Goal: Task Accomplishment & Management: Manage account settings

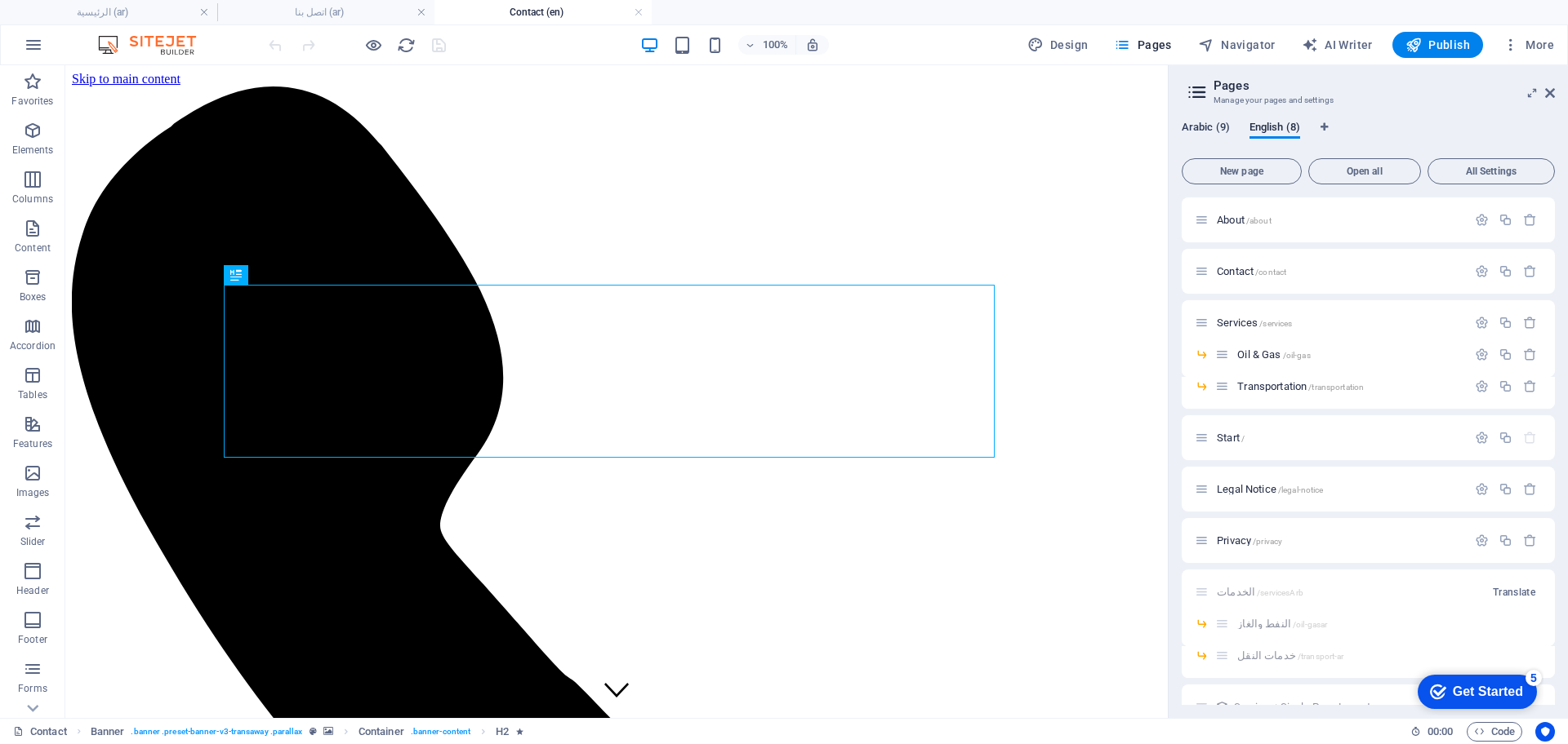
click at [1203, 129] on span "Arabic (9)" at bounding box center [1206, 128] width 48 height 23
click at [1229, 442] on span "الرئيسية /" at bounding box center [1238, 437] width 43 height 12
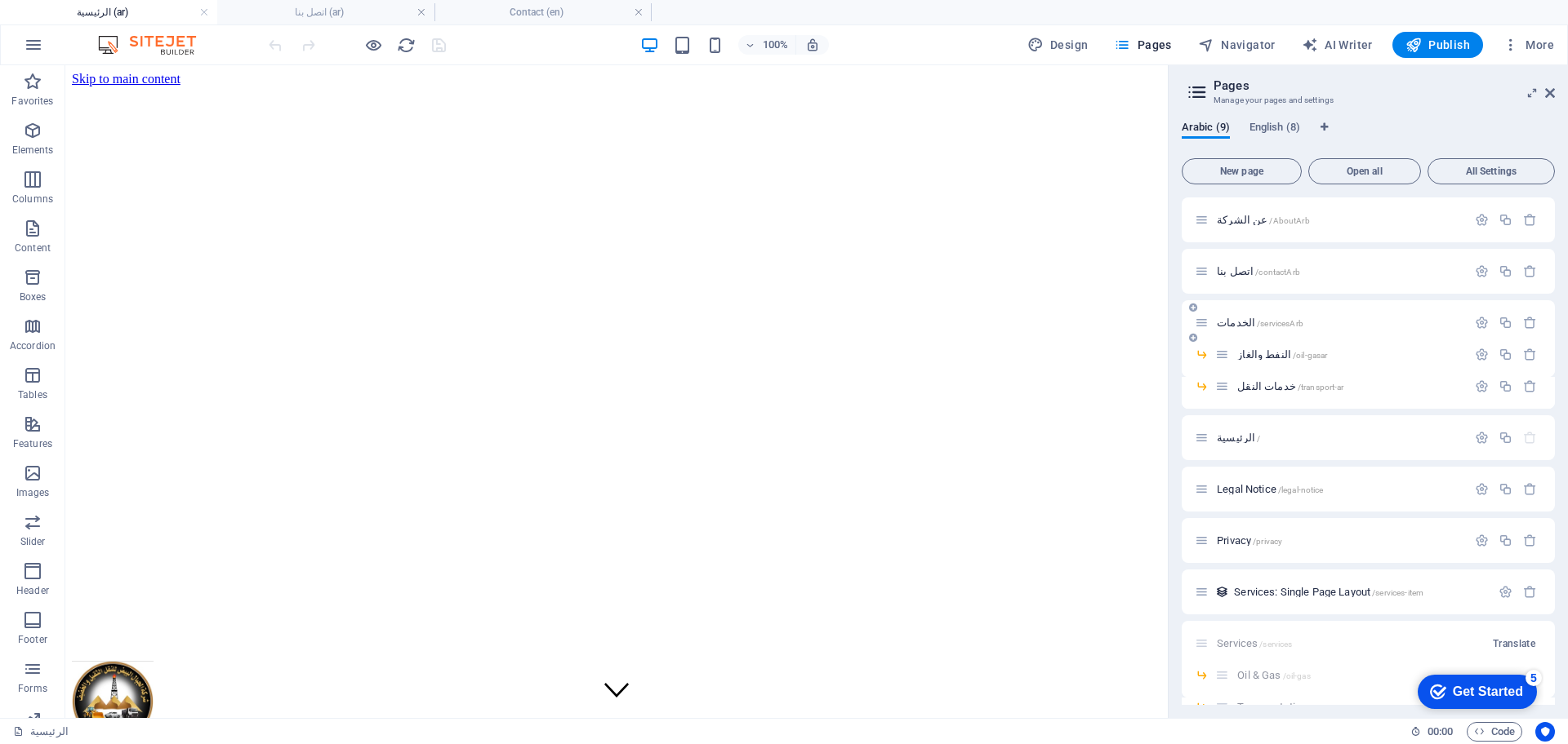
click at [1226, 322] on span "الخدمات /servicesArb" at bounding box center [1260, 323] width 87 height 12
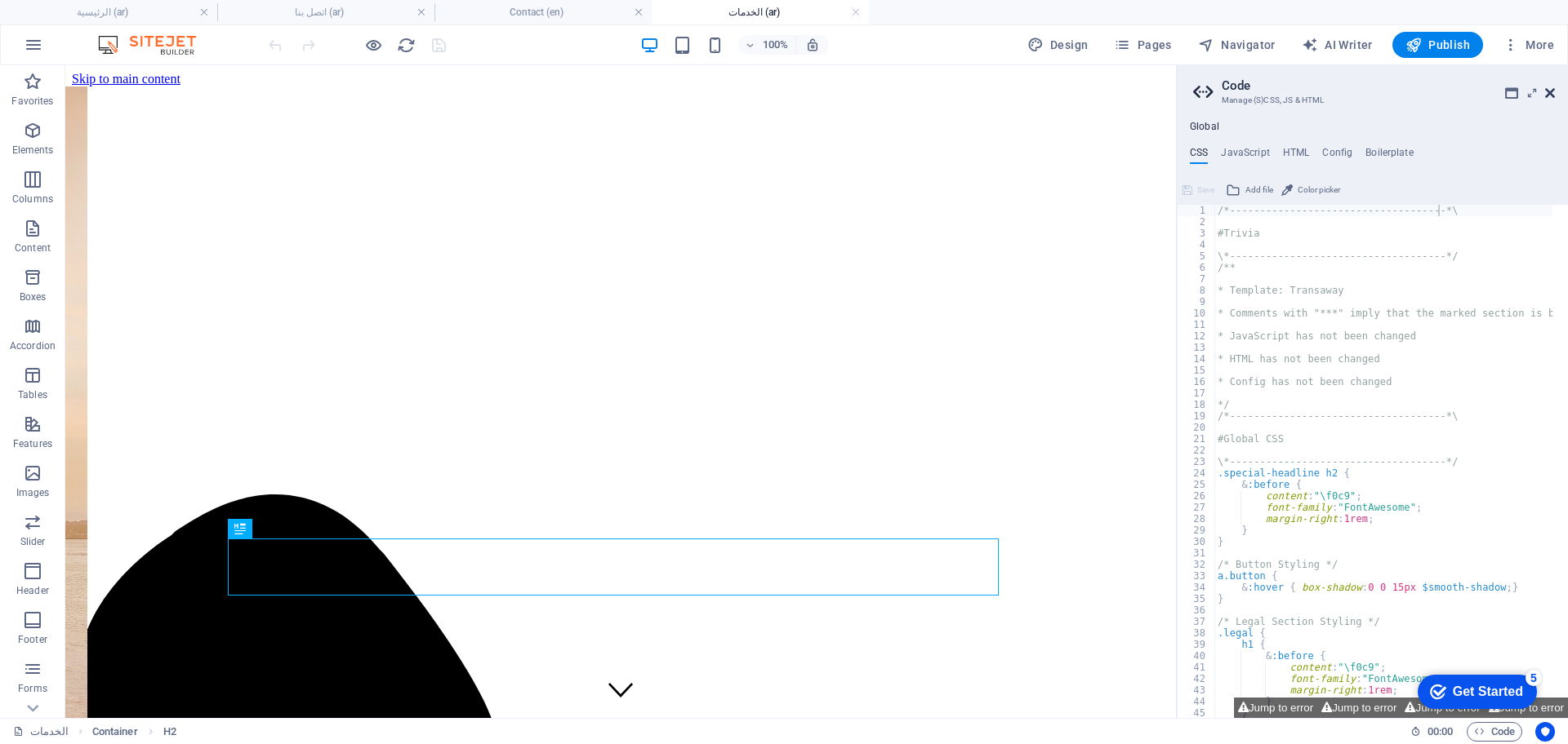
click at [1546, 87] on icon at bounding box center [1550, 93] width 10 height 13
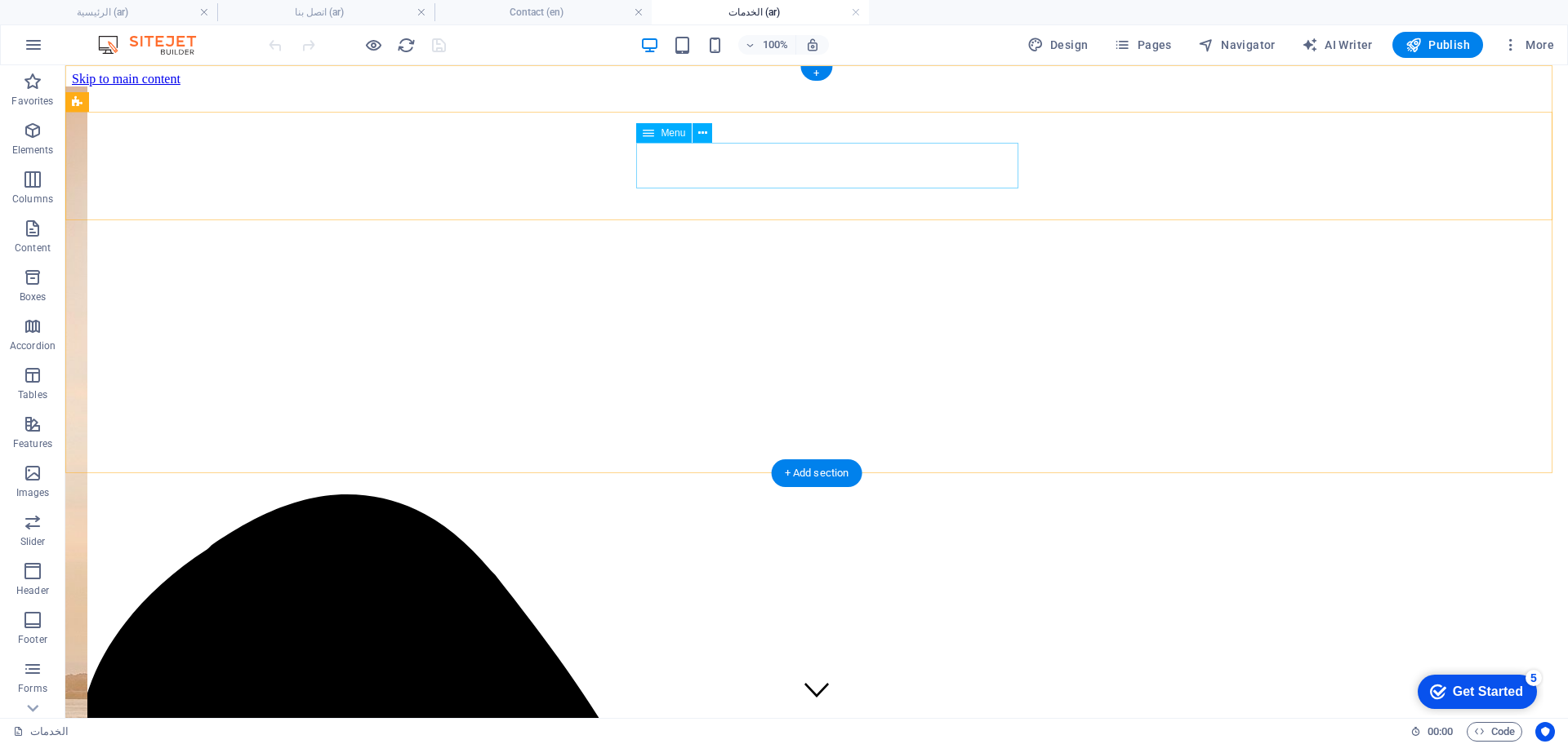
select select
select select "1"
select select
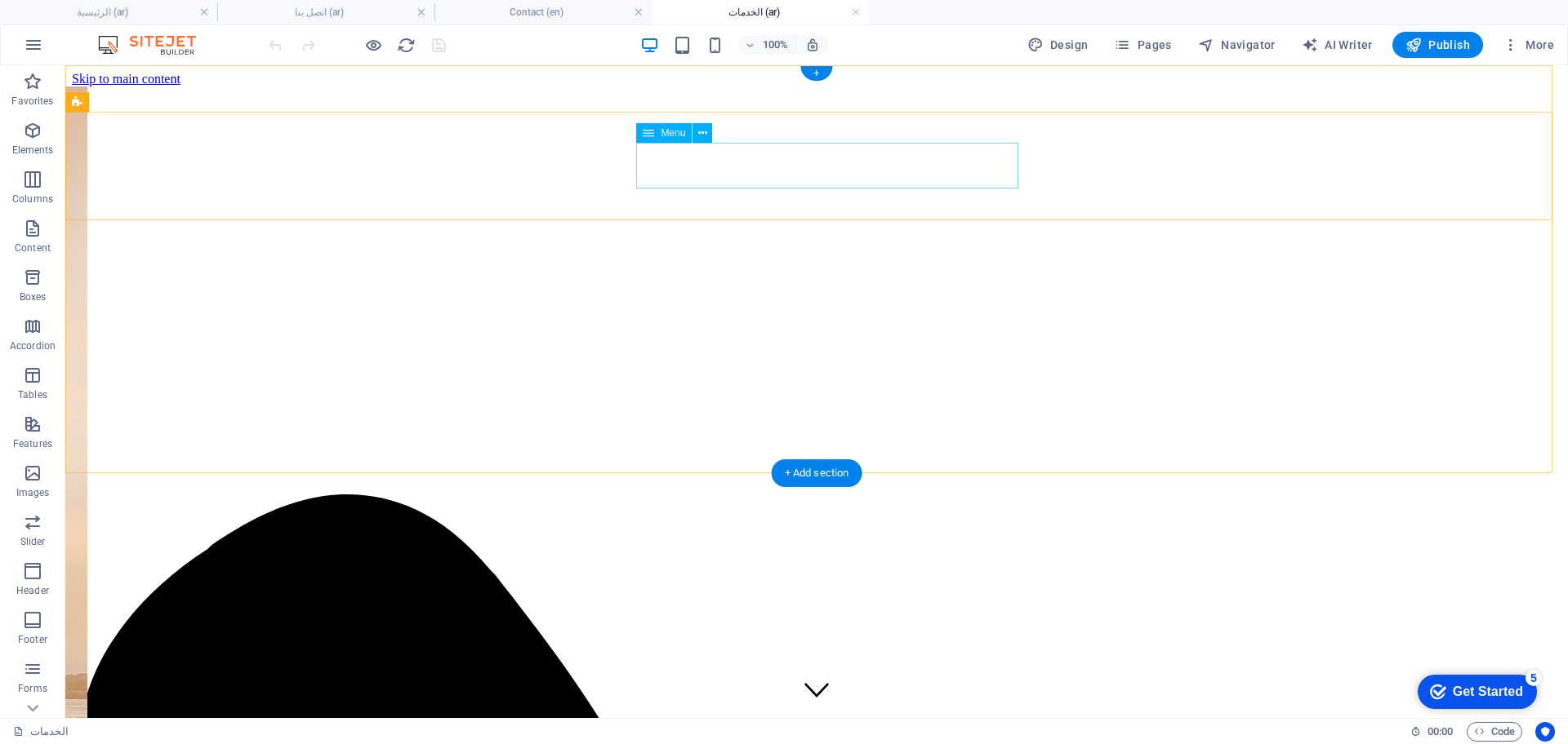
select select "2"
select select
select select "5"
select select
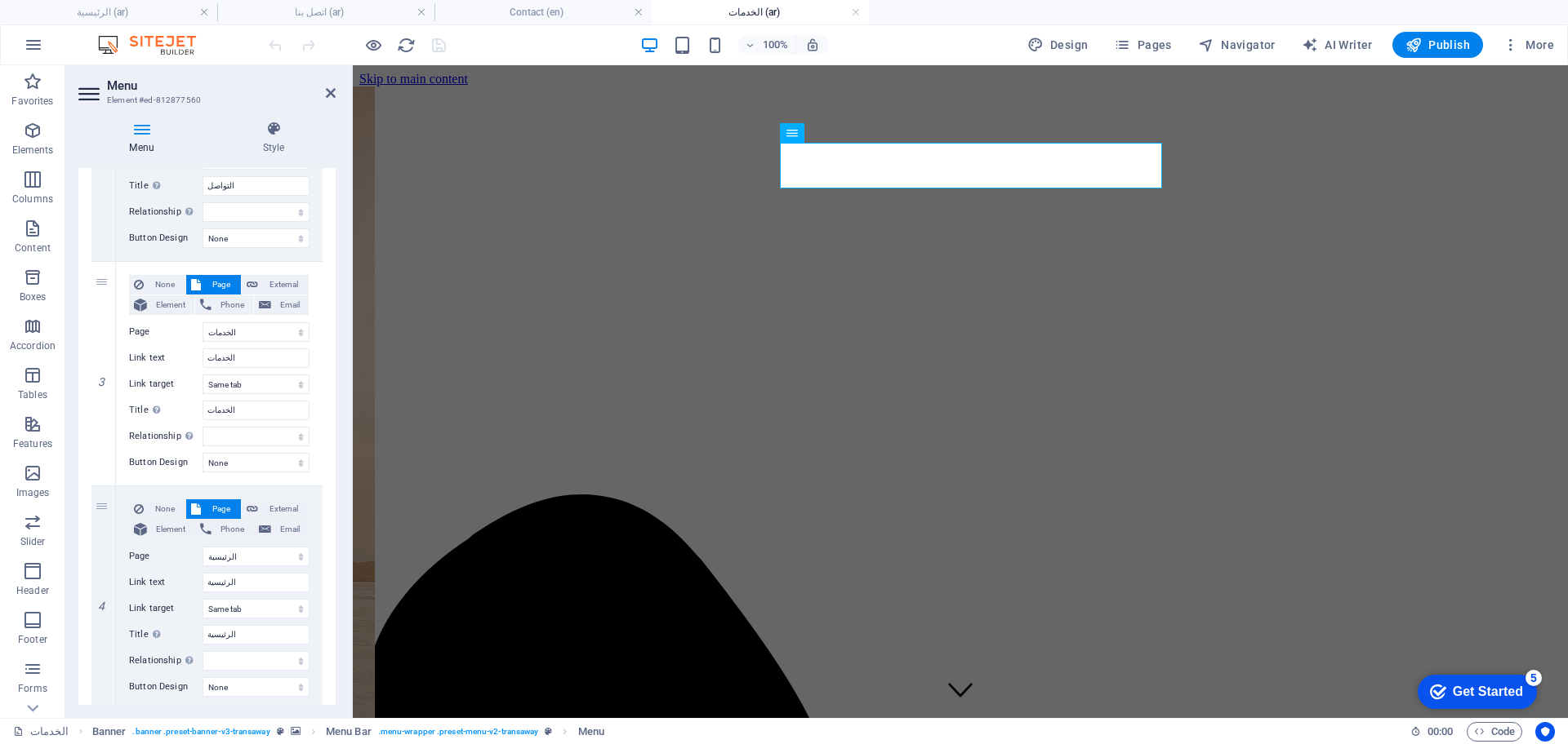
scroll to position [561, 0]
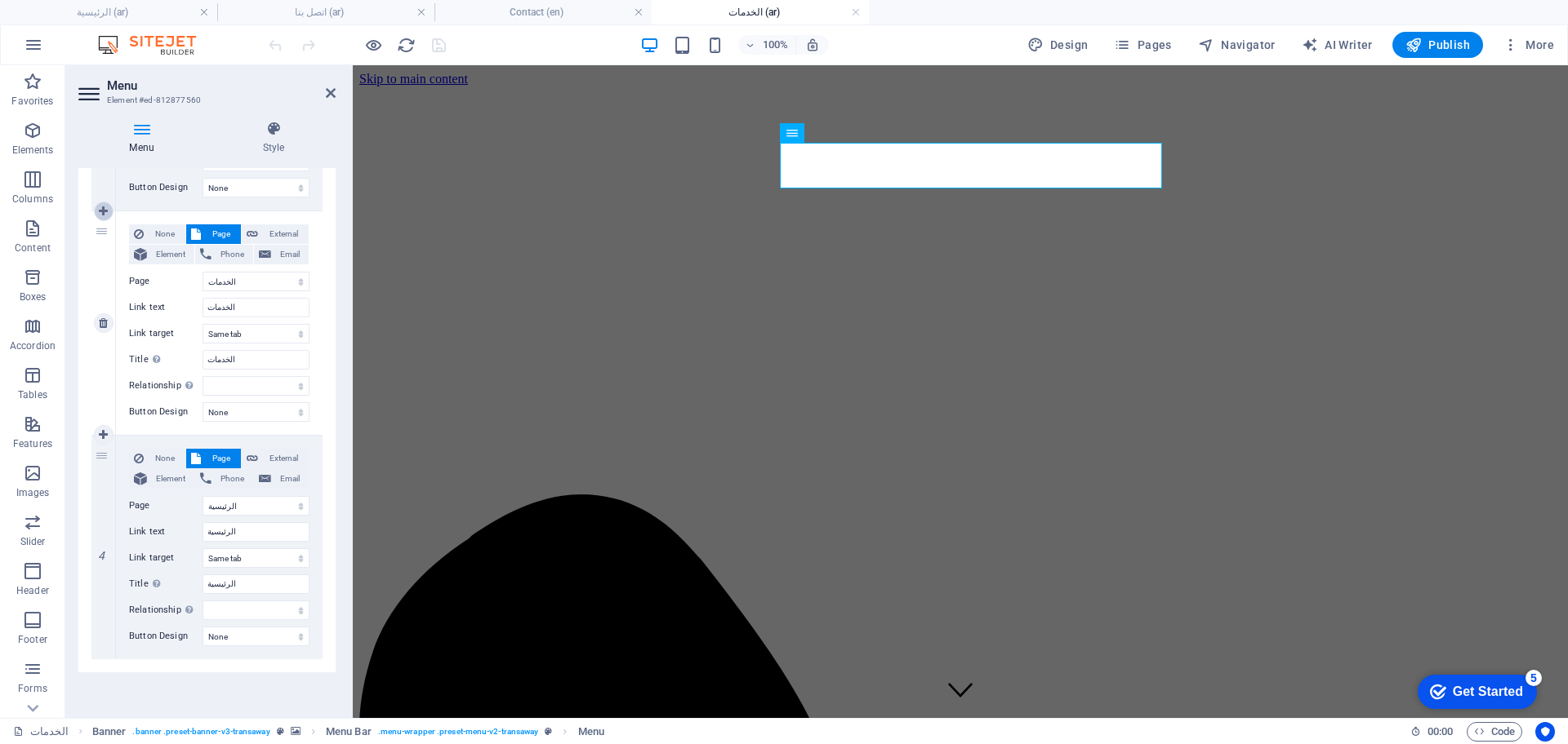
click at [103, 209] on icon at bounding box center [103, 211] width 9 height 11
select select
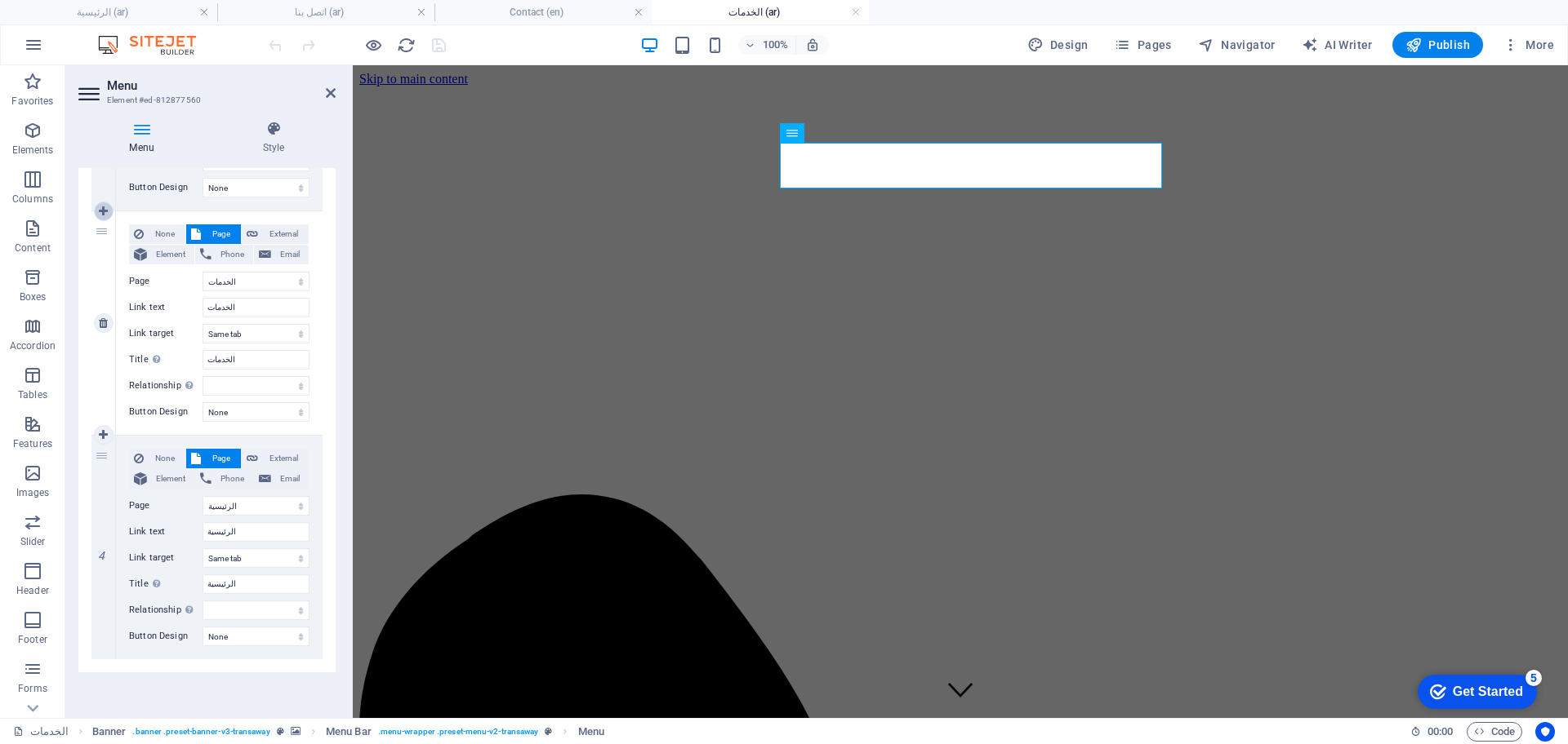
select select
select select "2"
type input "الخدمات"
select select
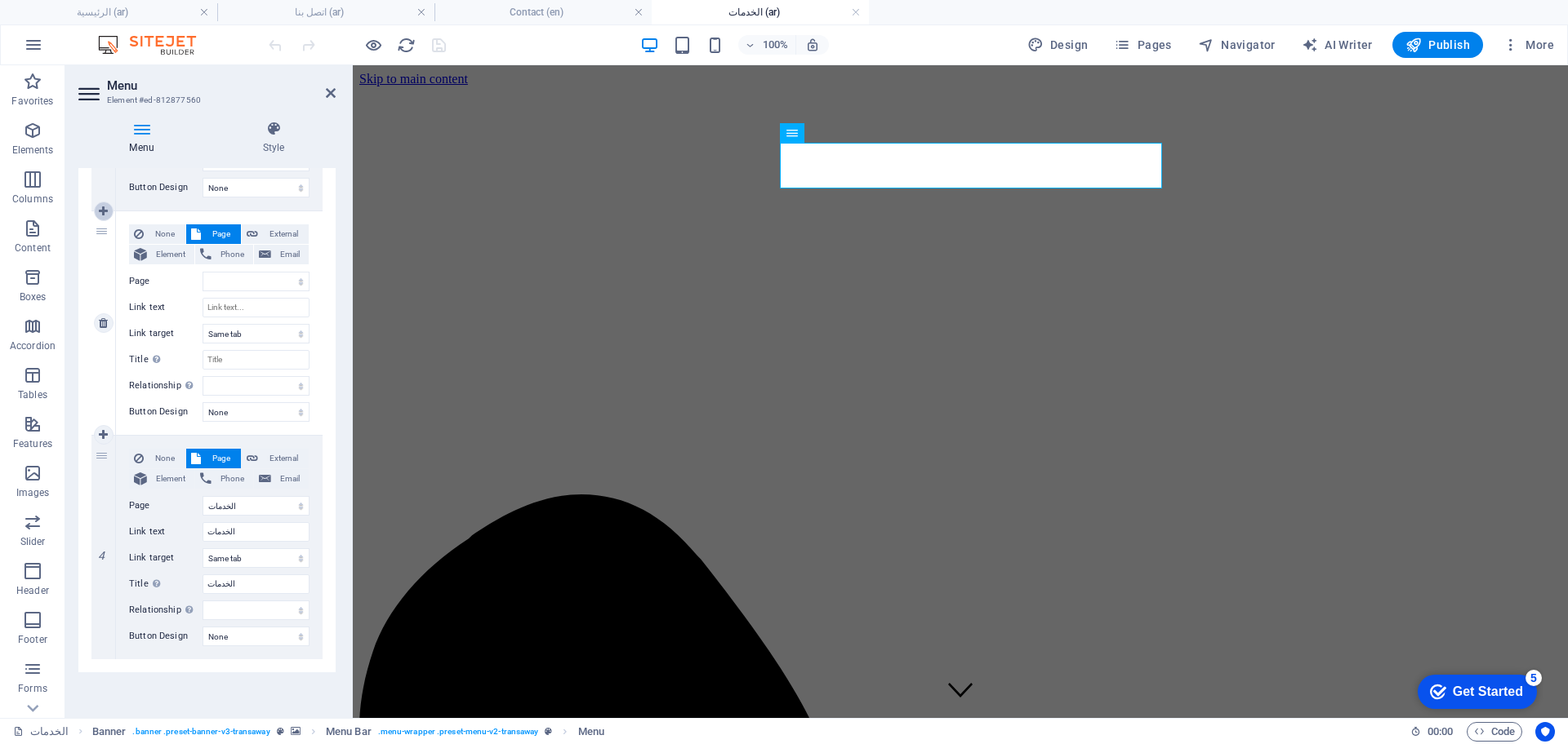
select select "5"
select select
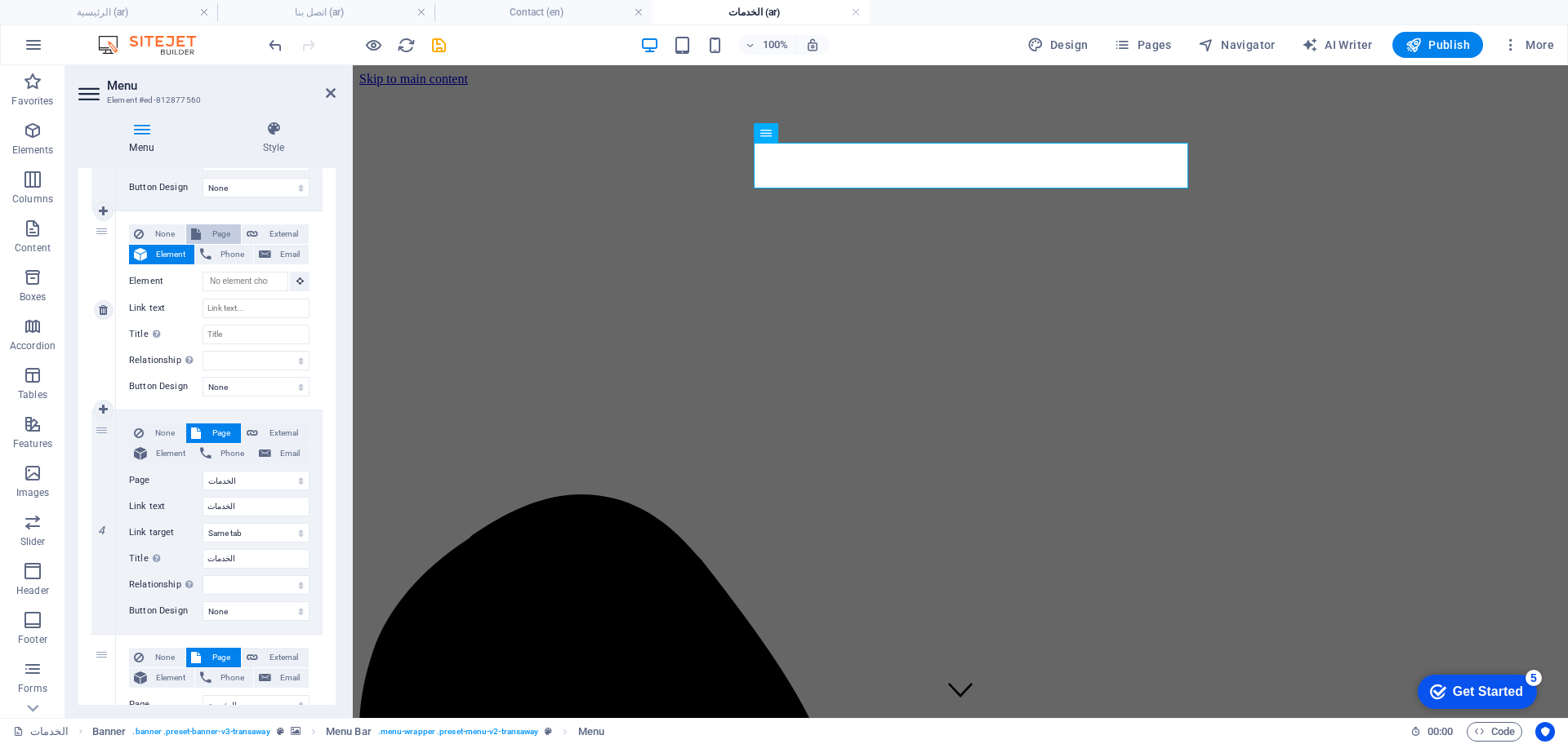
click at [215, 234] on span "Page" at bounding box center [221, 234] width 31 height 20
select select
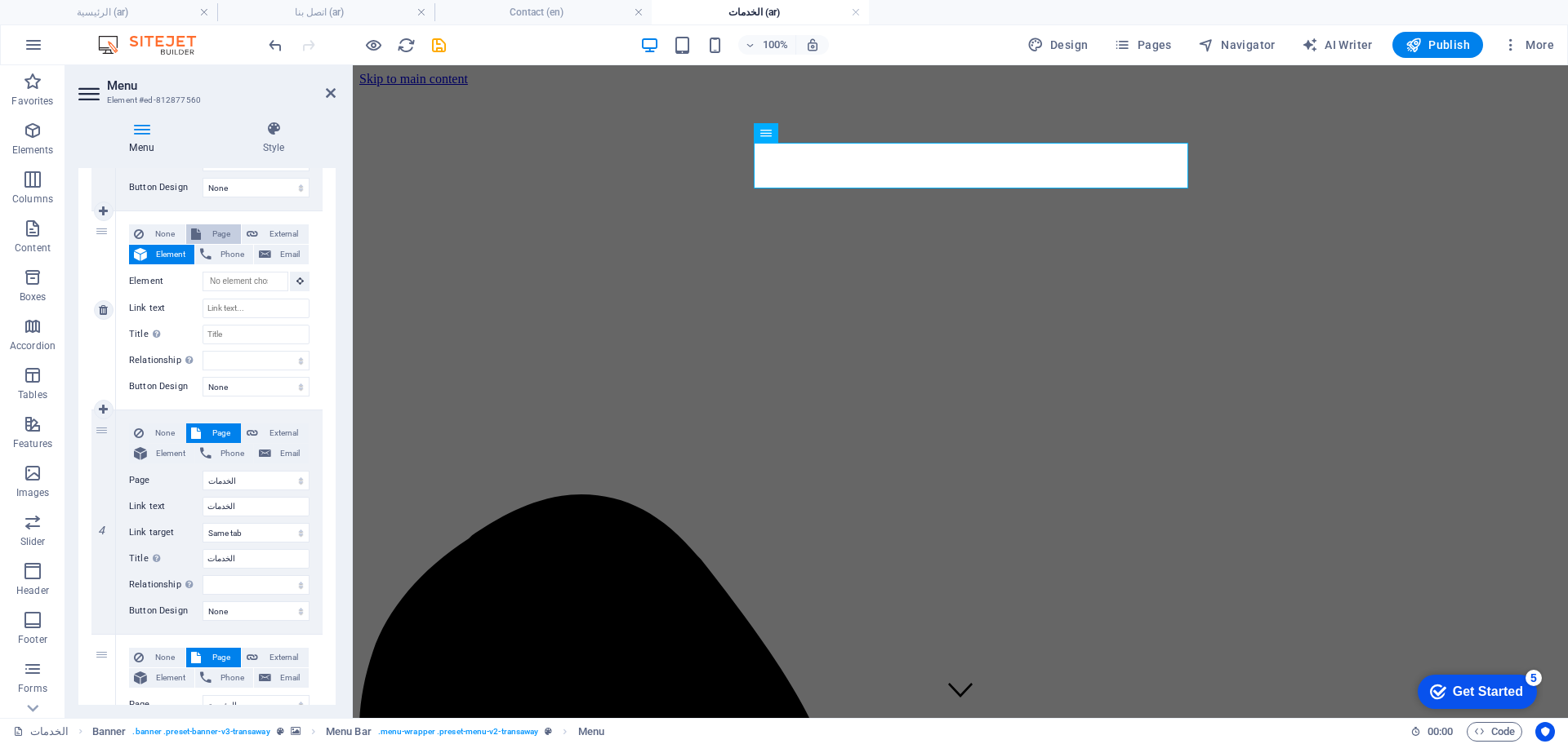
select select
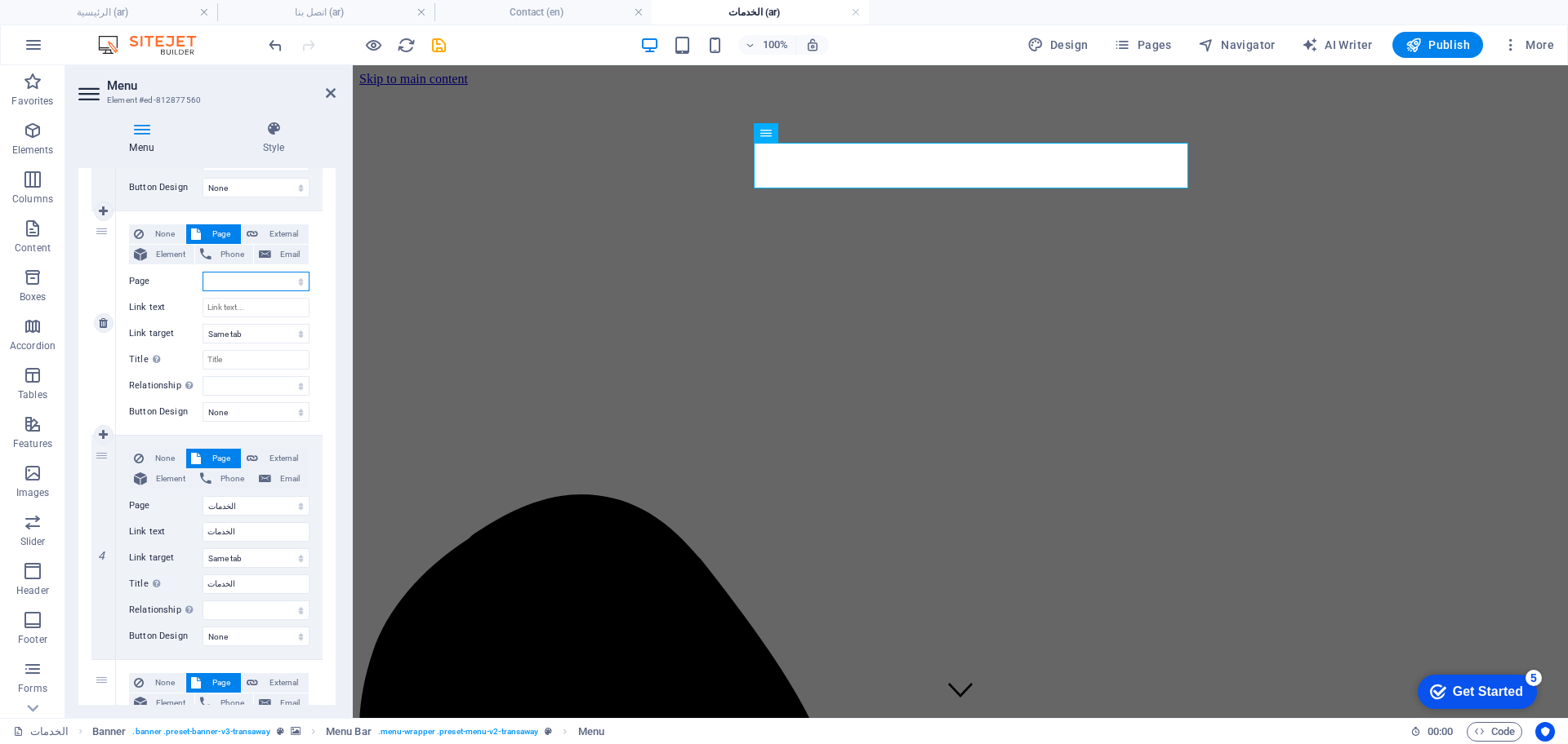
click at [294, 278] on select "عن الشركة اتصل بنا الخدمات -- النفط والغاز -- خدمات النقل الرئيسية Legal Notice…" at bounding box center [256, 281] width 107 height 20
select select "3"
click at [202, 272] on select "عن الشركة اتصل بنا الخدمات -- النفط والغاز -- خدمات النقل الرئيسية Legal Notice…" at bounding box center [256, 281] width 107 height 20
select select
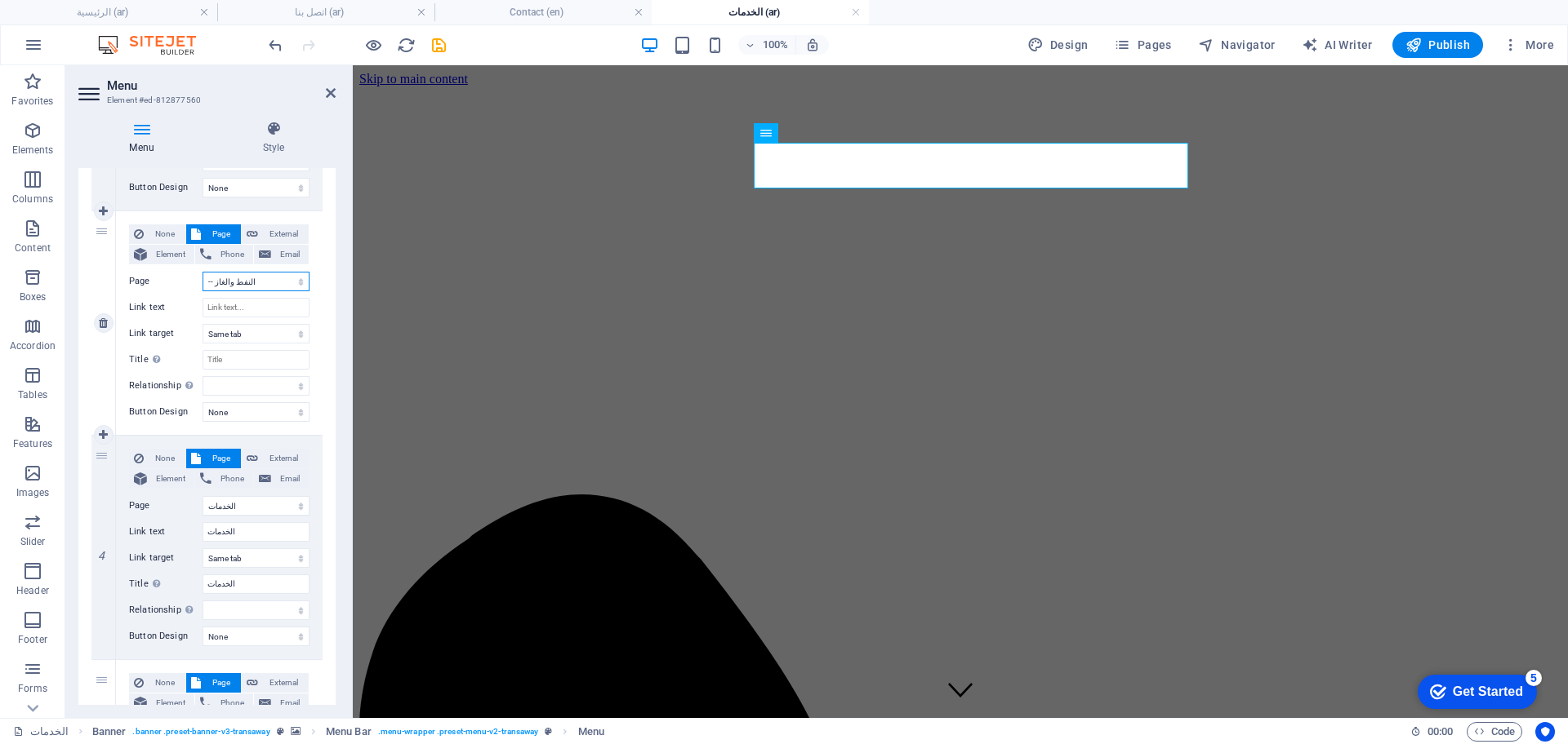
select select
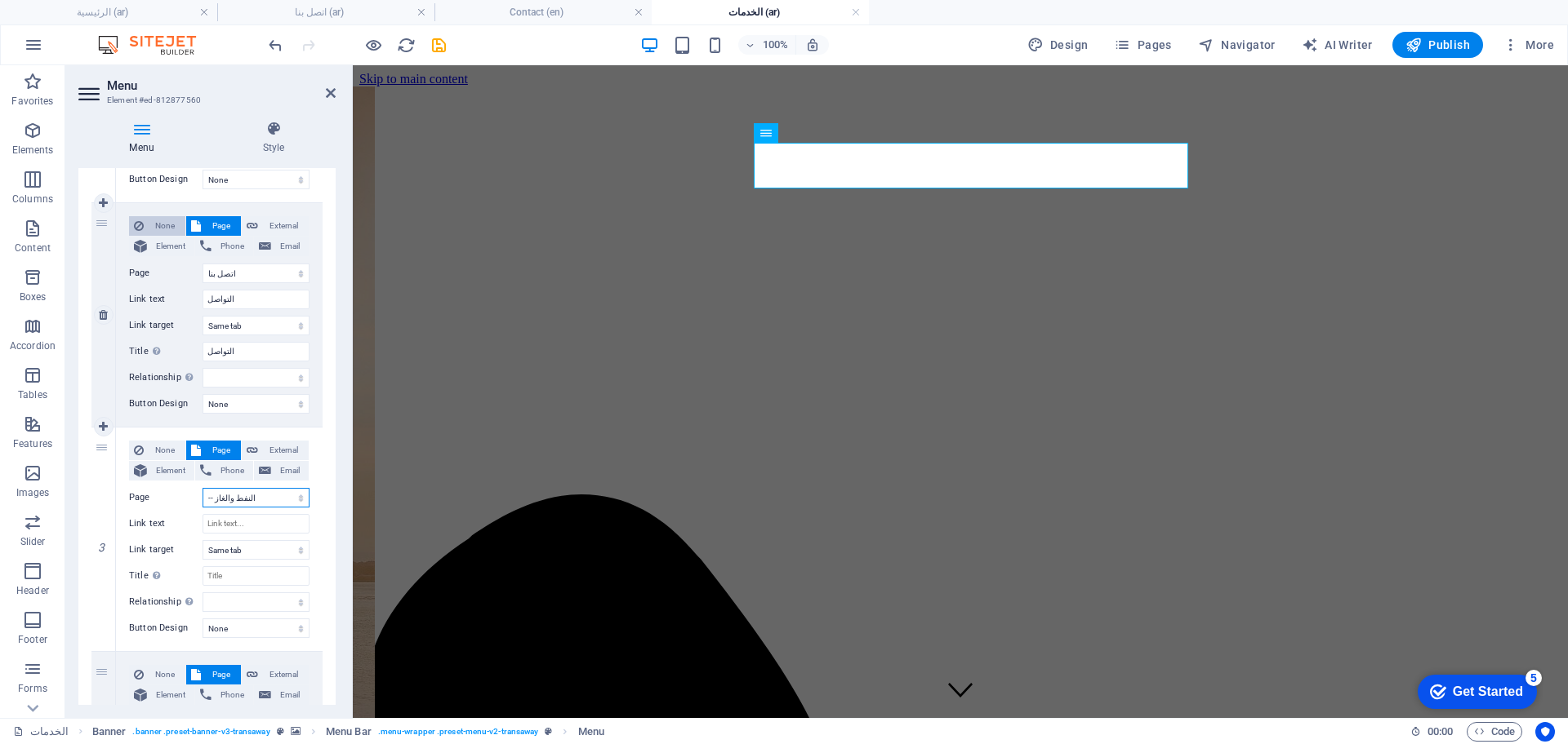
scroll to position [459, 0]
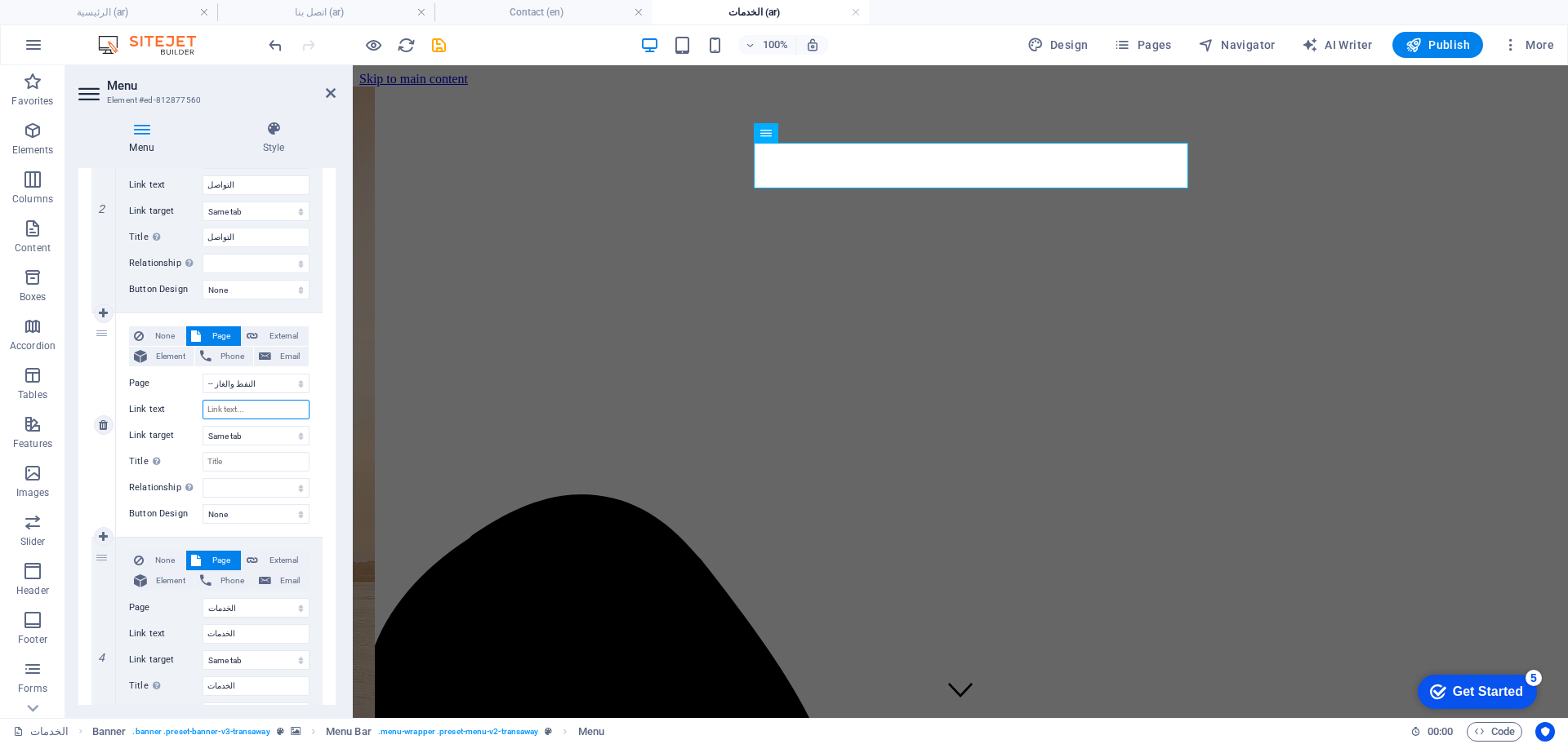
click at [249, 404] on input "Link text" at bounding box center [256, 409] width 107 height 20
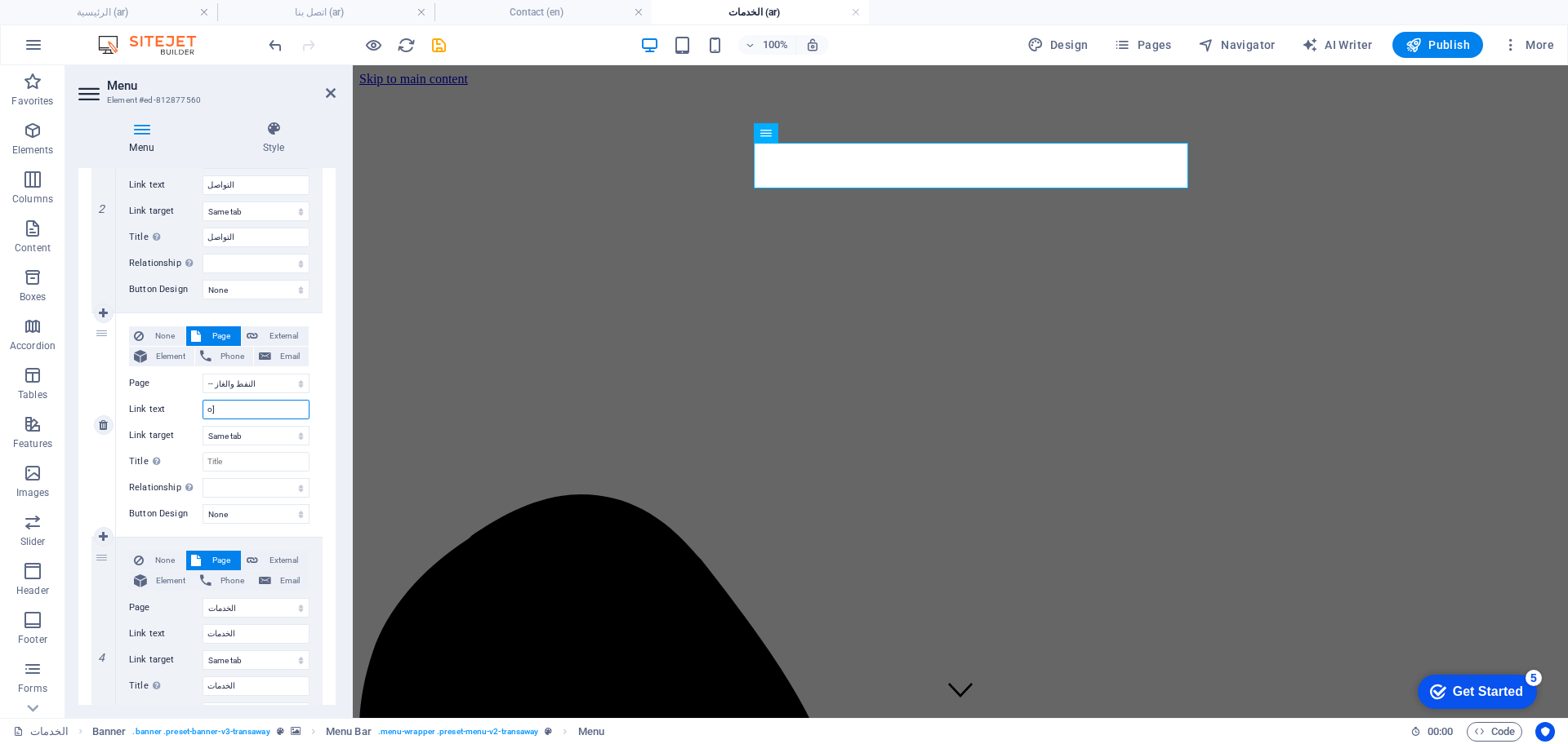
type input "o"
type input "النفط والغاز"
select select
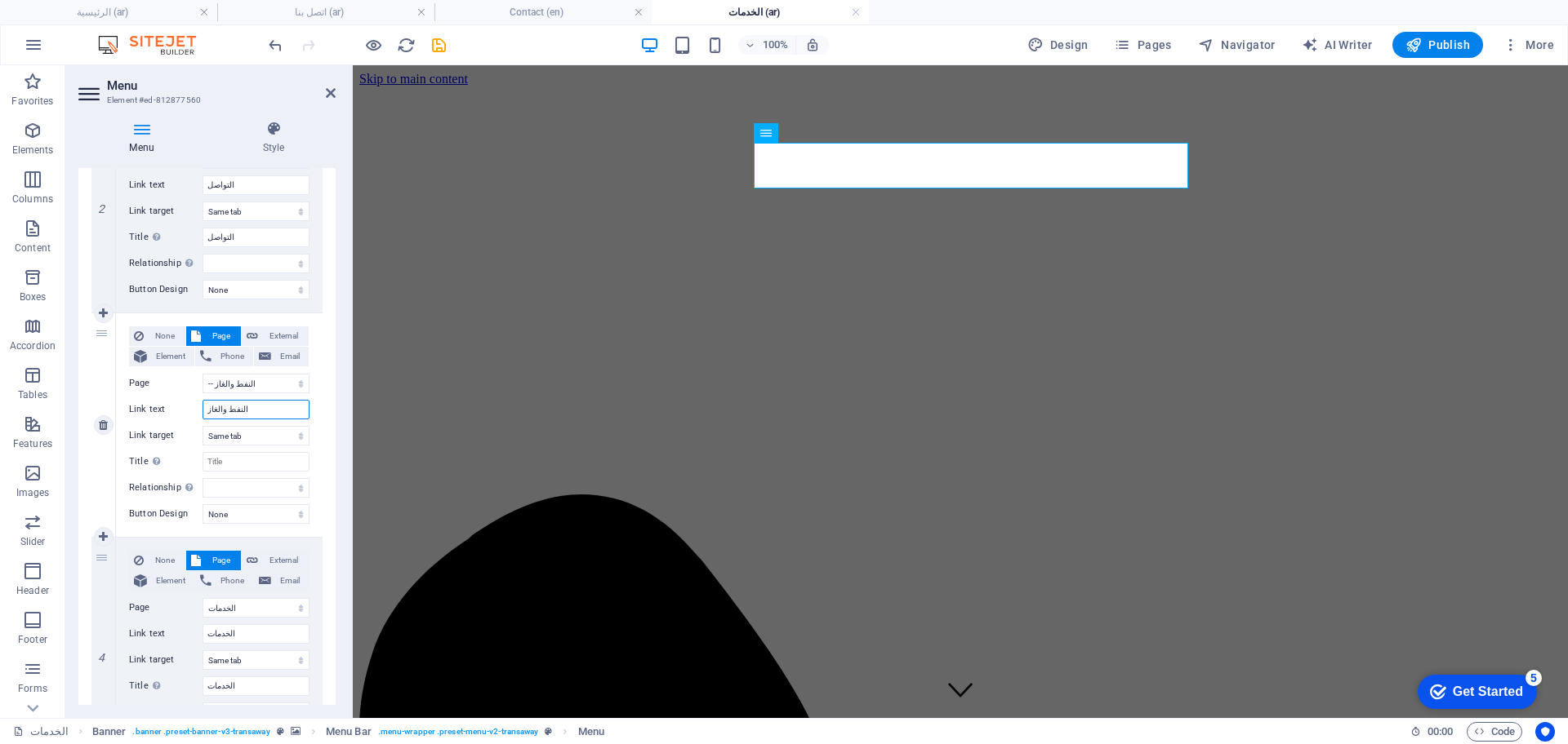
select select
click at [229, 403] on input "النفط والغاز" at bounding box center [256, 409] width 107 height 20
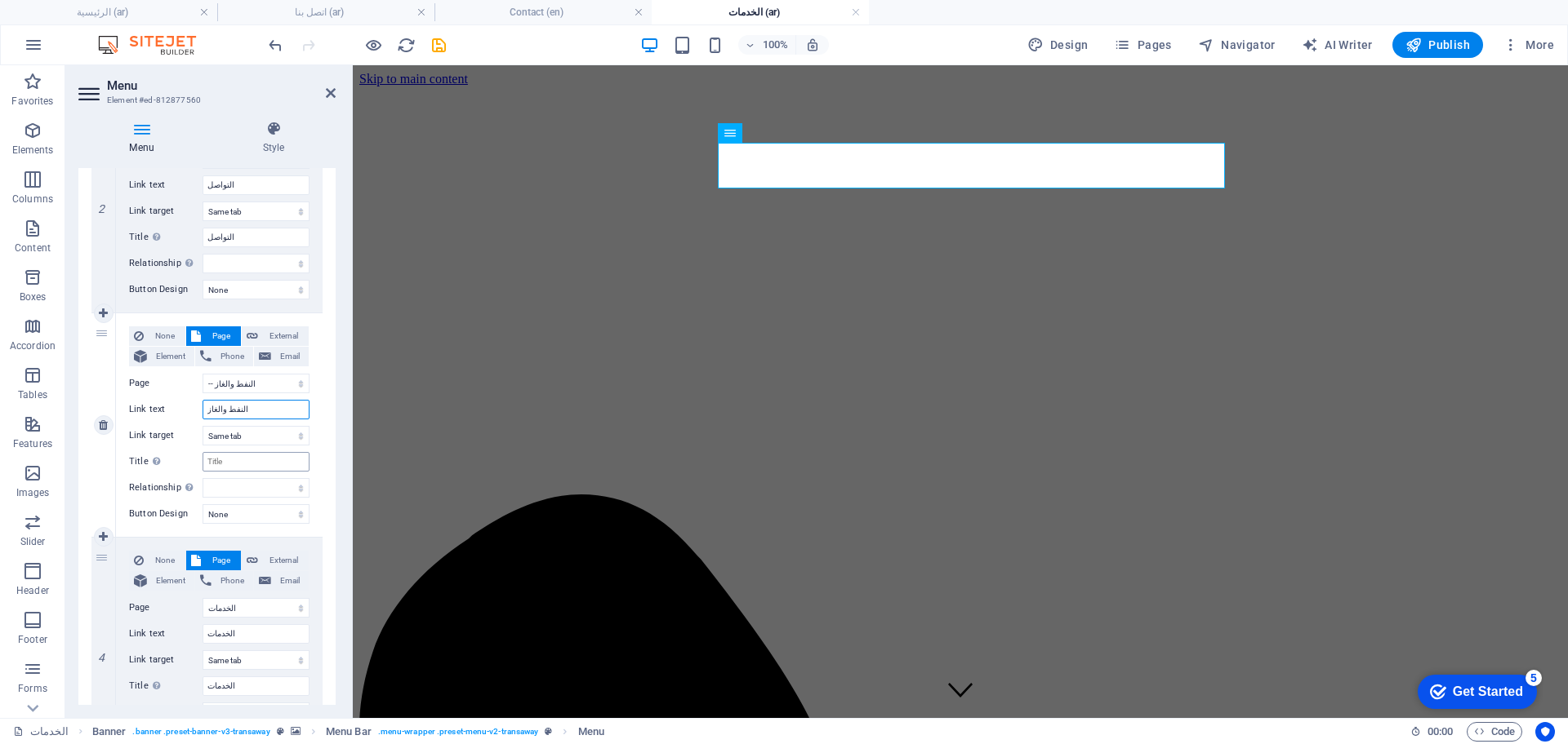
type input "النفط والغاز"
click at [234, 457] on input "Title Additional link description, should not be the same as the link text. The…" at bounding box center [256, 461] width 107 height 20
paste input "النفط والغاز"
type input "النفط والغاز"
select select
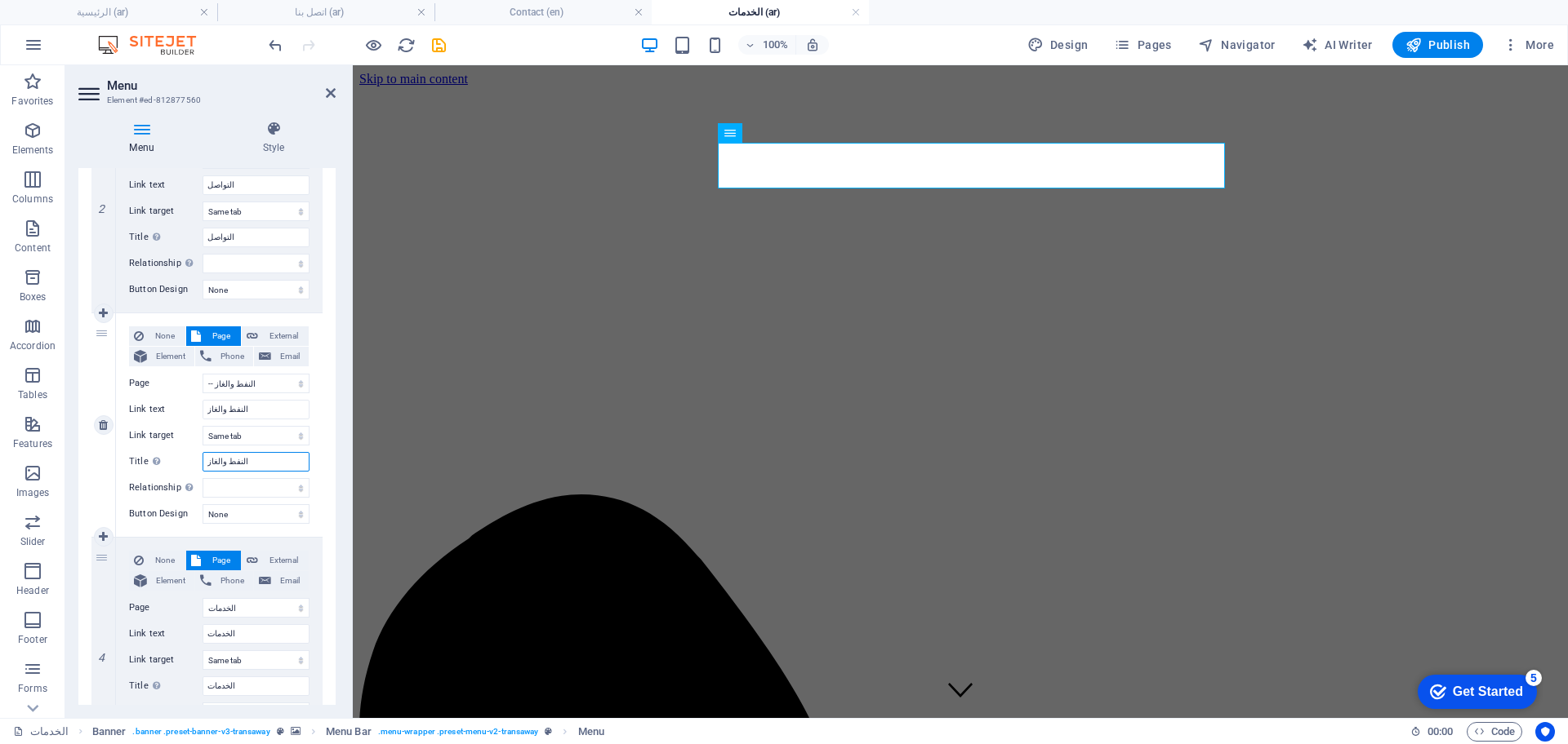
select select
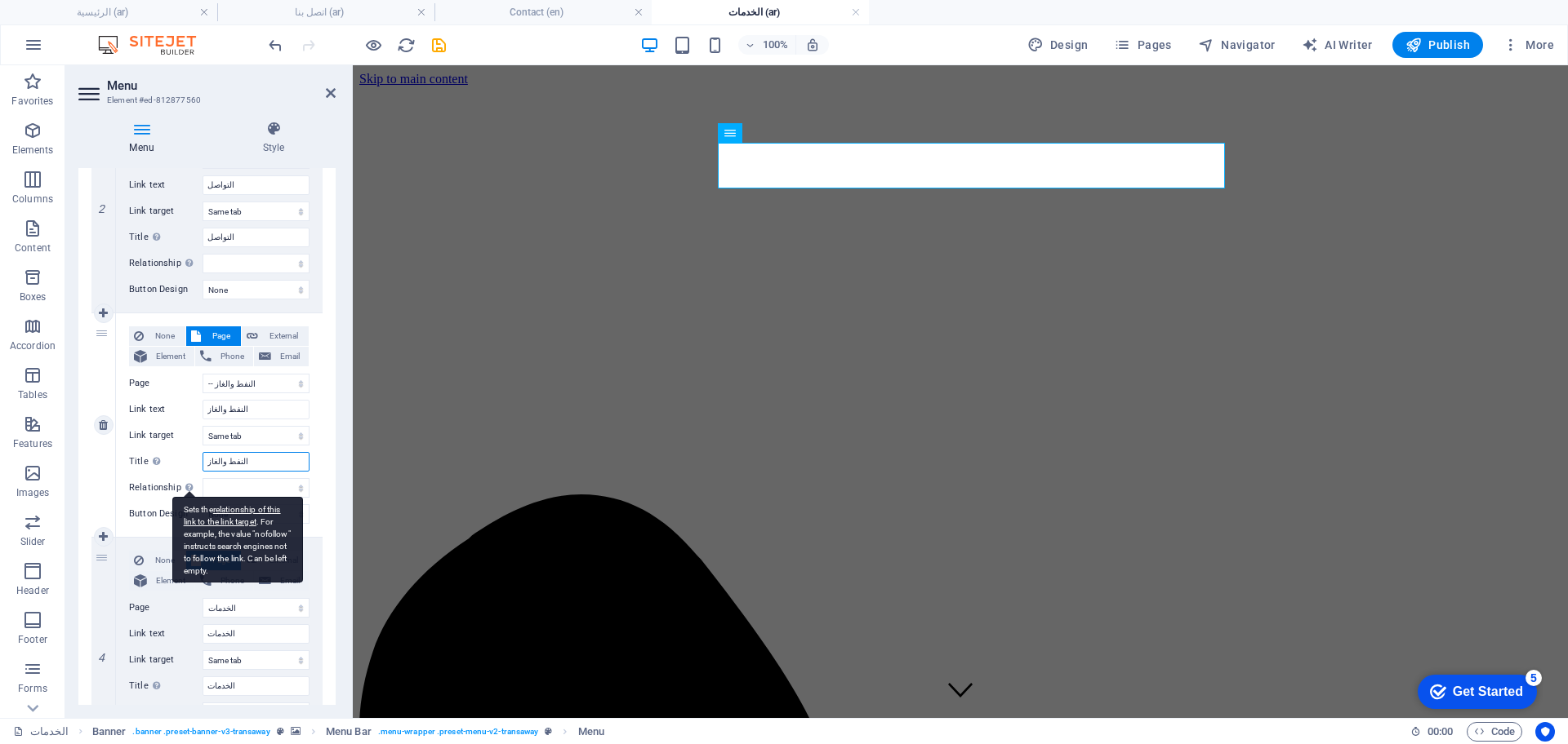
select select
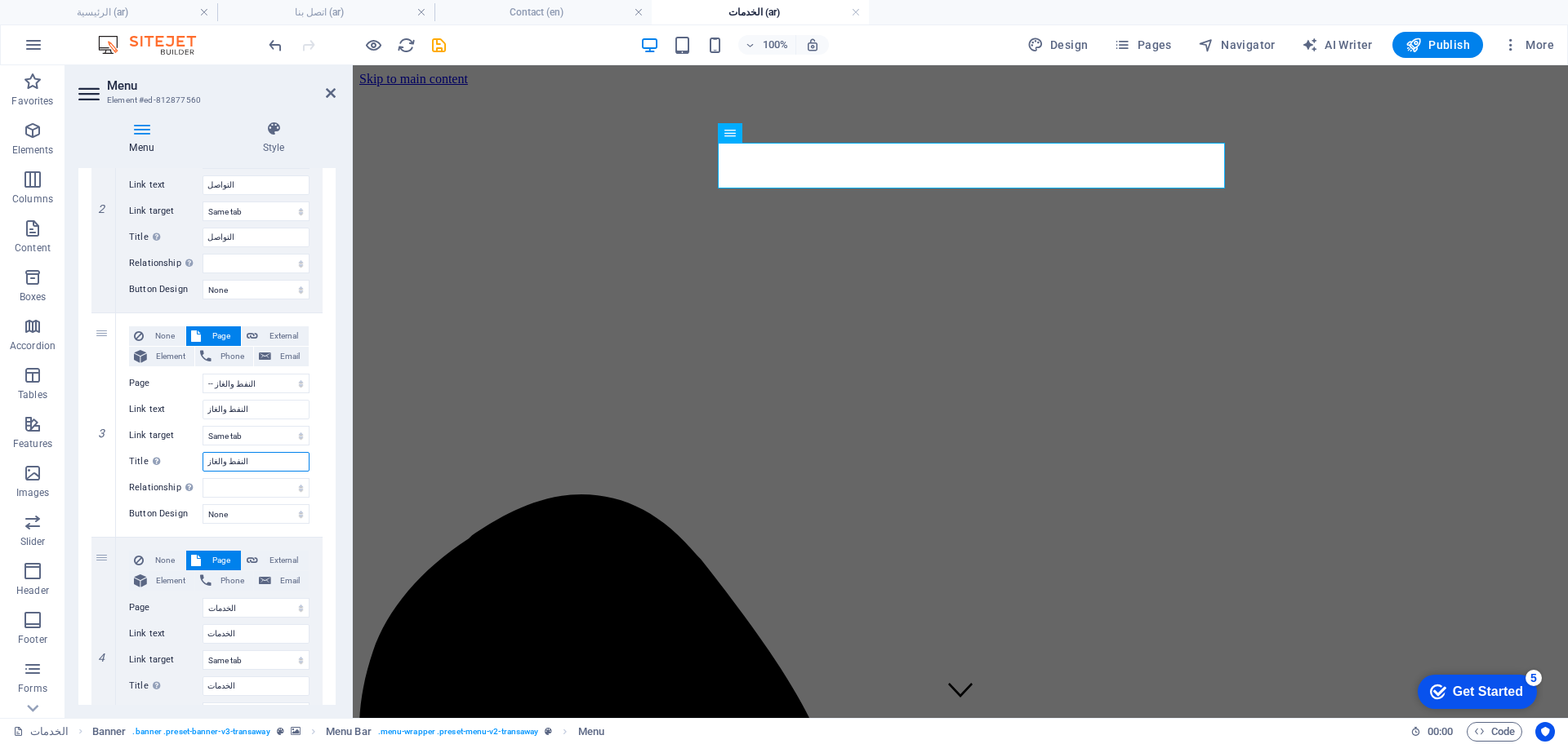
type input "النفط والغاز"
click at [65, 411] on div "Menu Style Menu Auto Custom Create custom menu items for this menu. Recommended…" at bounding box center [207, 413] width 283 height 611
click at [101, 314] on icon at bounding box center [103, 312] width 9 height 11
select select
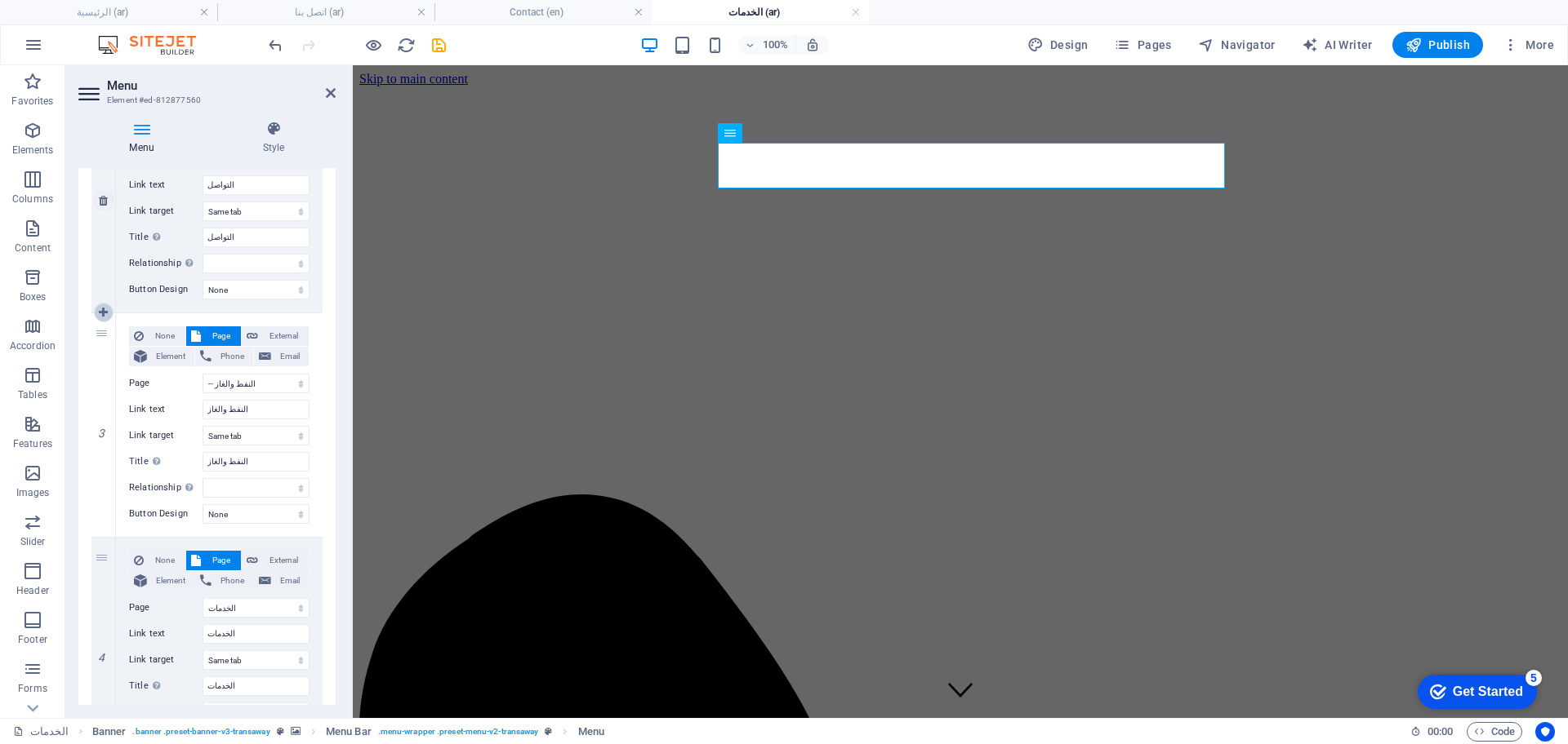
select select
select select "3"
type input "النفط والغاز"
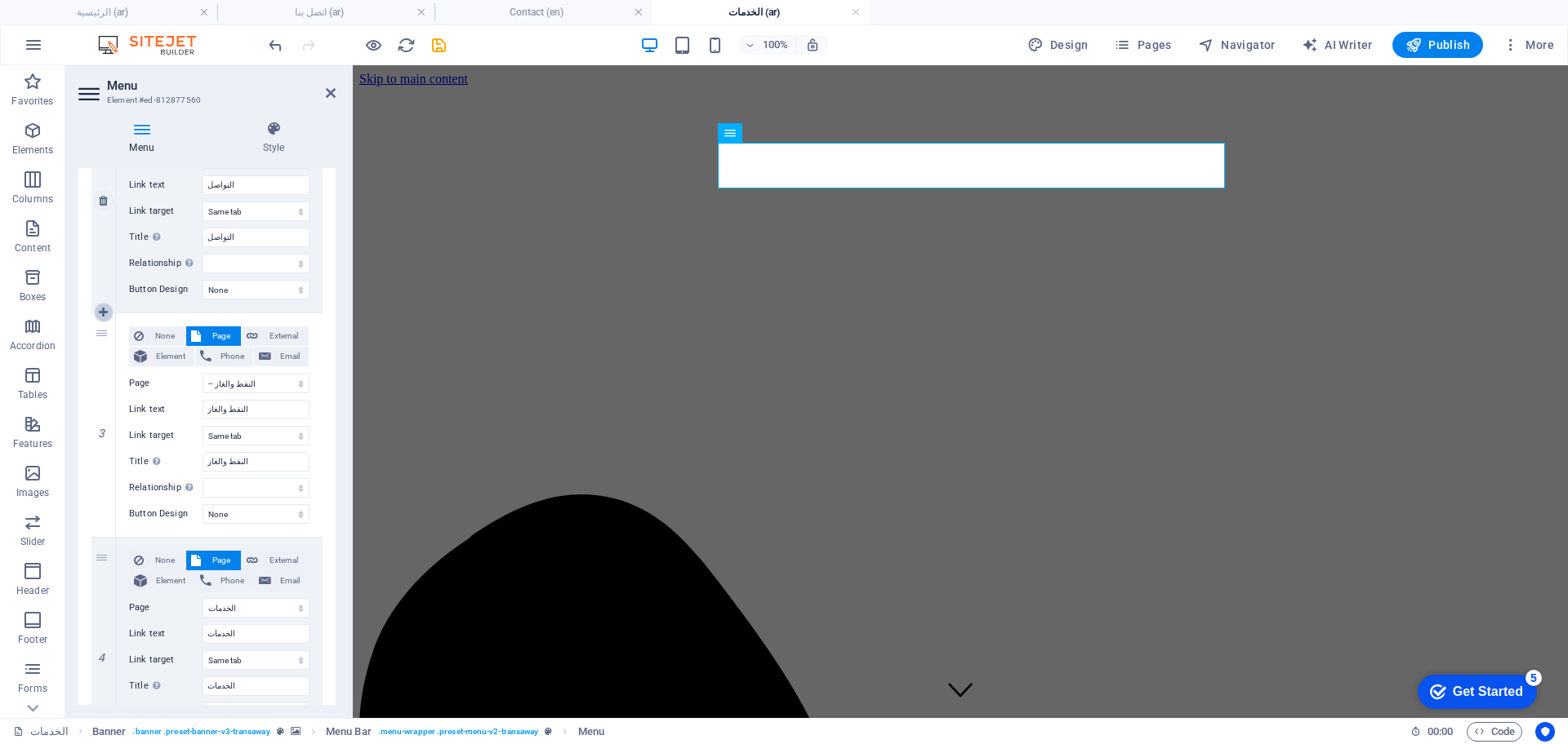
type input "النفط والغاز"
select select
select select "2"
type input "الخدمات"
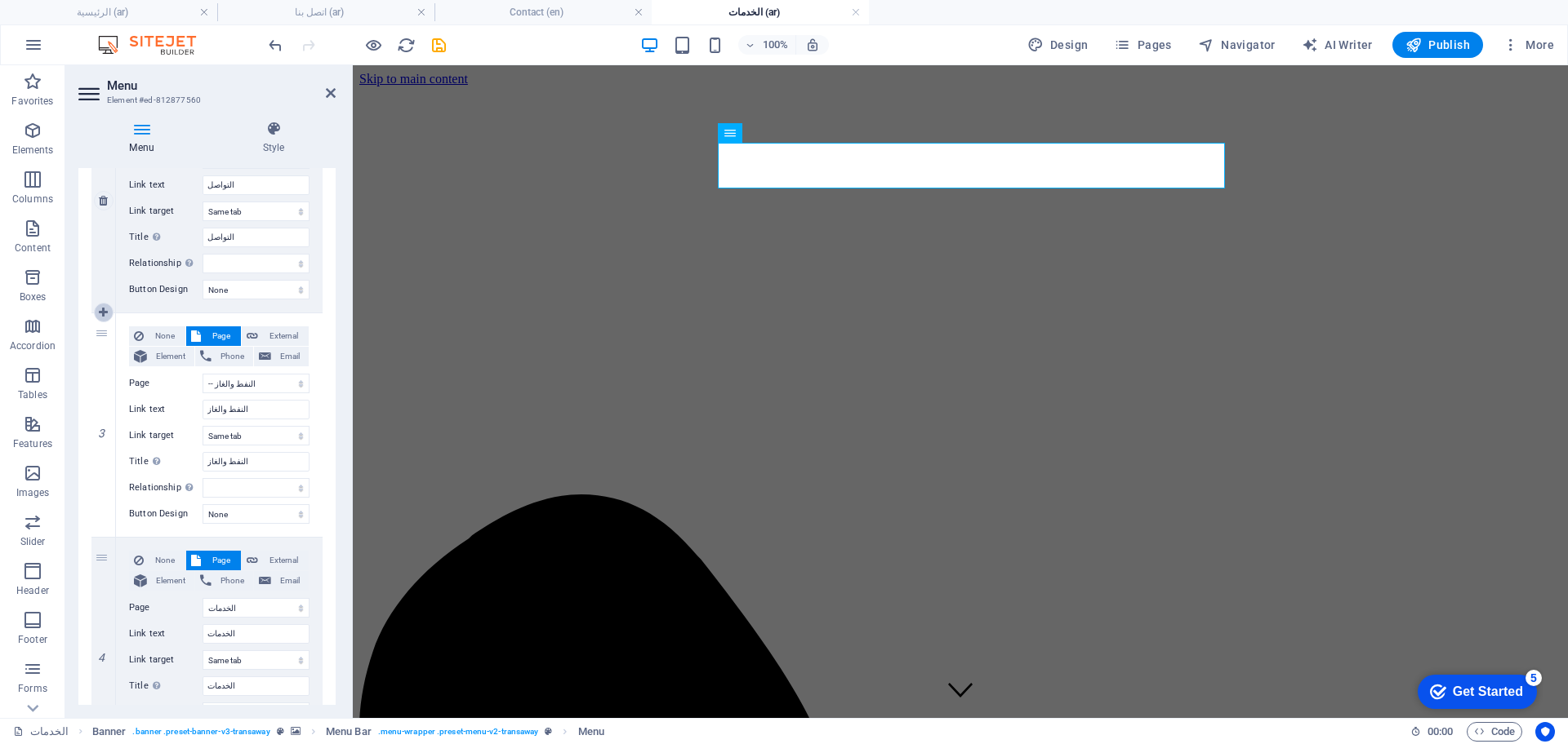
select select
select select "5"
select select
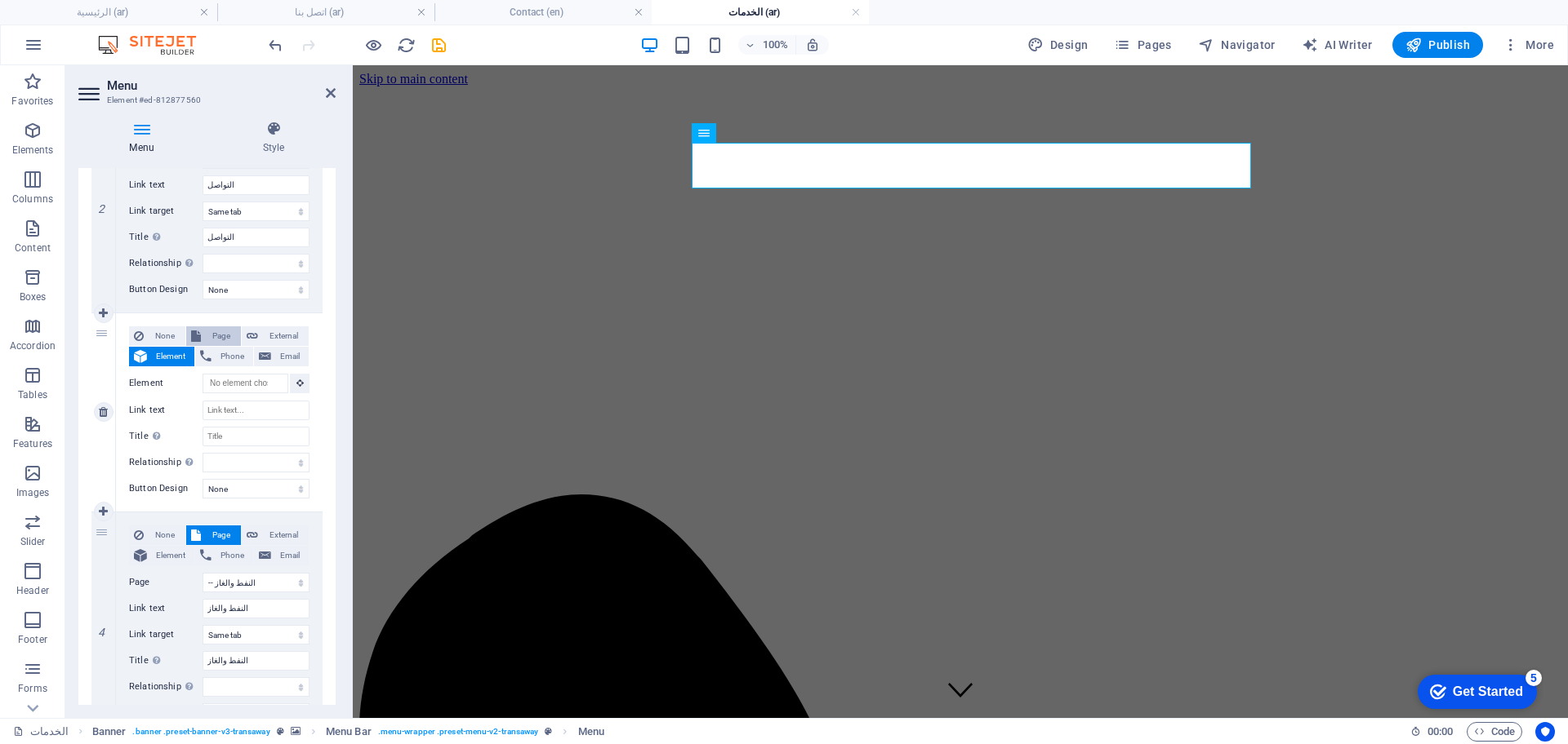
click at [217, 331] on span "Page" at bounding box center [221, 335] width 31 height 20
select select
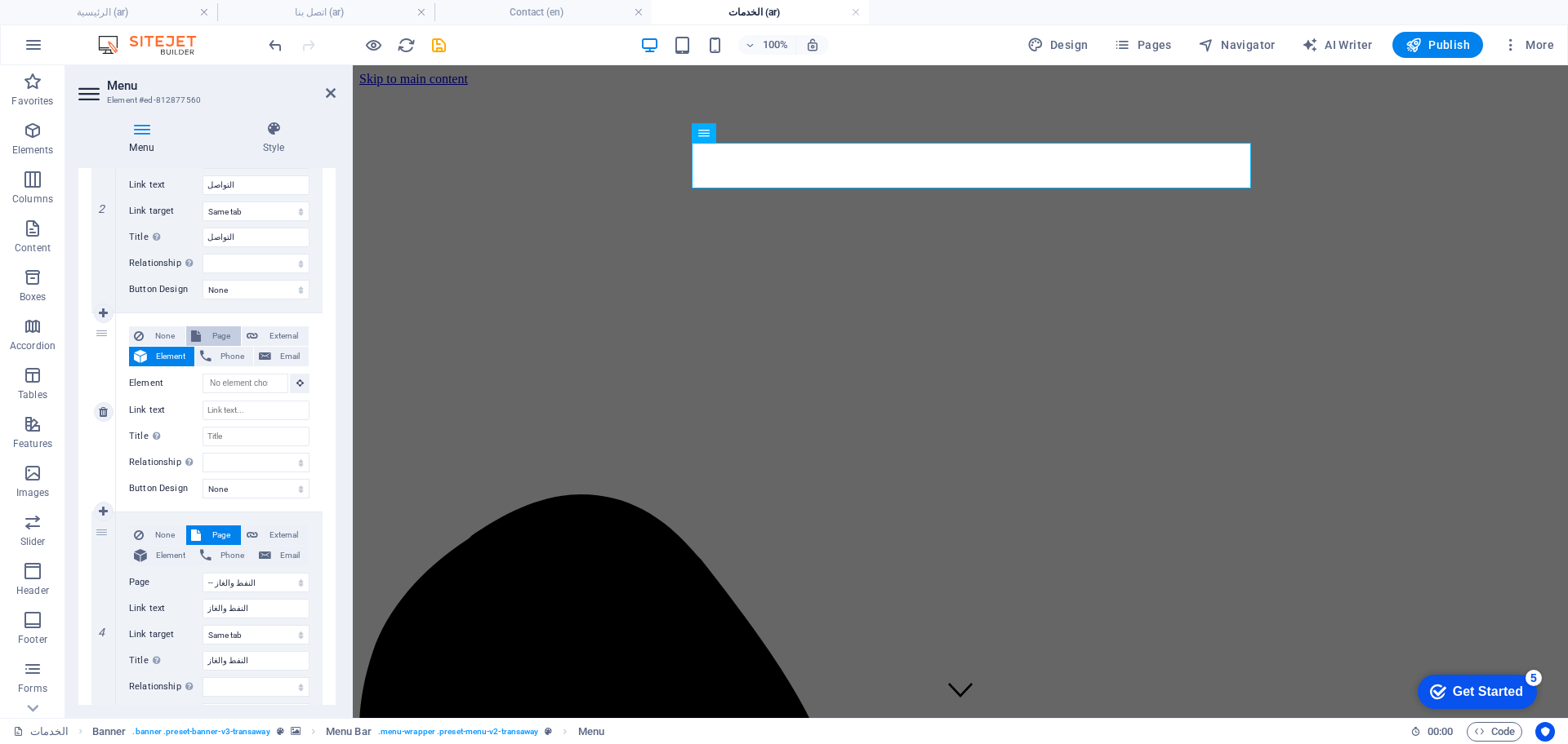
select select
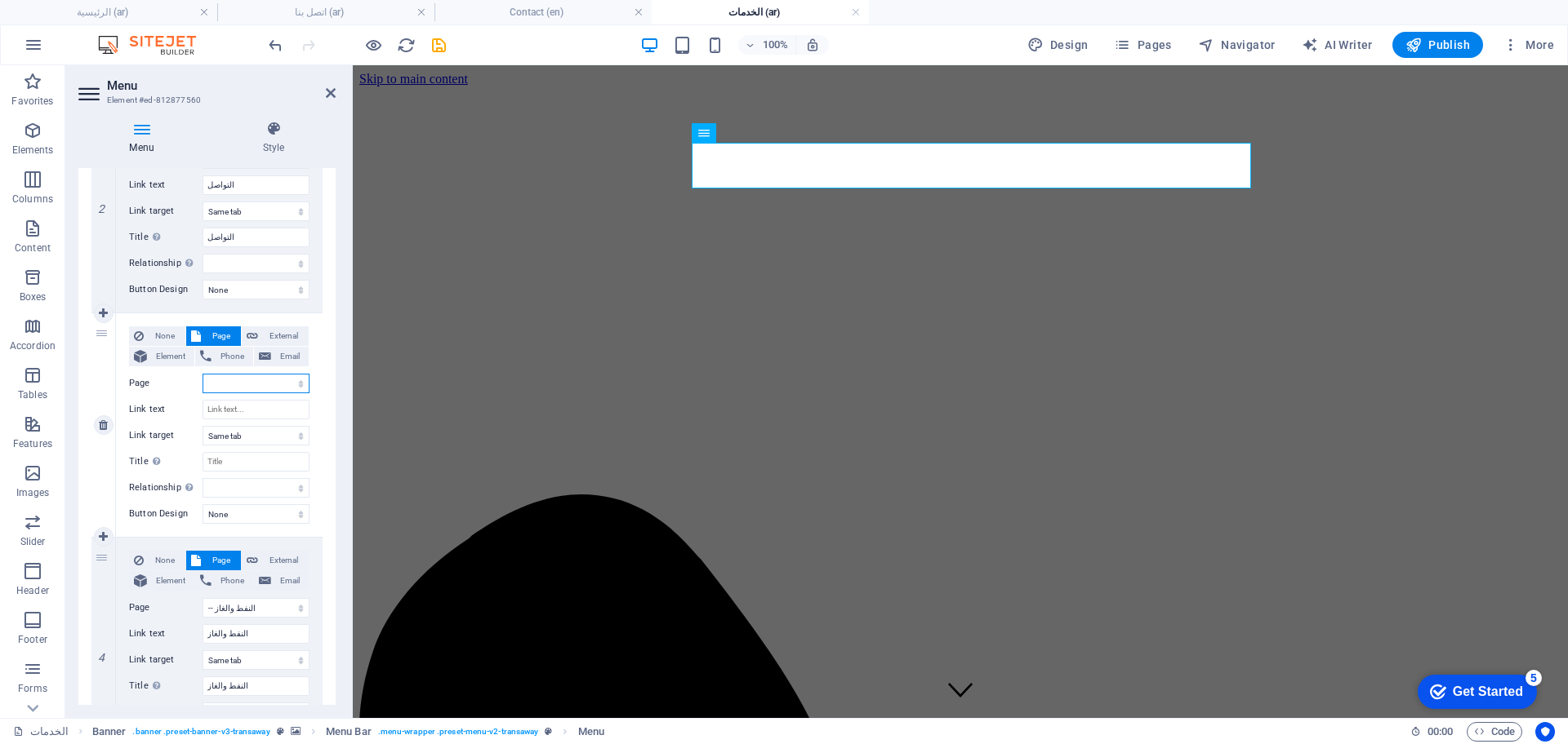
click at [297, 381] on select "عن الشركة اتصل بنا الخدمات -- النفط والغاز -- خدمات النقل الرئيسية Legal Notice…" at bounding box center [256, 383] width 107 height 20
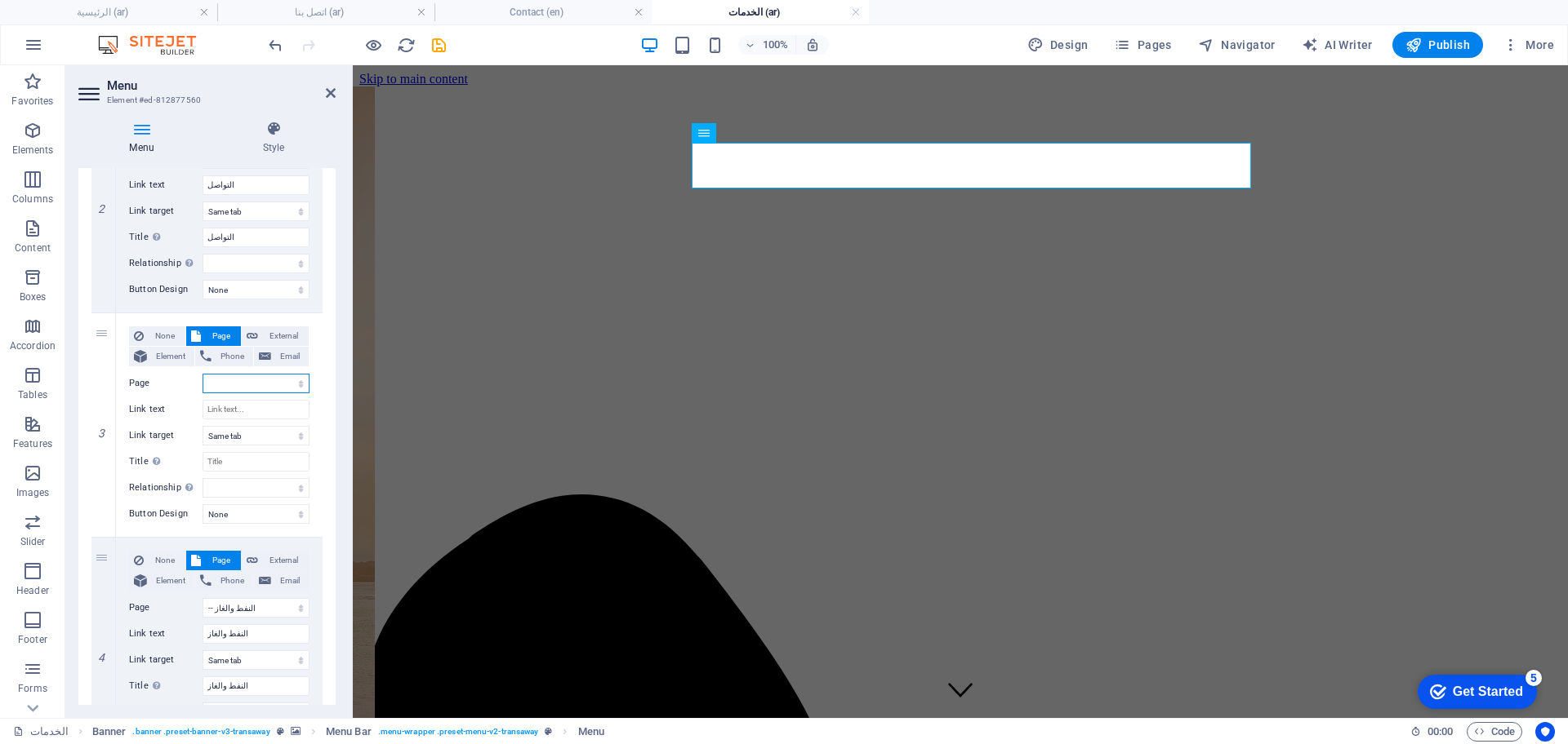
select select "4"
click at [202, 374] on select "عن الشركة اتصل بنا الخدمات -- النفط والغاز -- خدمات النقل الرئيسية Legal Notice…" at bounding box center [256, 383] width 107 height 20
select select
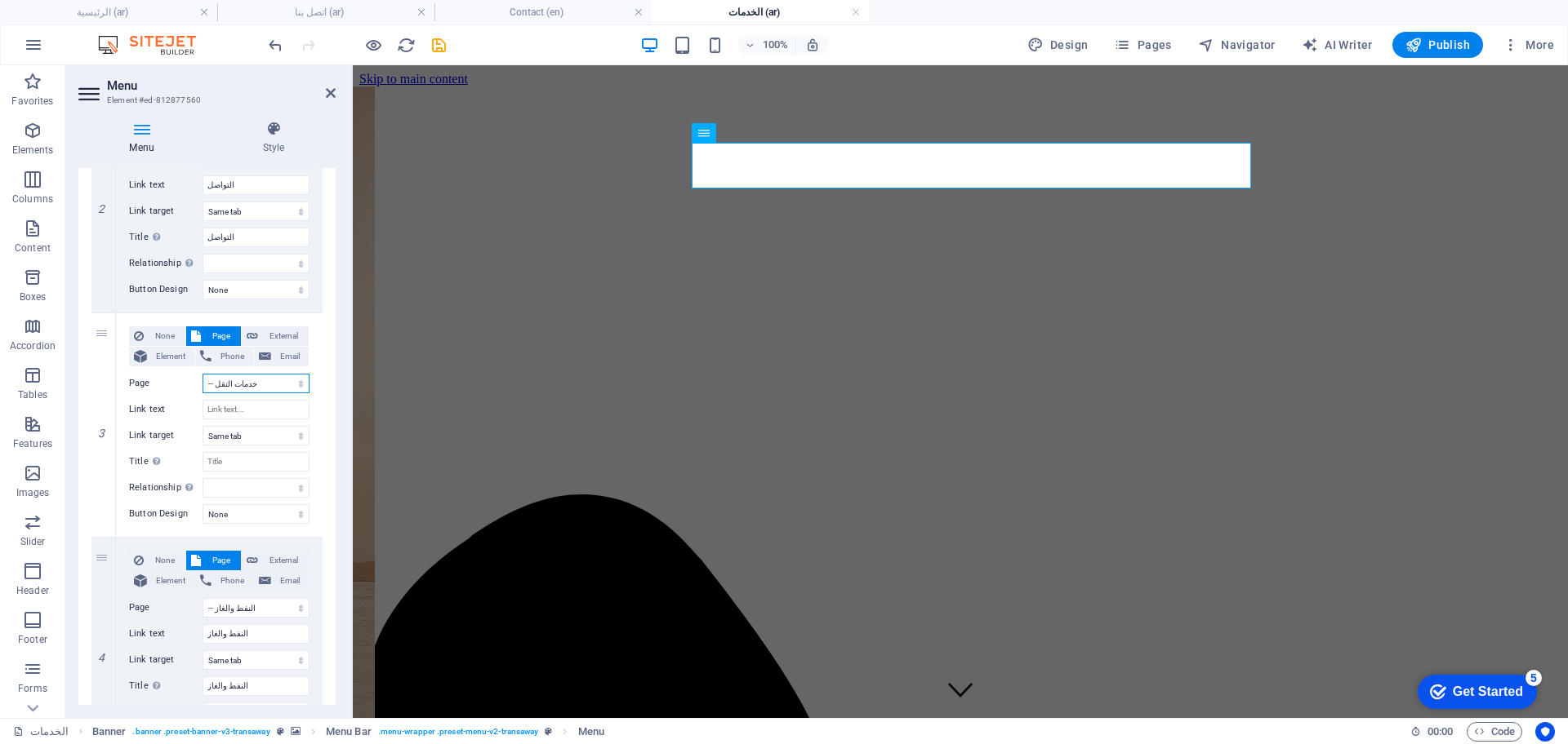
select select
click at [246, 411] on input "Link text" at bounding box center [256, 409] width 107 height 20
type input "خ"
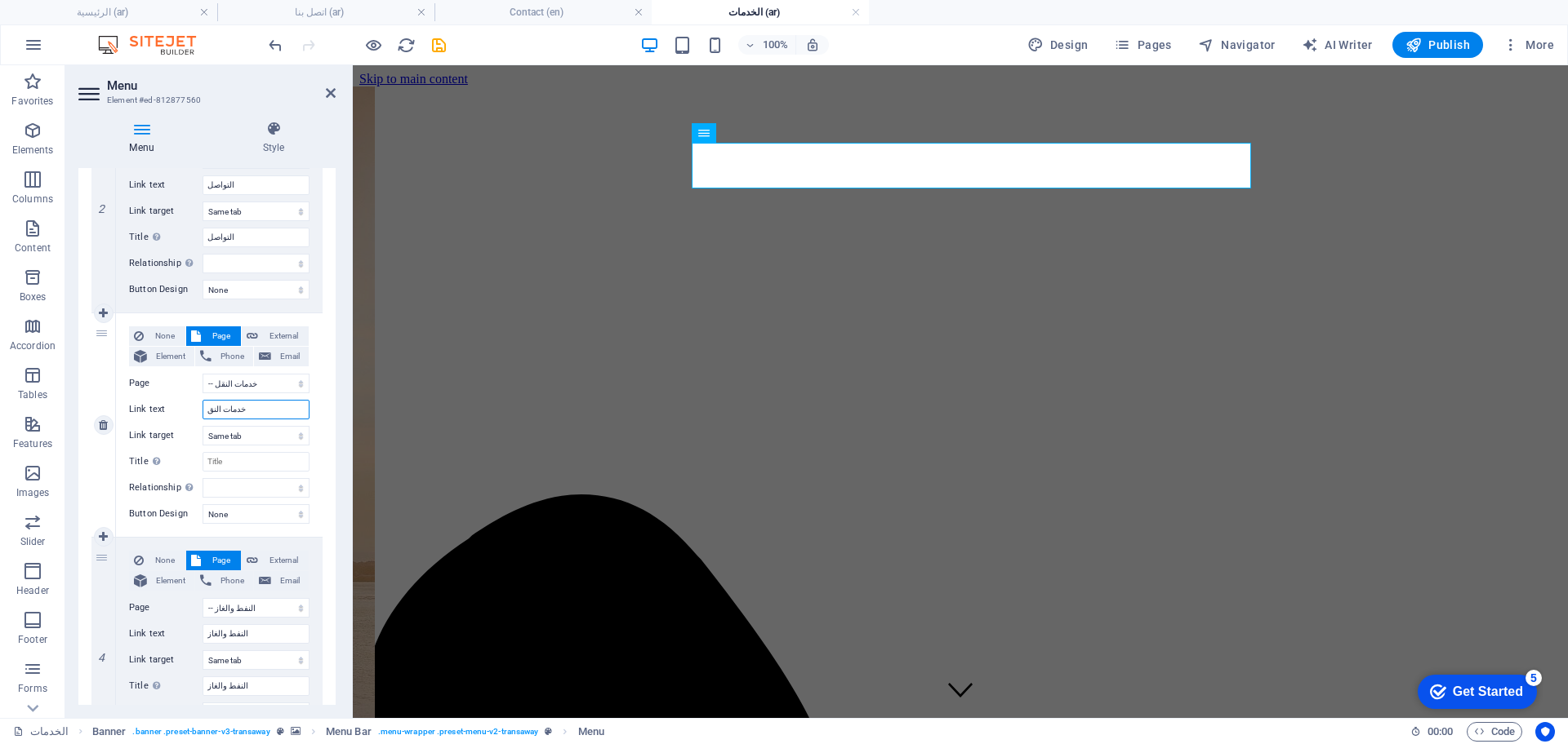
type input "خدمات النقل"
select select
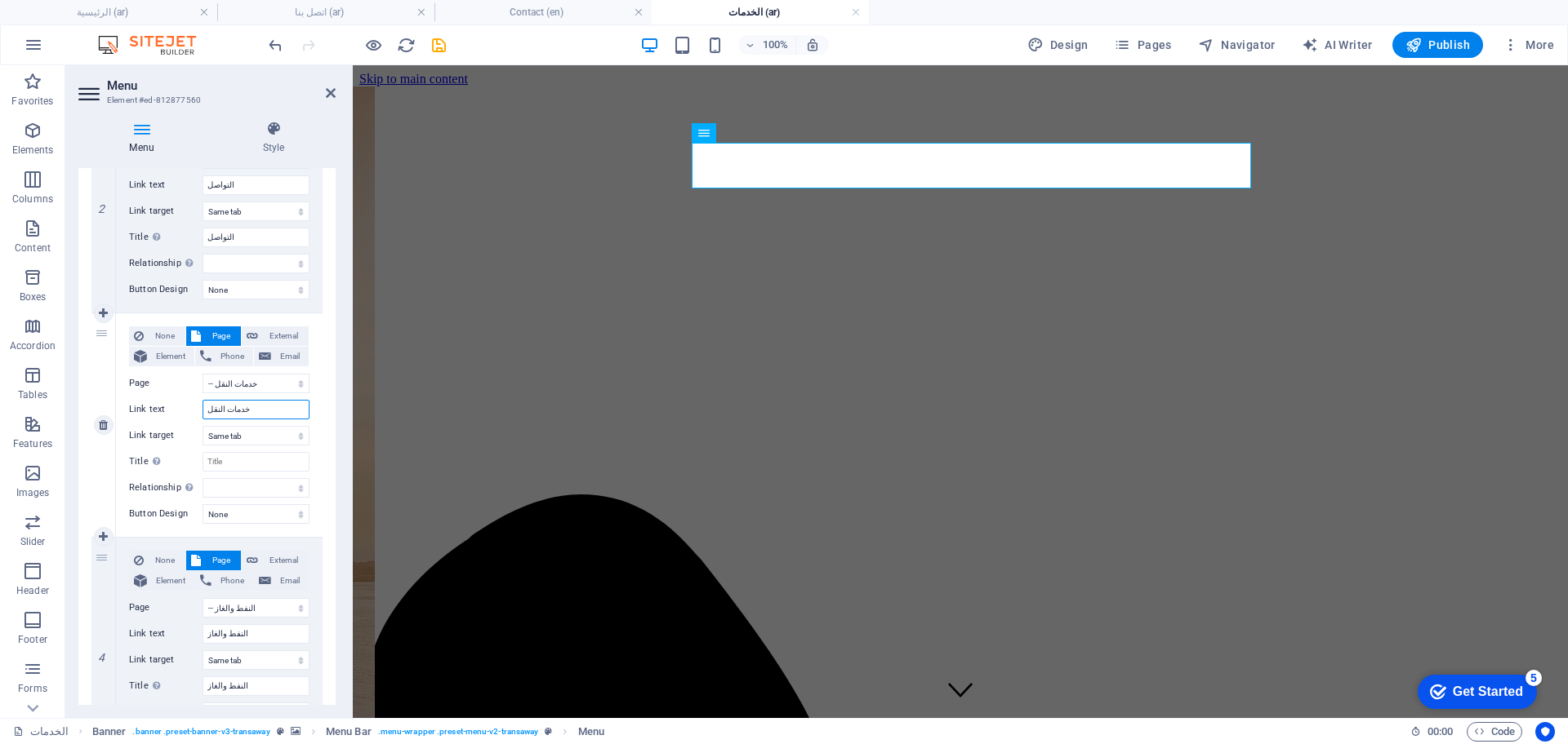
select select
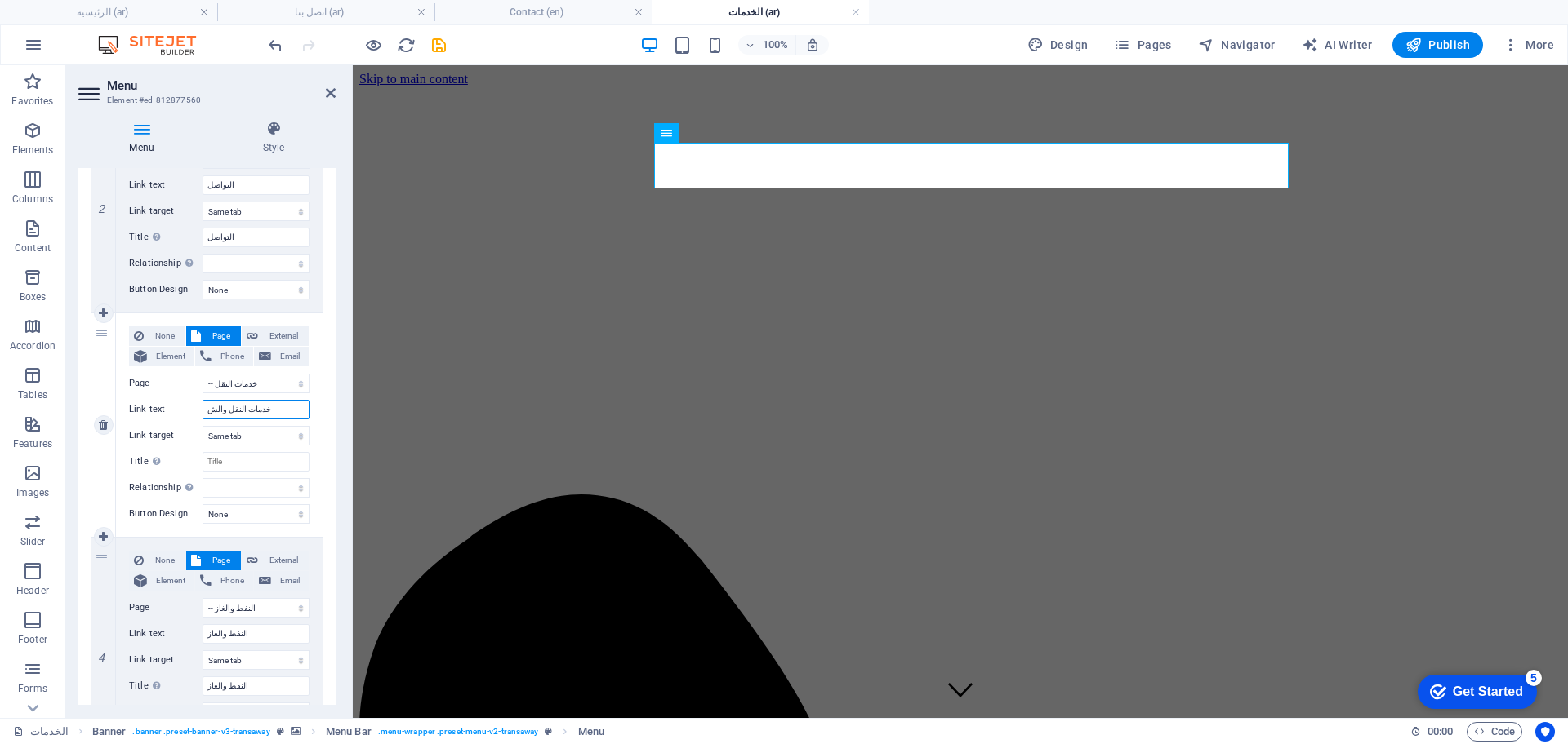
type input "خدمات النقل والشح"
select select
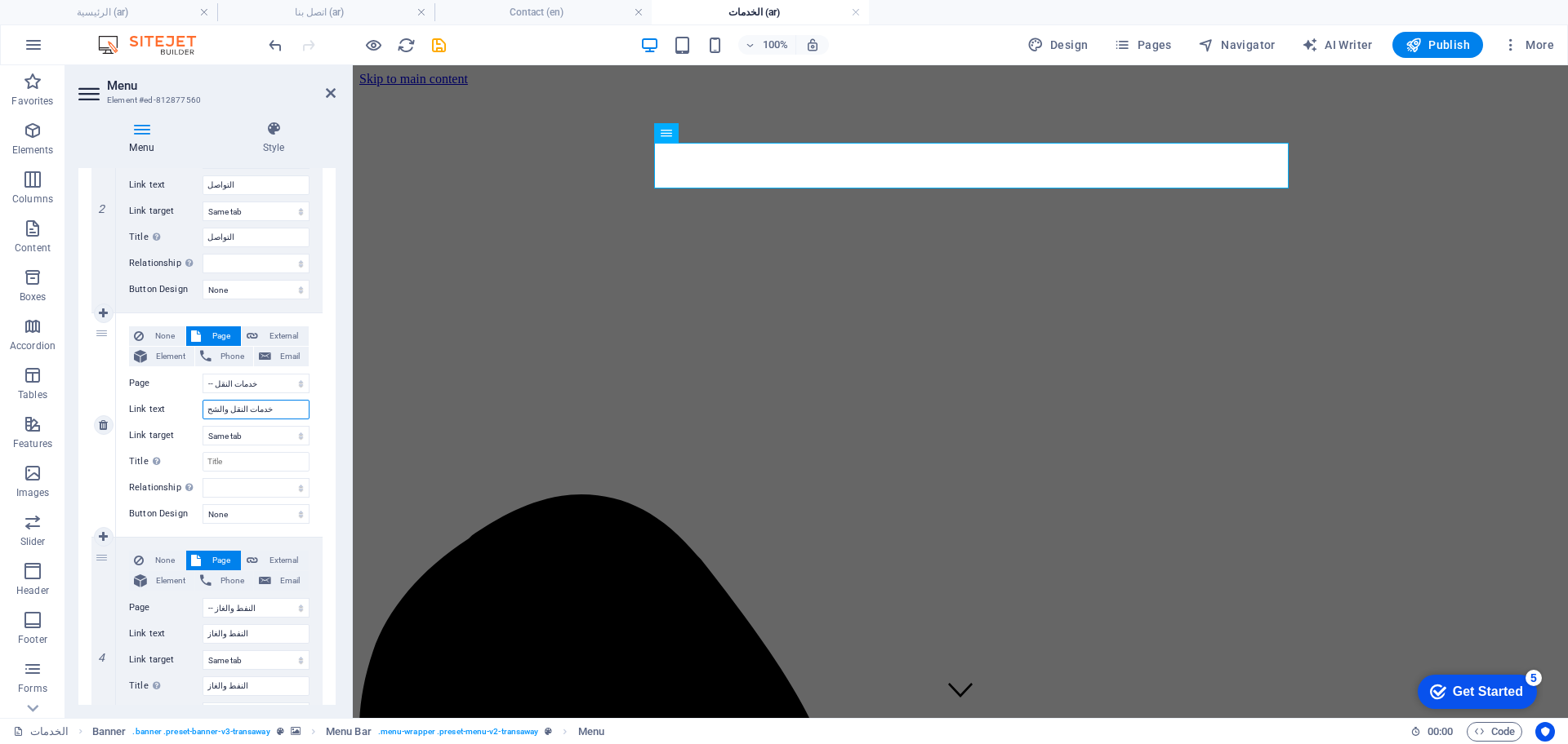
select select
type input "خدمات النقل والشحن"
select select
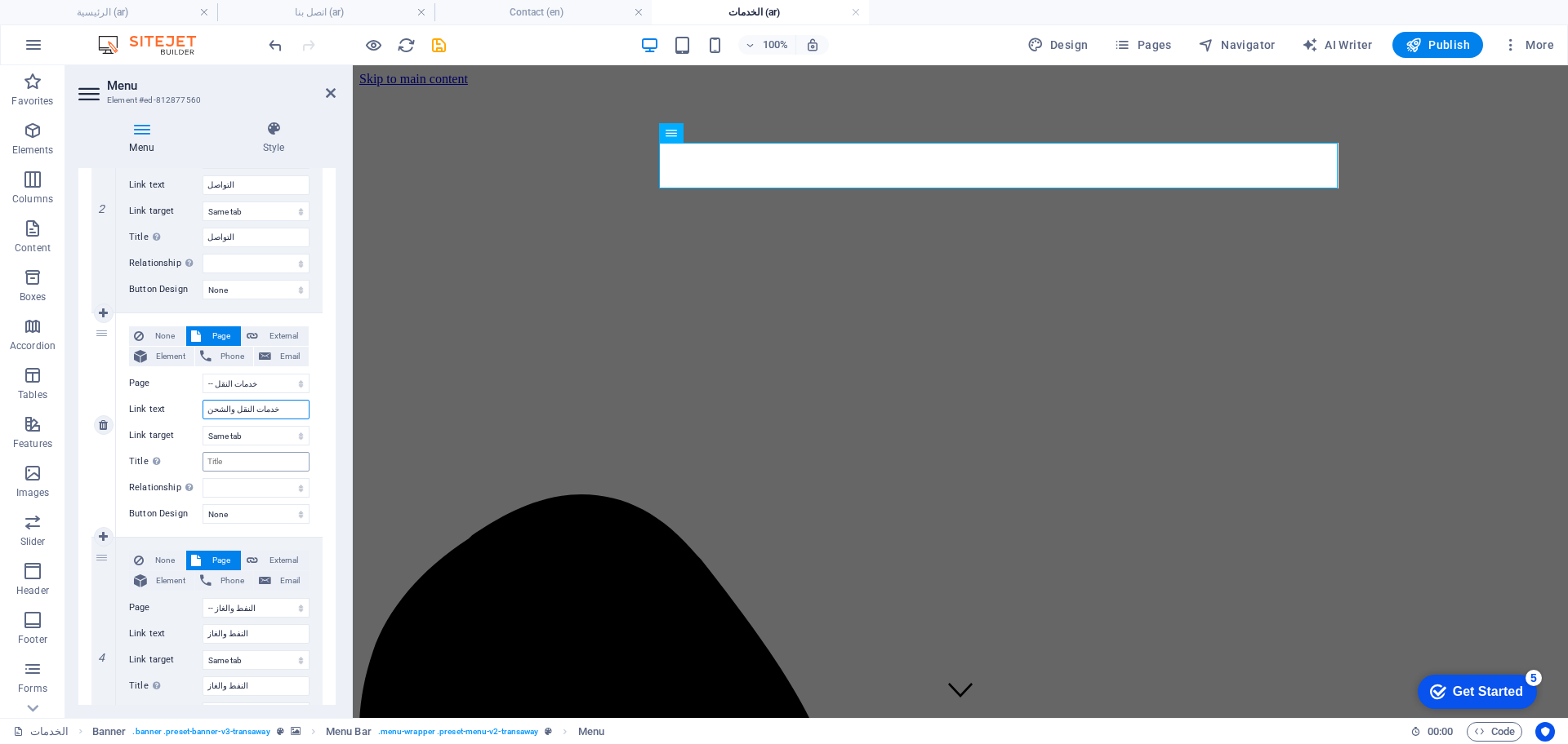
select select
type input "خدمات النقل والشحن"
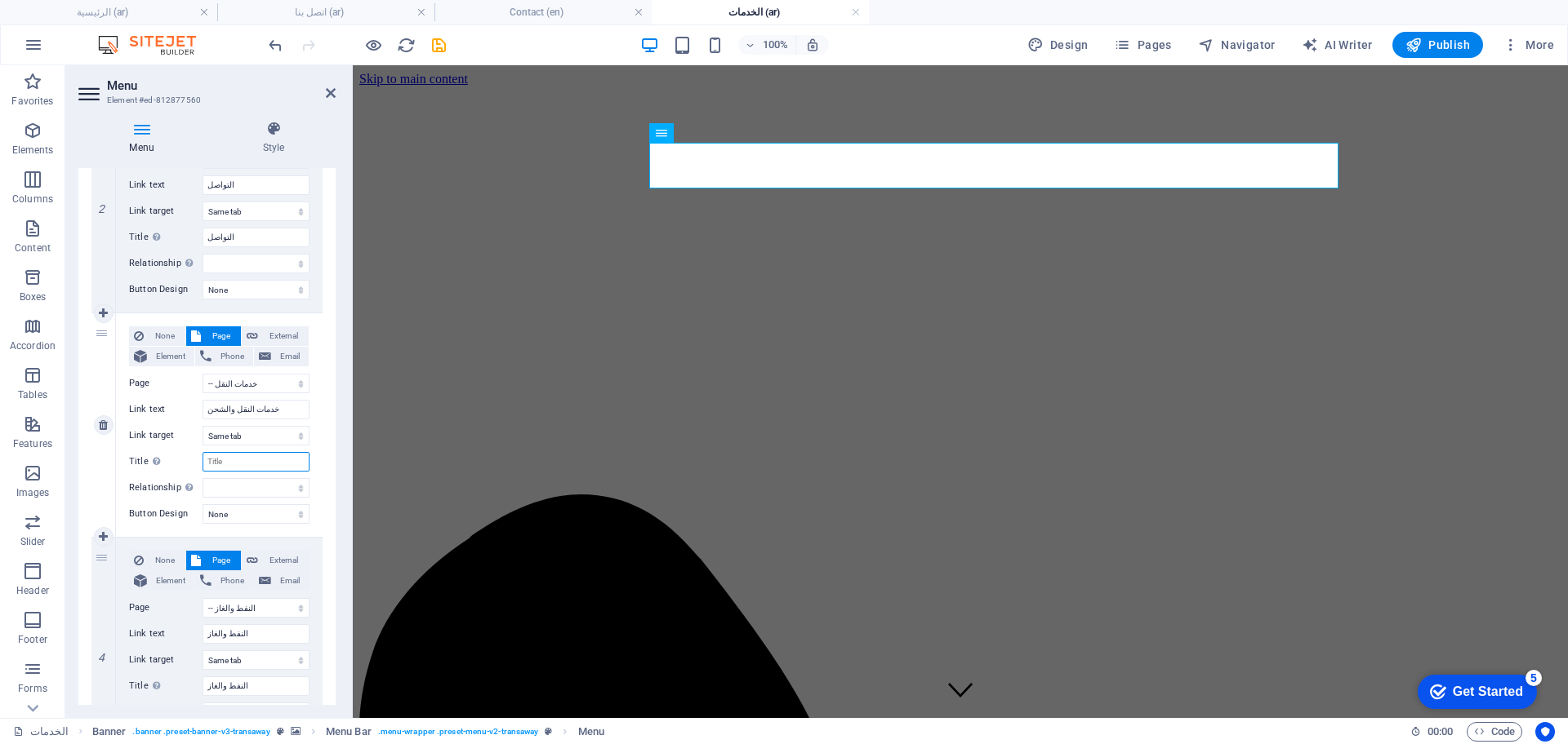
click at [232, 470] on input "Title Additional link description, should not be the same as the link text. The…" at bounding box center [256, 461] width 107 height 20
paste input "خدمات النقل والشحن"
select select
type input "خدمات النقل والشحن"
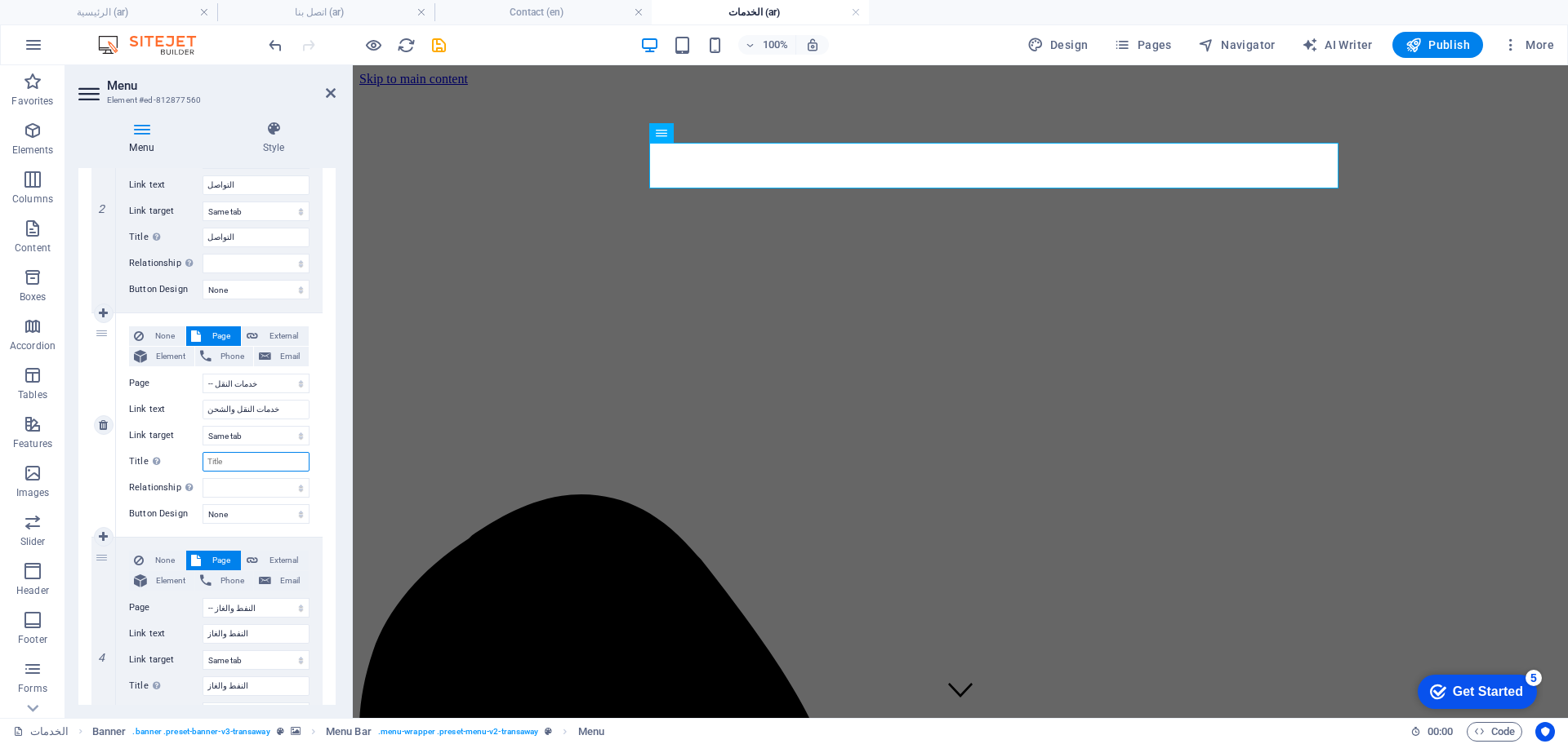
select select
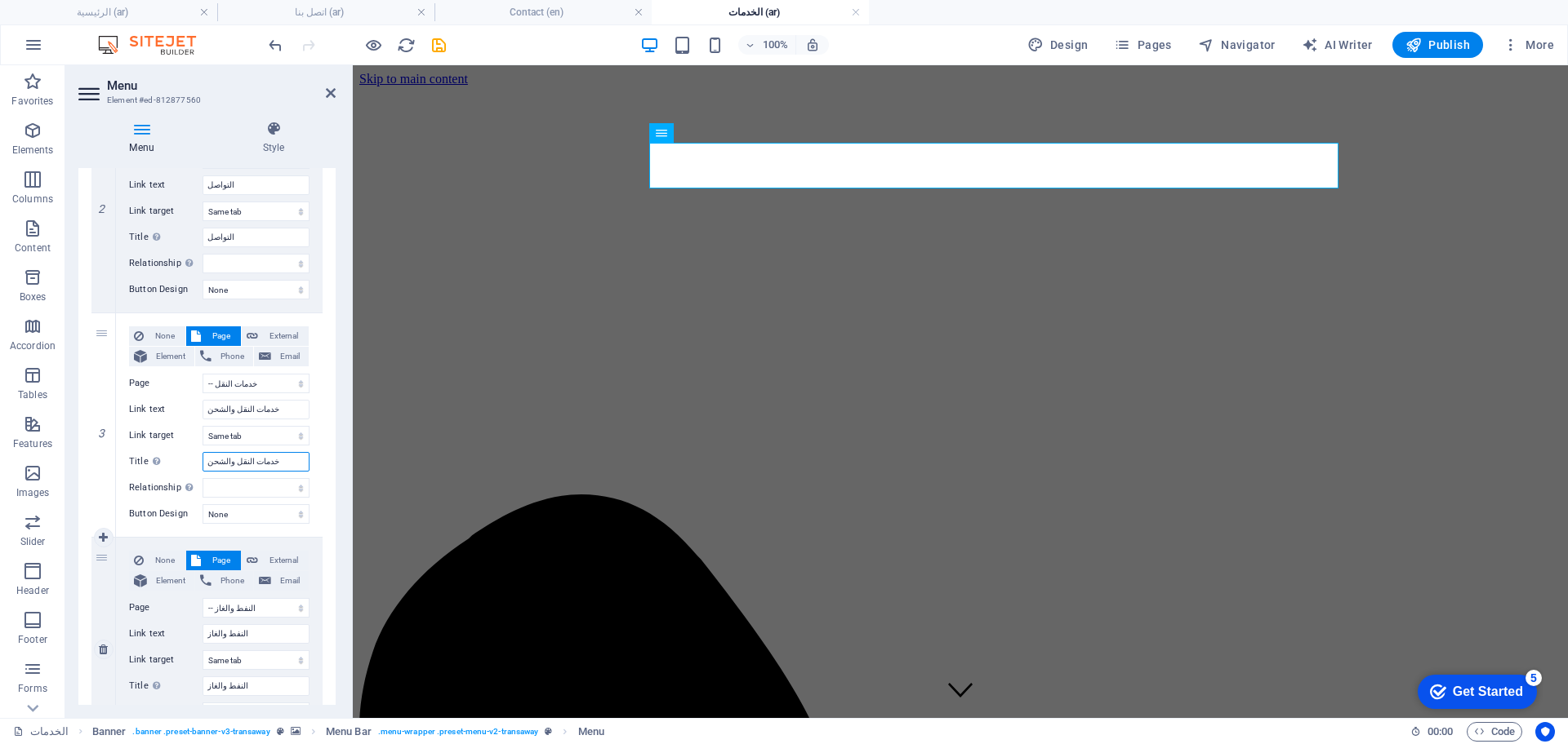
select select
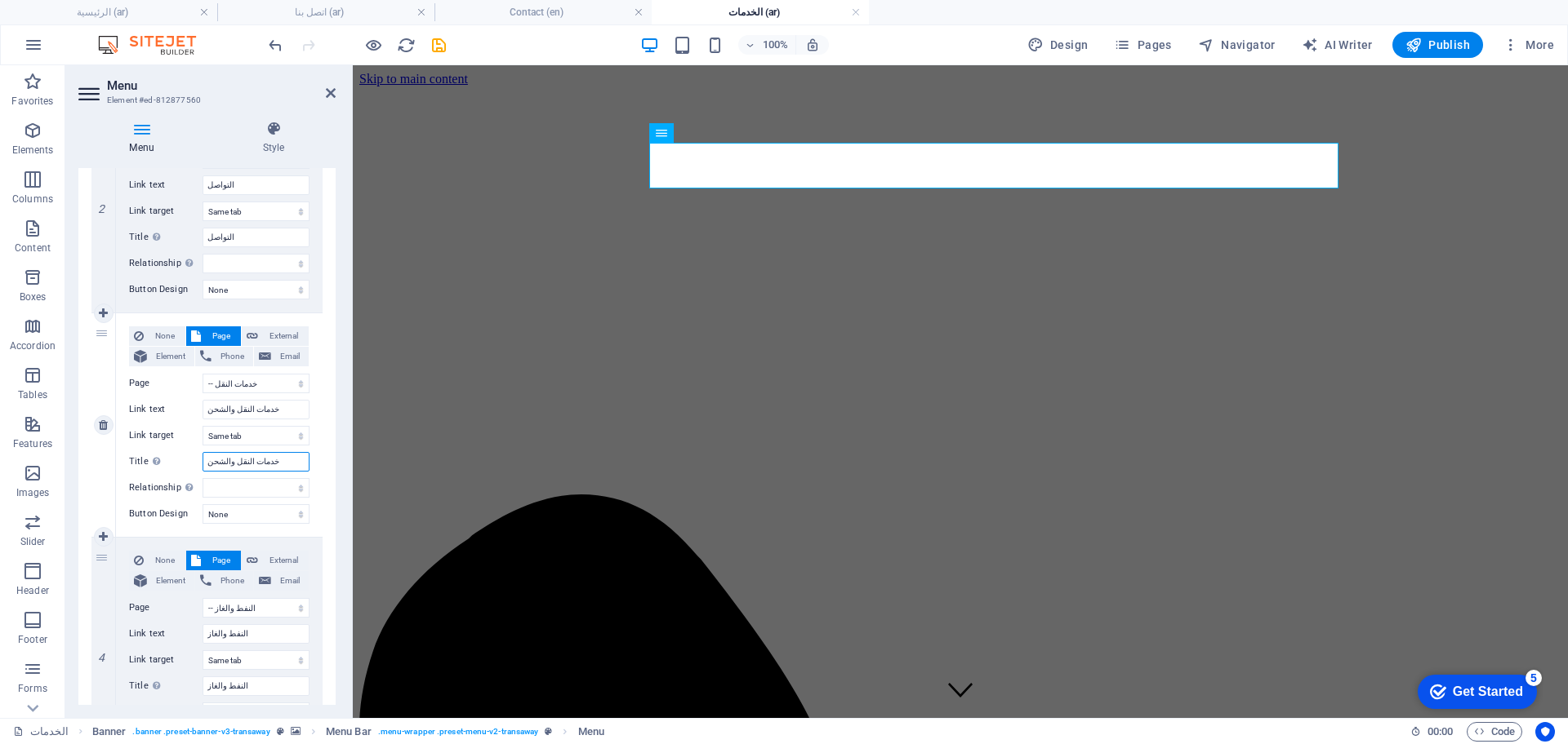
type input "خدمات النقل والشحن"
click at [93, 357] on div "3" at bounding box center [104, 425] width 25 height 223
drag, startPoint x: 98, startPoint y: 335, endPoint x: 314, endPoint y: 321, distance: 216.5
click at [314, 321] on div "3 None Page External Element Phone Email Page عن الشركة اتصل بنا الخدمات -- الن…" at bounding box center [207, 426] width 231 height 224
select select
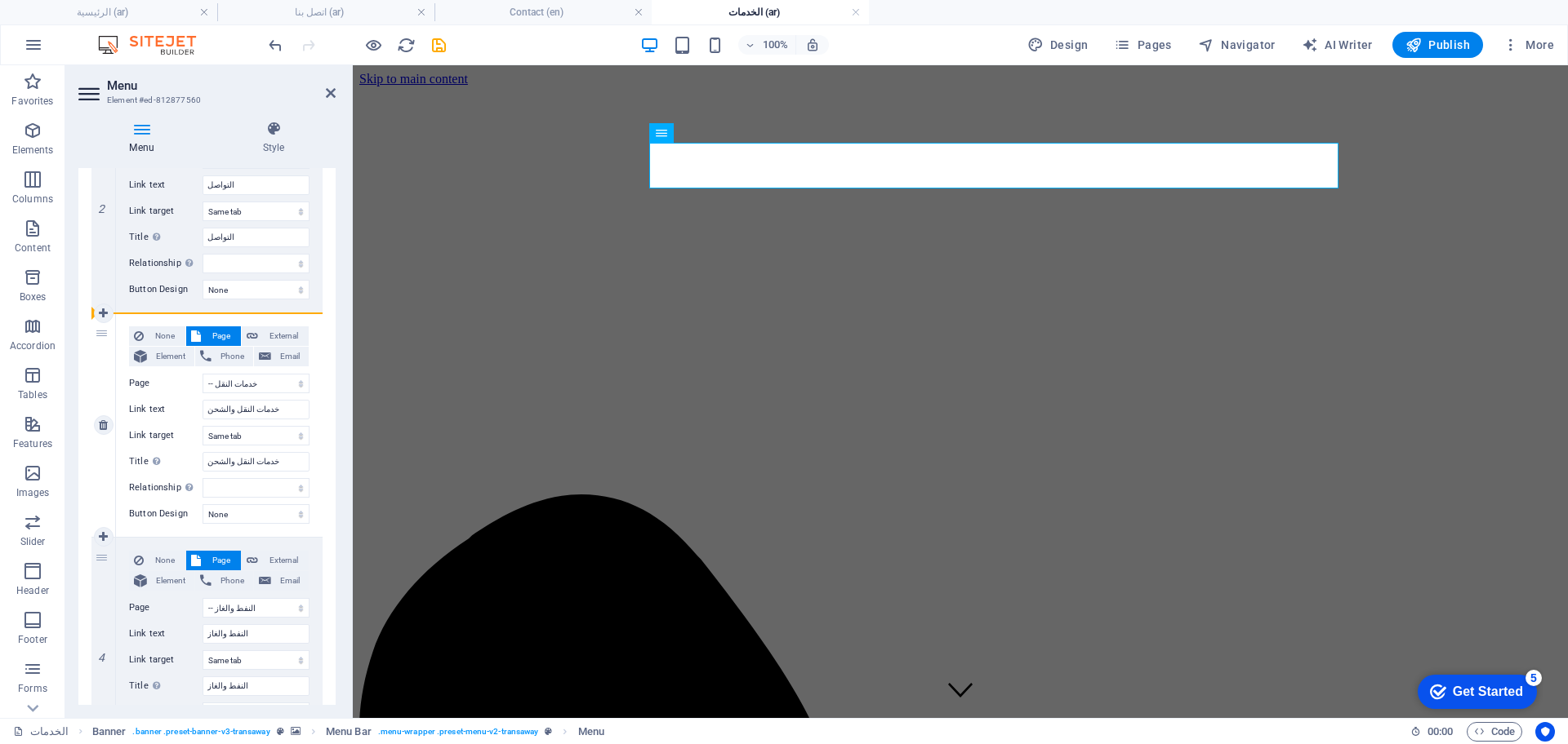
select select
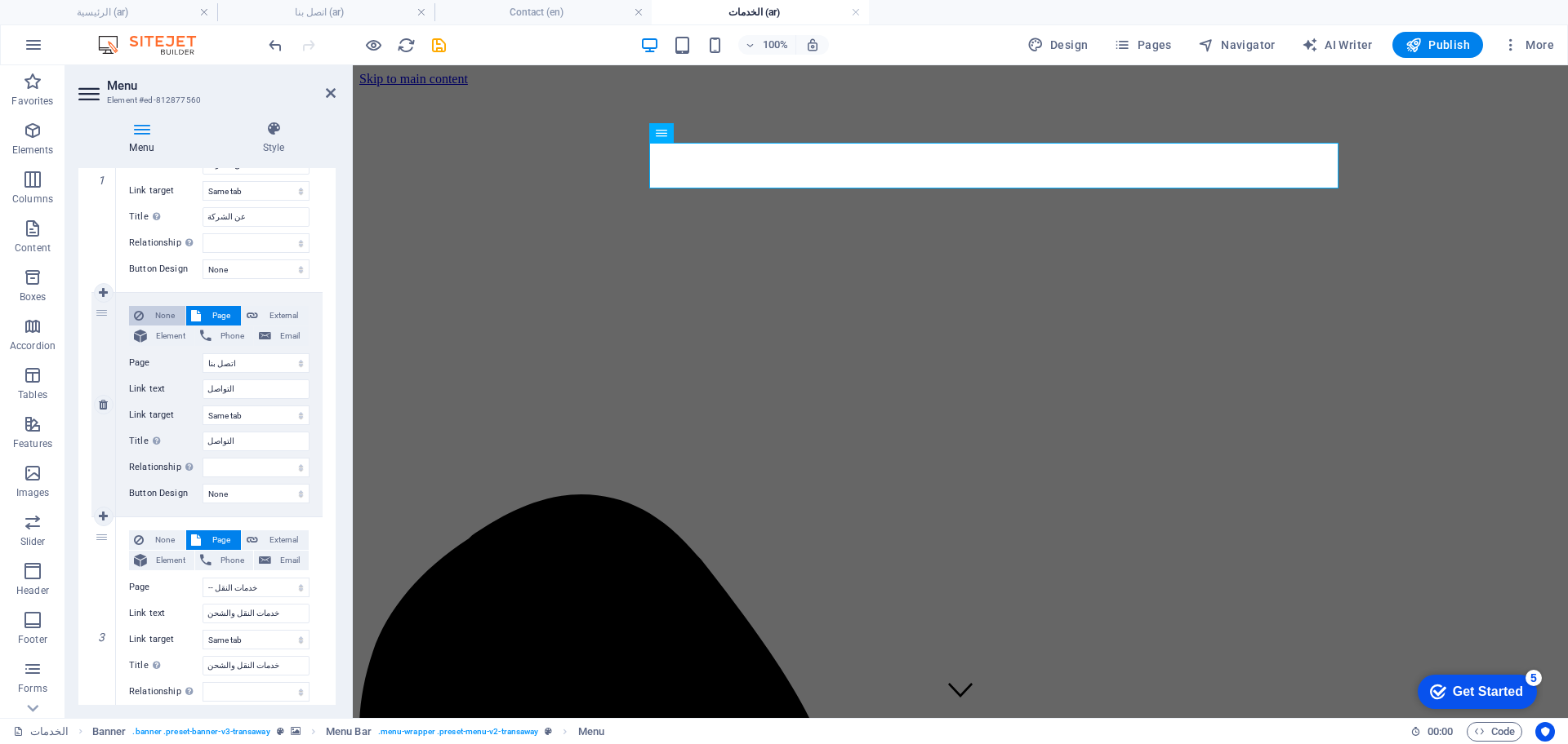
scroll to position [357, 0]
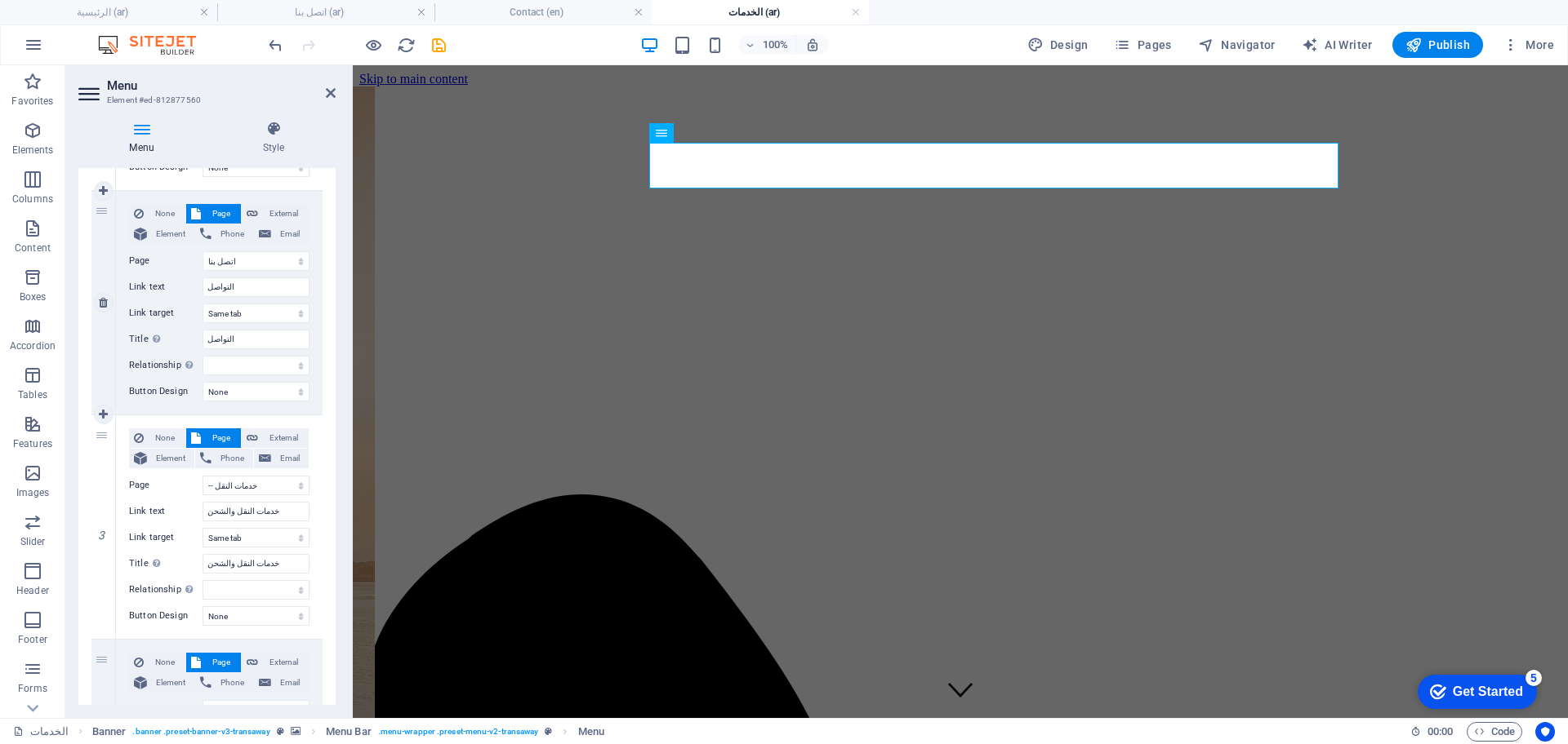
click at [99, 213] on div "2" at bounding box center [104, 302] width 25 height 223
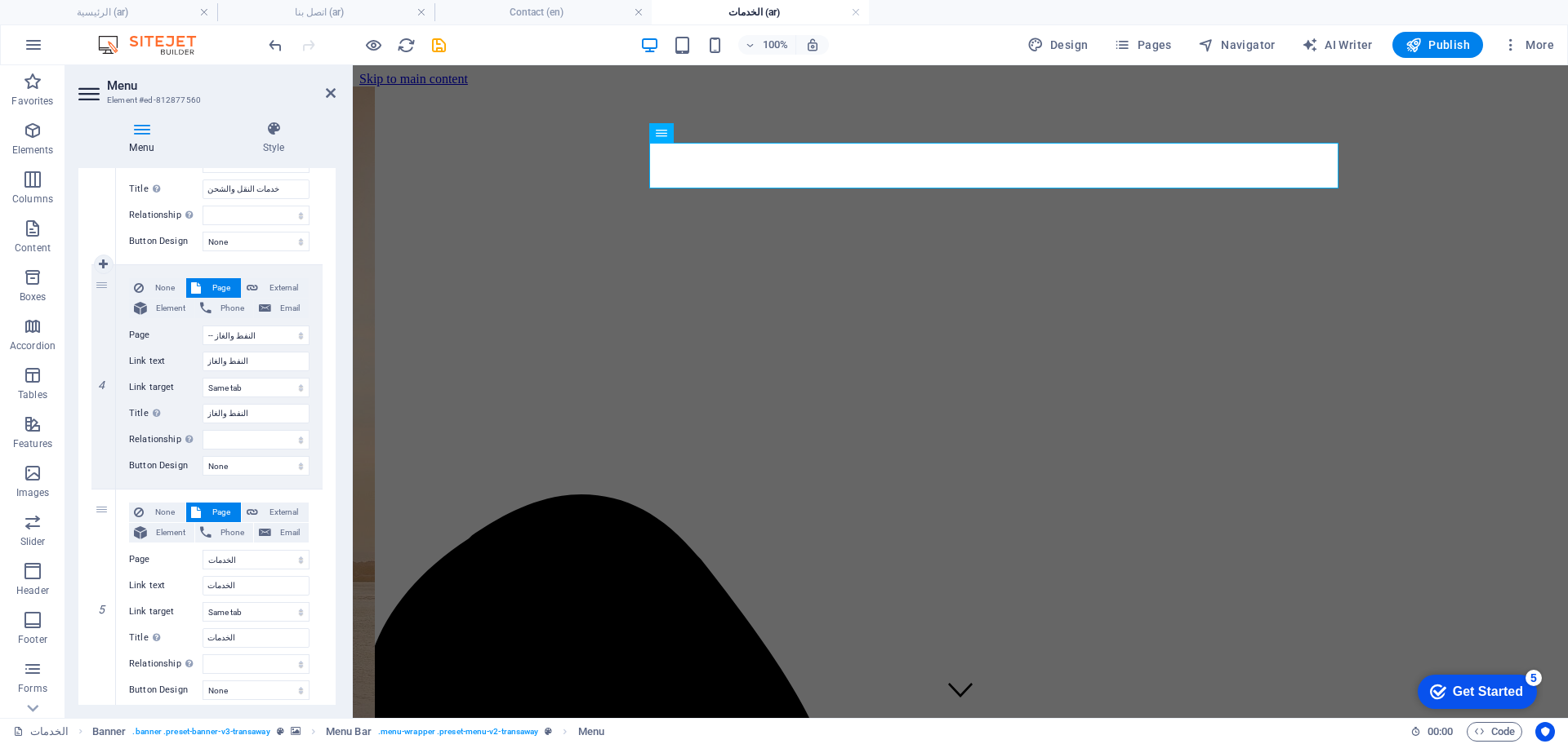
scroll to position [764, 0]
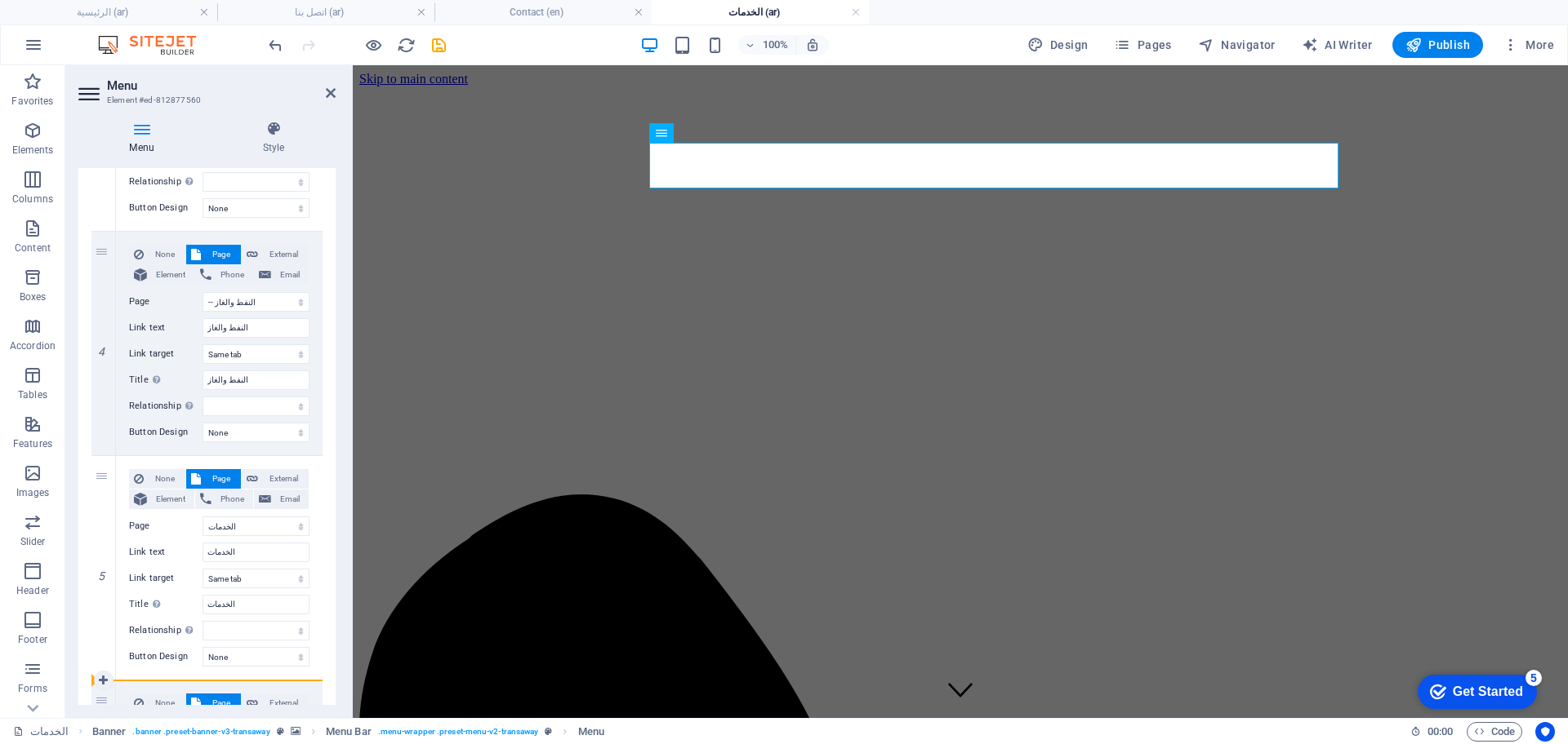
drag, startPoint x: 105, startPoint y: 254, endPoint x: 317, endPoint y: 690, distance: 484.8
click at [317, 690] on div "1 None Page External Element Phone Email Page عن الشركة اتصل بنا الخدمات -- الن…" at bounding box center [207, 232] width 231 height 1347
select select
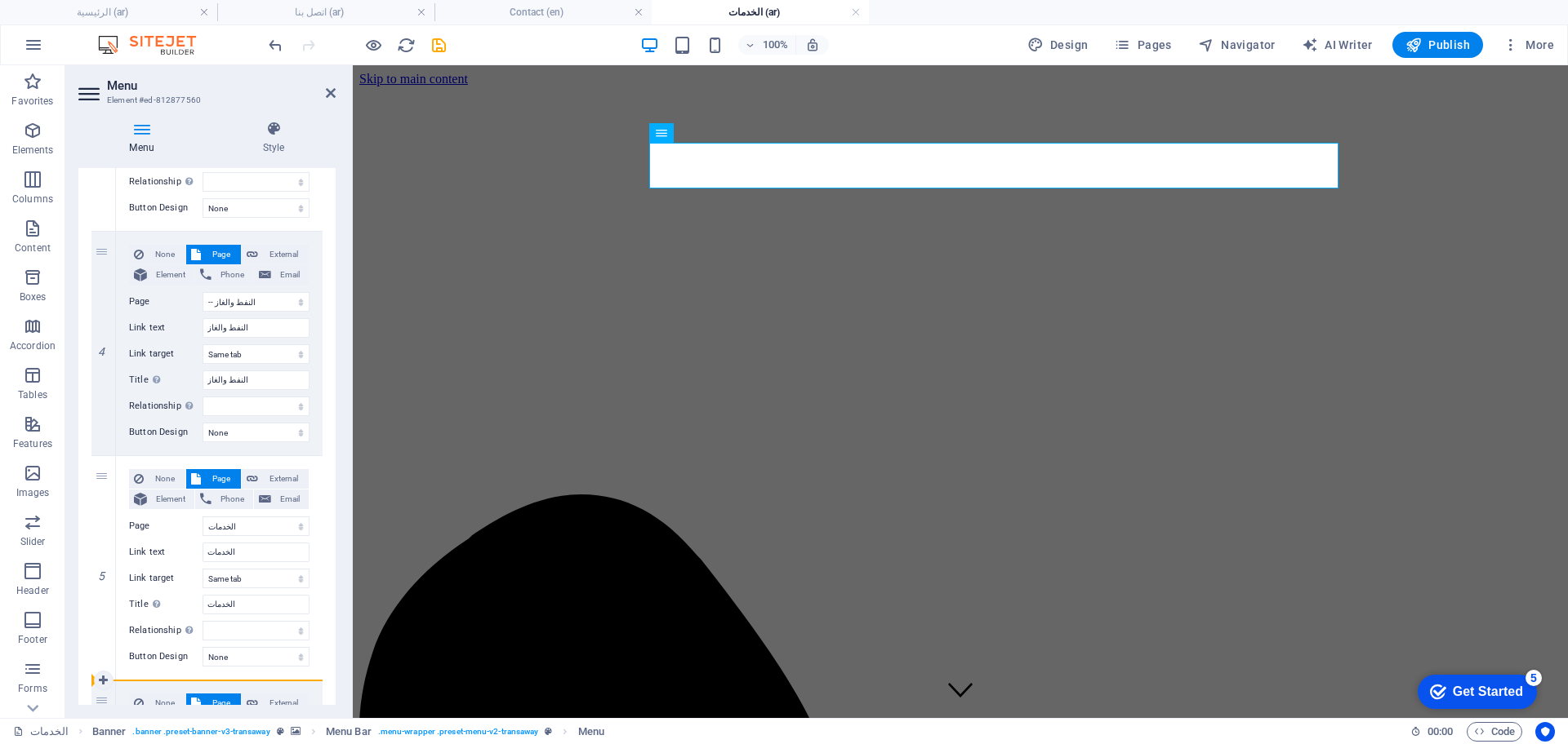
select select "2"
type input "الخدمات"
select select
select select "3"
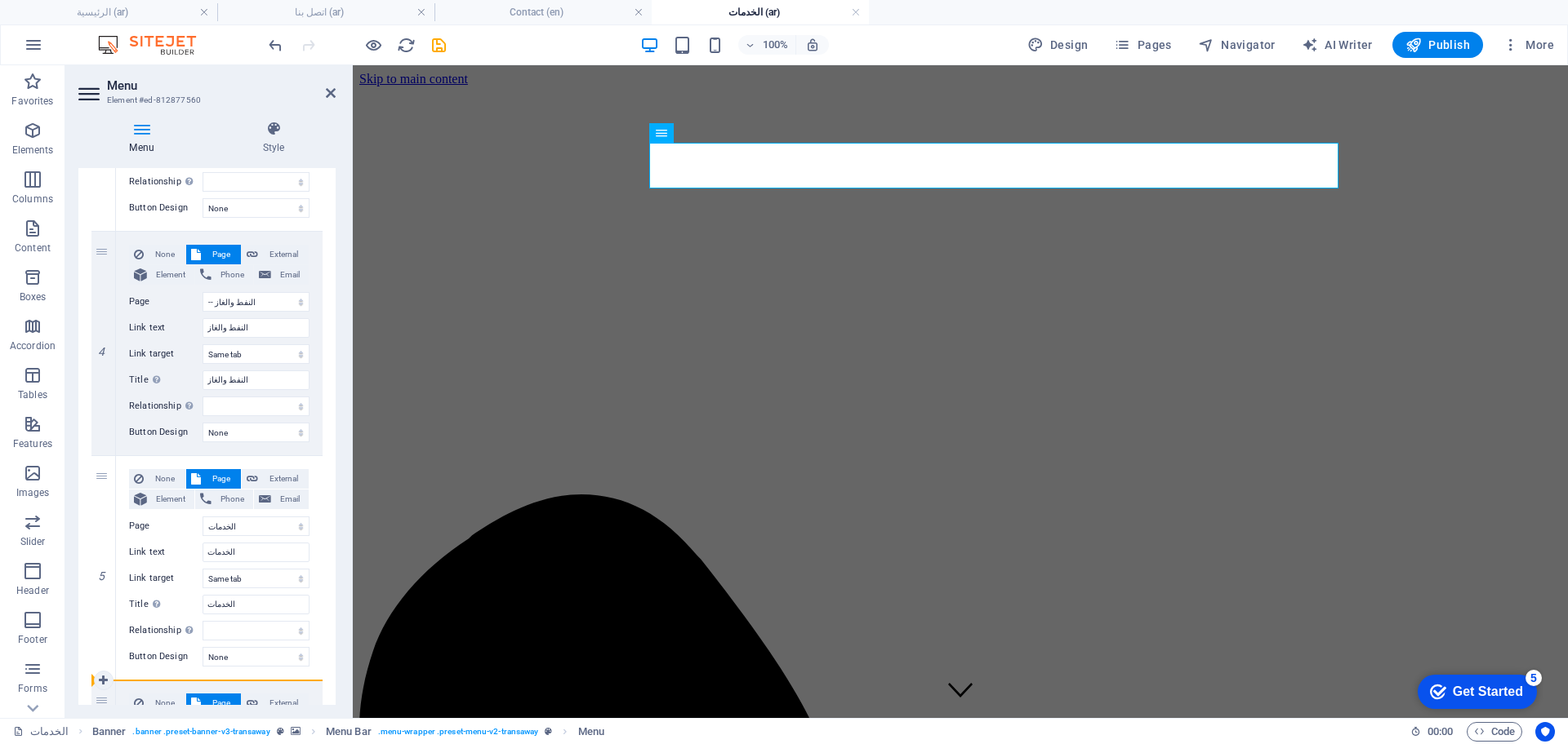
type input "النفط والغاز"
select select
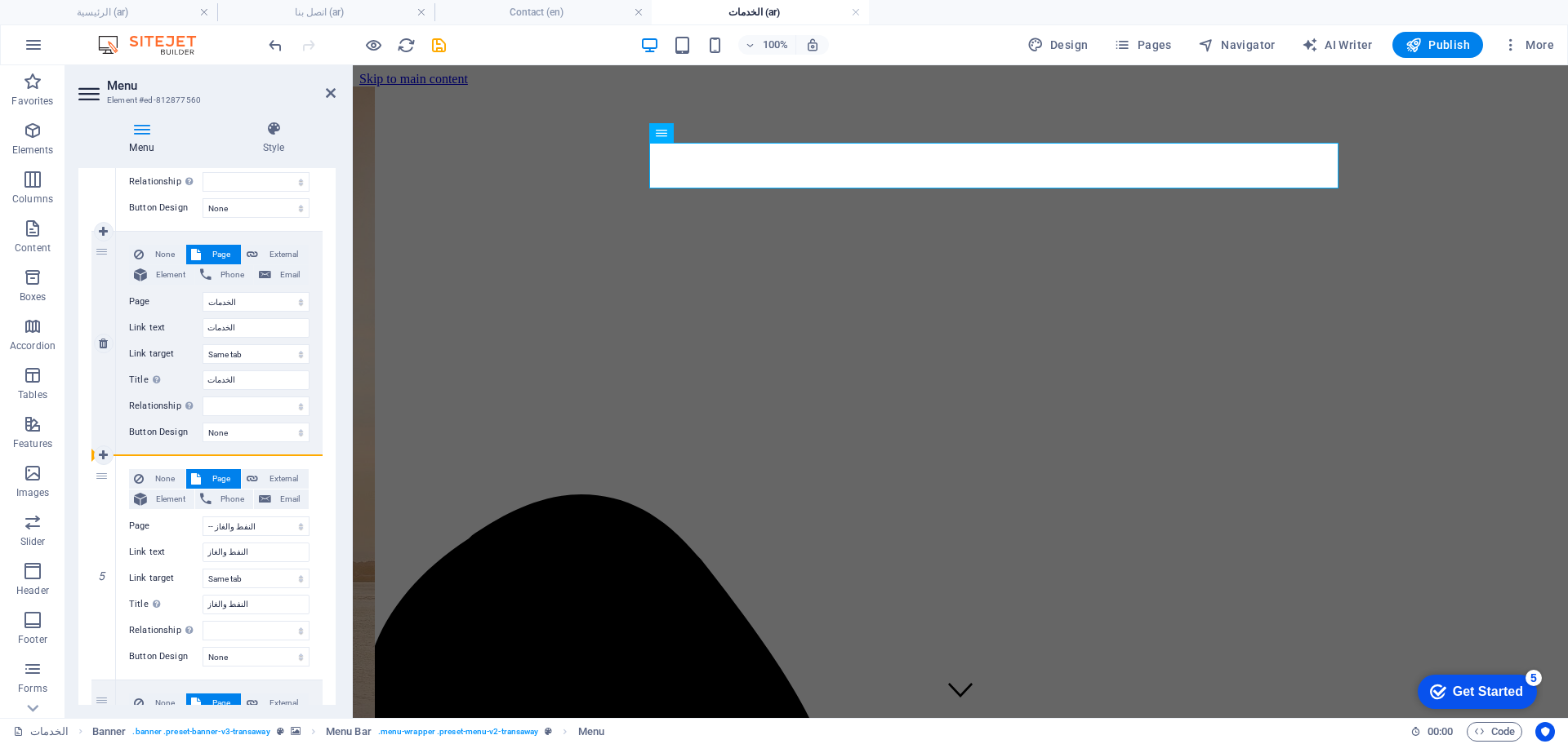
drag, startPoint x: 105, startPoint y: 332, endPoint x: 109, endPoint y: 430, distance: 98.1
click at [109, 430] on div "1 None Page External Element Phone Email Page عن الشركة اتصل بنا الخدمات -- الن…" at bounding box center [207, 232] width 231 height 1347
select select
select select "2"
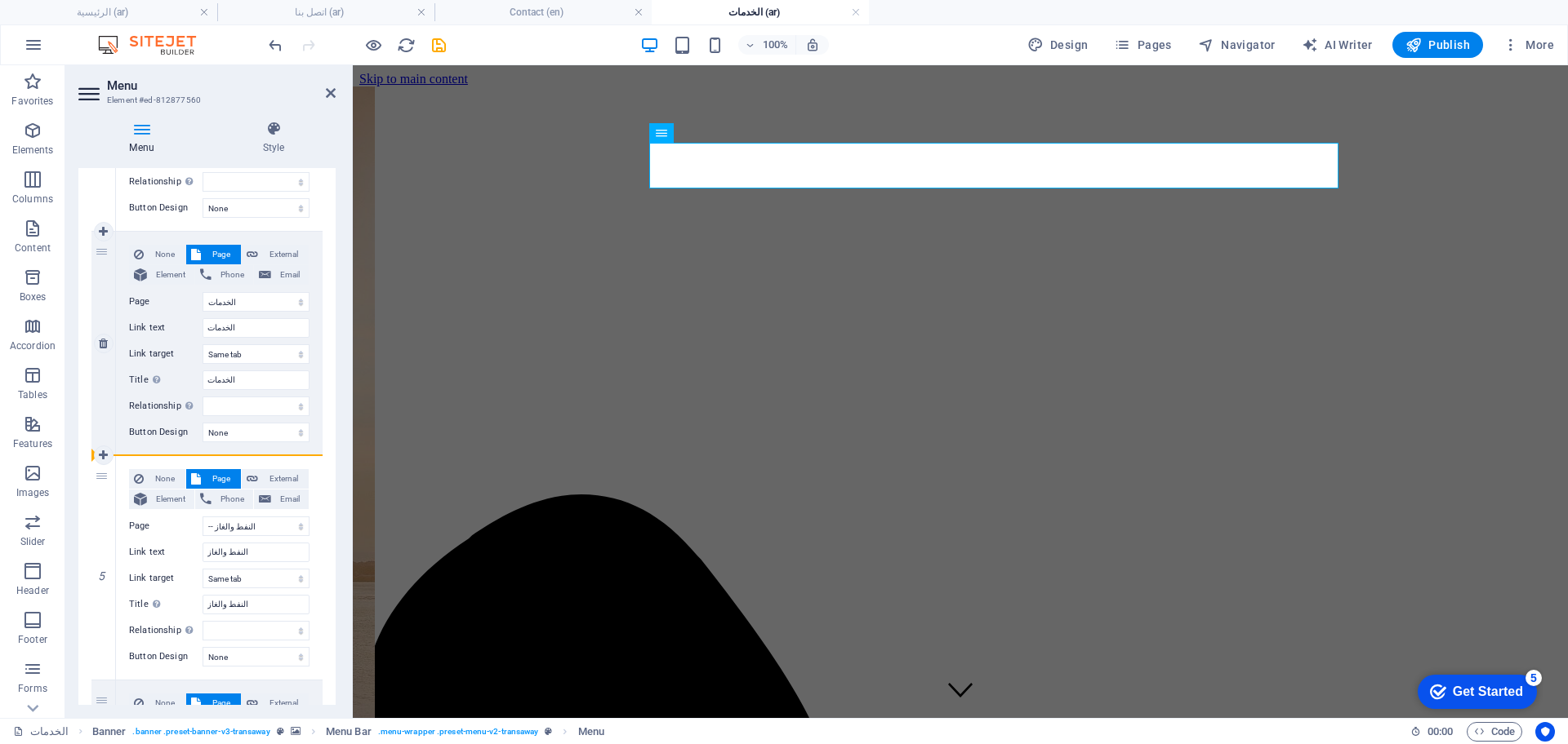
type input "الخدمات"
select select
select select "4"
type input "خدمات النقل والشحن"
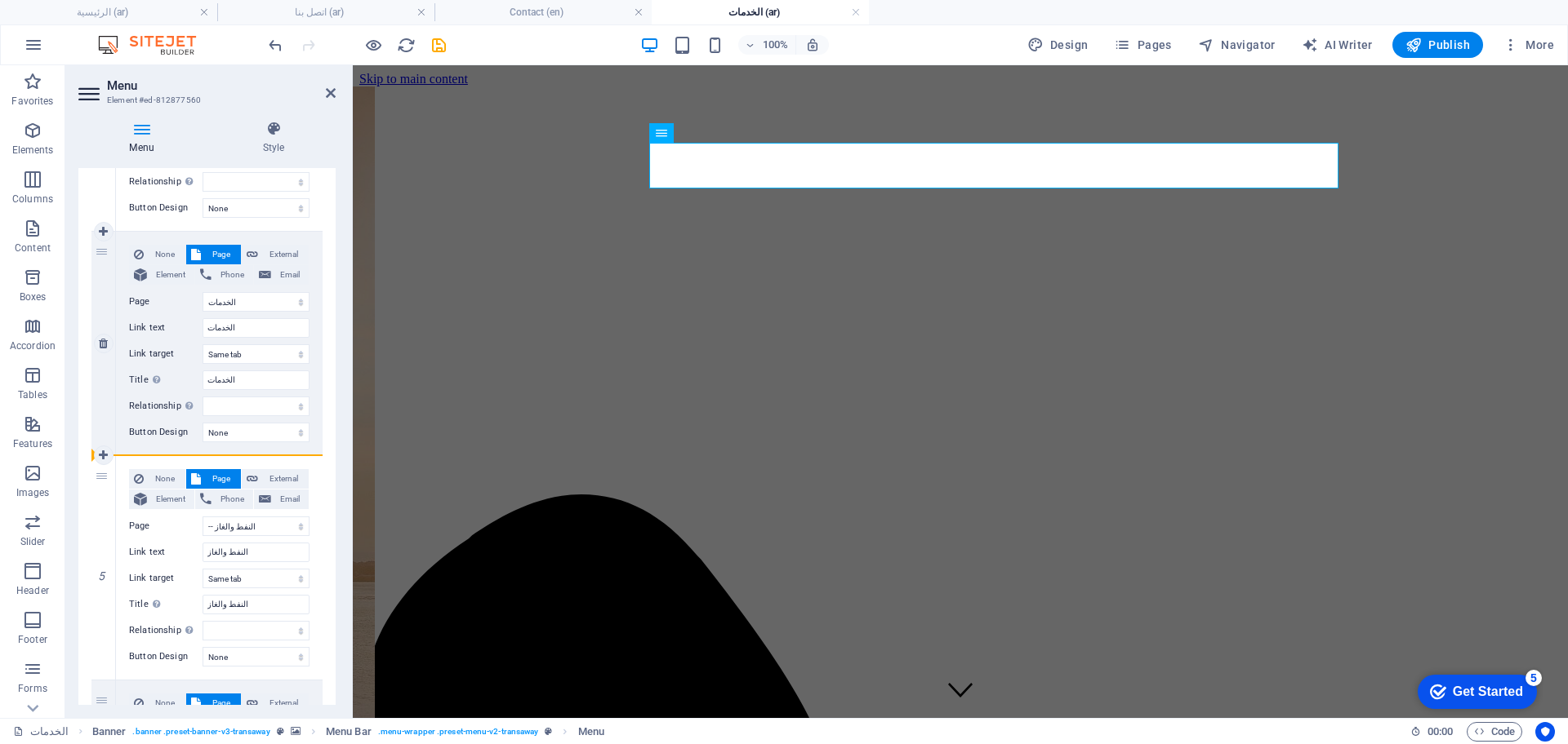
type input "خدمات النقل والشحن"
select select
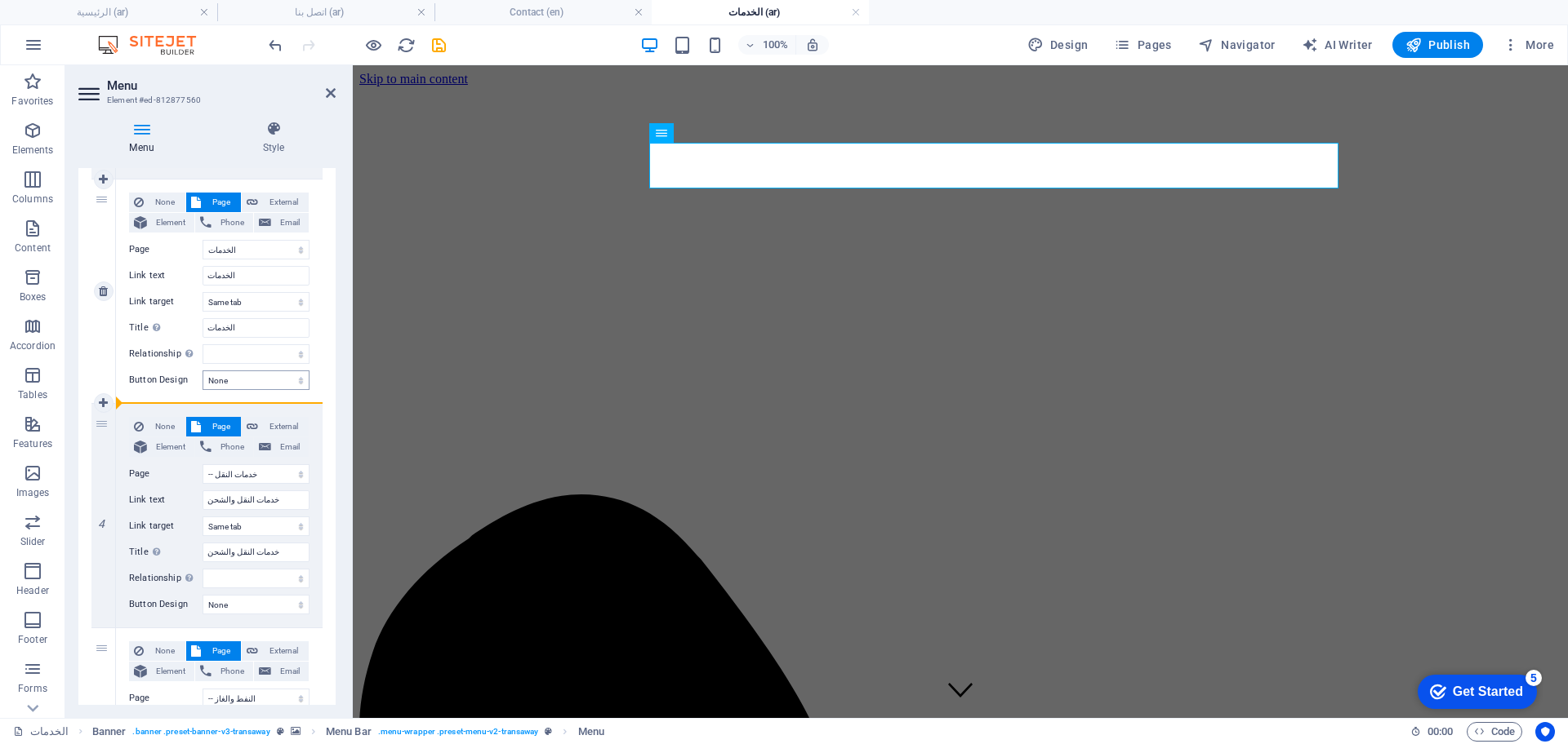
scroll to position [561, 0]
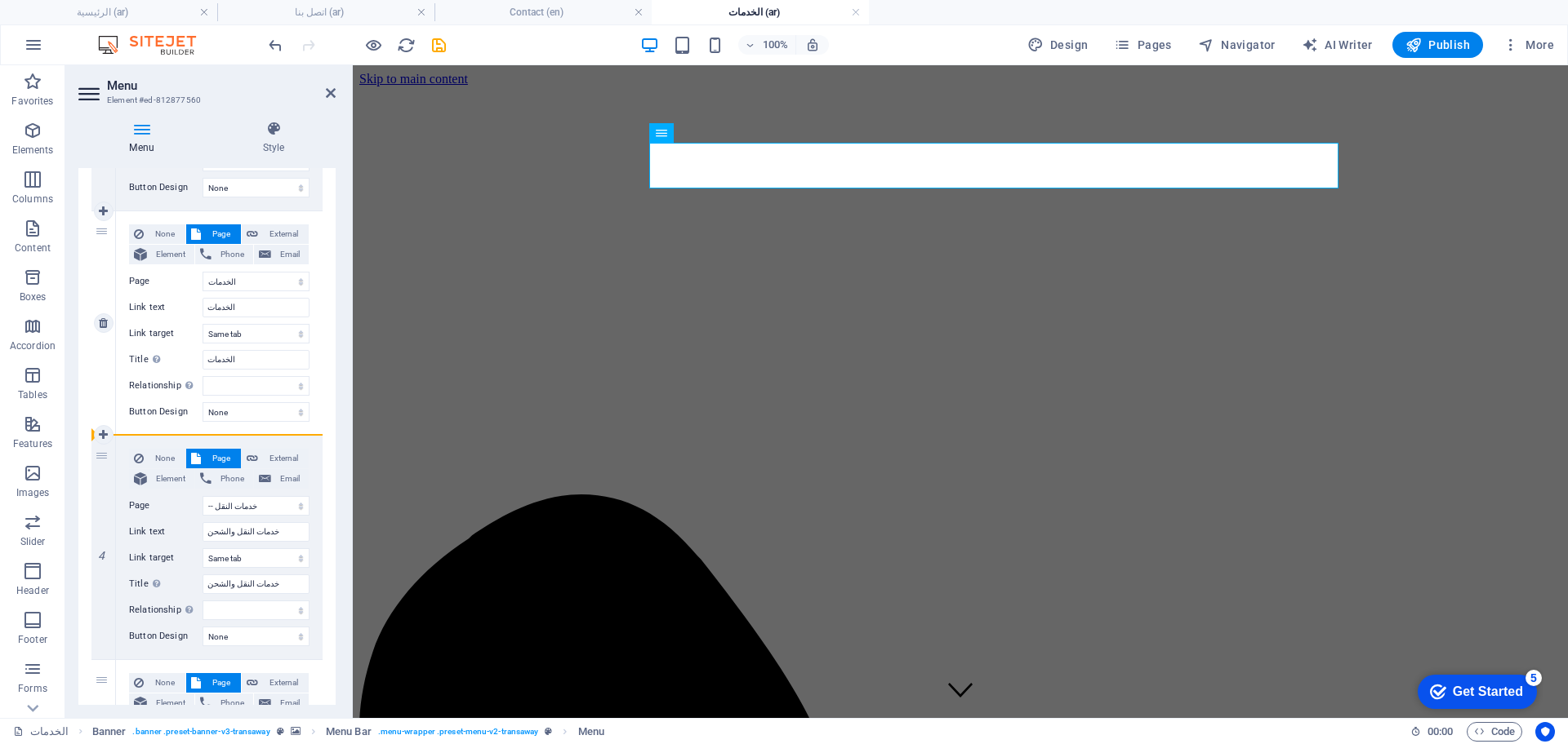
drag, startPoint x: 101, startPoint y: 482, endPoint x: 178, endPoint y: 326, distance: 174.0
click at [178, 326] on div "1 None Page External Element Phone Email Page عن الشركة اتصل بنا الخدمات -- الن…" at bounding box center [207, 436] width 231 height 1347
select select
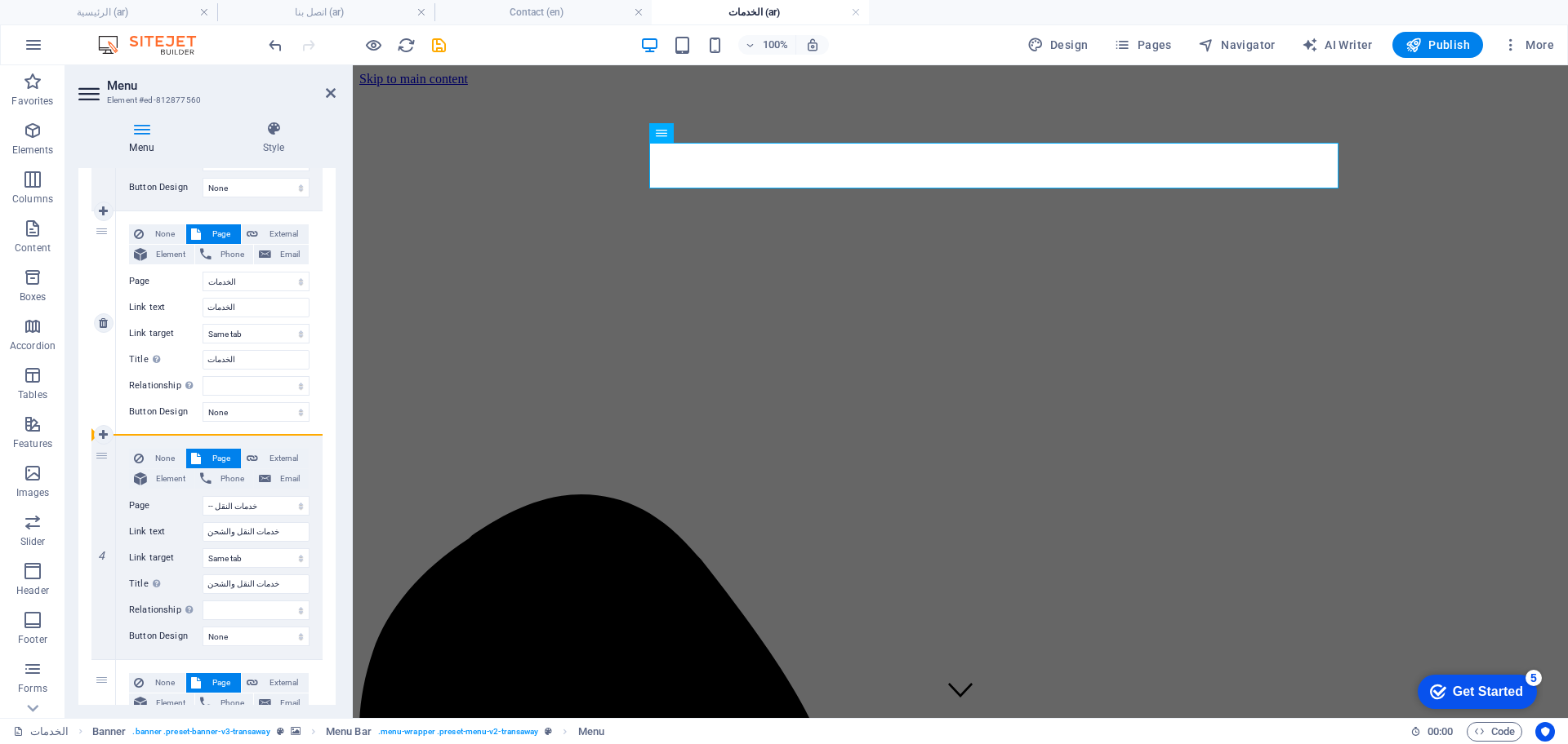
select select "3"
type input "النفط والغاز"
select select
select select "4"
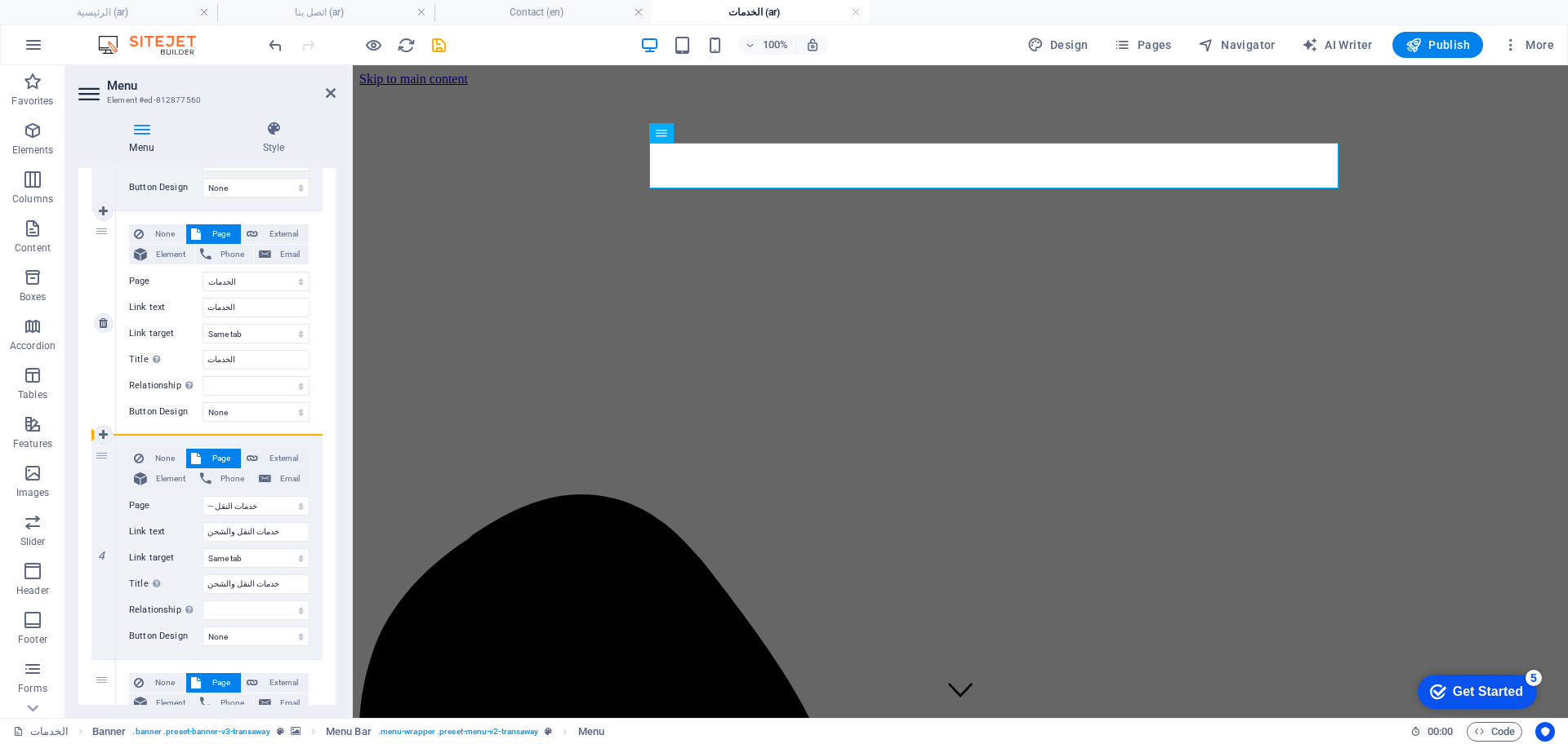
type input "خدمات النقل والشحن"
select select
drag, startPoint x: 110, startPoint y: 460, endPoint x: 97, endPoint y: 464, distance: 13.6
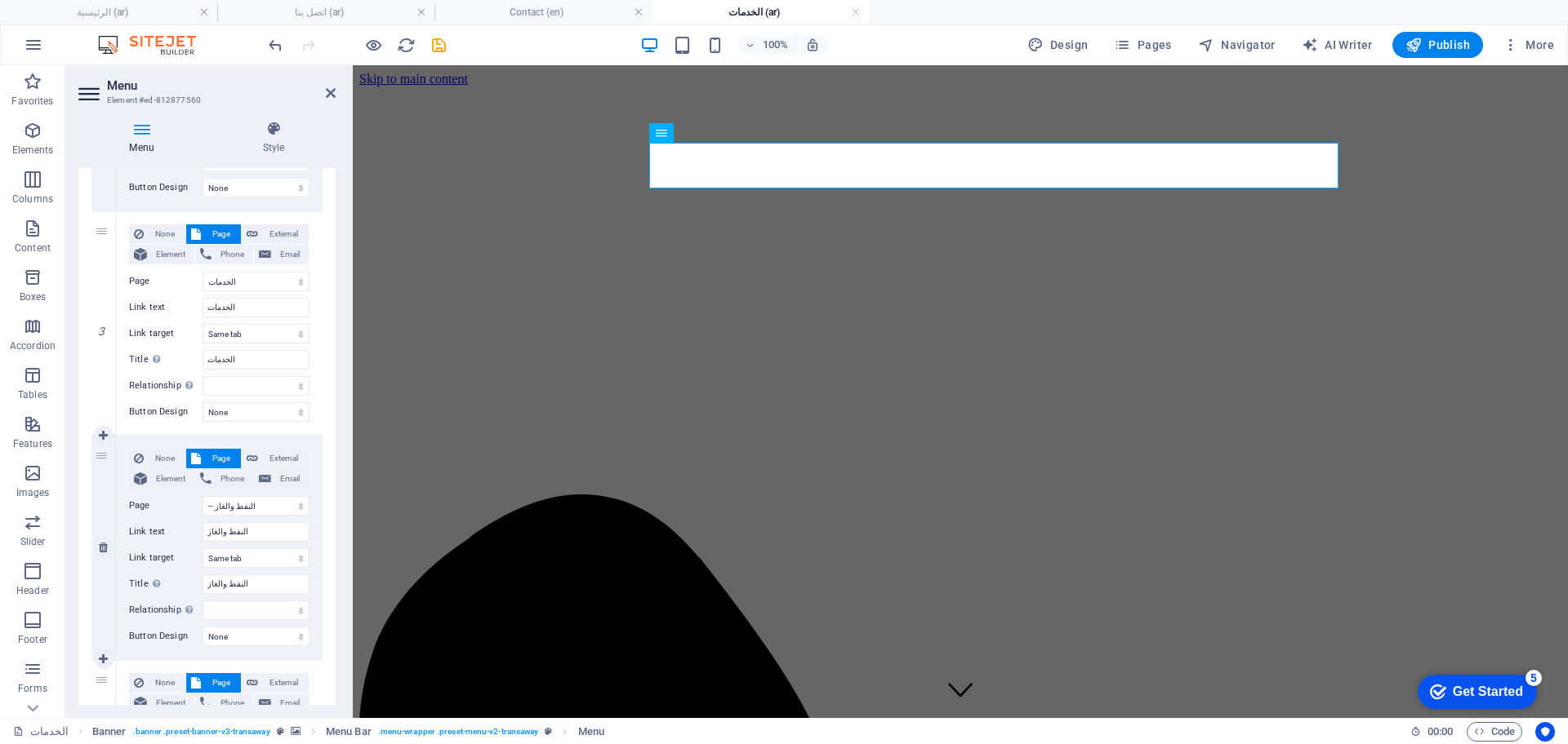
click at [106, 459] on div "4" at bounding box center [104, 547] width 25 height 223
select select
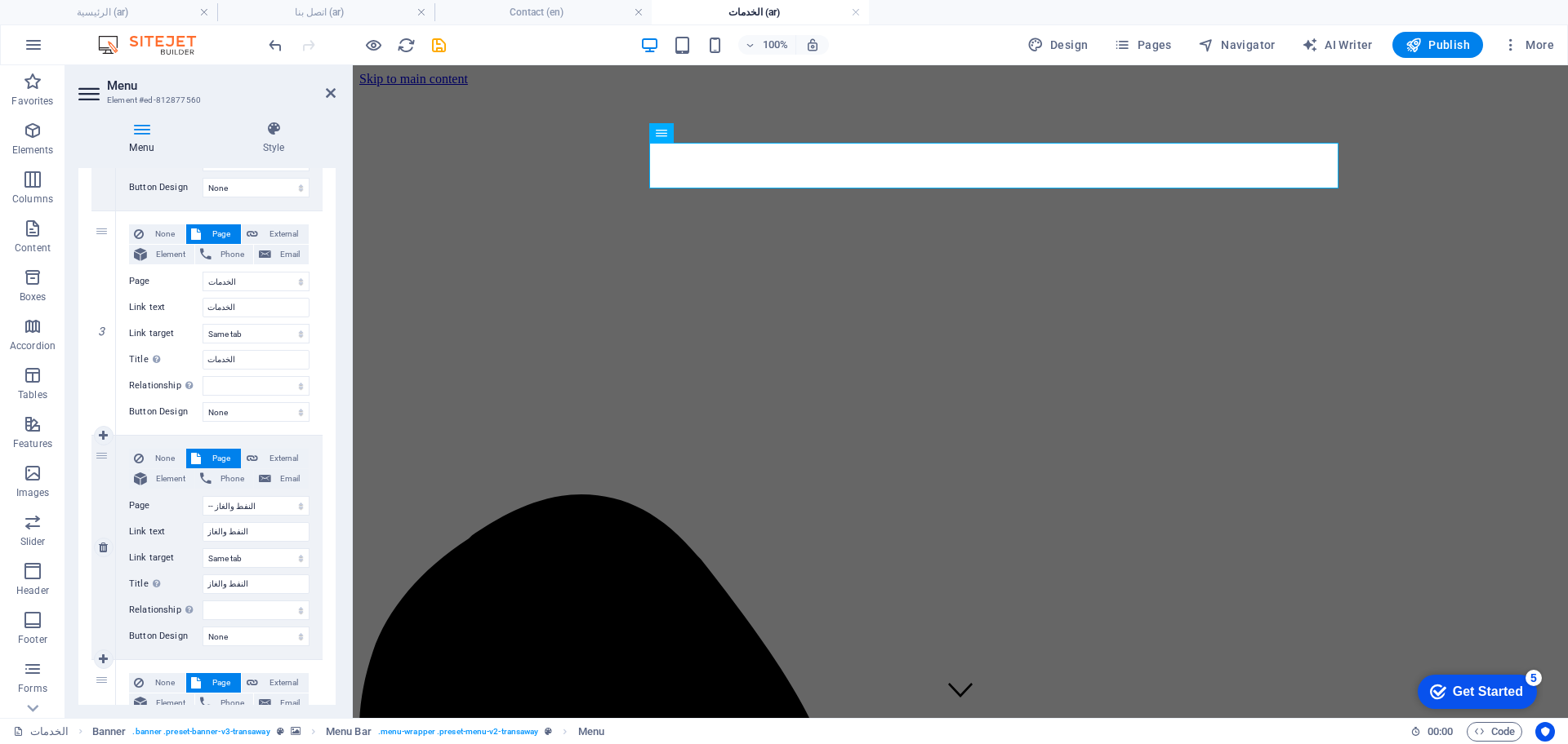
select select
drag, startPoint x: 105, startPoint y: 455, endPoint x: 235, endPoint y: 430, distance: 132.4
click at [235, 430] on div "1 None Page External Element Phone Email Page عن الشركة اتصل بنا الخدمات -- الن…" at bounding box center [207, 436] width 231 height 1347
select select
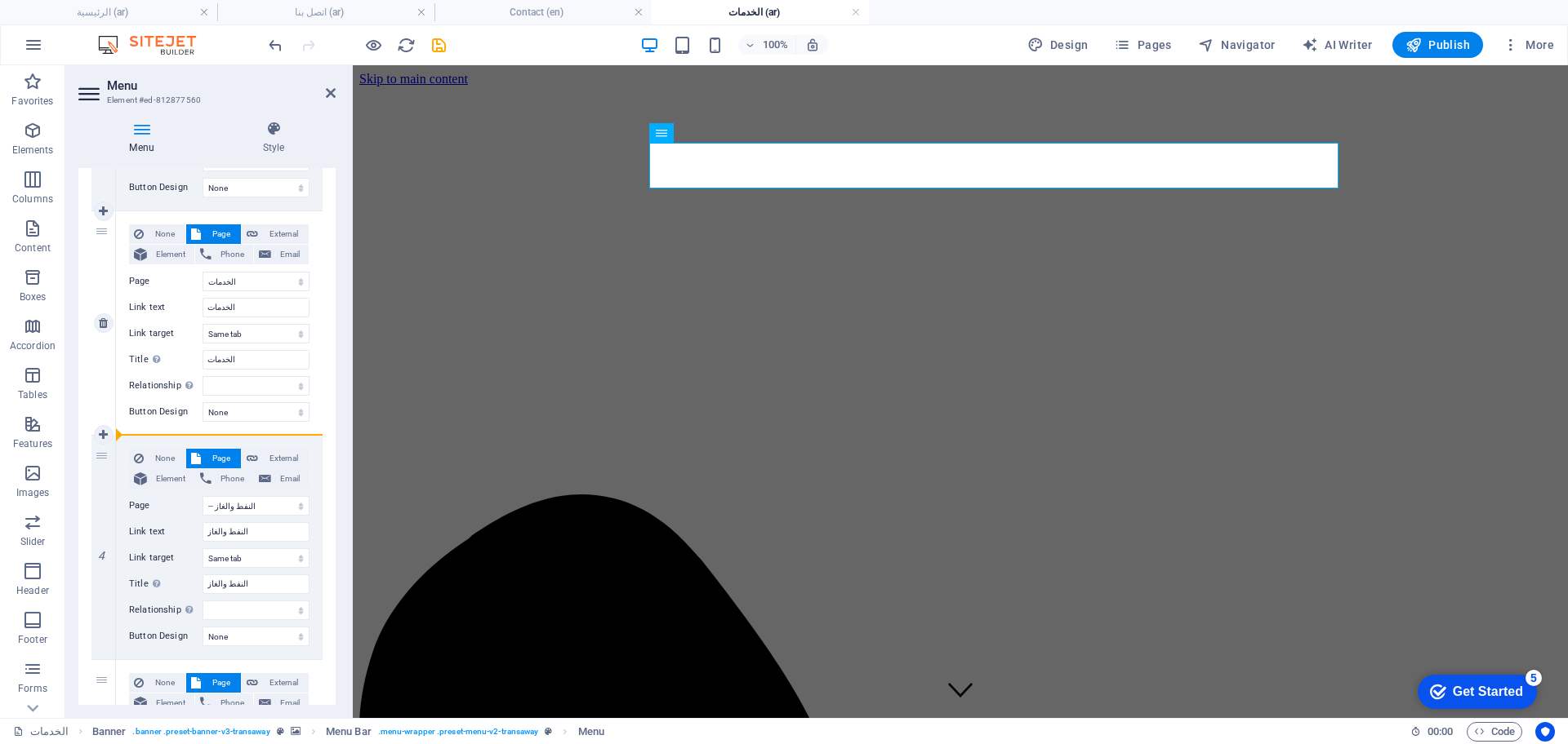
select select
select select "4"
type input "خدمات النقل والشحن"
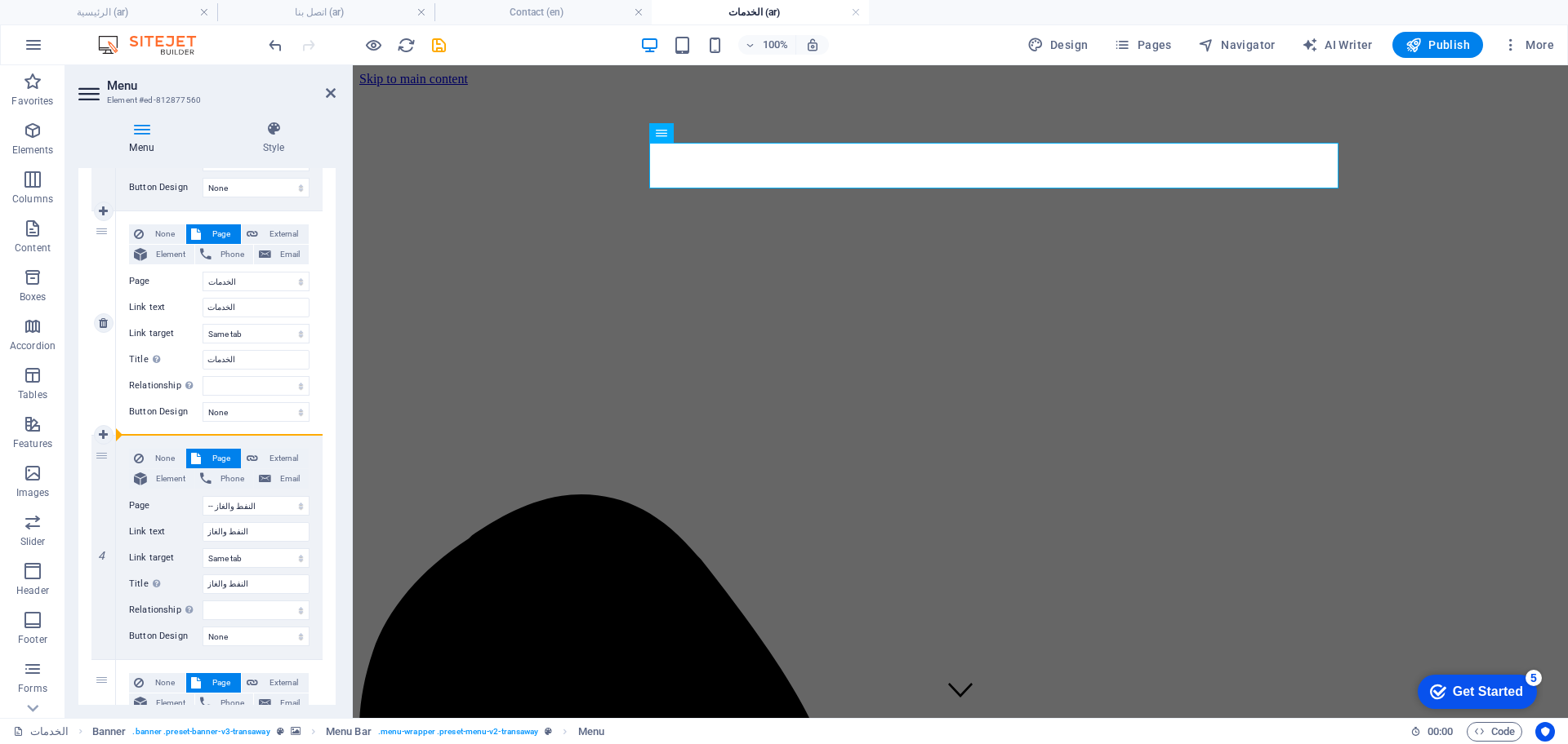
select select
select select "5"
type input "الرئيسية"
select select
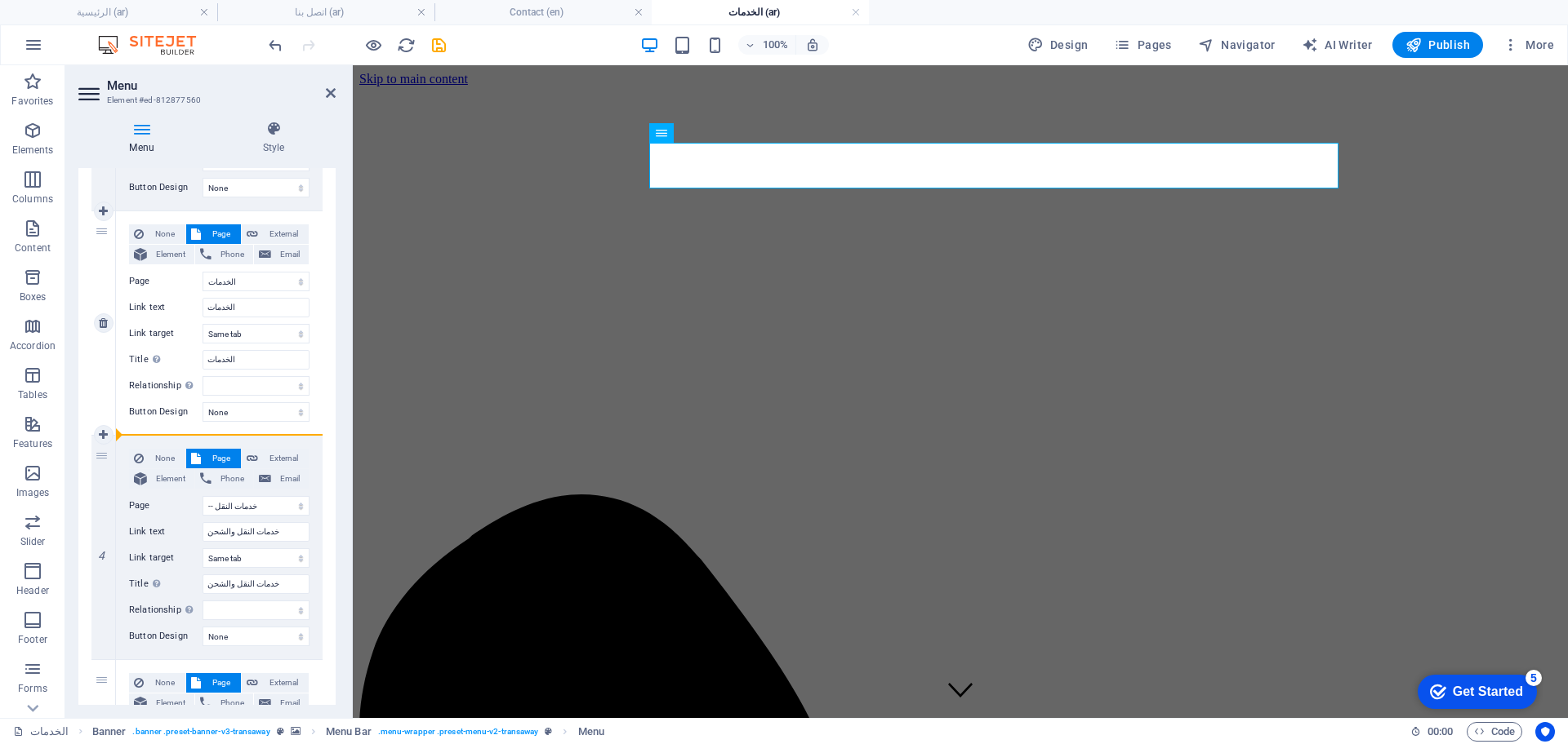
select select "3"
select select
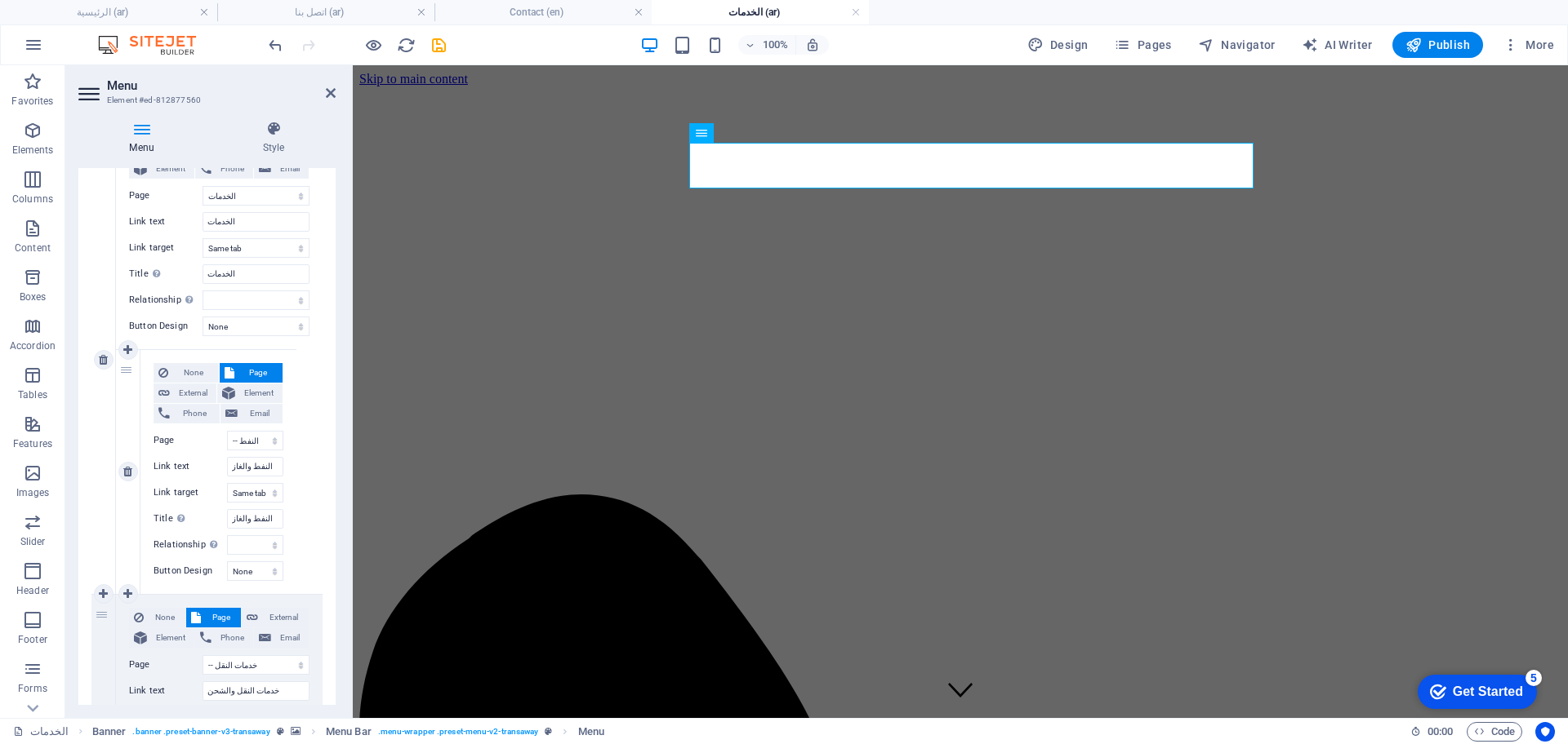
scroll to position [764, 0]
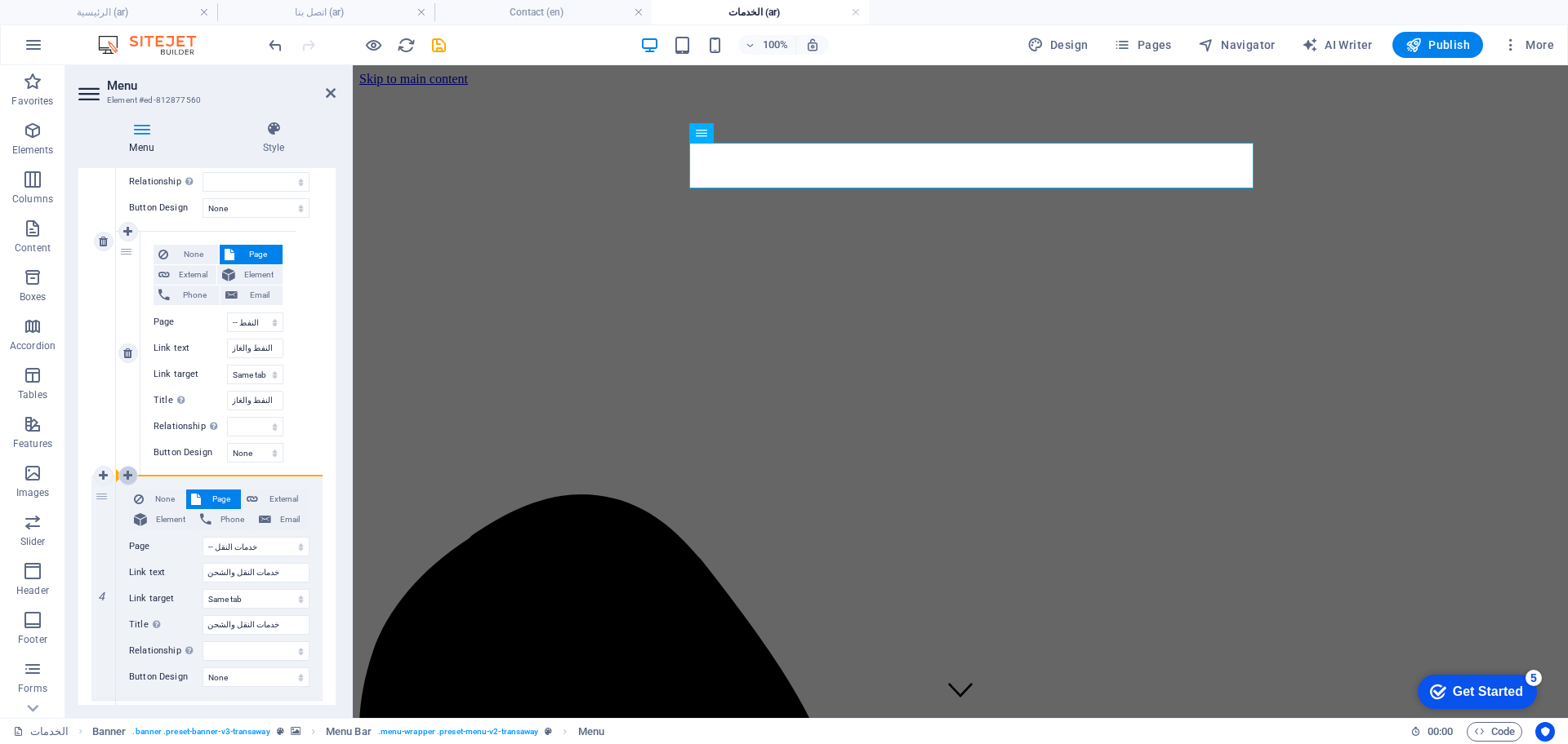
drag, startPoint x: 99, startPoint y: 498, endPoint x: 127, endPoint y: 468, distance: 41.0
click at [127, 468] on div "1 None Page External Element Phone Email Page عن الشركة اتصل بنا الخدمات -- الن…" at bounding box center [207, 242] width 231 height 1367
select select
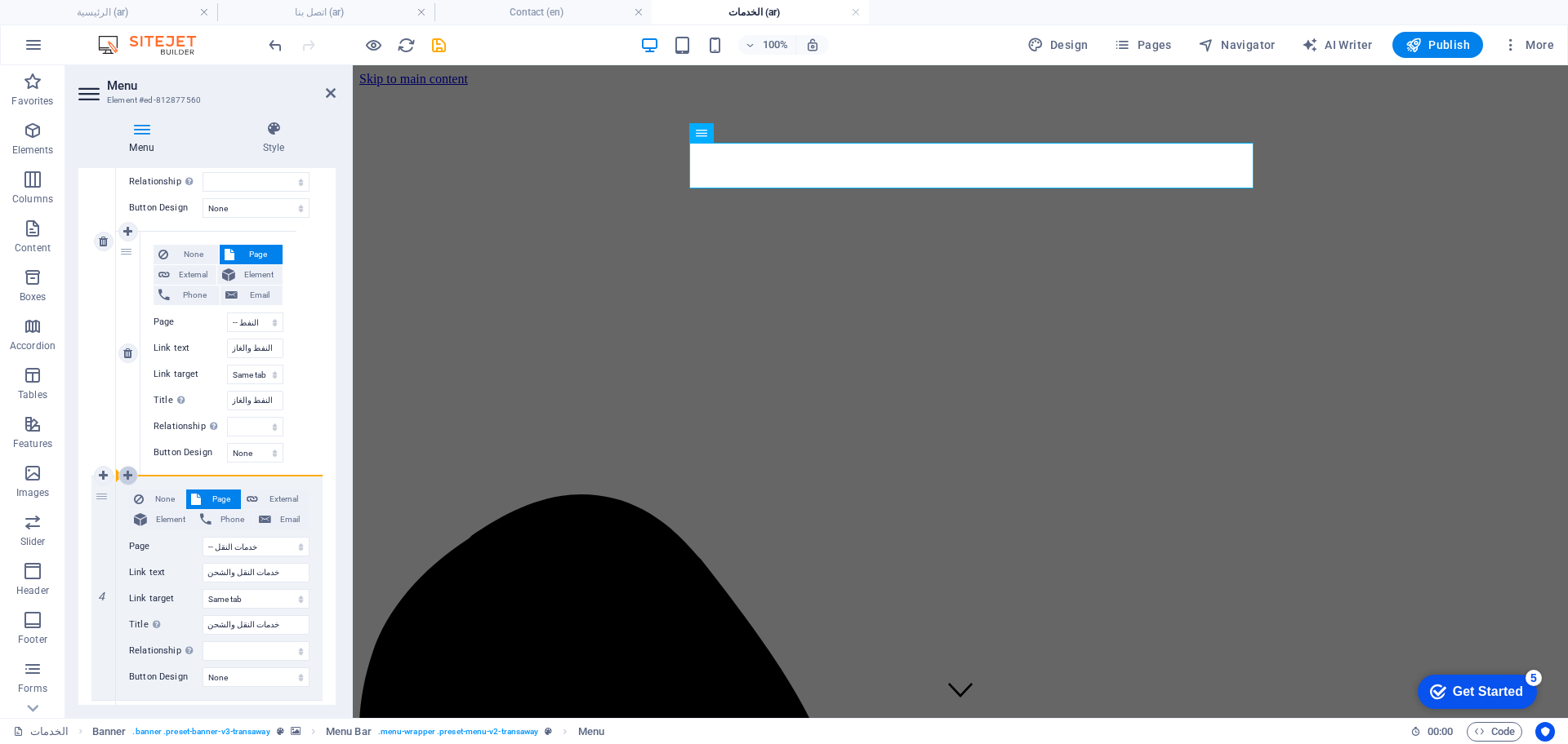
select select "5"
type input "الرئيسية"
select select
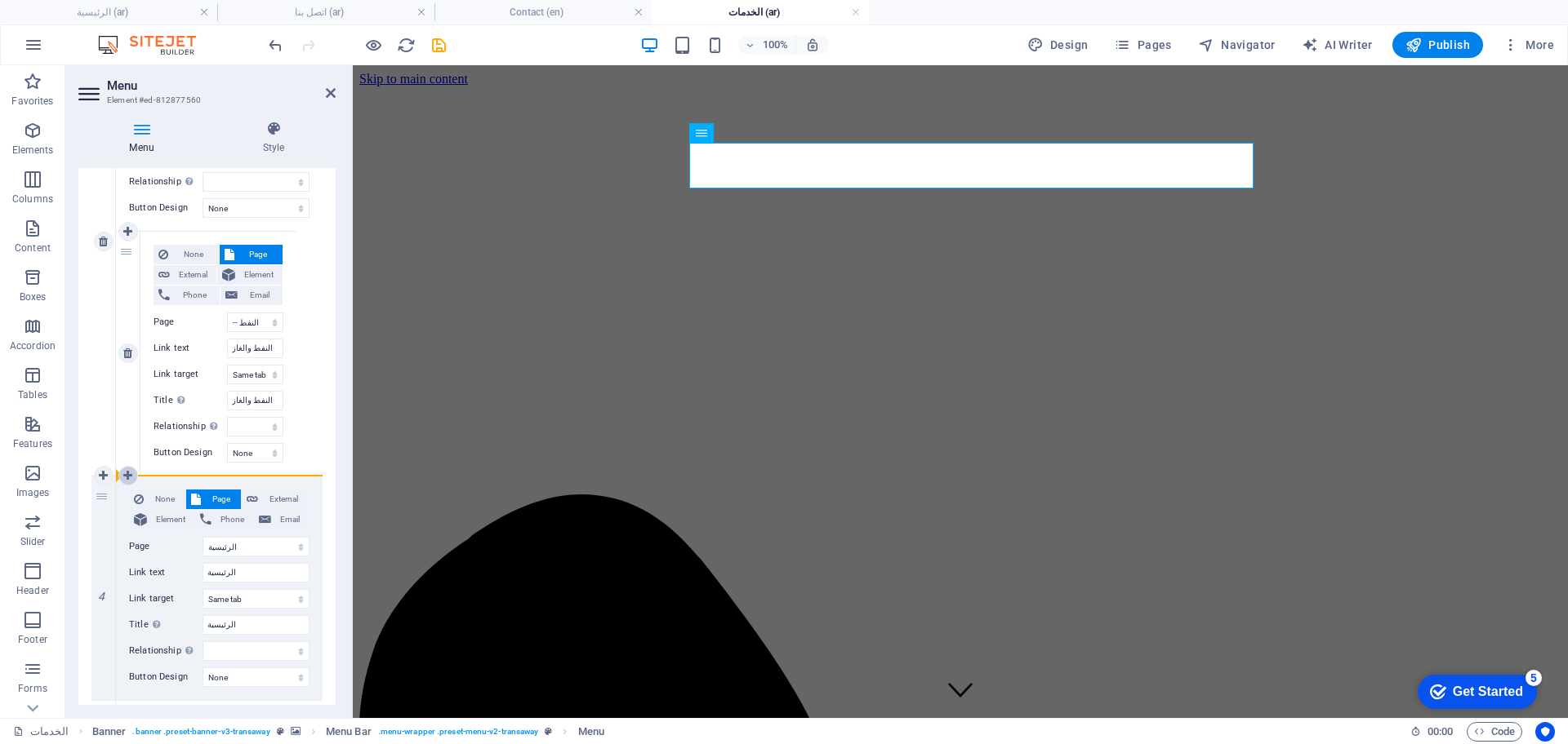
select select "4"
select select
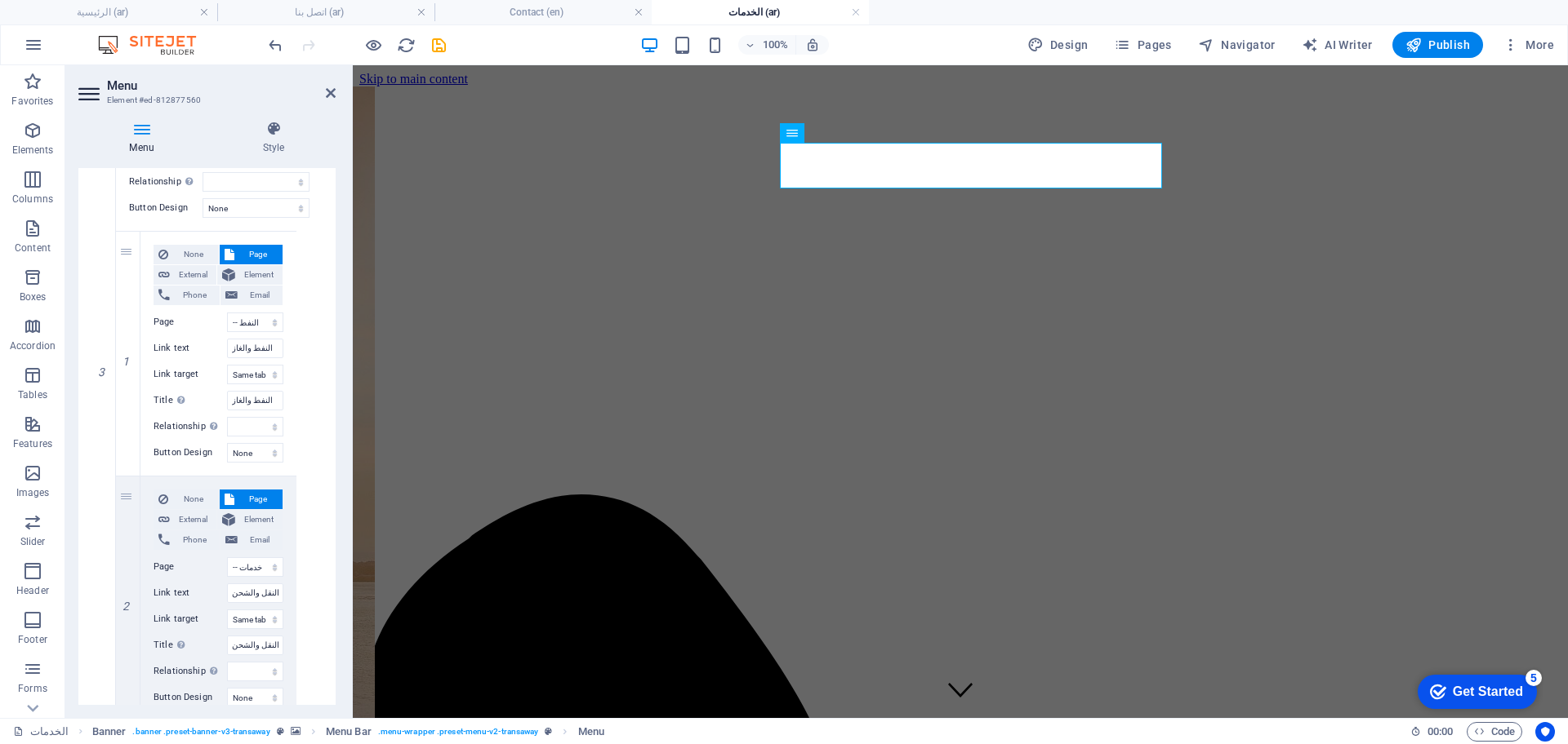
click at [452, 43] on div "100% Design Pages Navigator AI Writer Publish More" at bounding box center [913, 44] width 1295 height 26
click at [444, 48] on icon "save" at bounding box center [439, 45] width 19 height 19
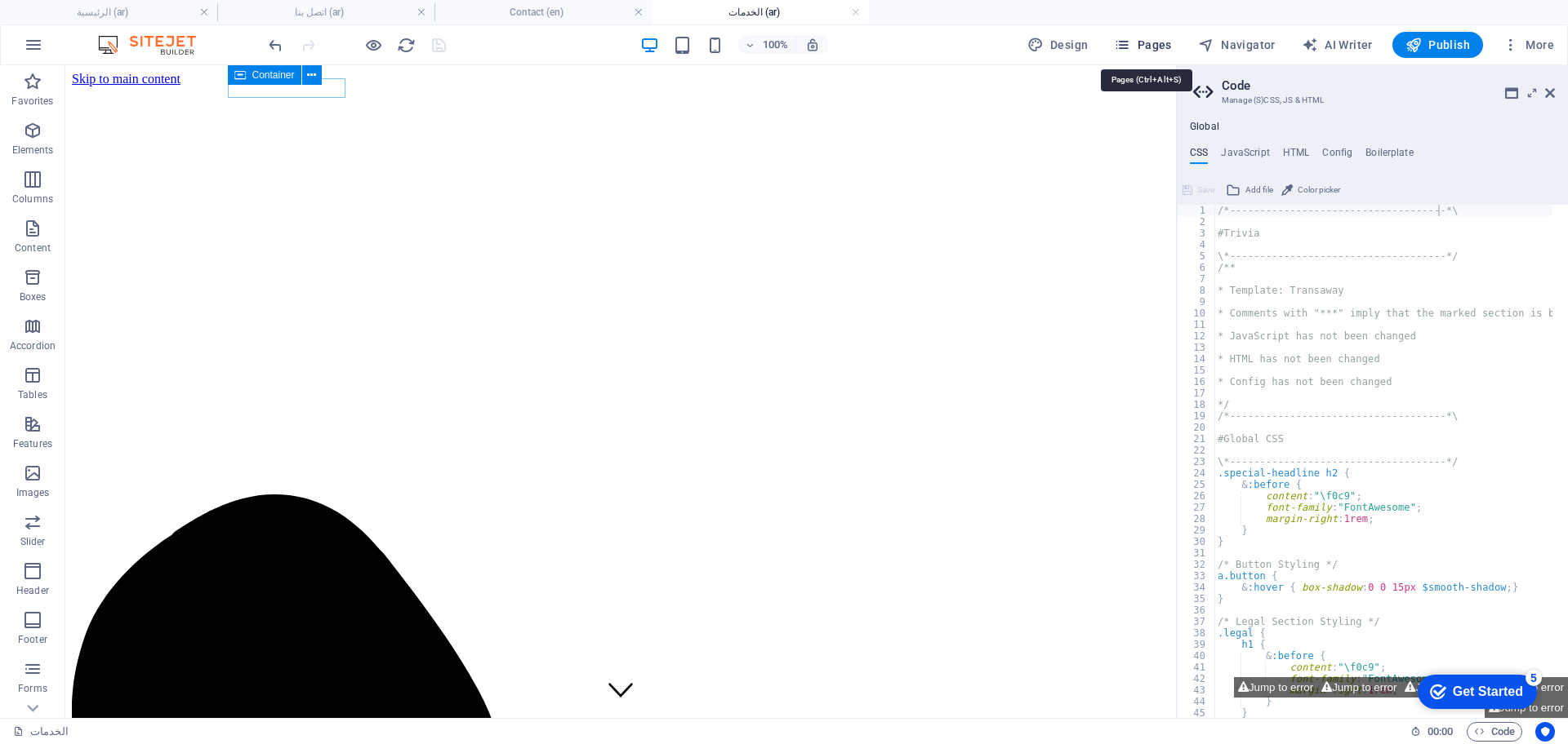
click at [1155, 39] on span "Pages" at bounding box center [1142, 44] width 57 height 16
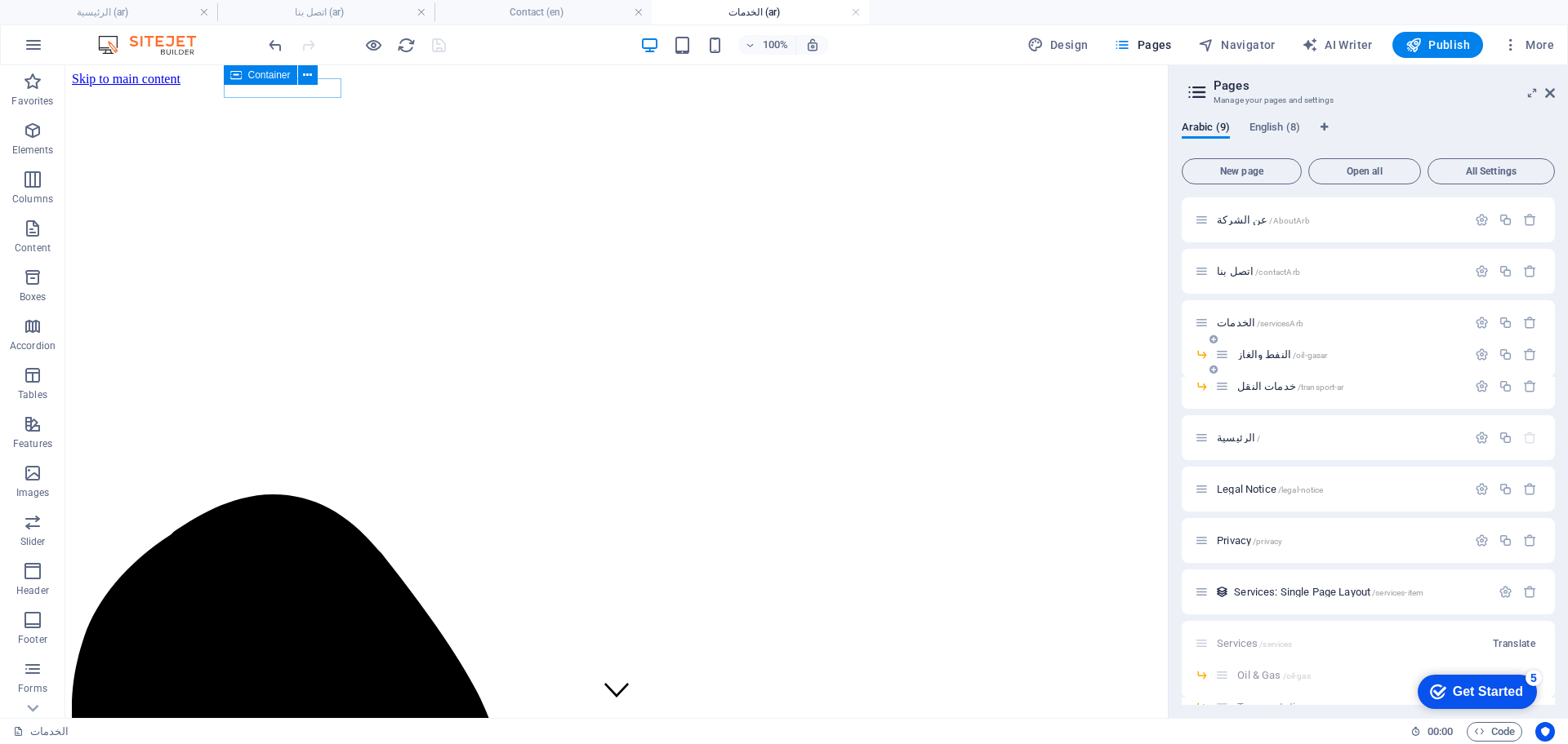
click at [1257, 354] on span "النفط والغاز /oil-gasar" at bounding box center [1282, 354] width 90 height 12
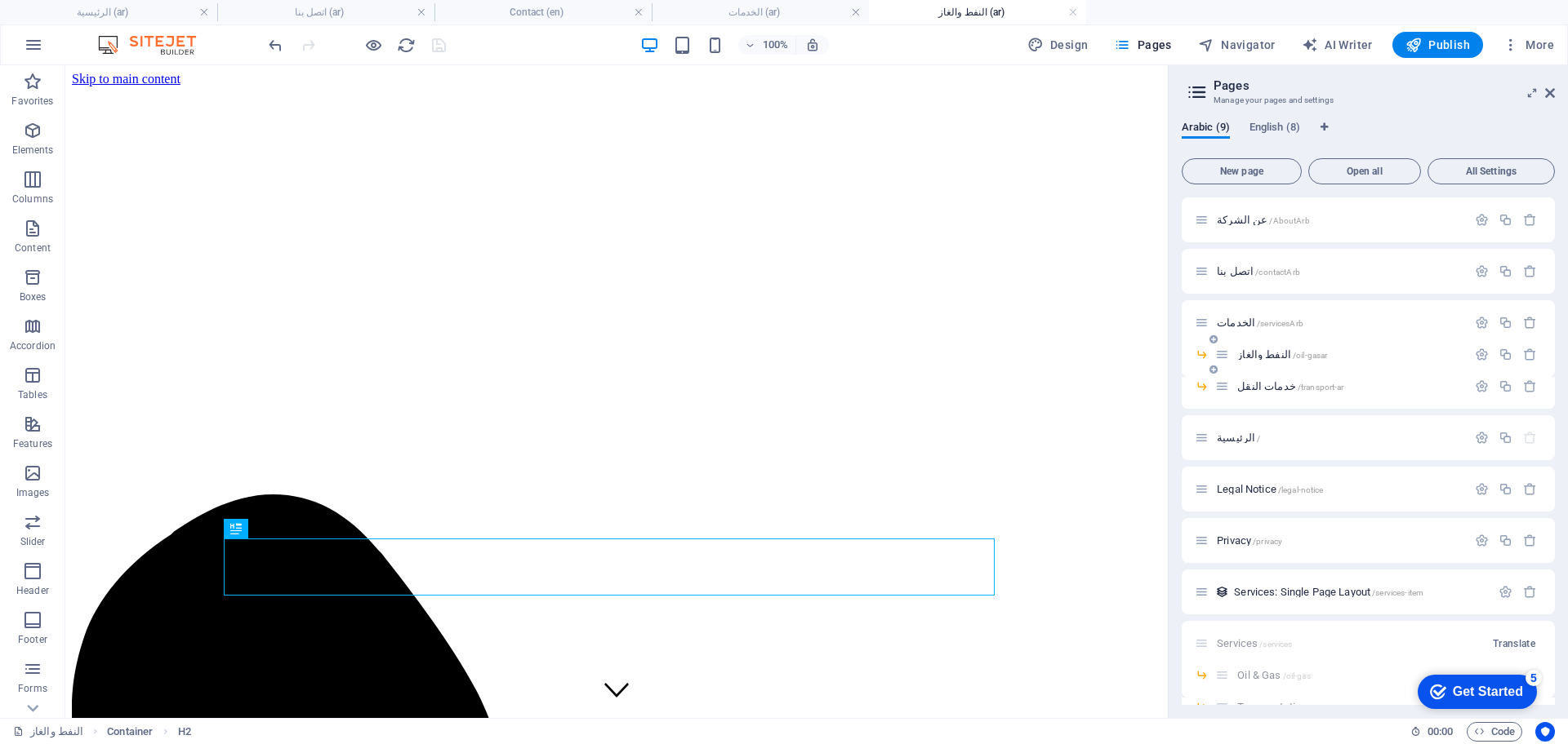
scroll to position [0, 0]
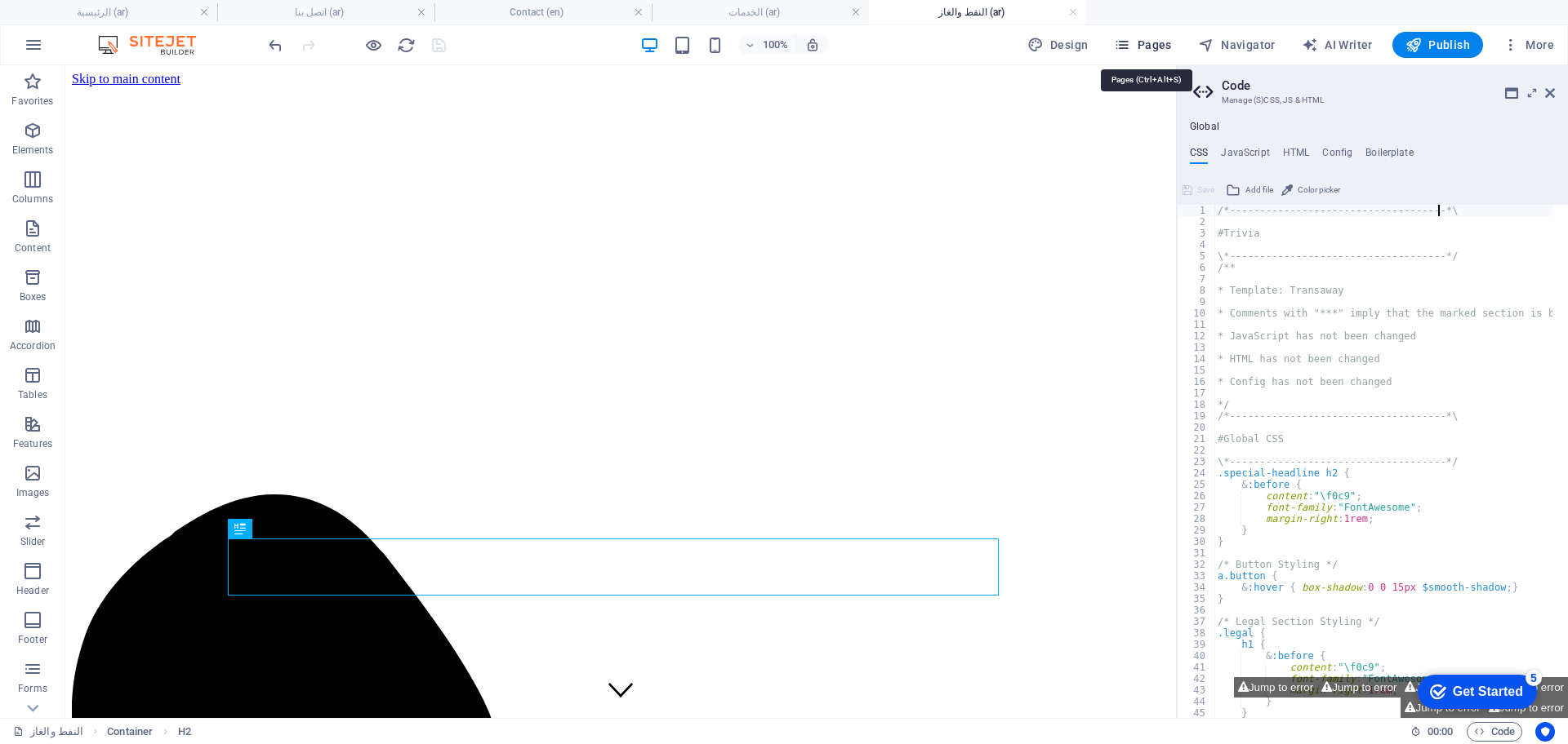
click at [1155, 42] on span "Pages" at bounding box center [1142, 44] width 57 height 16
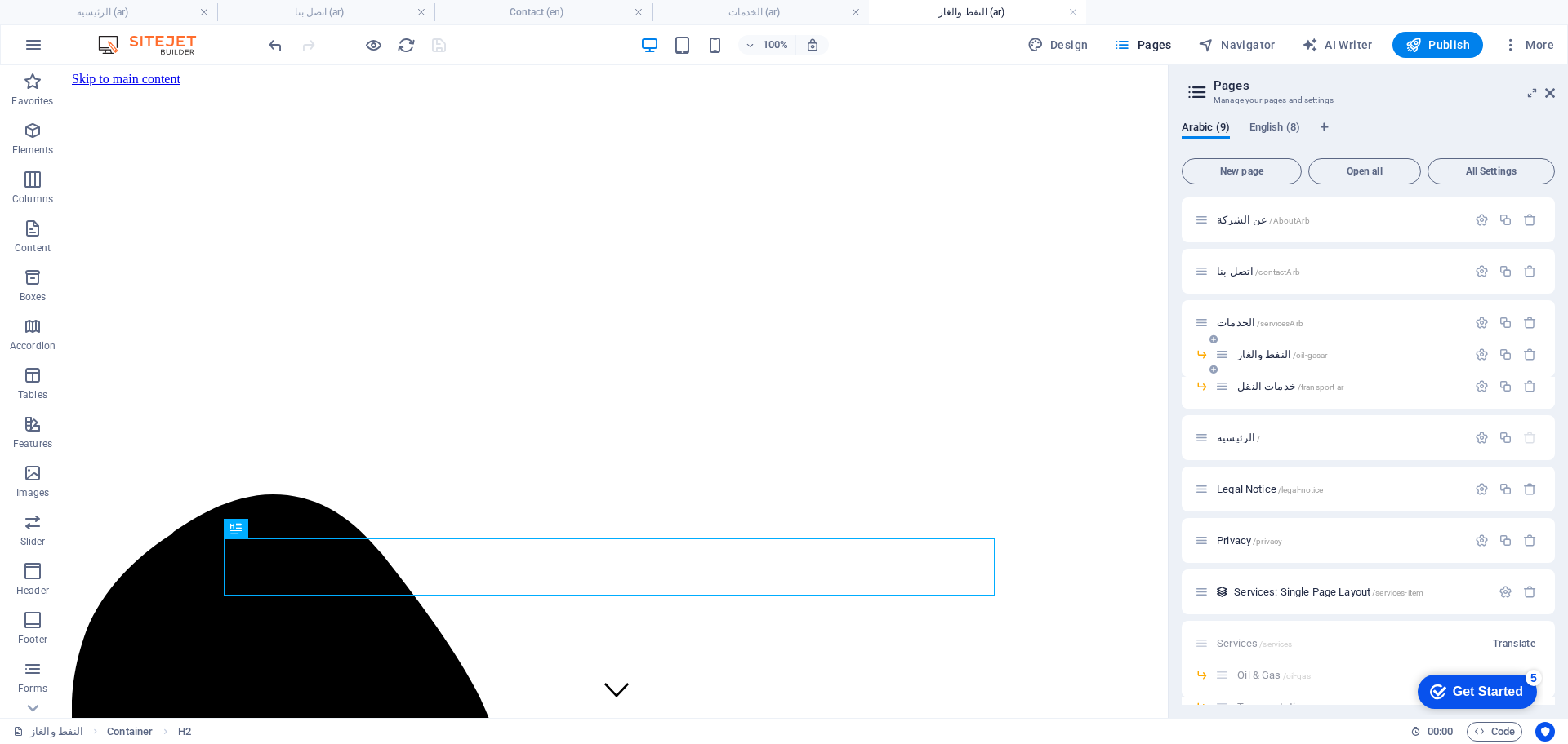
click at [1268, 362] on div "النفط والغاز /oil-gasar" at bounding box center [1341, 355] width 252 height 19
click at [1266, 348] on span "النفط والغاز /oil-gasar" at bounding box center [1282, 354] width 90 height 12
click at [1265, 349] on span "النفط والغاز /oil-gasar" at bounding box center [1282, 354] width 90 height 12
click at [1259, 354] on span "النفط والغاز /oil-gasar" at bounding box center [1282, 354] width 90 height 12
click at [1499, 355] on icon "button" at bounding box center [1506, 354] width 14 height 14
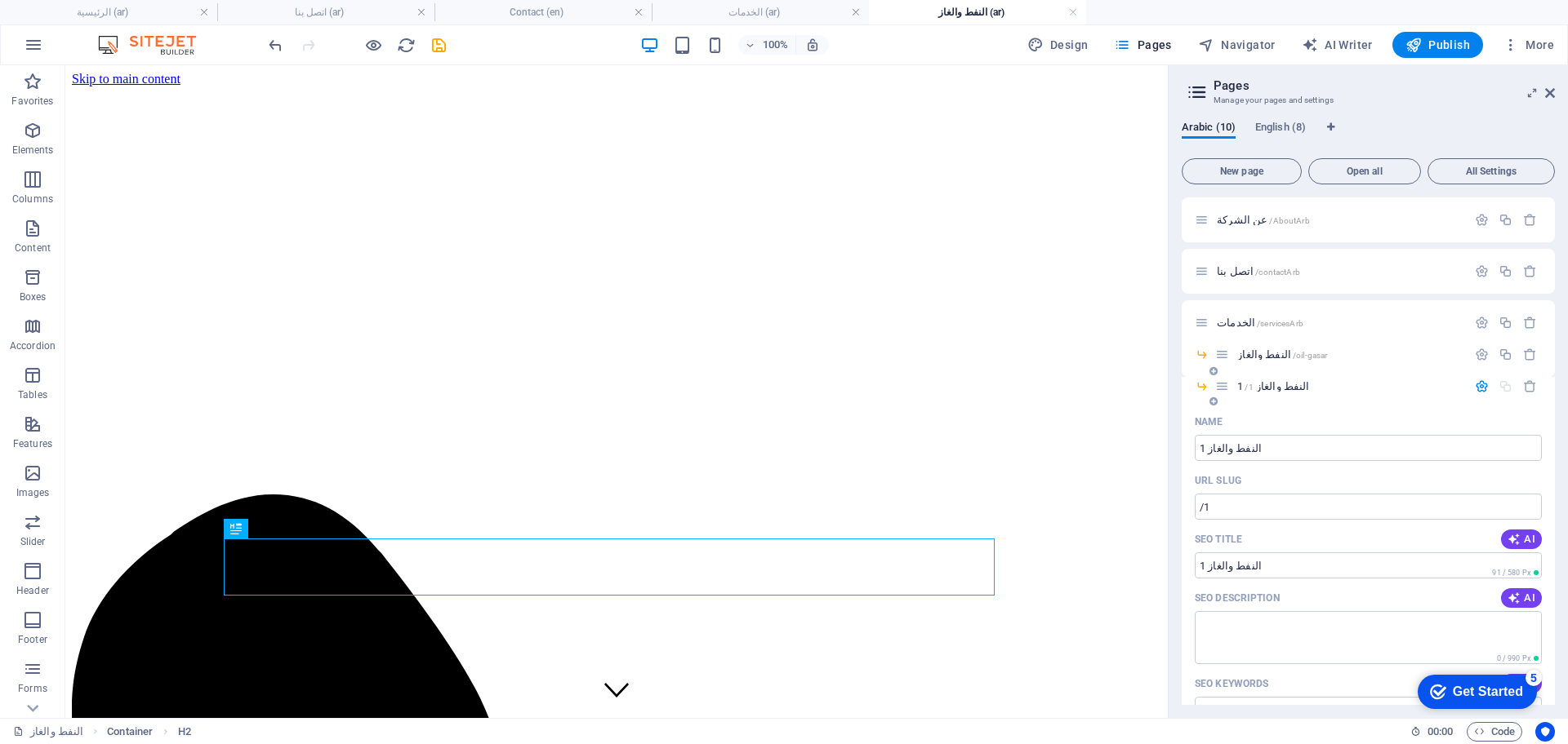
click at [1288, 386] on span "النفط والغاز 1 /1" at bounding box center [1273, 386] width 72 height 12
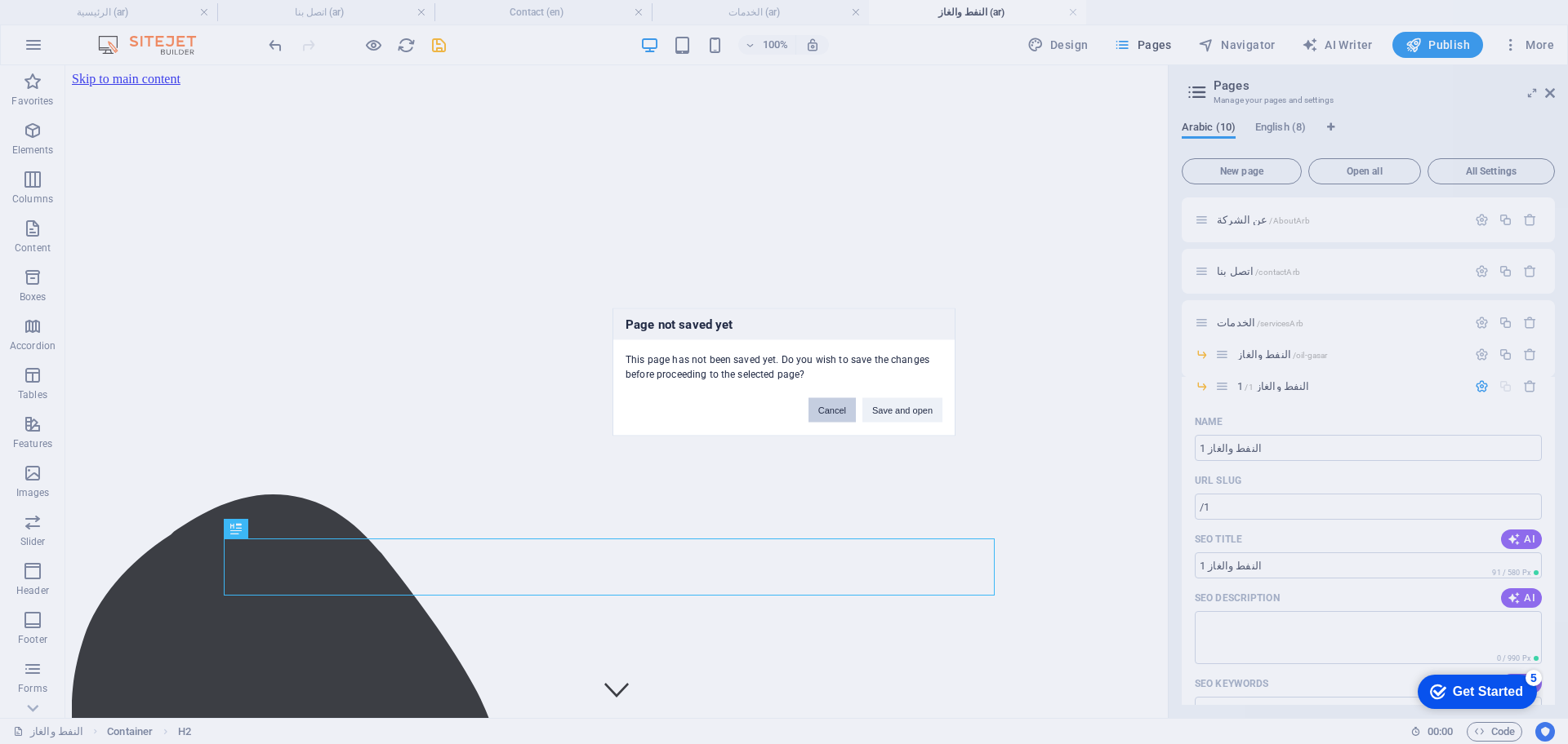
drag, startPoint x: 825, startPoint y: 409, endPoint x: 761, endPoint y: 343, distance: 91.9
click at [826, 409] on button "Cancel" at bounding box center [832, 410] width 48 height 25
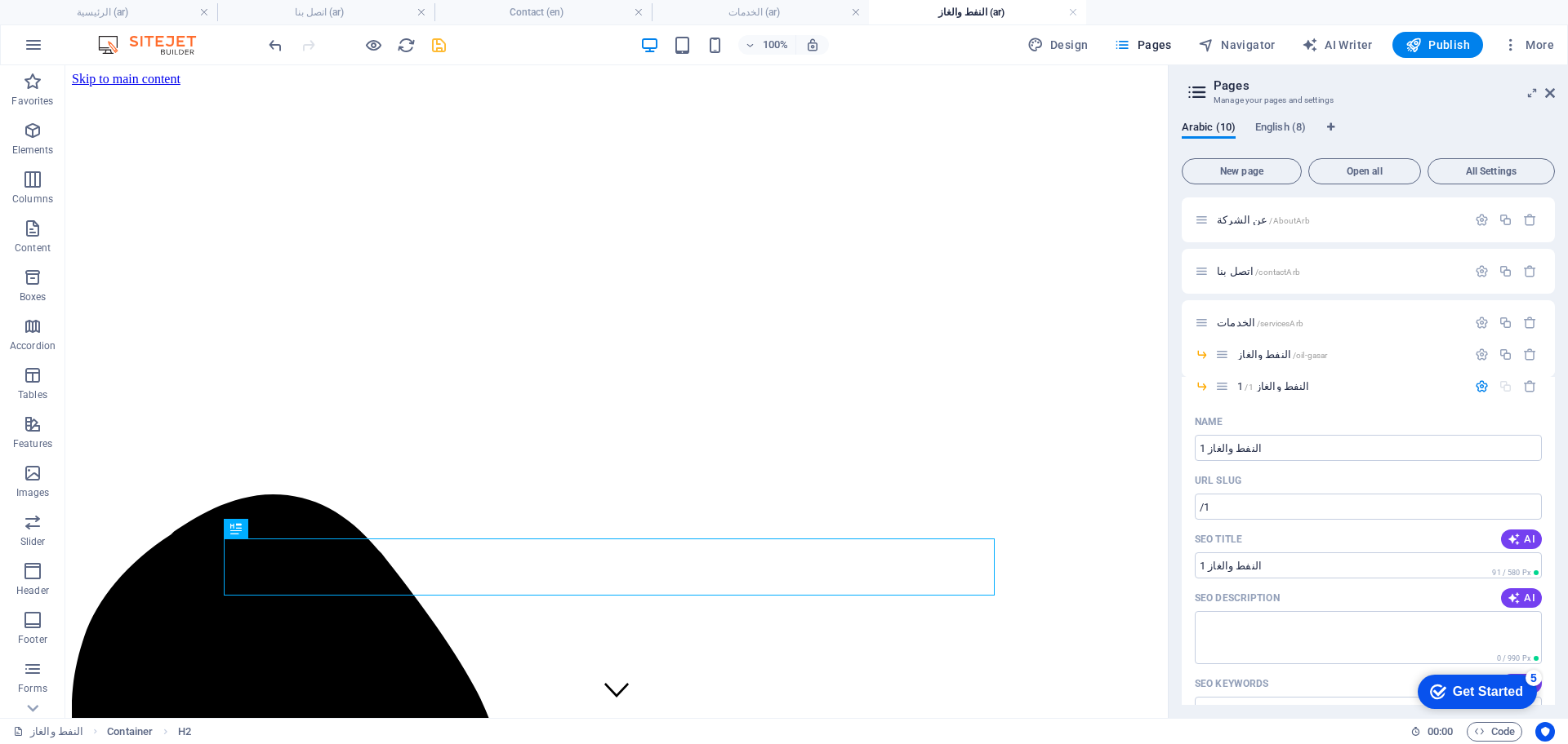
click at [444, 45] on icon "save" at bounding box center [439, 45] width 19 height 19
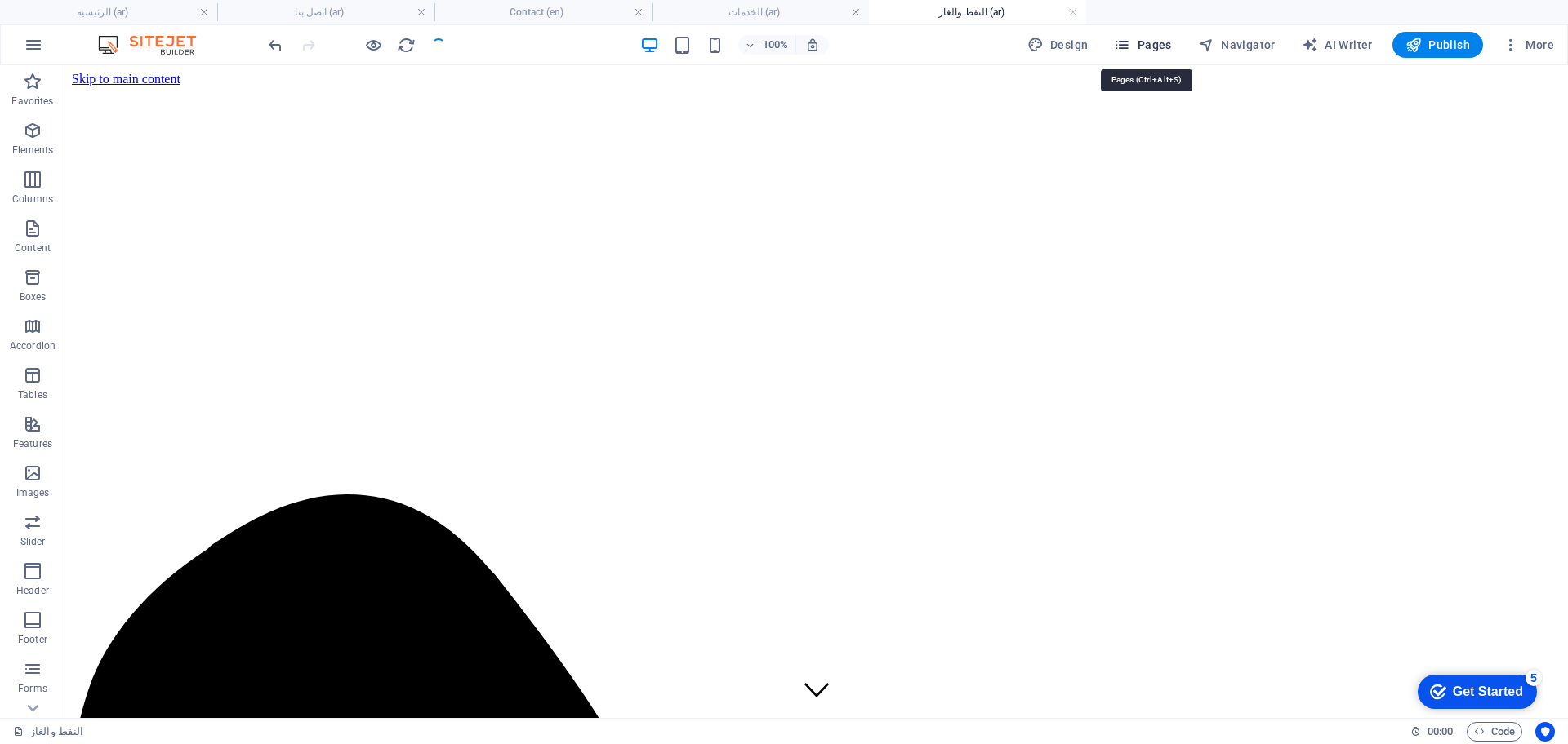
click at [1152, 48] on span "Pages" at bounding box center [1142, 44] width 57 height 16
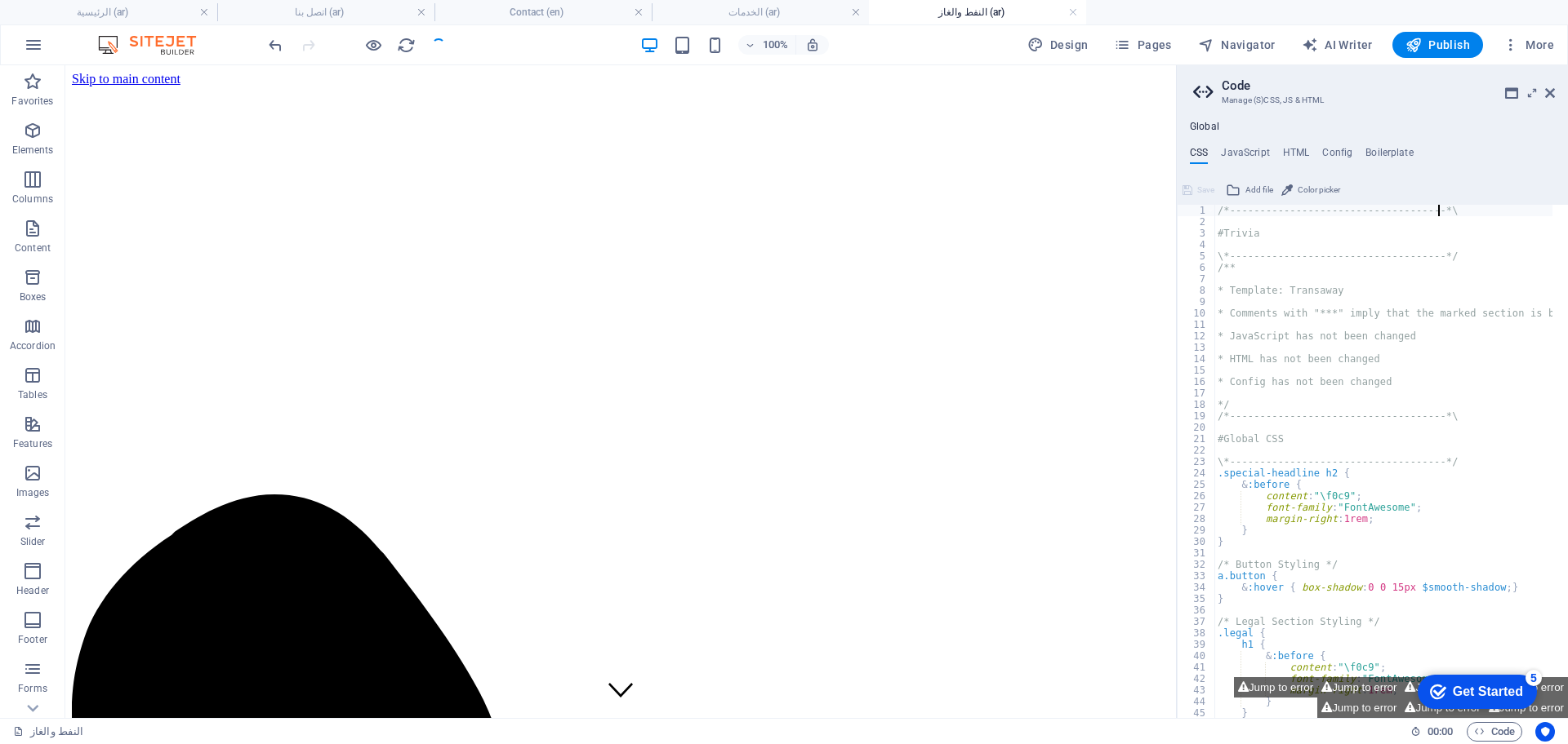
click at [1274, 387] on div "/*------------------------------------*\ #Trivia \*----------------------------…" at bounding box center [1460, 465] width 491 height 521
type textarea "* Config has not been changed"
click at [1151, 43] on span "Pages" at bounding box center [1142, 44] width 57 height 16
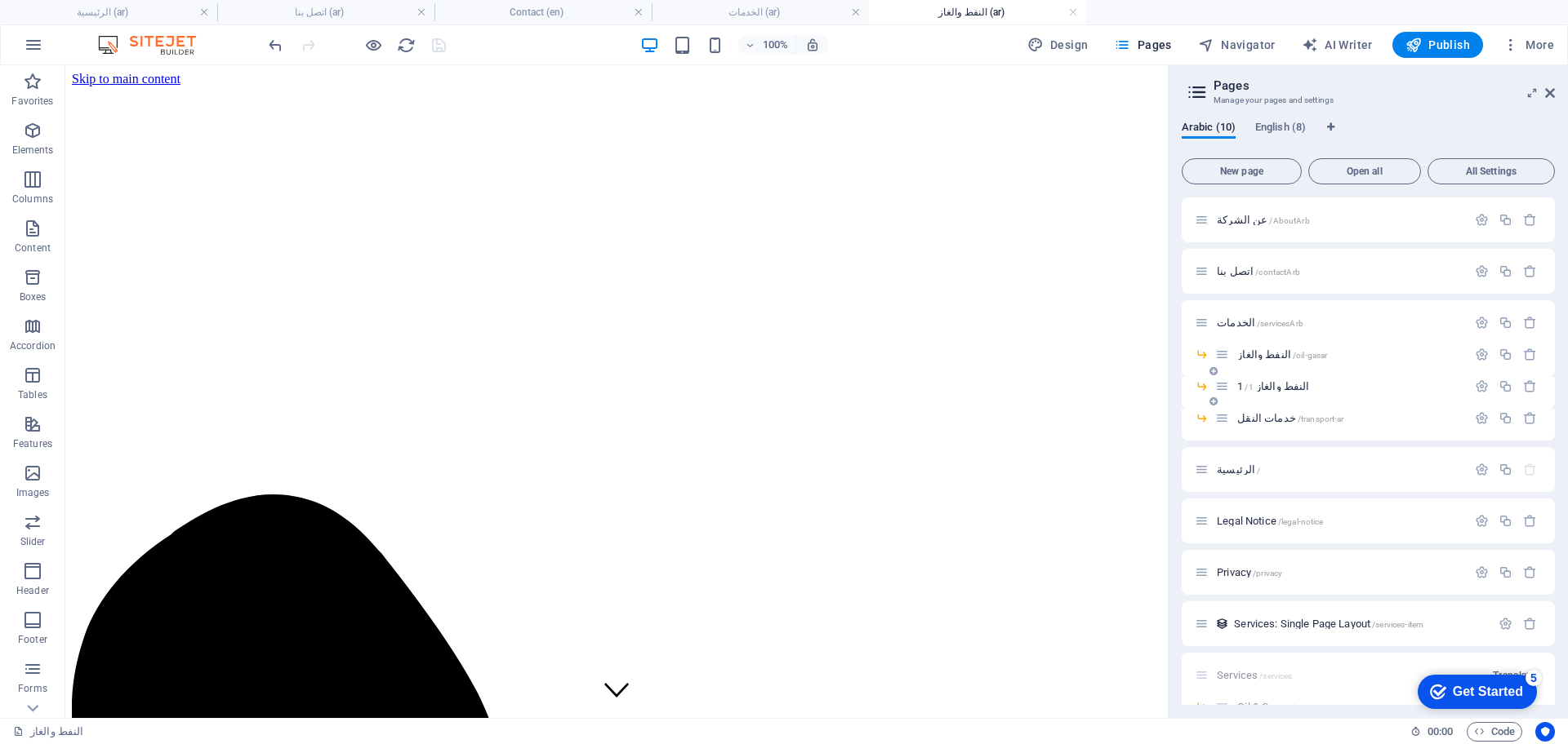
click at [1262, 388] on span "النفط والغاز 1 /1" at bounding box center [1273, 386] width 72 height 12
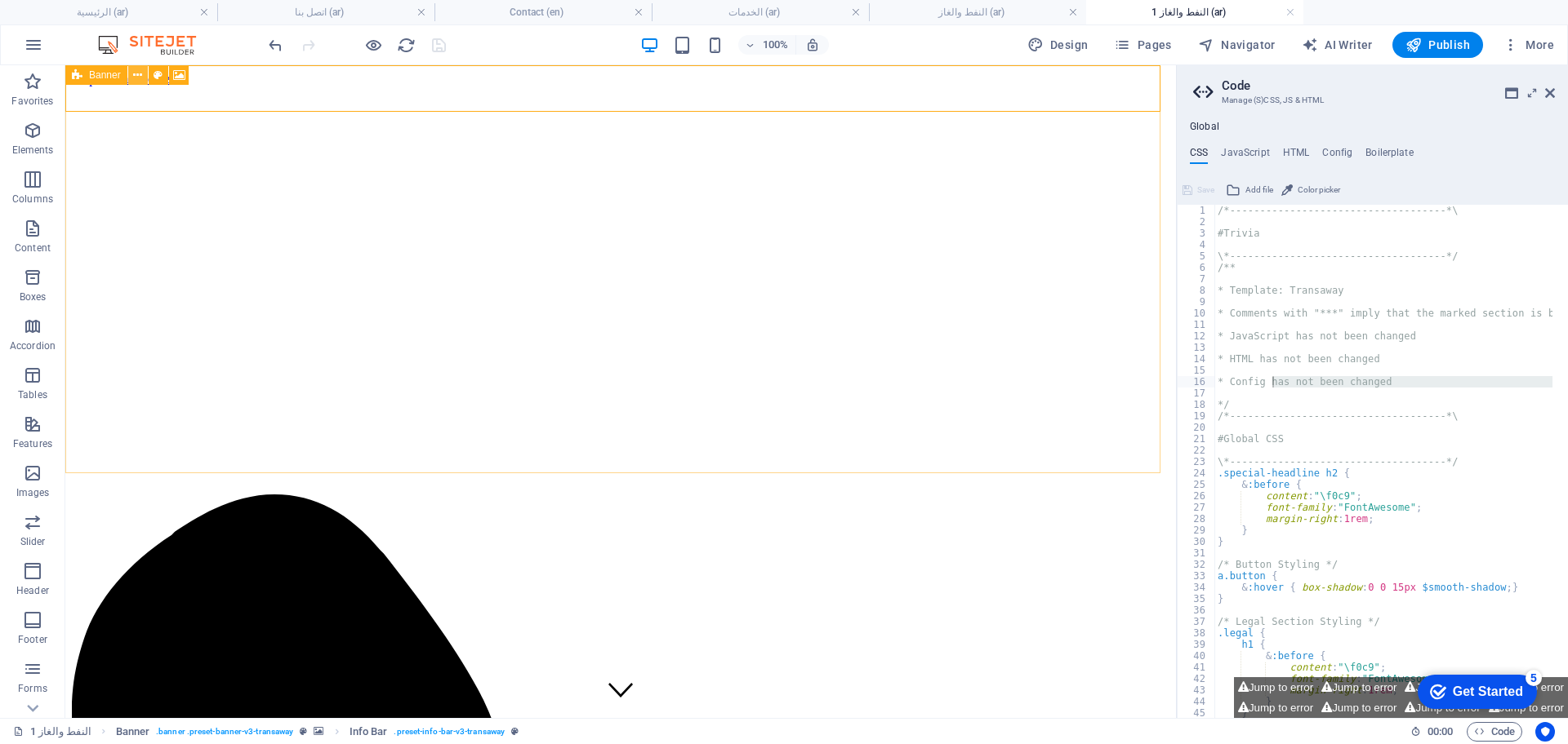
click at [139, 73] on icon at bounding box center [138, 76] width 9 height 17
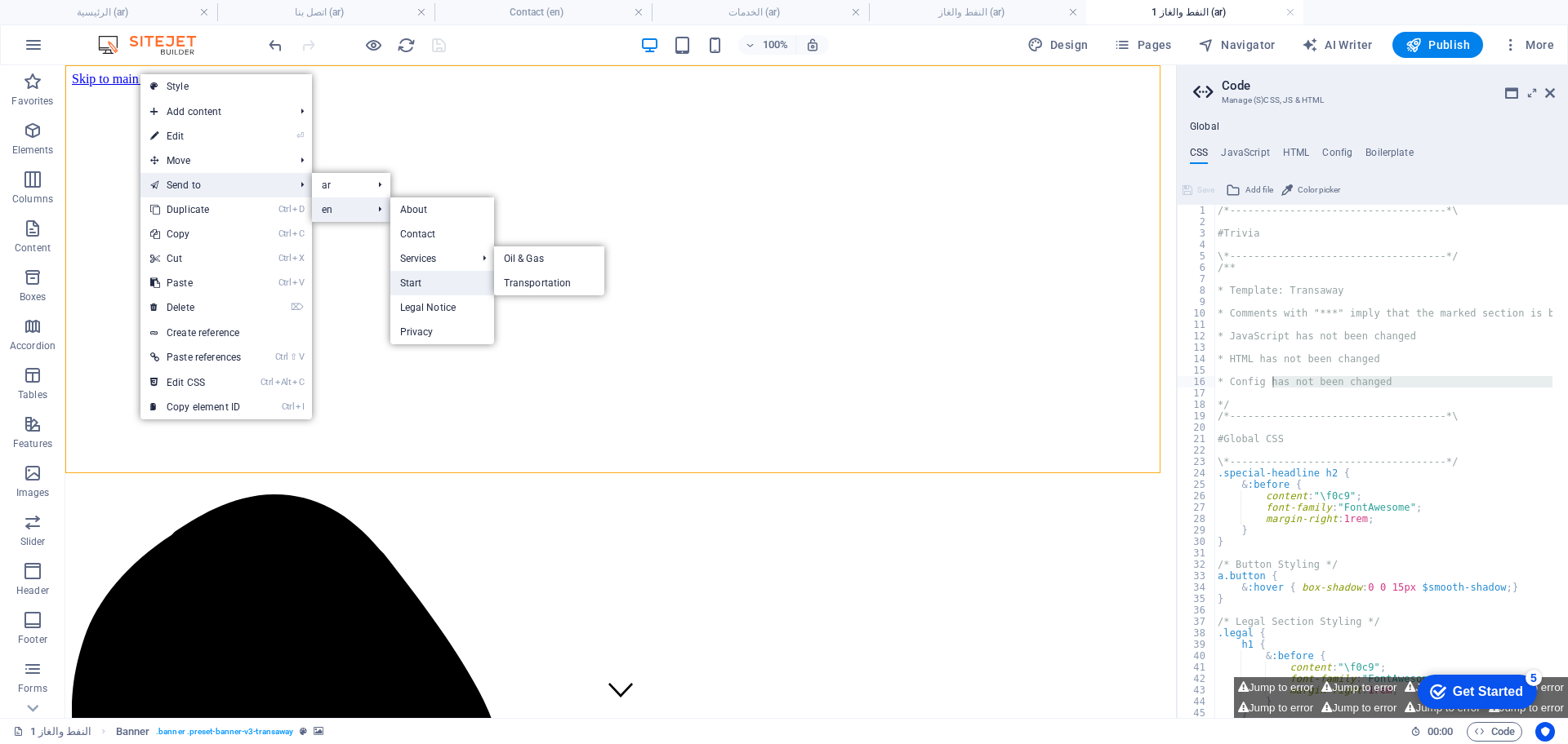
click at [431, 283] on link "Start" at bounding box center [442, 283] width 104 height 25
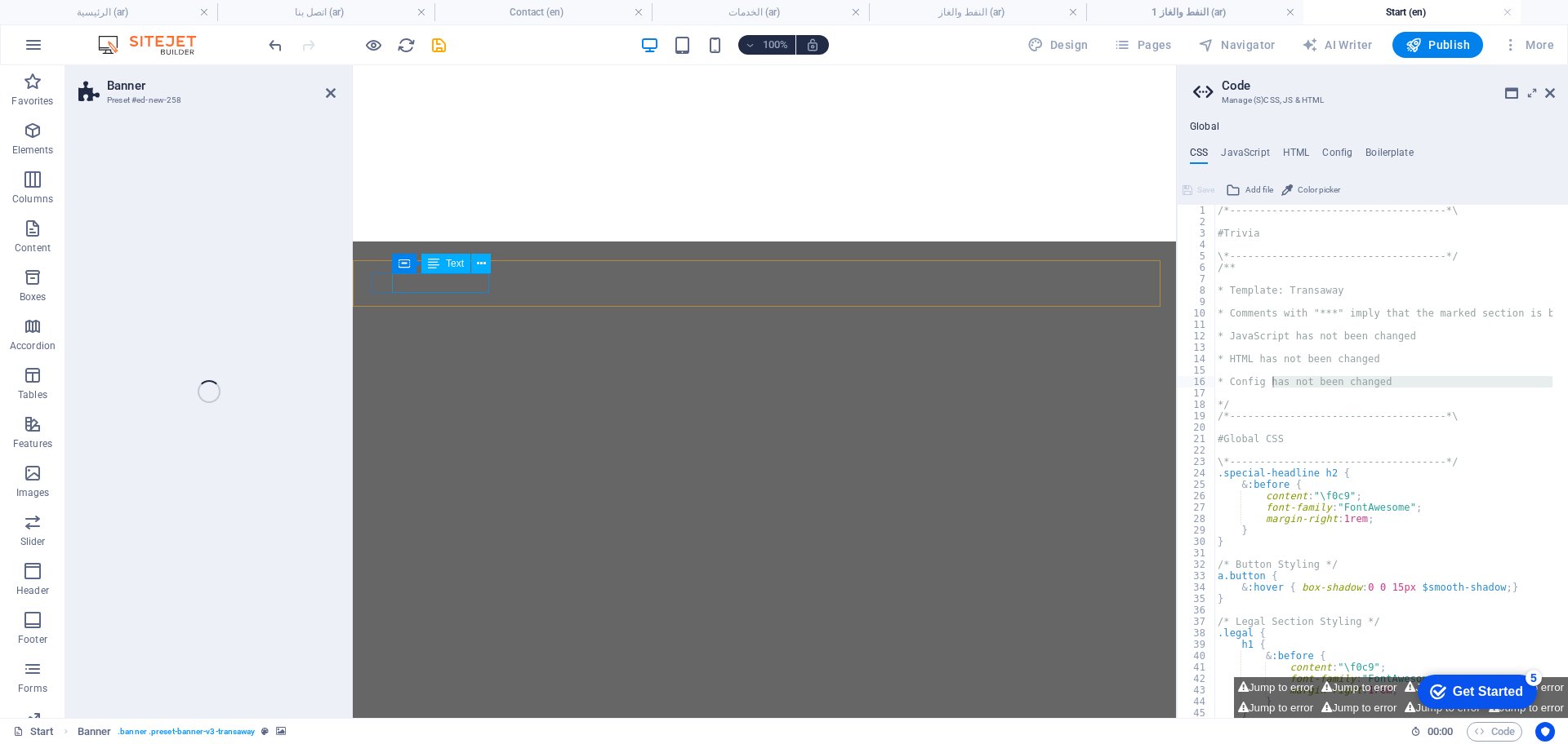
select select "vh"
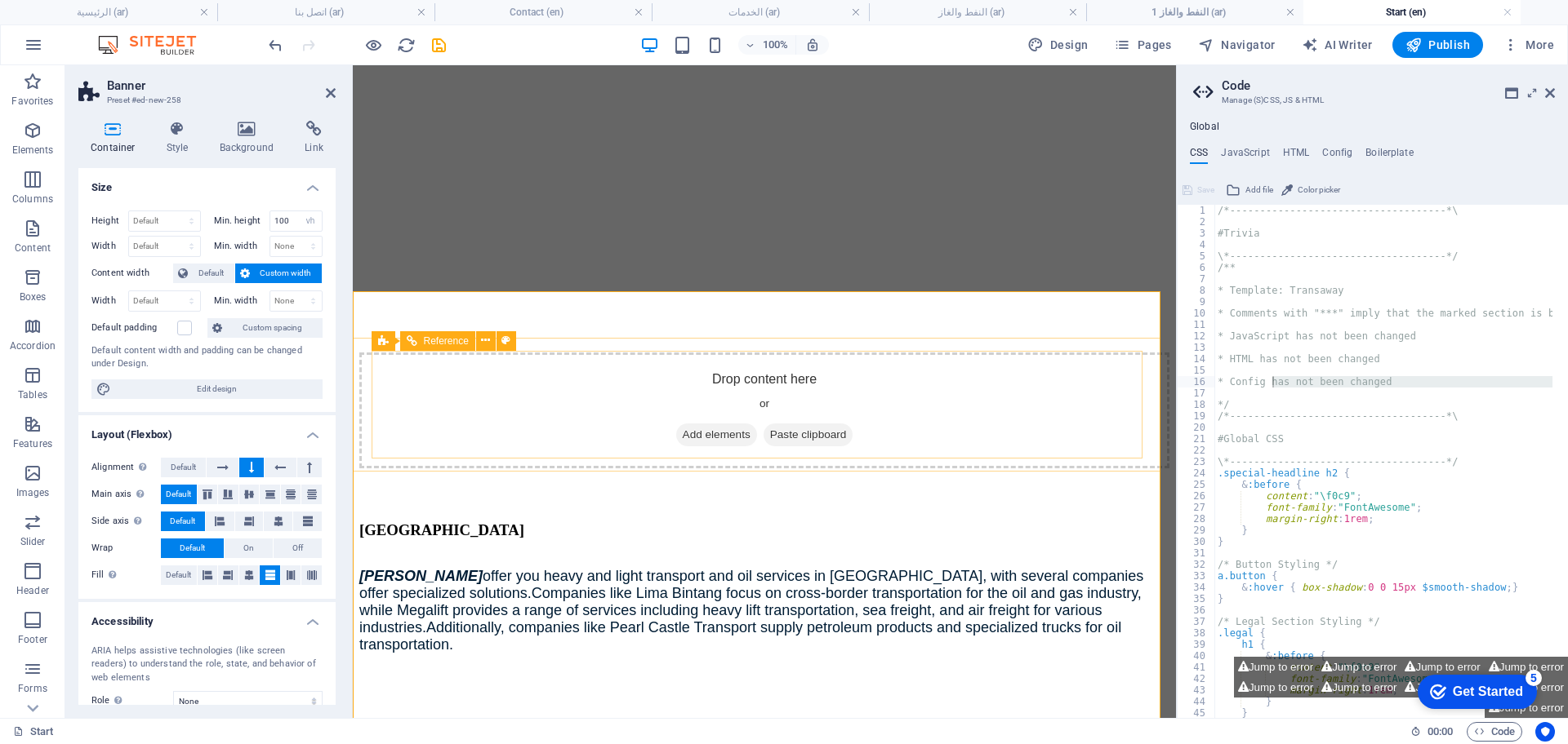
scroll to position [5792, 0]
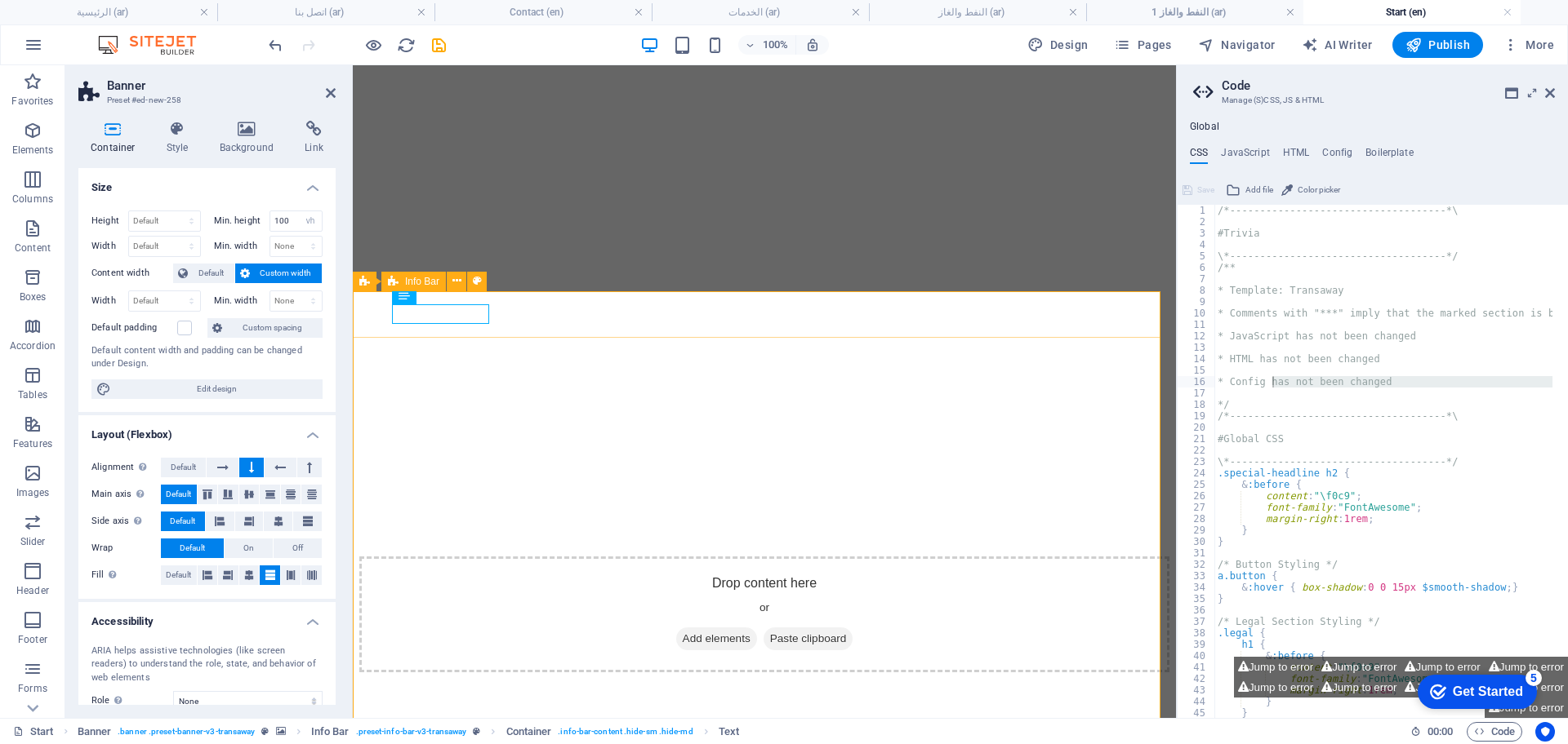
click at [459, 280] on icon at bounding box center [456, 281] width 9 height 17
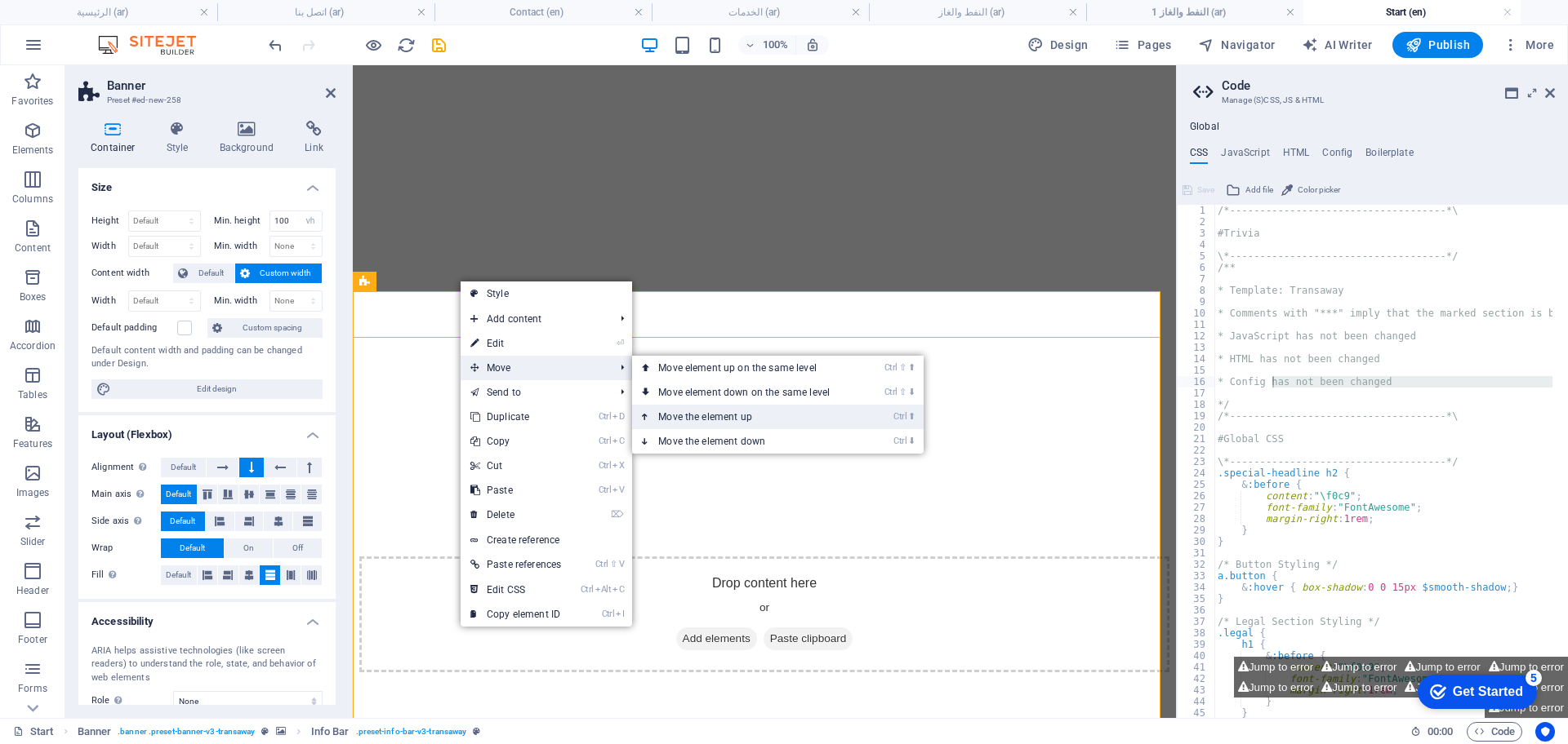
click at [742, 411] on link "Ctrl ⬆ Move the element up" at bounding box center [747, 417] width 230 height 25
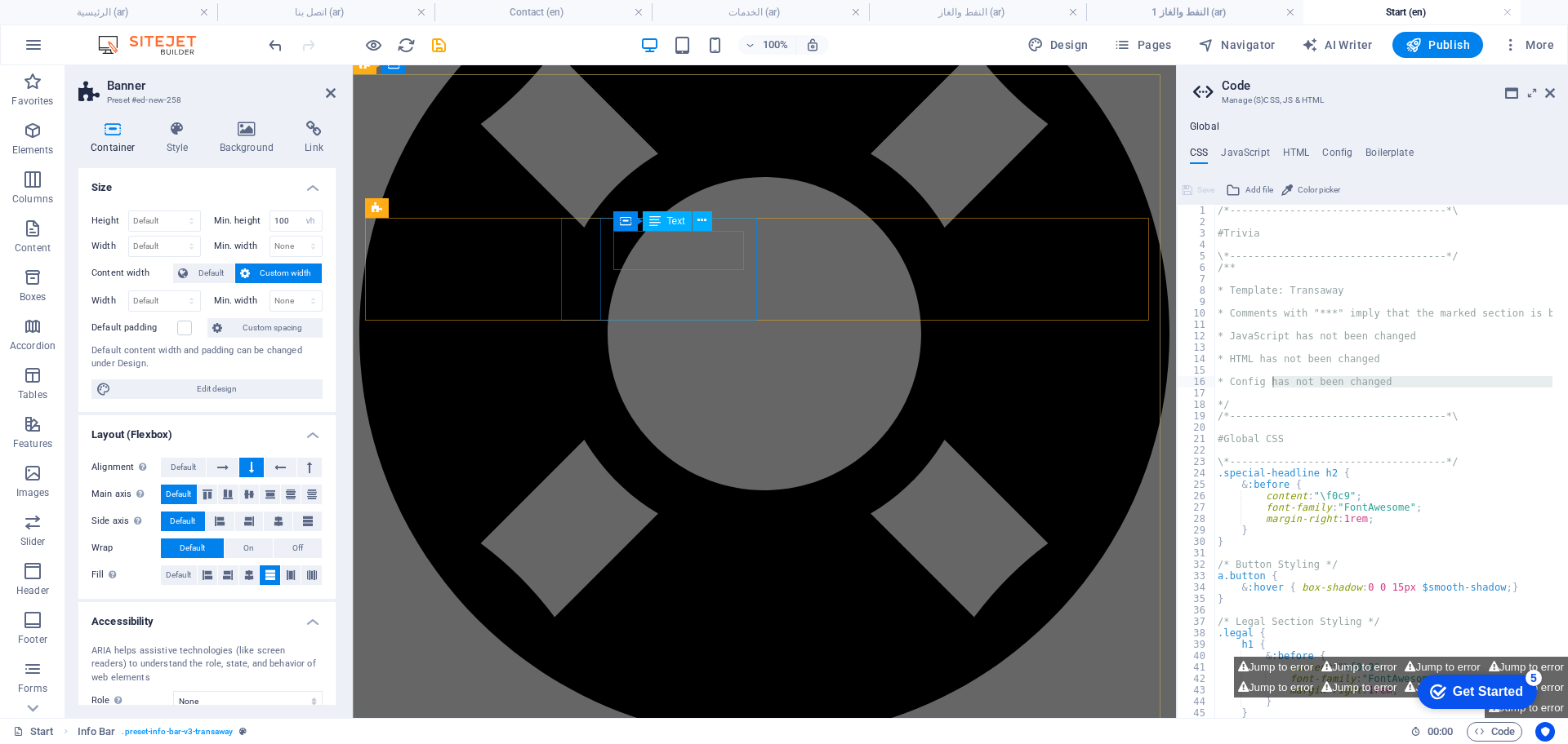
scroll to position [5306, 0]
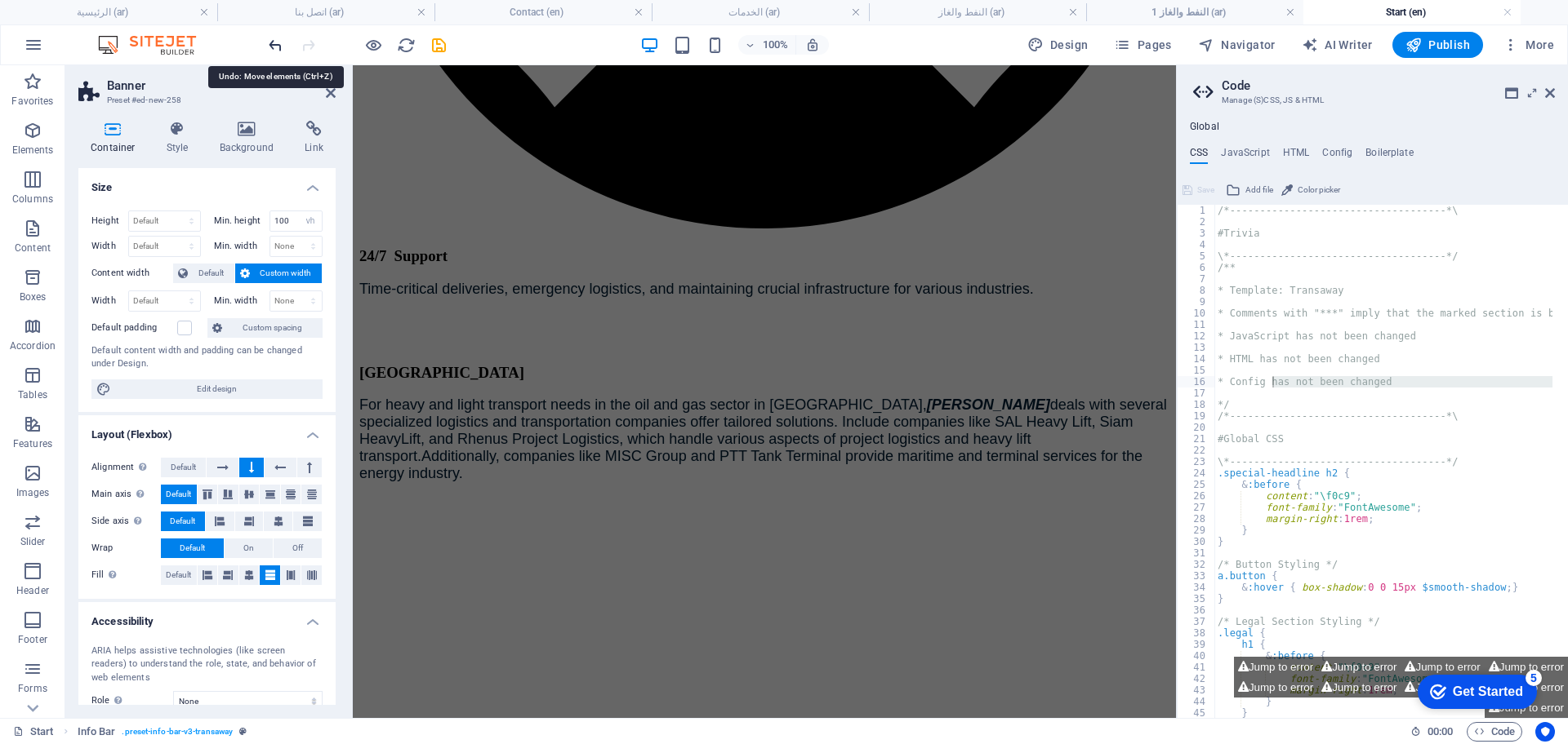
click at [274, 47] on icon "undo" at bounding box center [275, 45] width 19 height 19
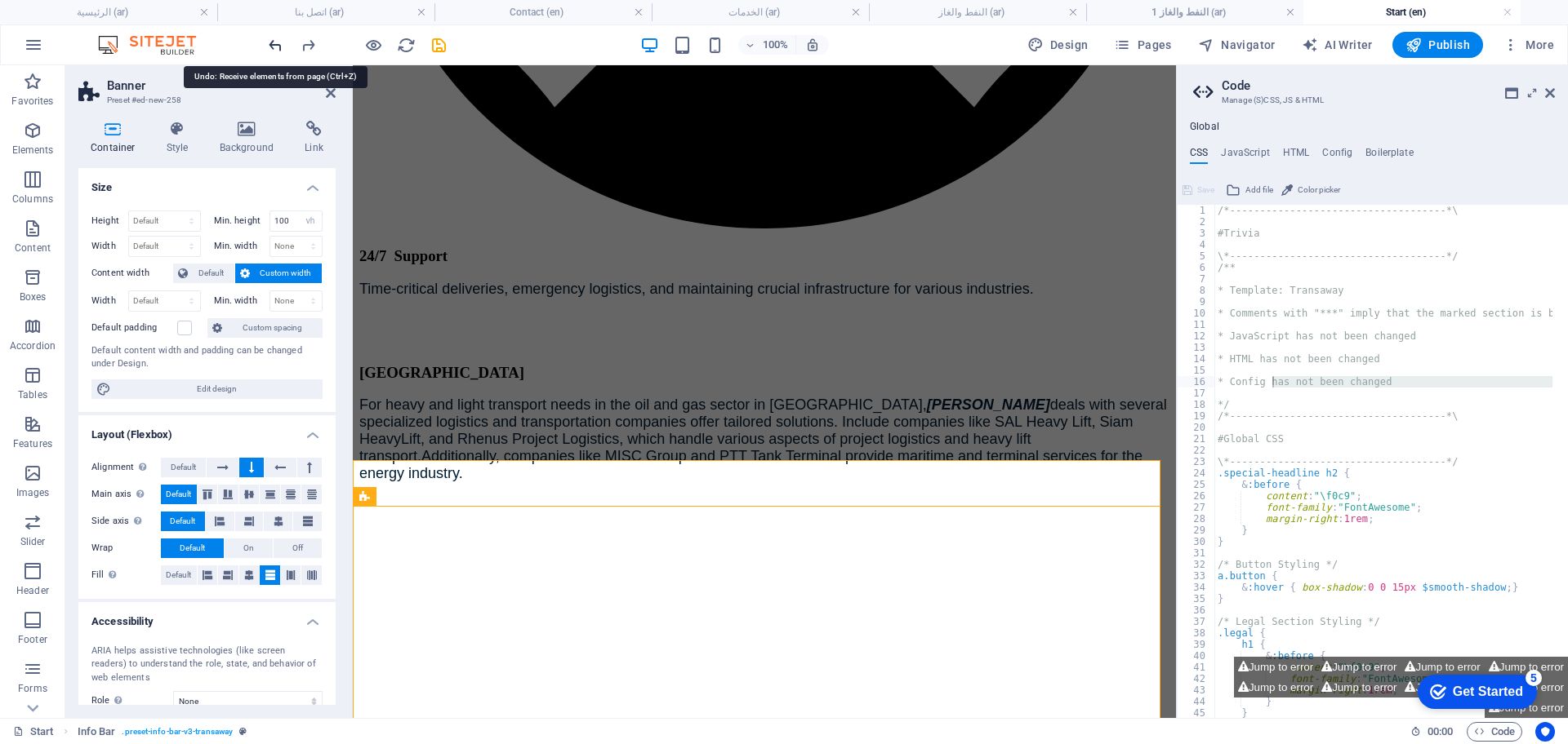
scroll to position [5715, 0]
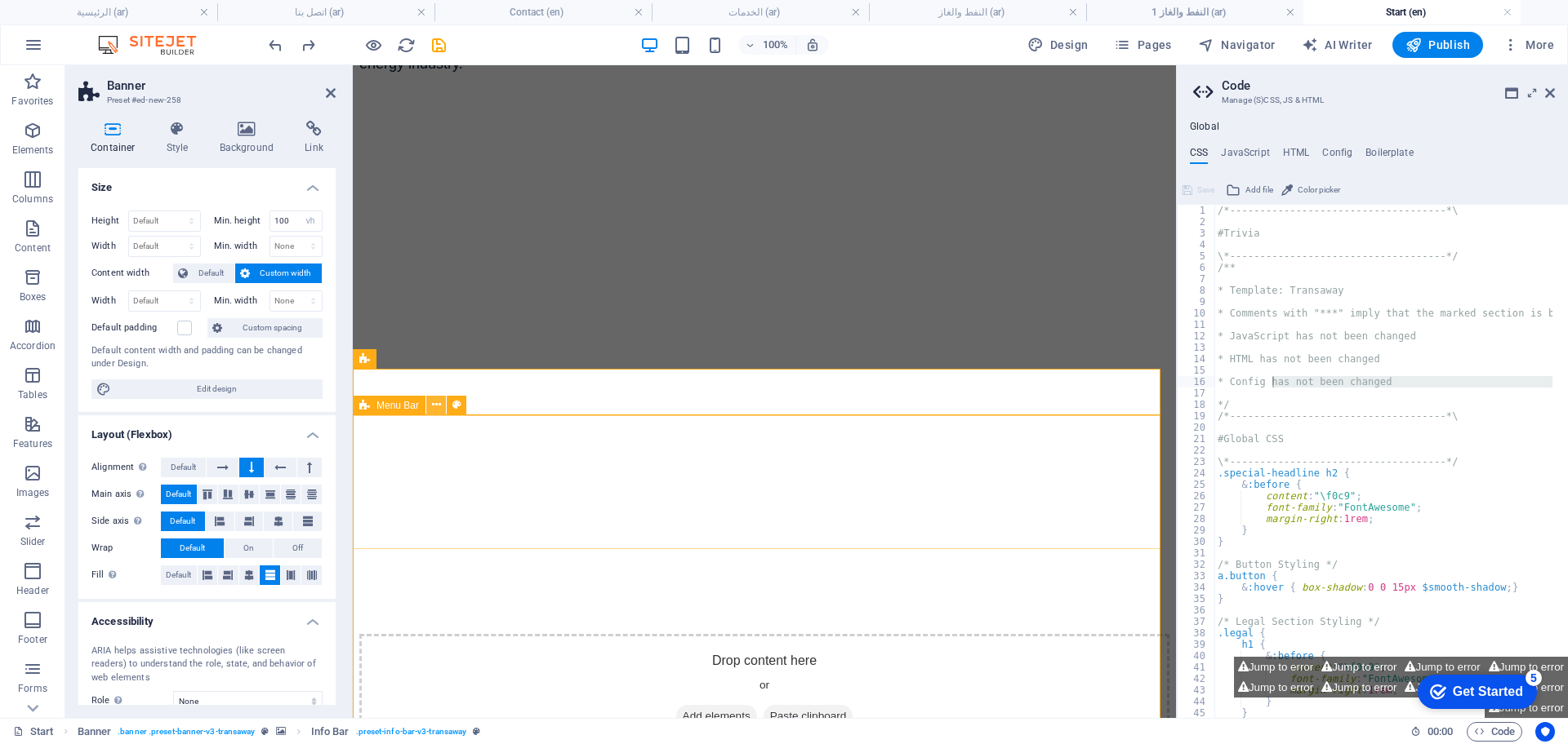
click at [430, 410] on button at bounding box center [436, 405] width 20 height 20
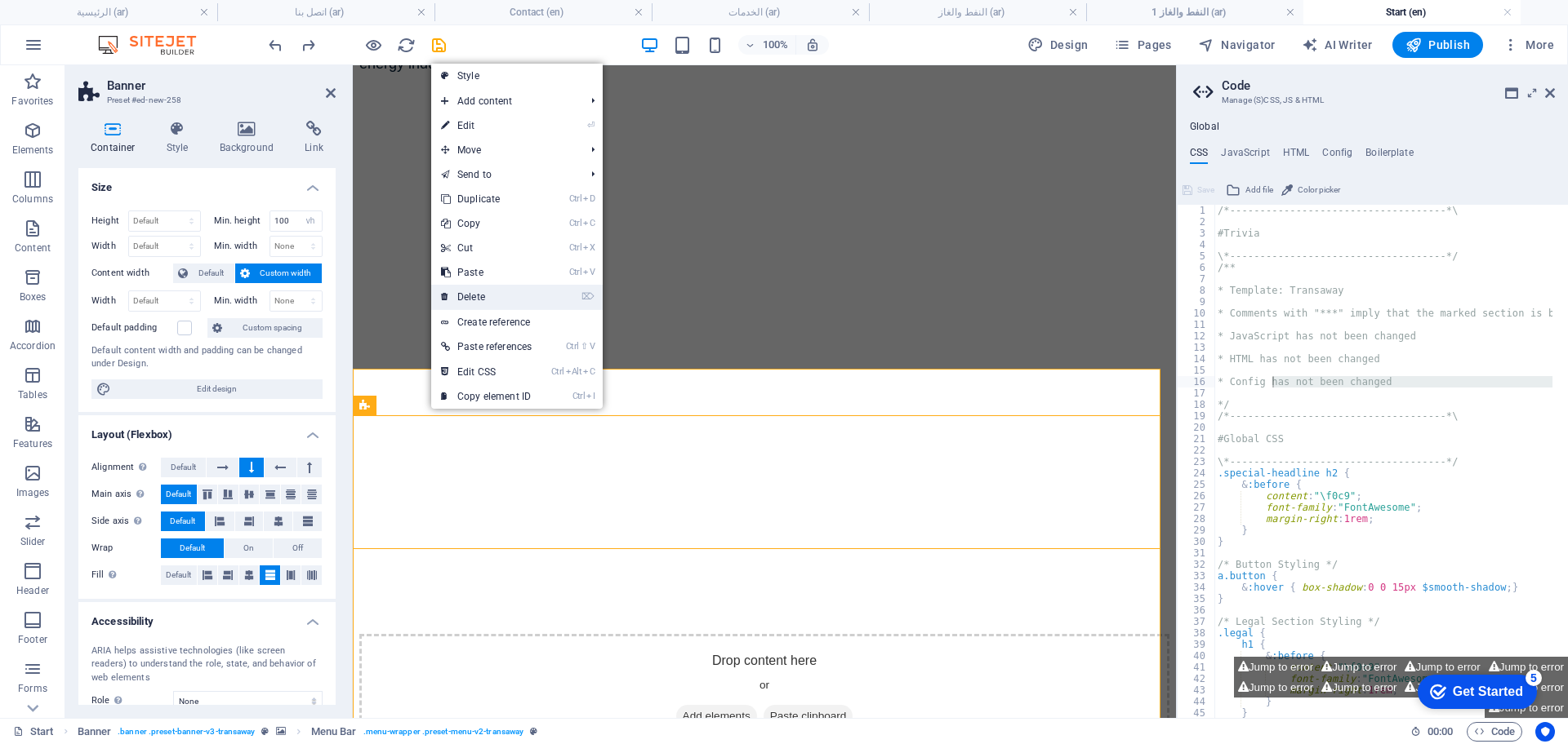
click at [478, 290] on link "⌦ Delete" at bounding box center [486, 296] width 110 height 25
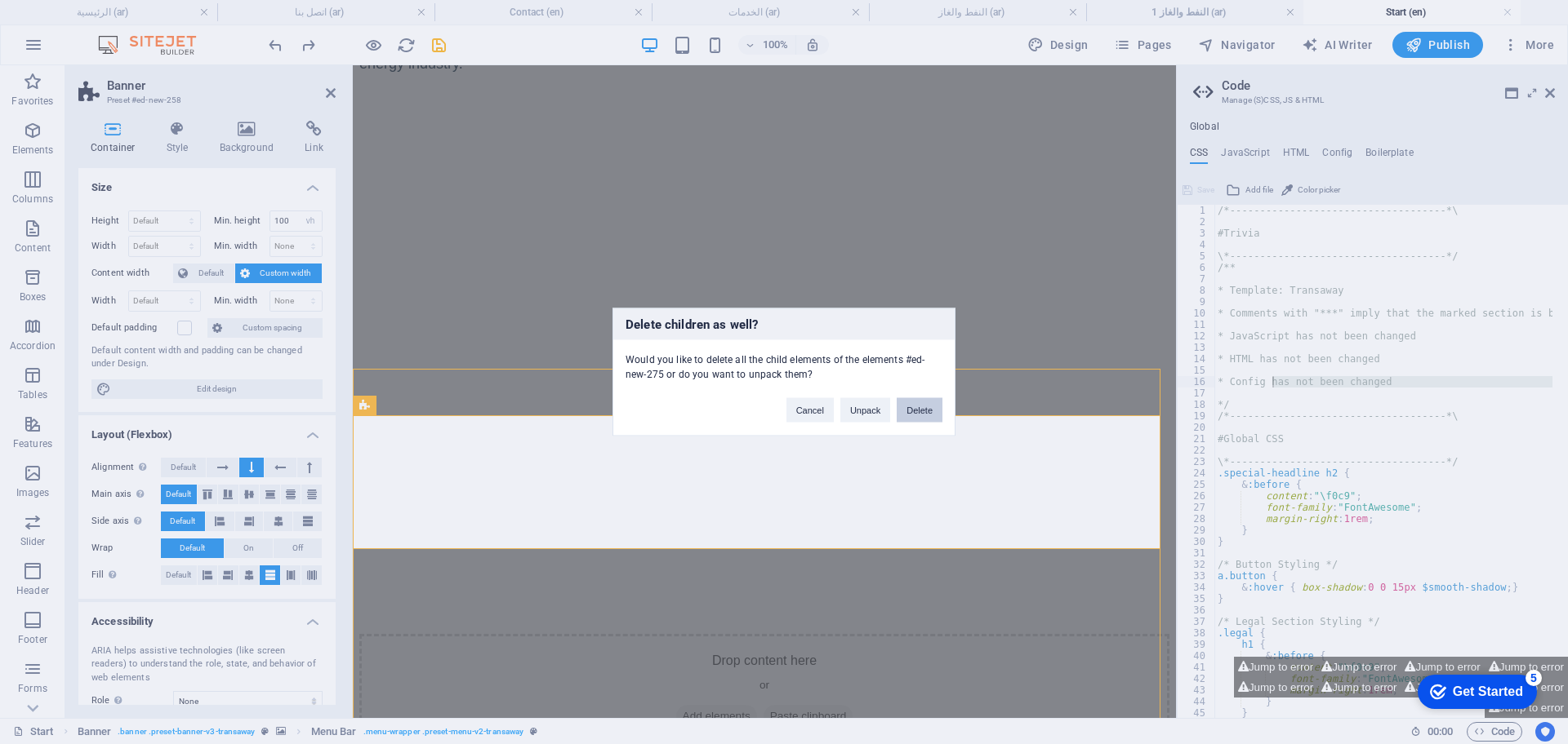
click at [914, 404] on button "Delete" at bounding box center [920, 410] width 46 height 25
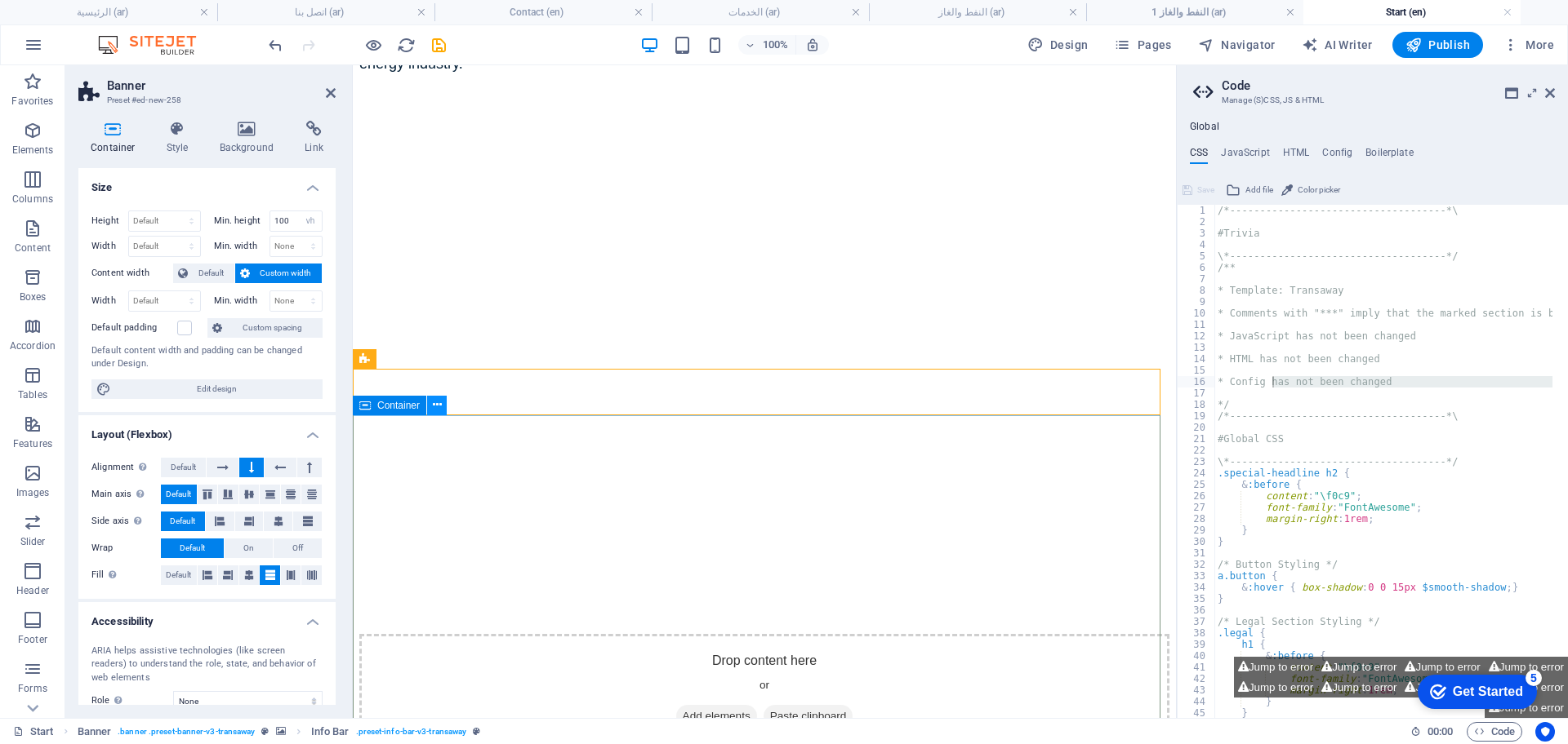
click at [436, 408] on icon at bounding box center [437, 405] width 9 height 17
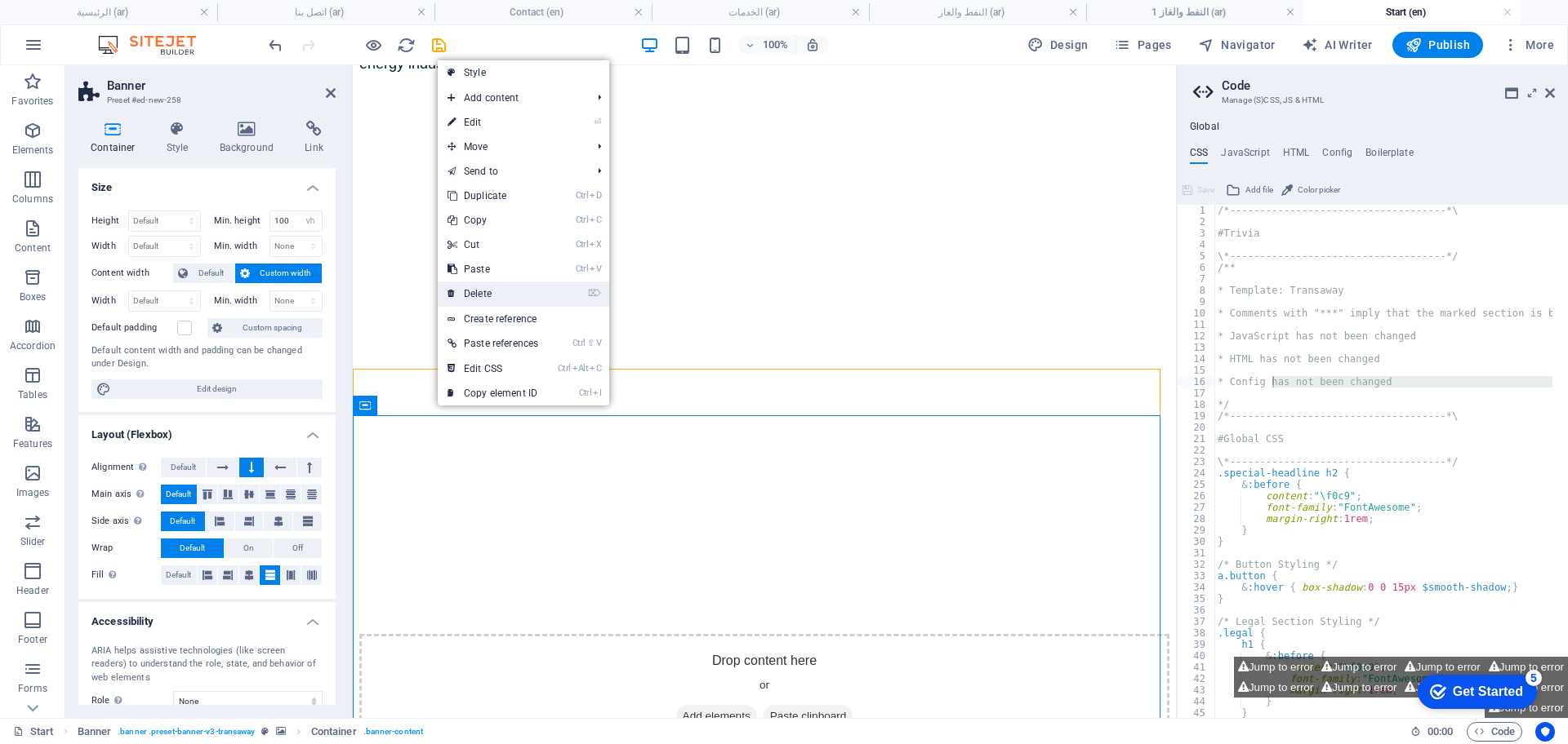
click at [495, 292] on link "⌦ Delete" at bounding box center [493, 294] width 110 height 25
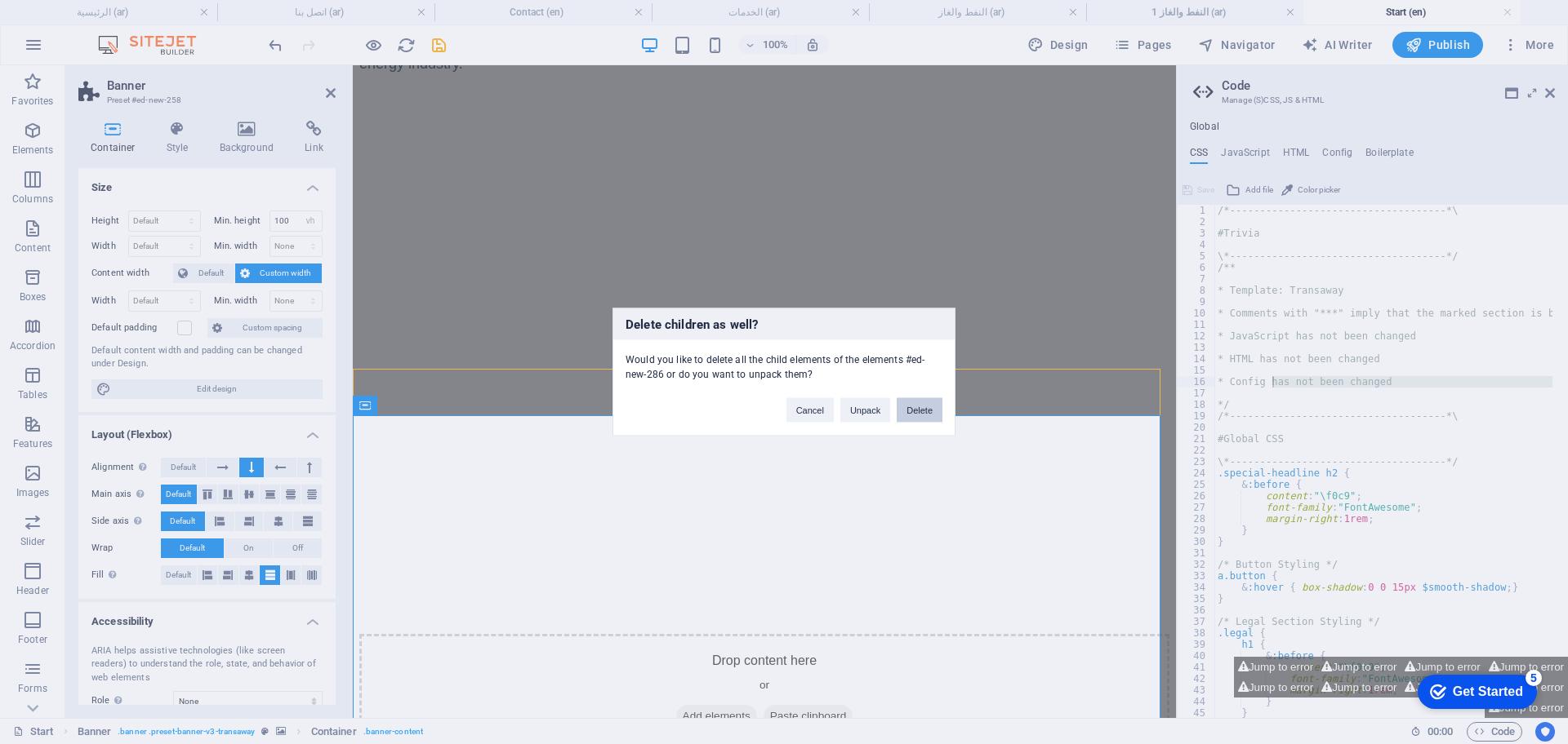
click at [915, 409] on button "Delete" at bounding box center [920, 410] width 46 height 25
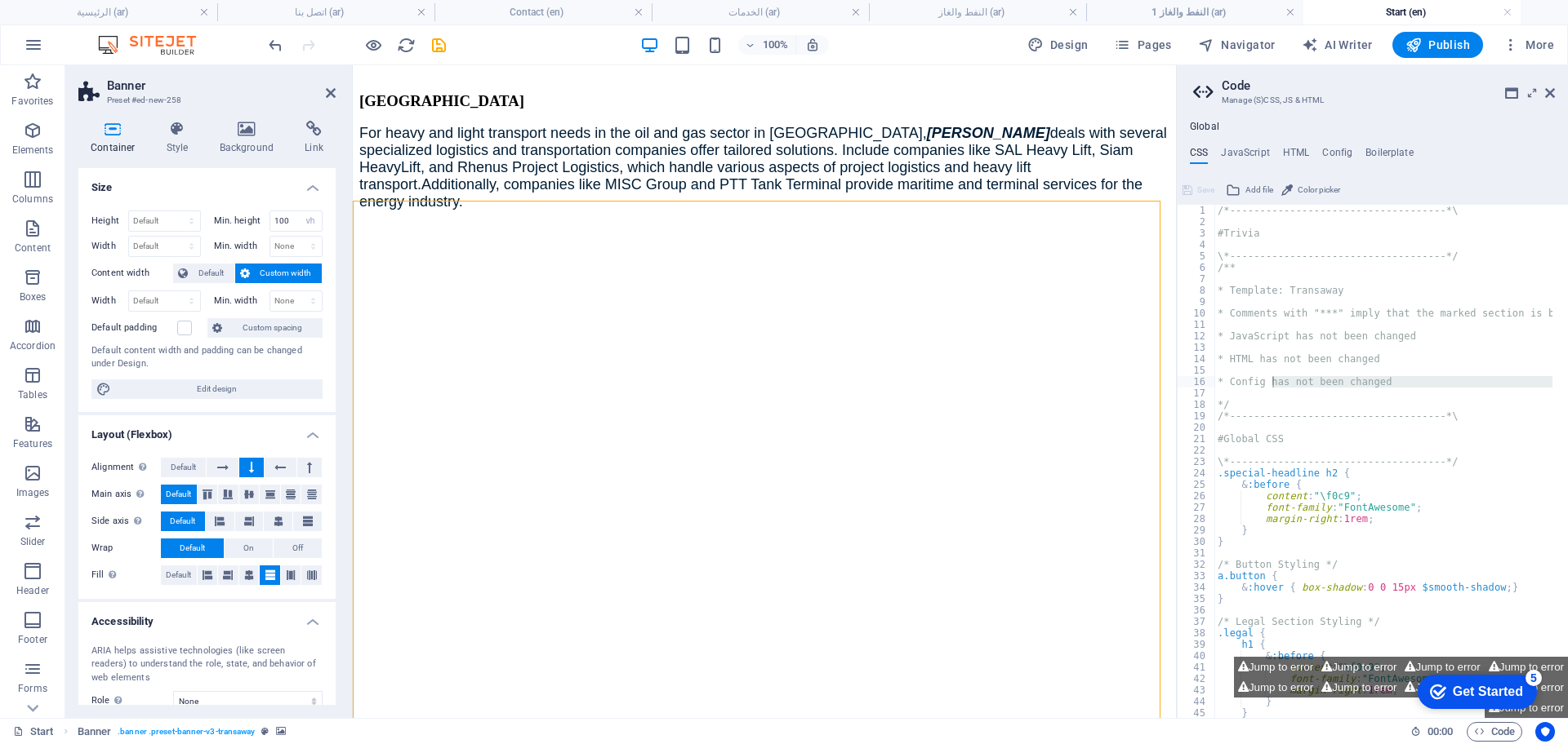
scroll to position [5883, 0]
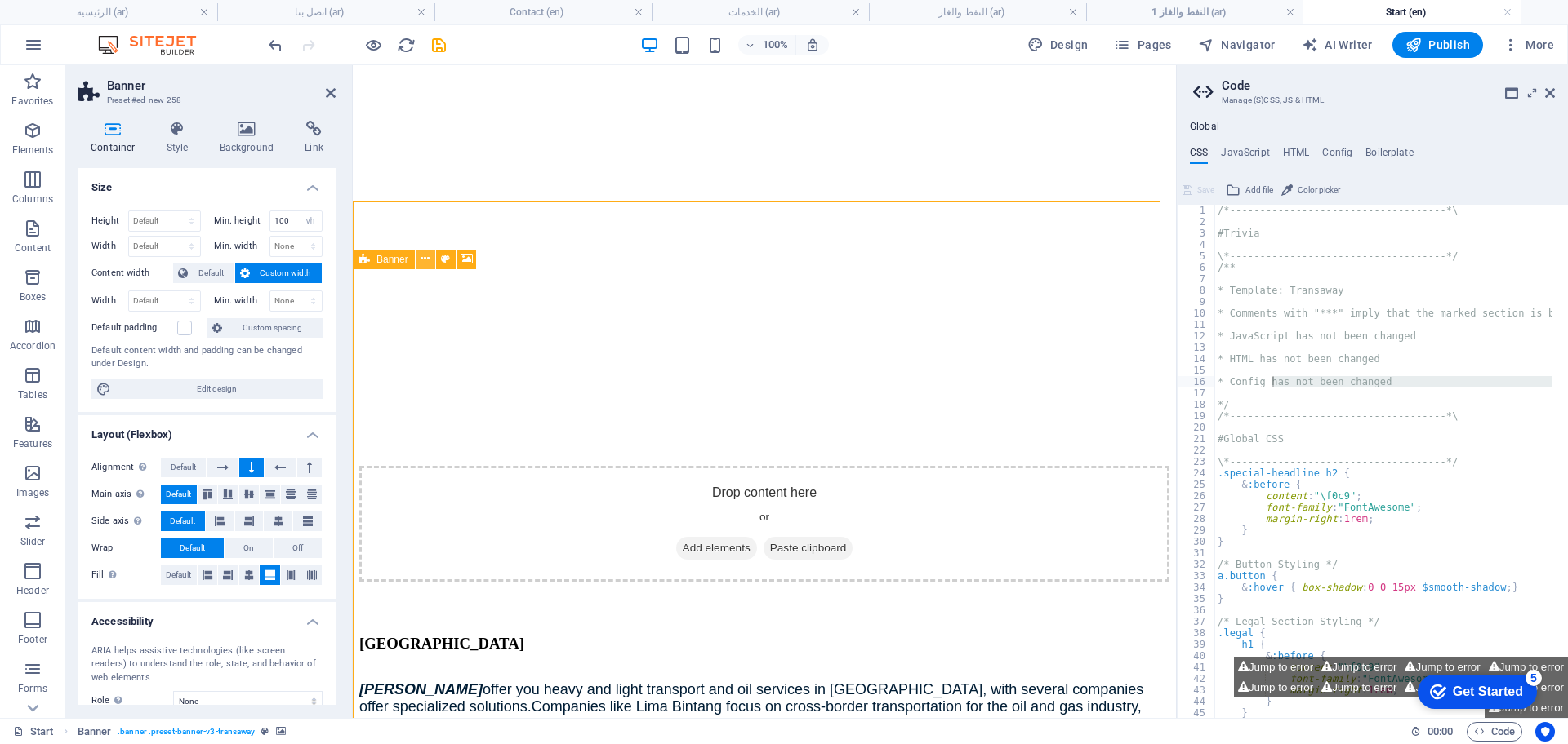
click at [430, 262] on button at bounding box center [425, 259] width 20 height 20
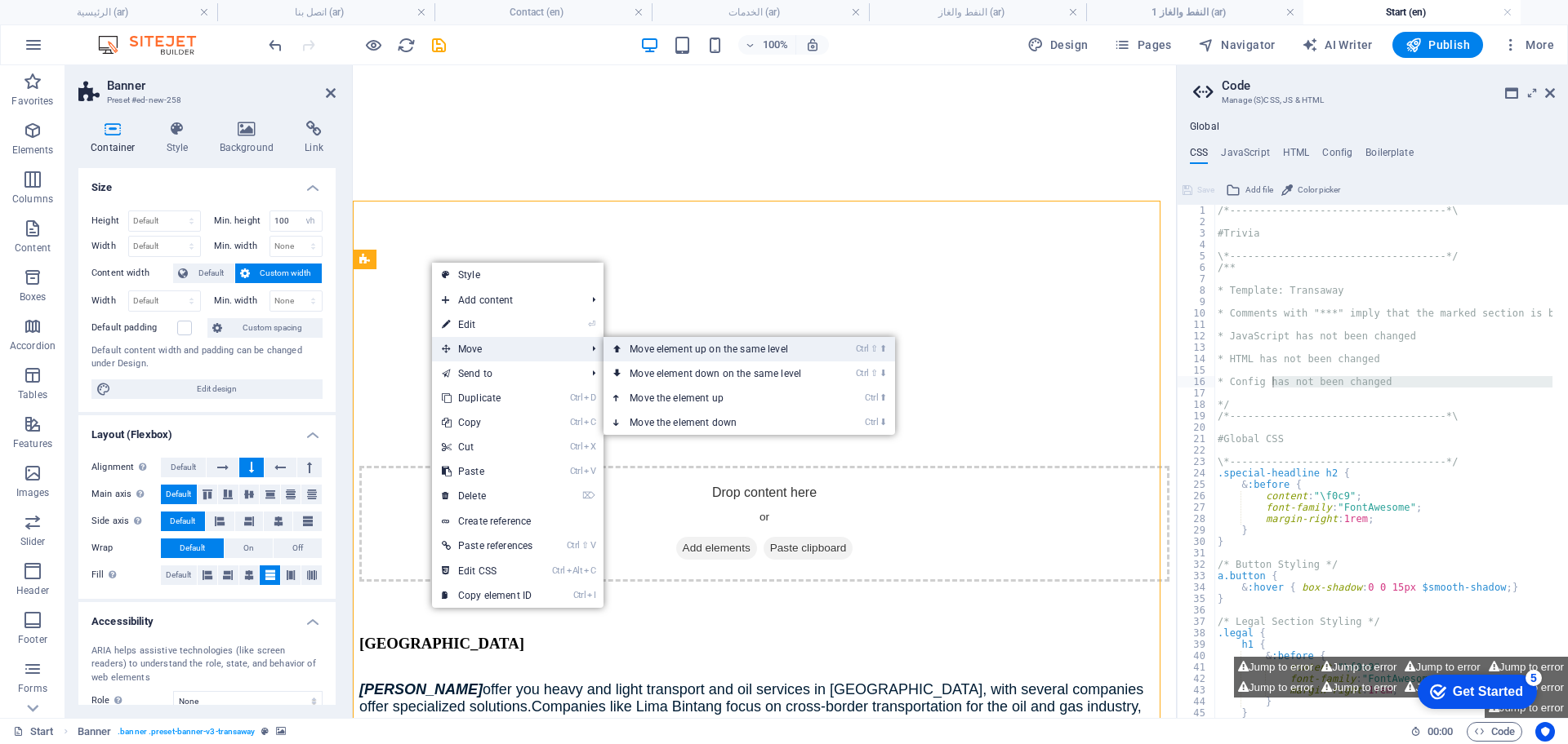
click at [718, 353] on link "Ctrl ⇧ ⬆ Move element up on the same level" at bounding box center [718, 349] width 230 height 25
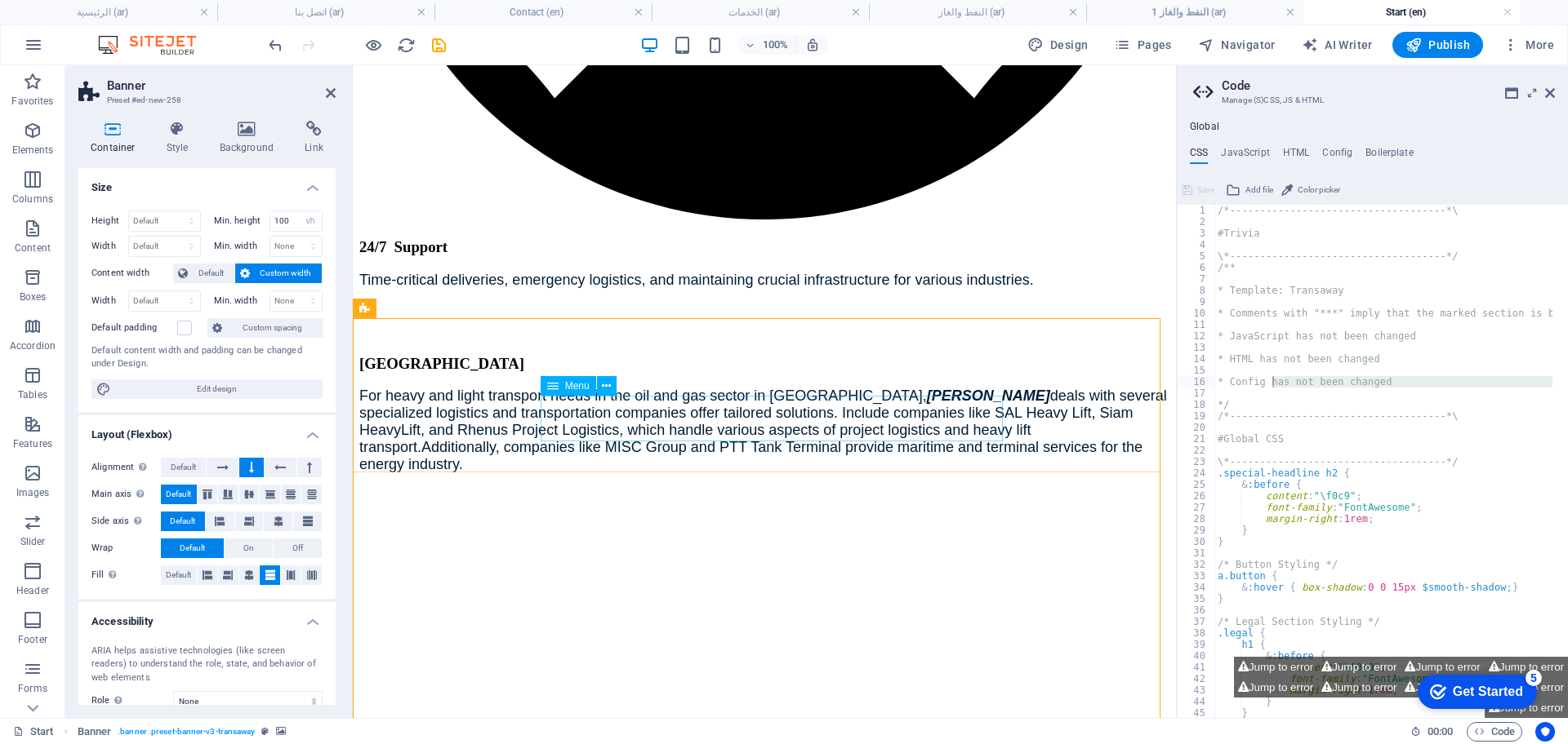
scroll to position [4906, 0]
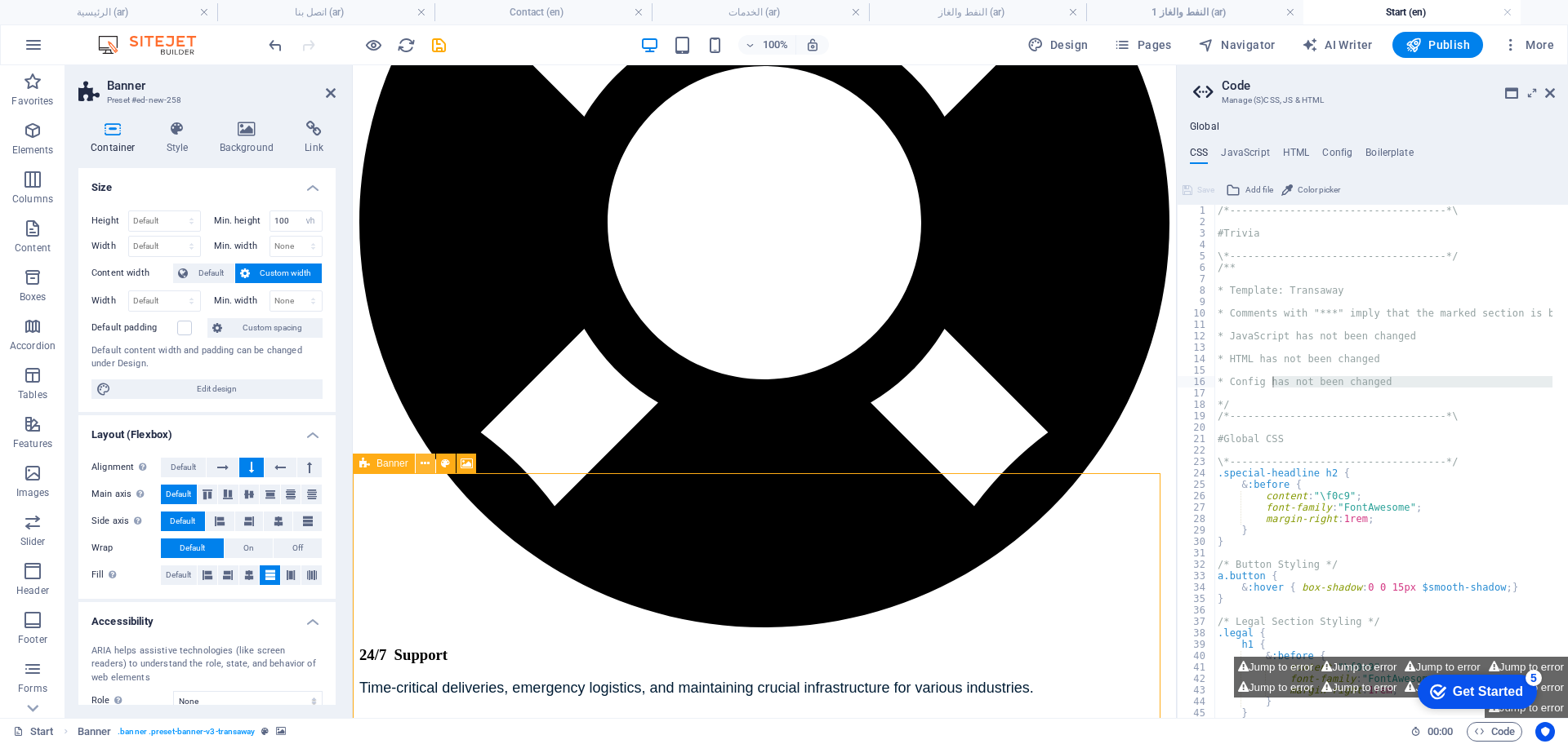
click at [423, 461] on icon at bounding box center [425, 464] width 9 height 17
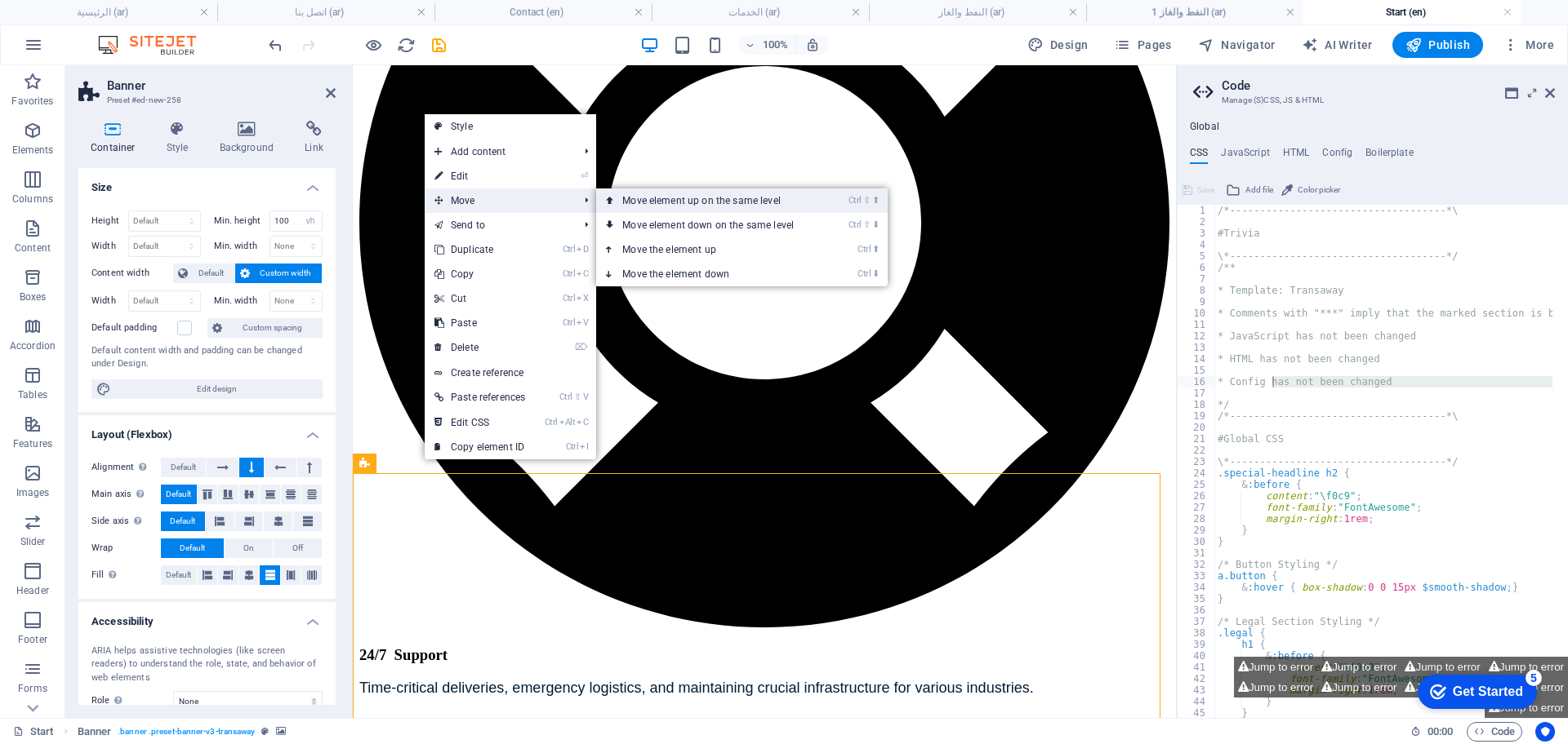
click at [699, 205] on link "Ctrl ⇧ ⬆ Move element up on the same level" at bounding box center [711, 200] width 230 height 25
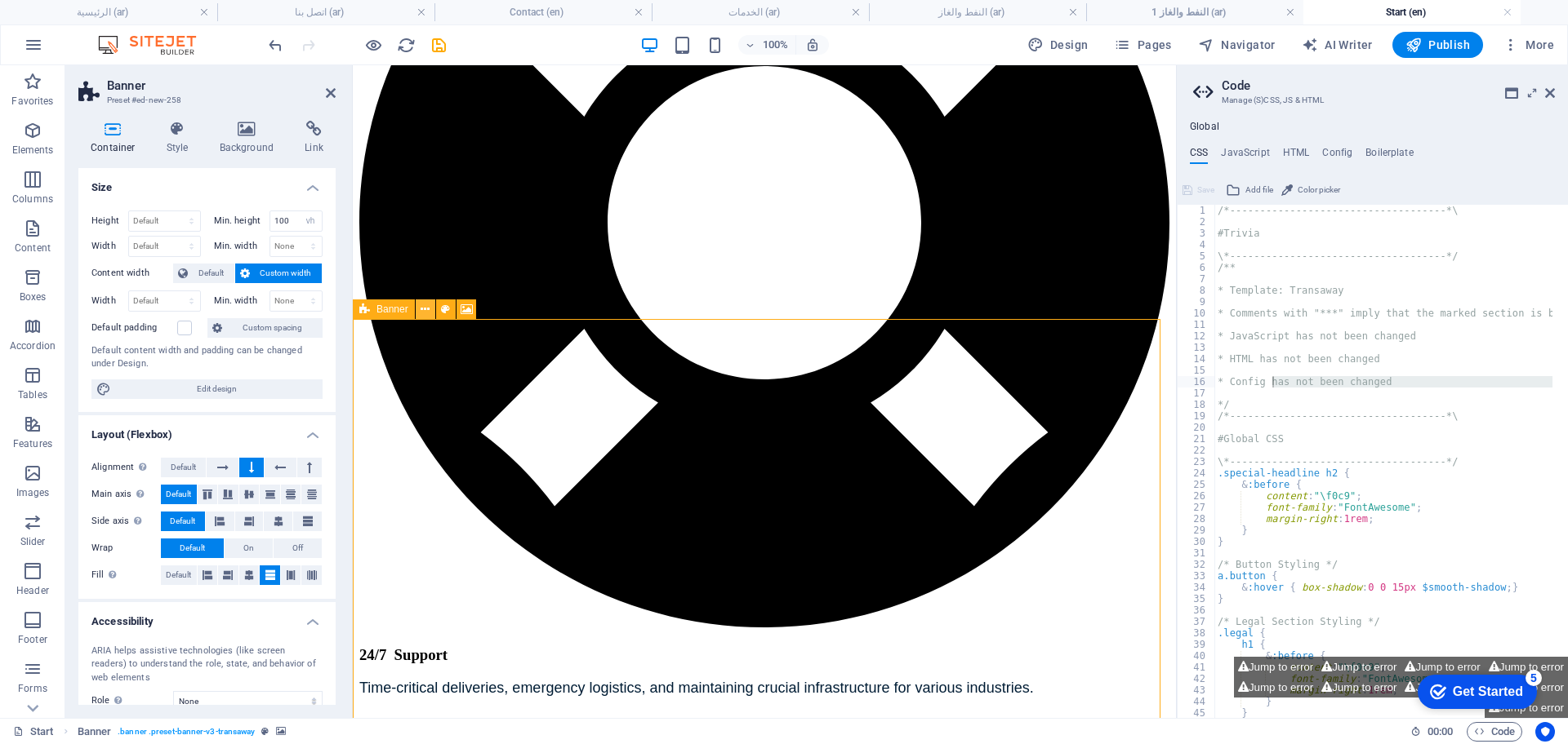
click at [430, 307] on button at bounding box center [425, 309] width 20 height 20
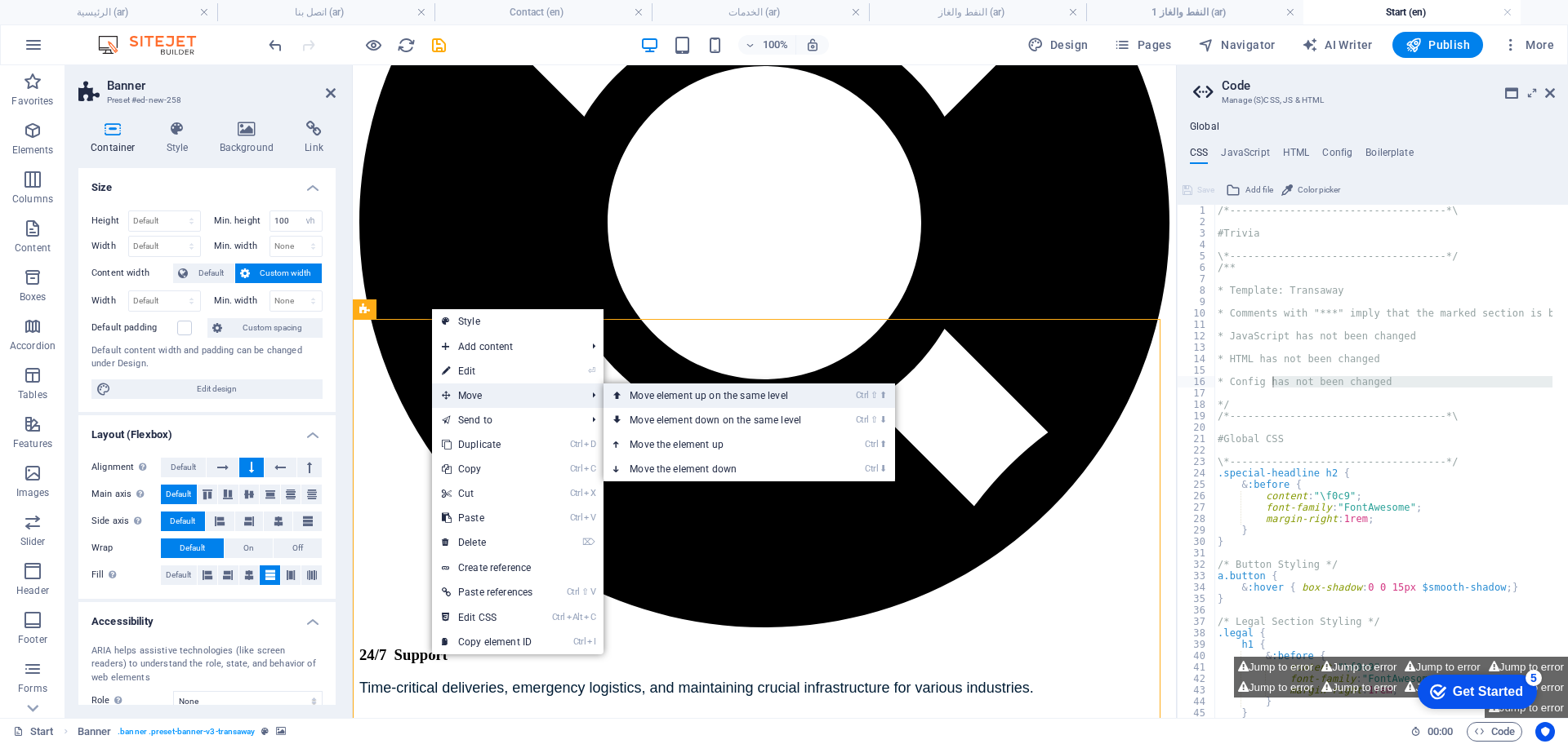
click at [654, 389] on link "Ctrl ⇧ ⬆ Move element up on the same level" at bounding box center [718, 396] width 230 height 25
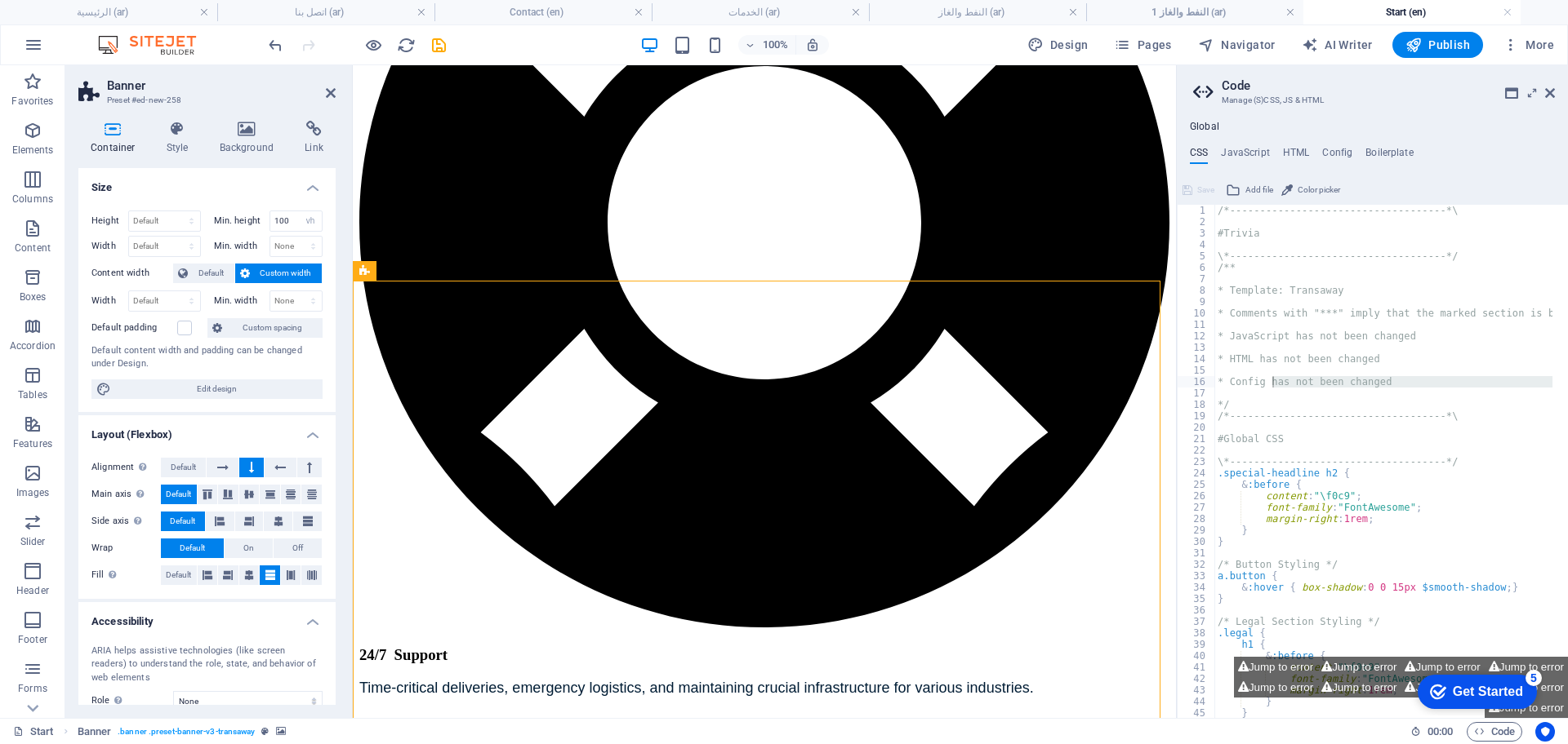
scroll to position [4396, 0]
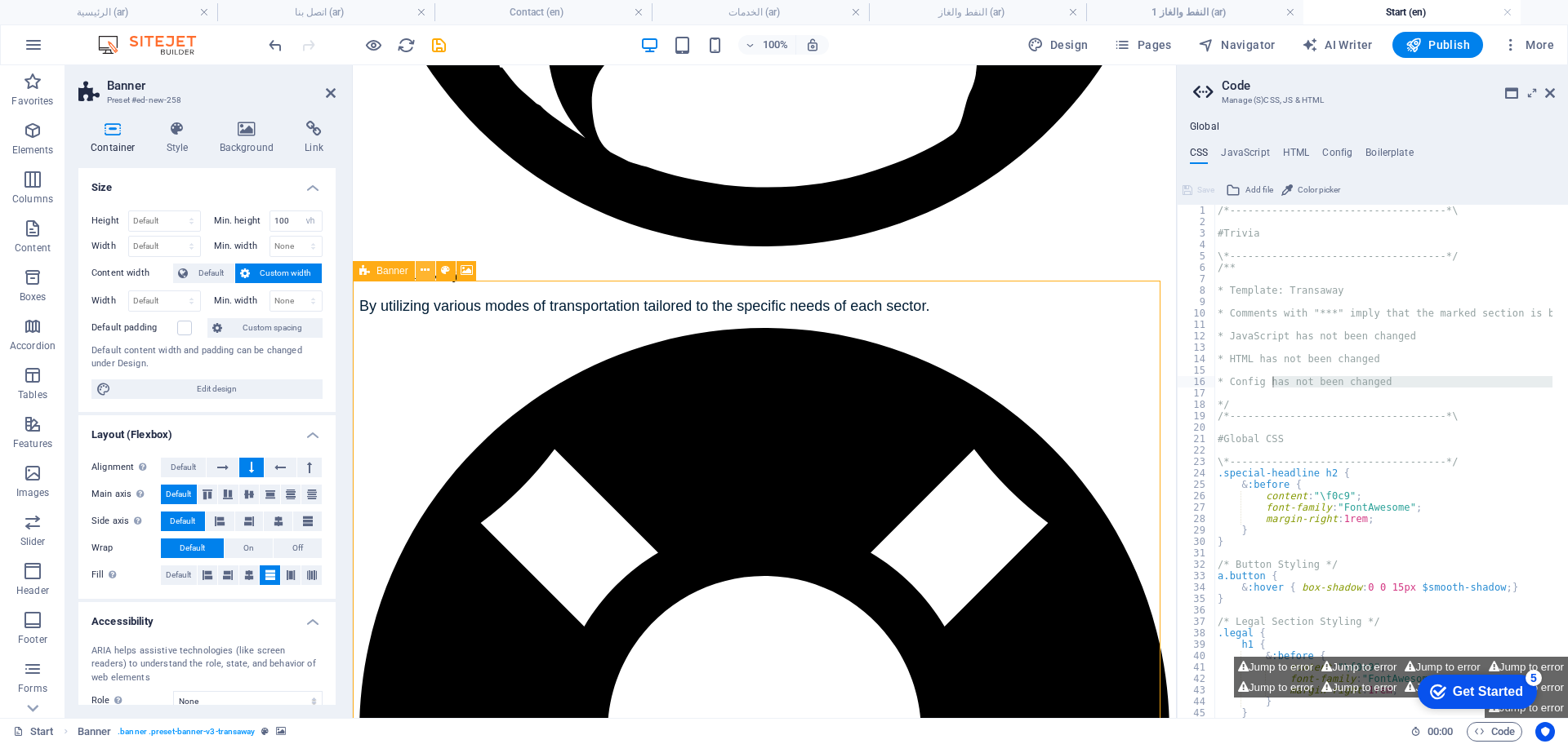
click at [430, 267] on button at bounding box center [425, 271] width 20 height 20
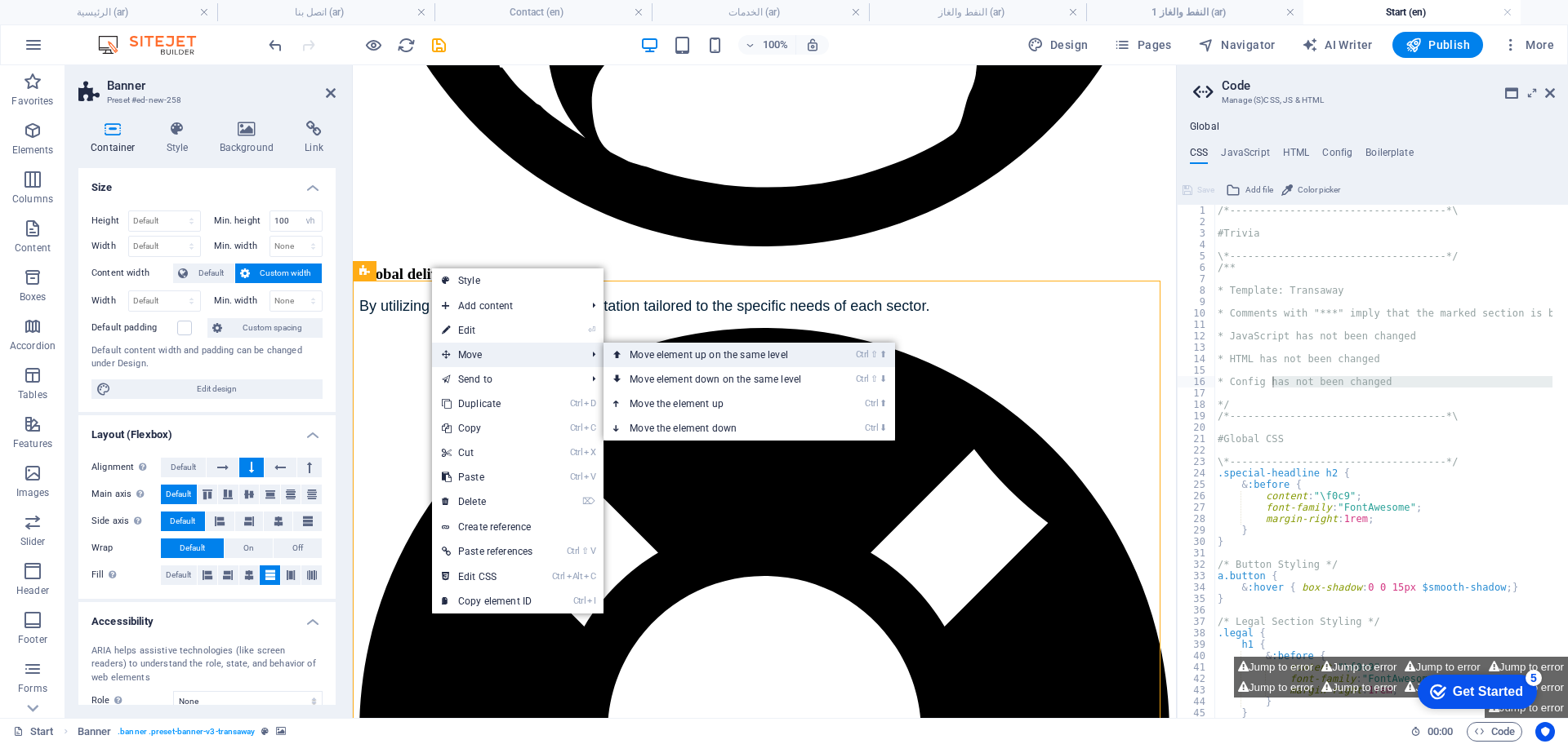
click at [648, 348] on link "Ctrl ⇧ ⬆ Move element up on the same level" at bounding box center [718, 355] width 230 height 25
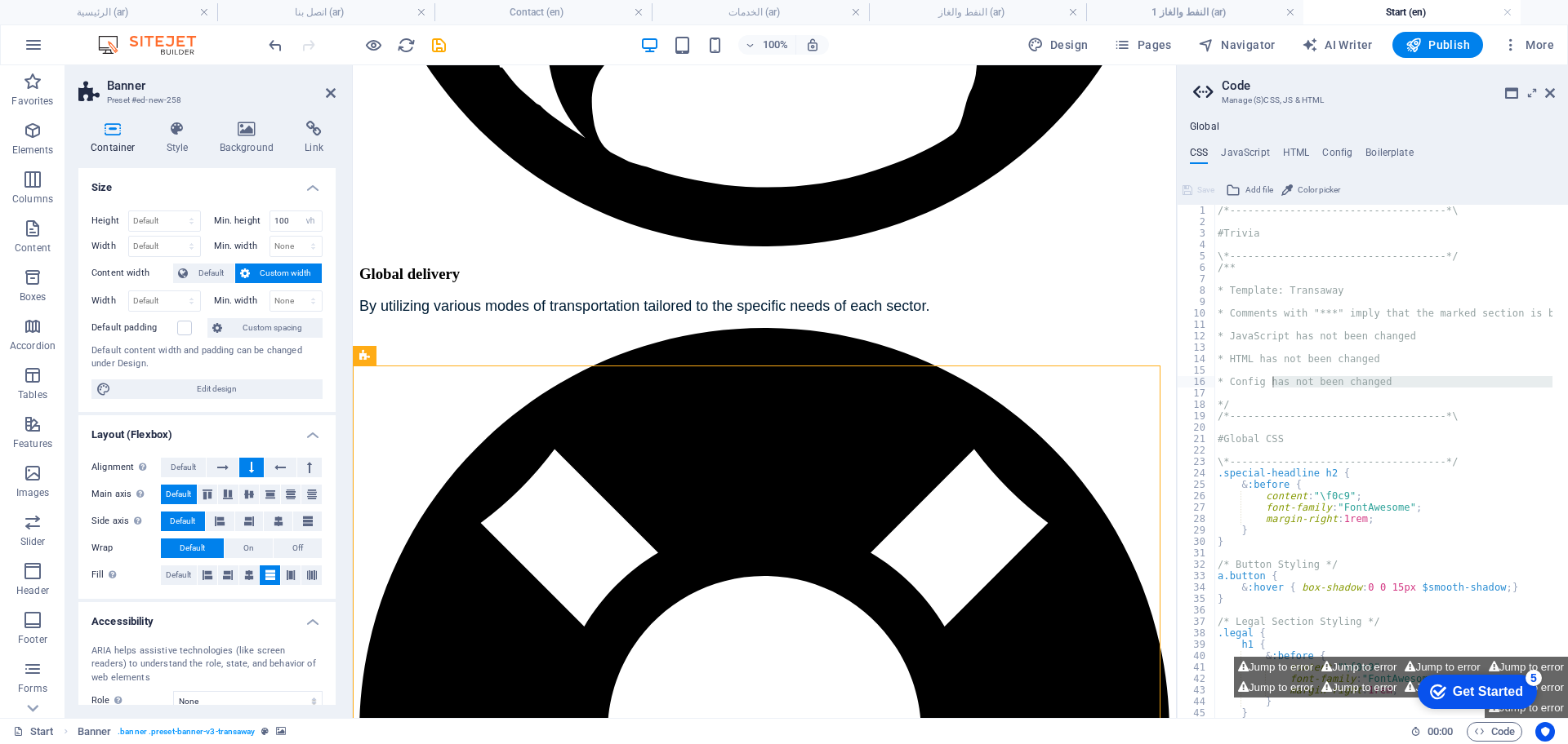
scroll to position [3988, 0]
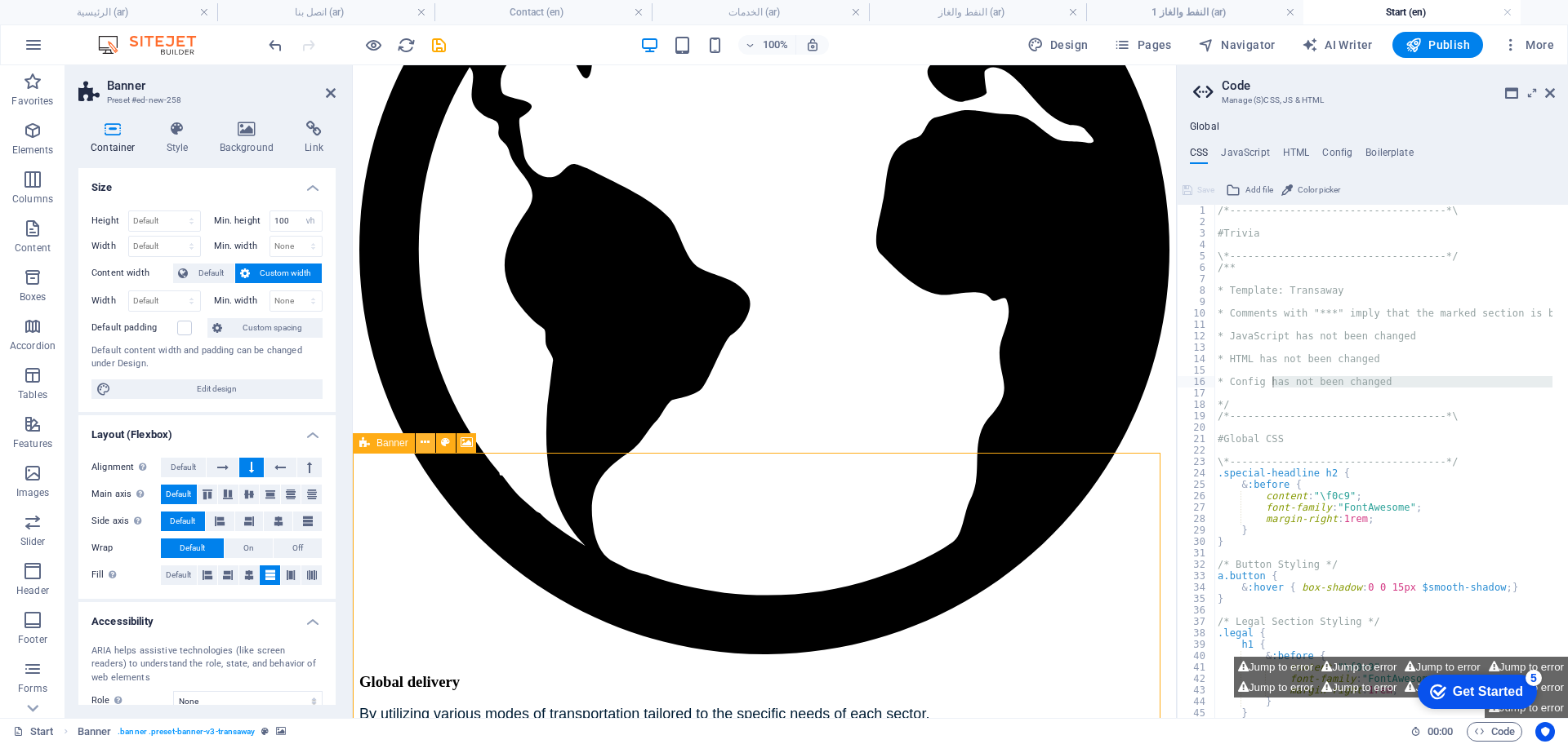
click at [427, 444] on icon at bounding box center [425, 442] width 9 height 17
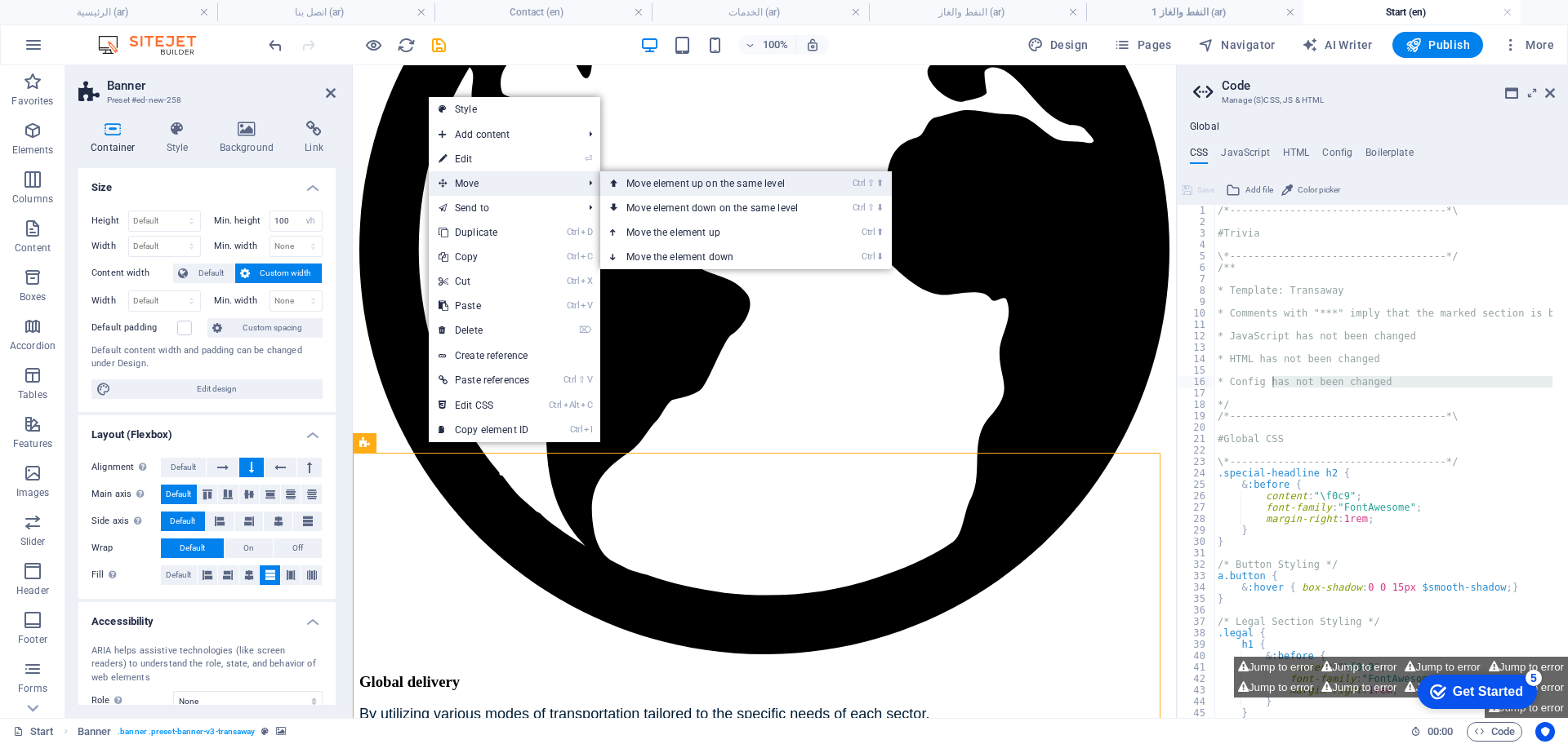
click at [691, 178] on link "Ctrl ⇧ ⬆ Move element up on the same level" at bounding box center [715, 183] width 230 height 25
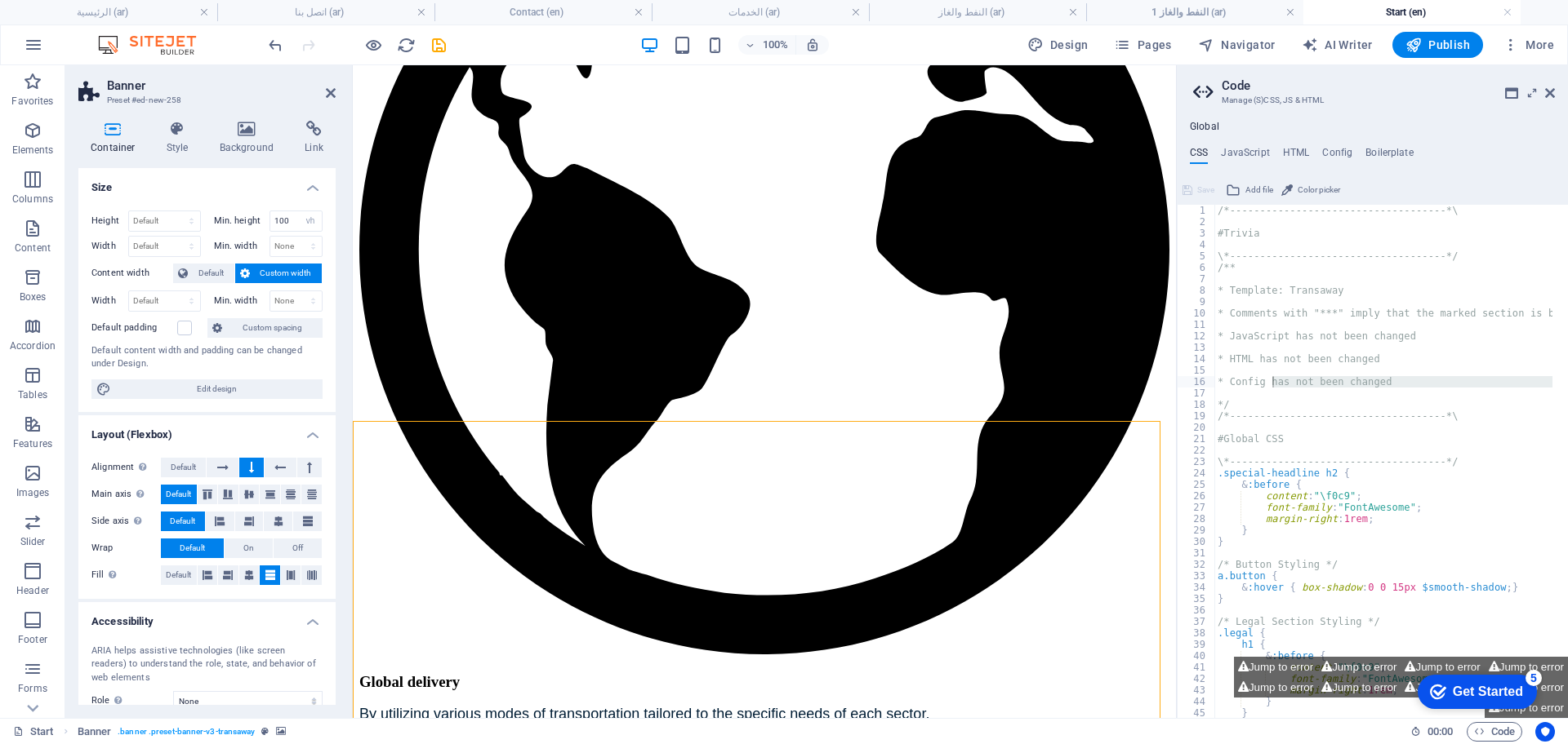
scroll to position [3784, 0]
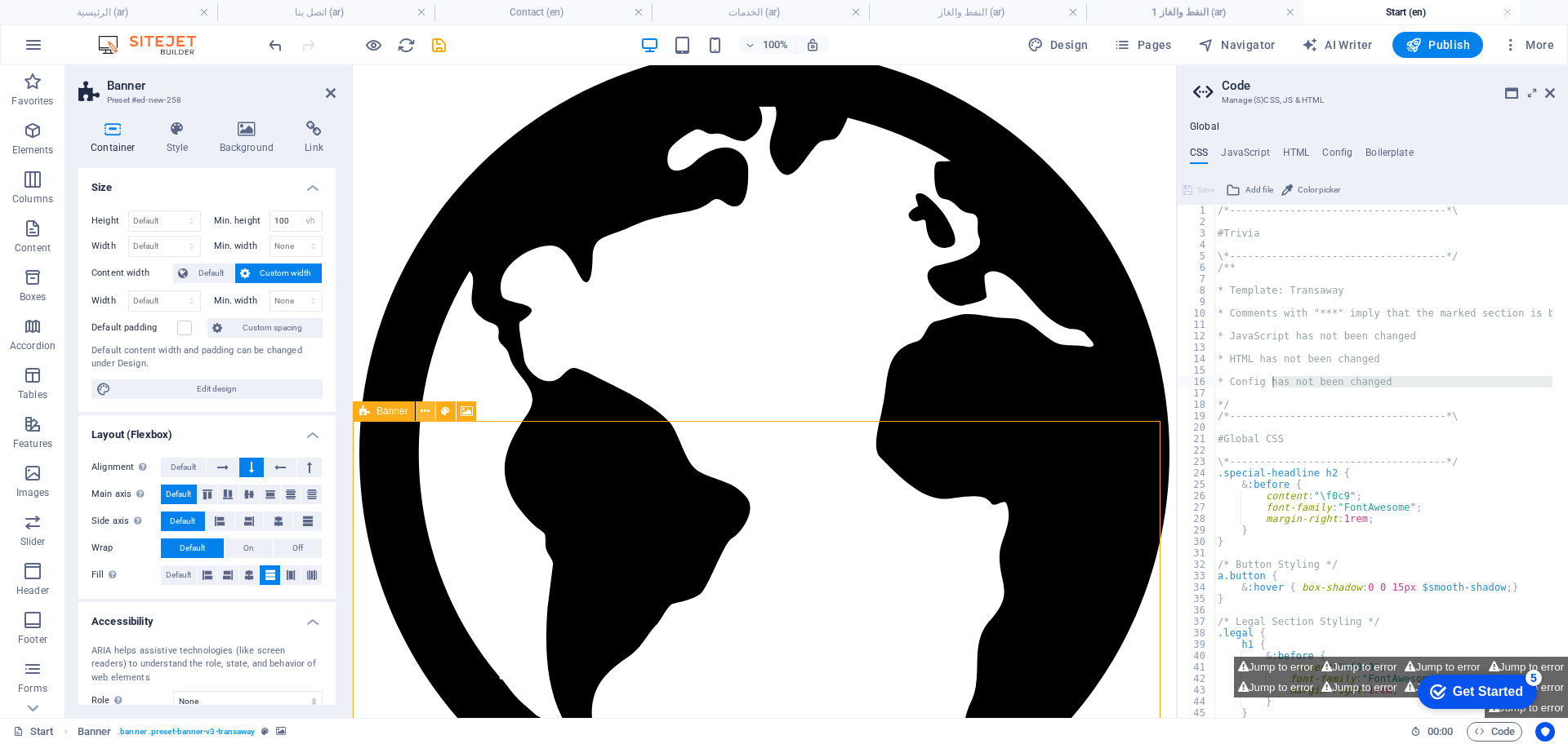
click at [421, 411] on icon at bounding box center [425, 412] width 9 height 17
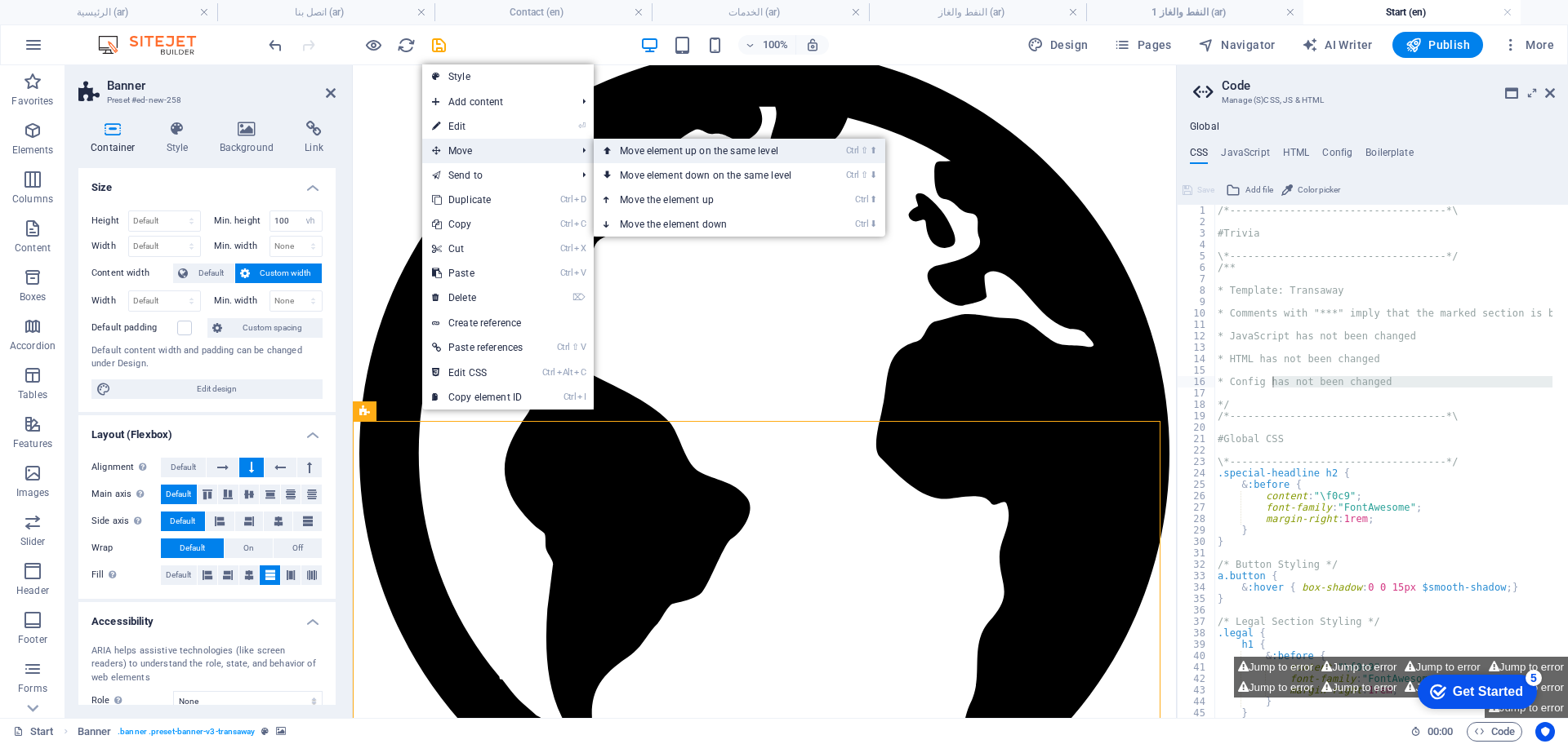
click at [730, 150] on link "Ctrl ⇧ ⬆ Move element up on the same level" at bounding box center [709, 150] width 230 height 25
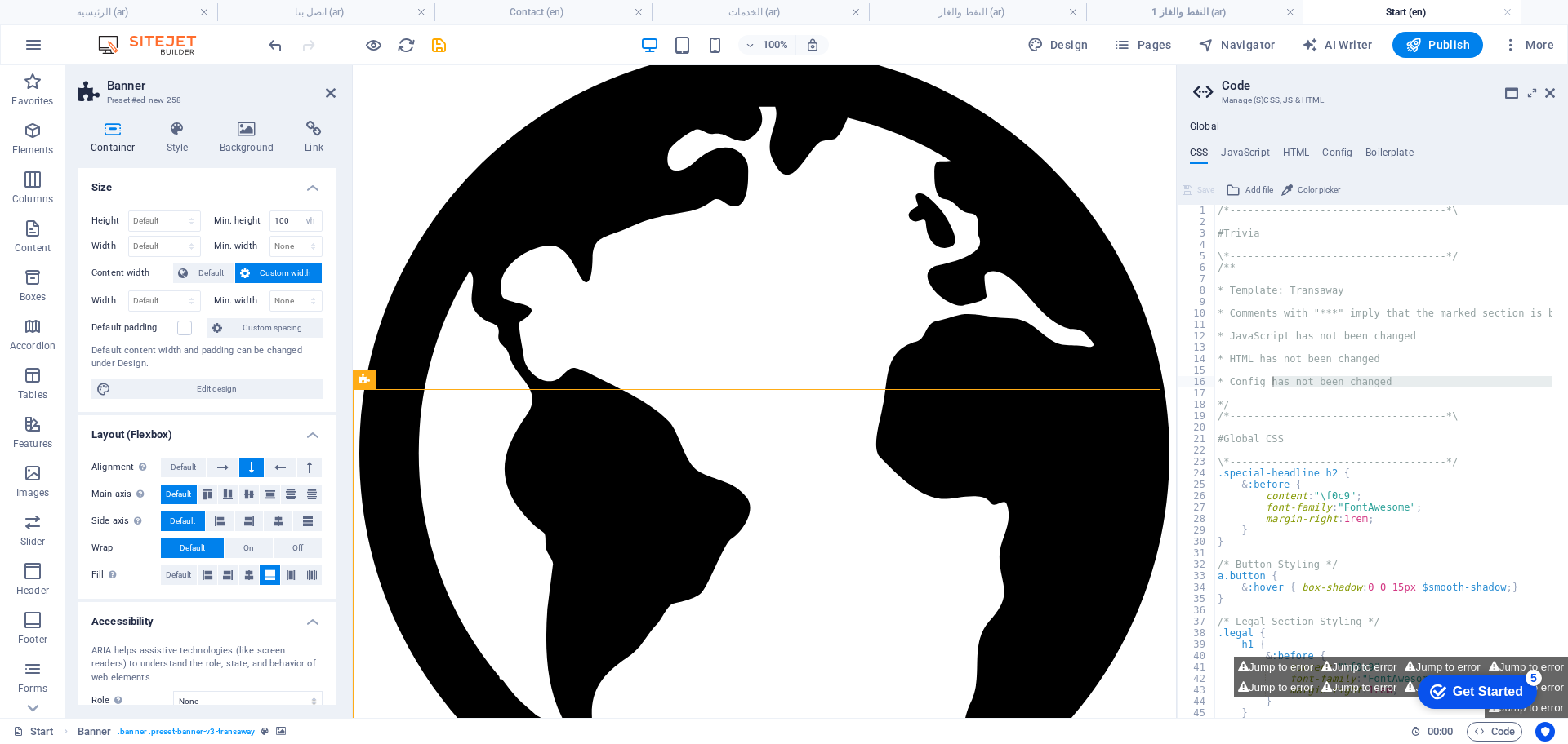
scroll to position [3580, 0]
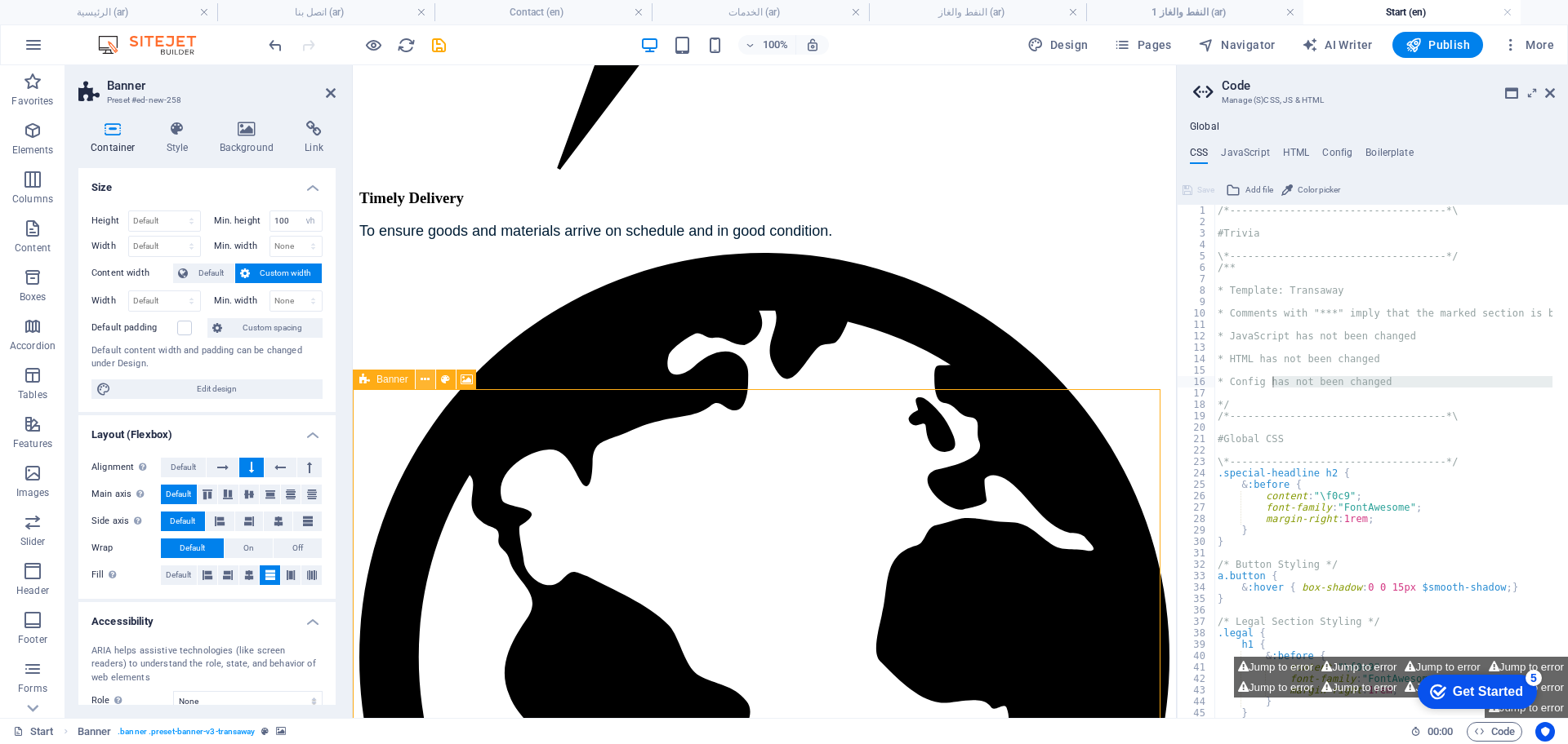
click at [427, 382] on icon at bounding box center [425, 380] width 9 height 17
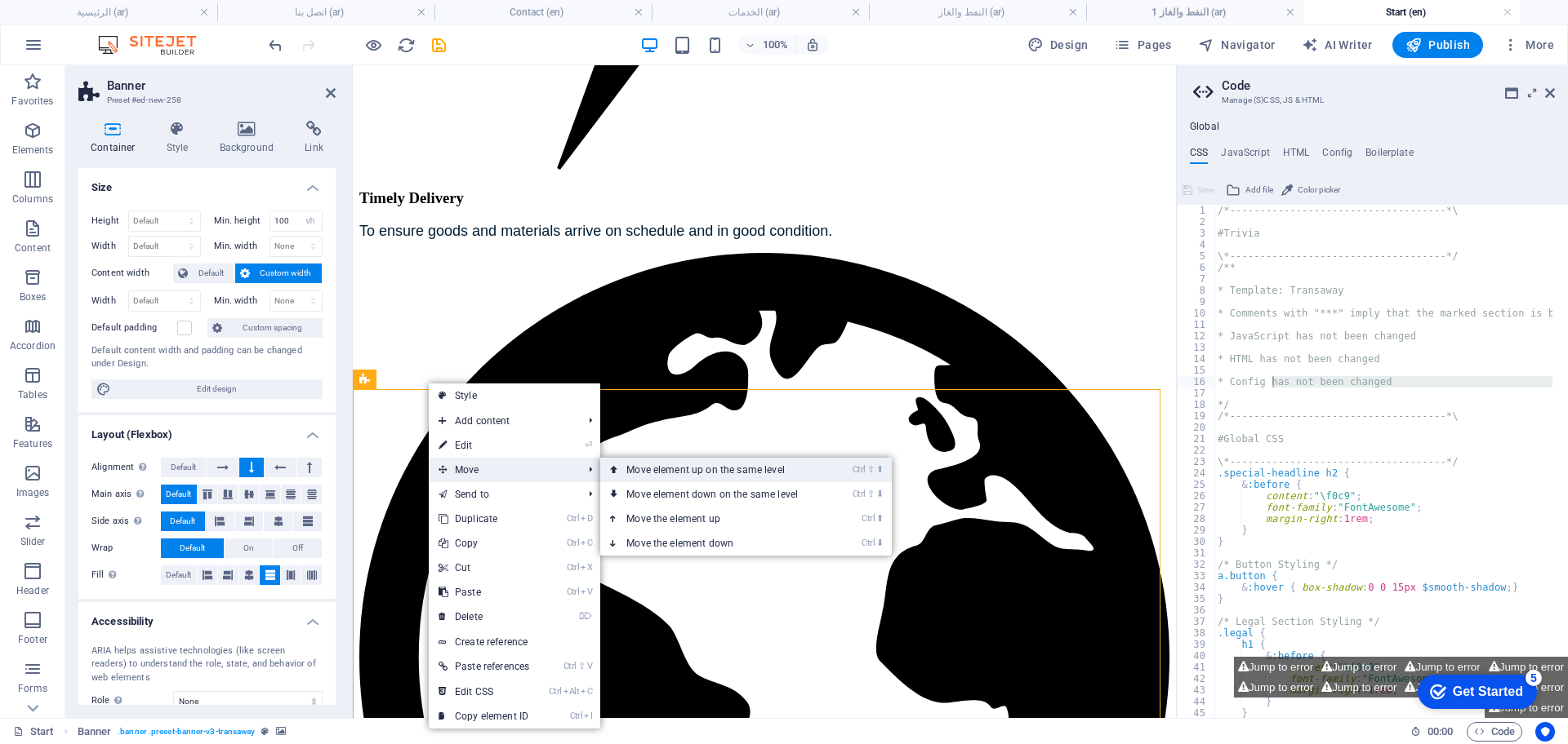
click at [695, 469] on link "Ctrl ⇧ ⬆ Move element up on the same level" at bounding box center [715, 470] width 230 height 25
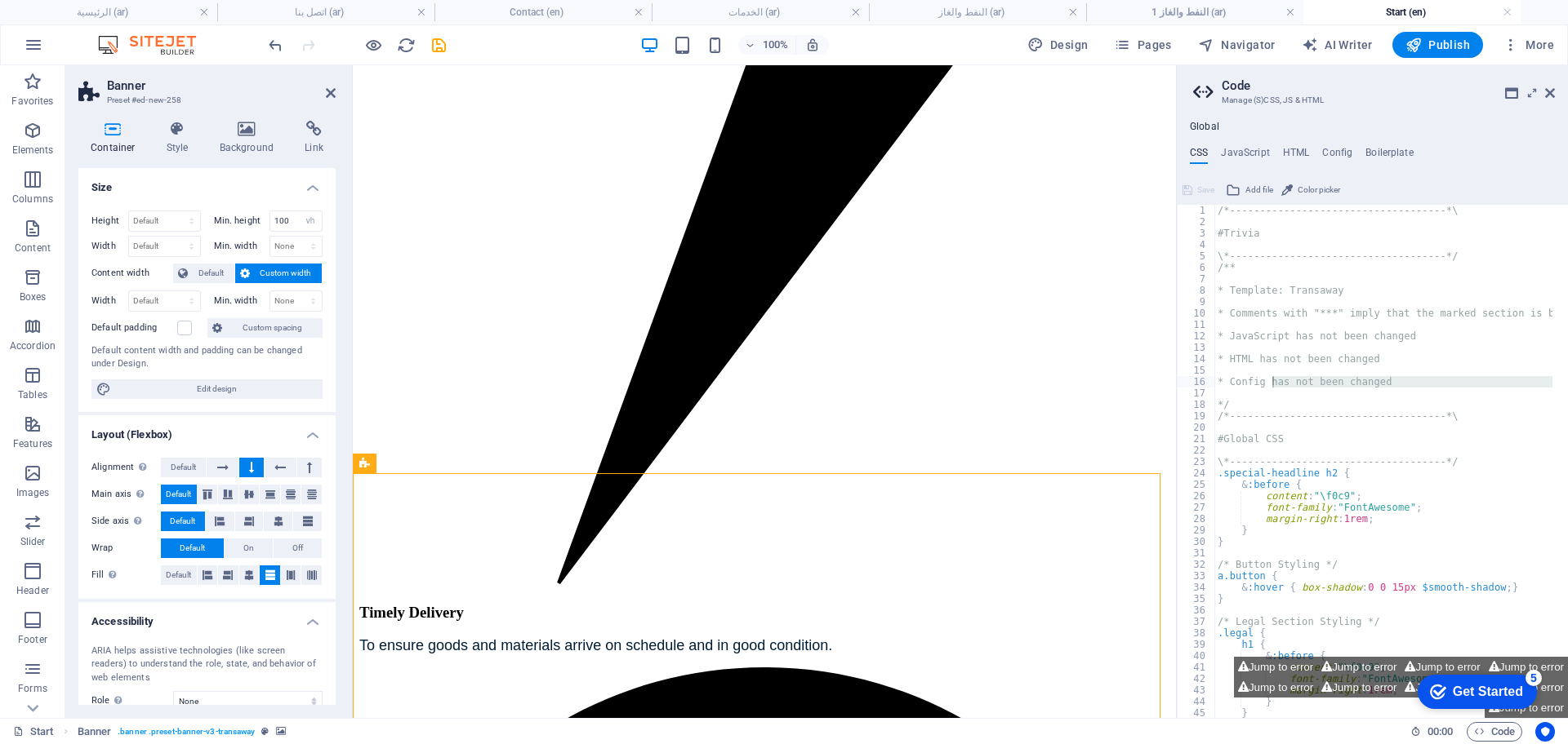
scroll to position [2757, 0]
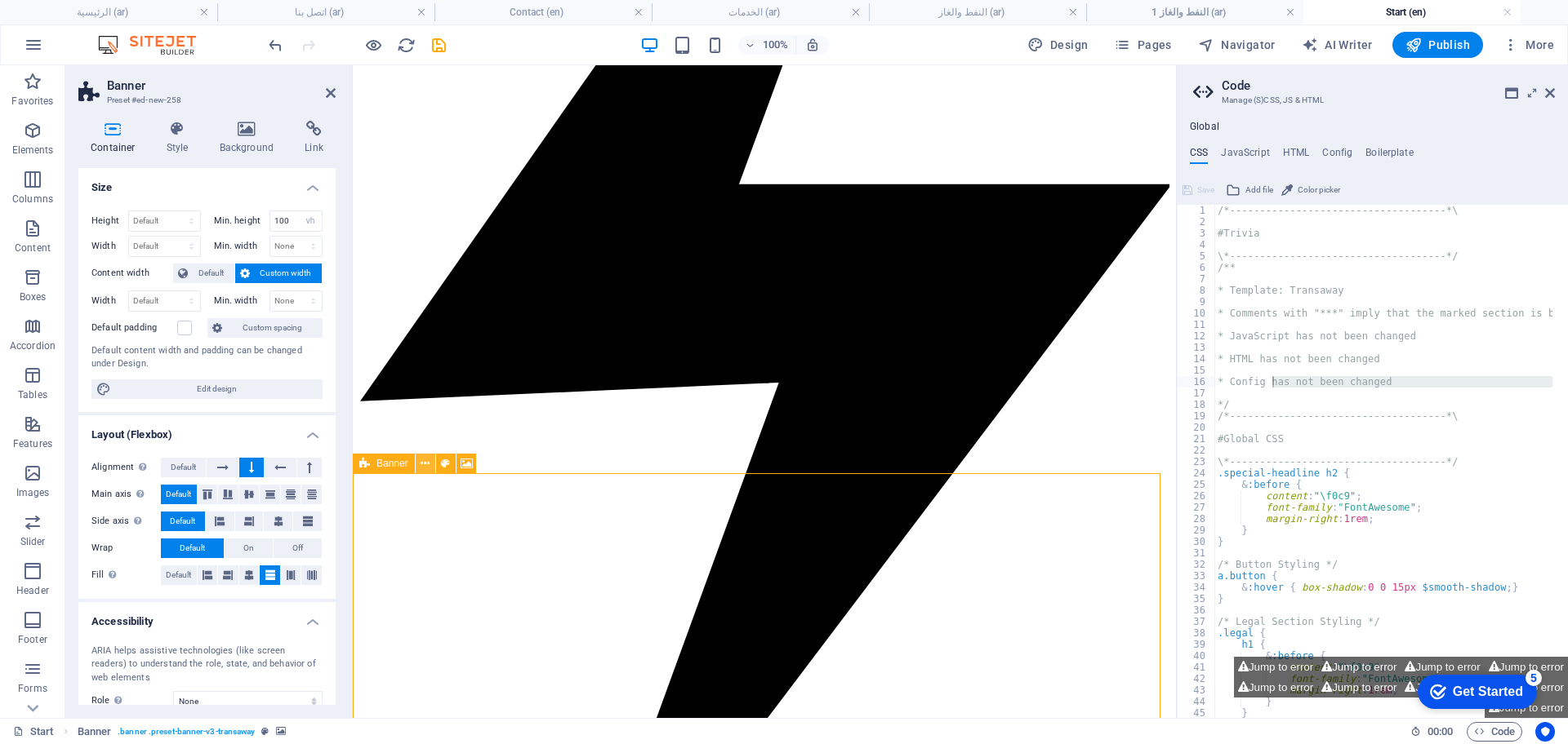
click at [433, 466] on button at bounding box center [425, 463] width 20 height 20
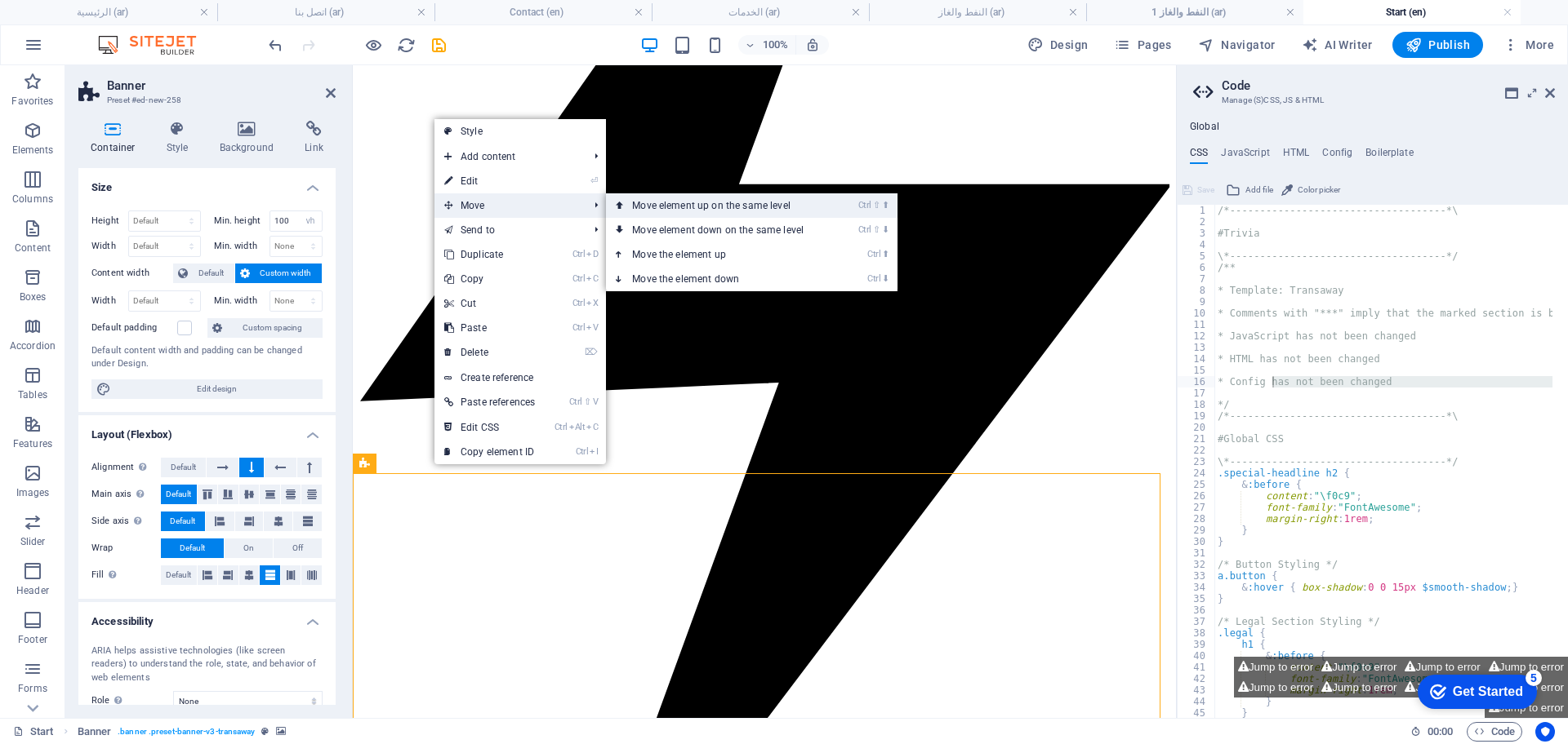
click at [710, 206] on link "Ctrl ⇧ ⬆ Move element up on the same level" at bounding box center [721, 206] width 230 height 25
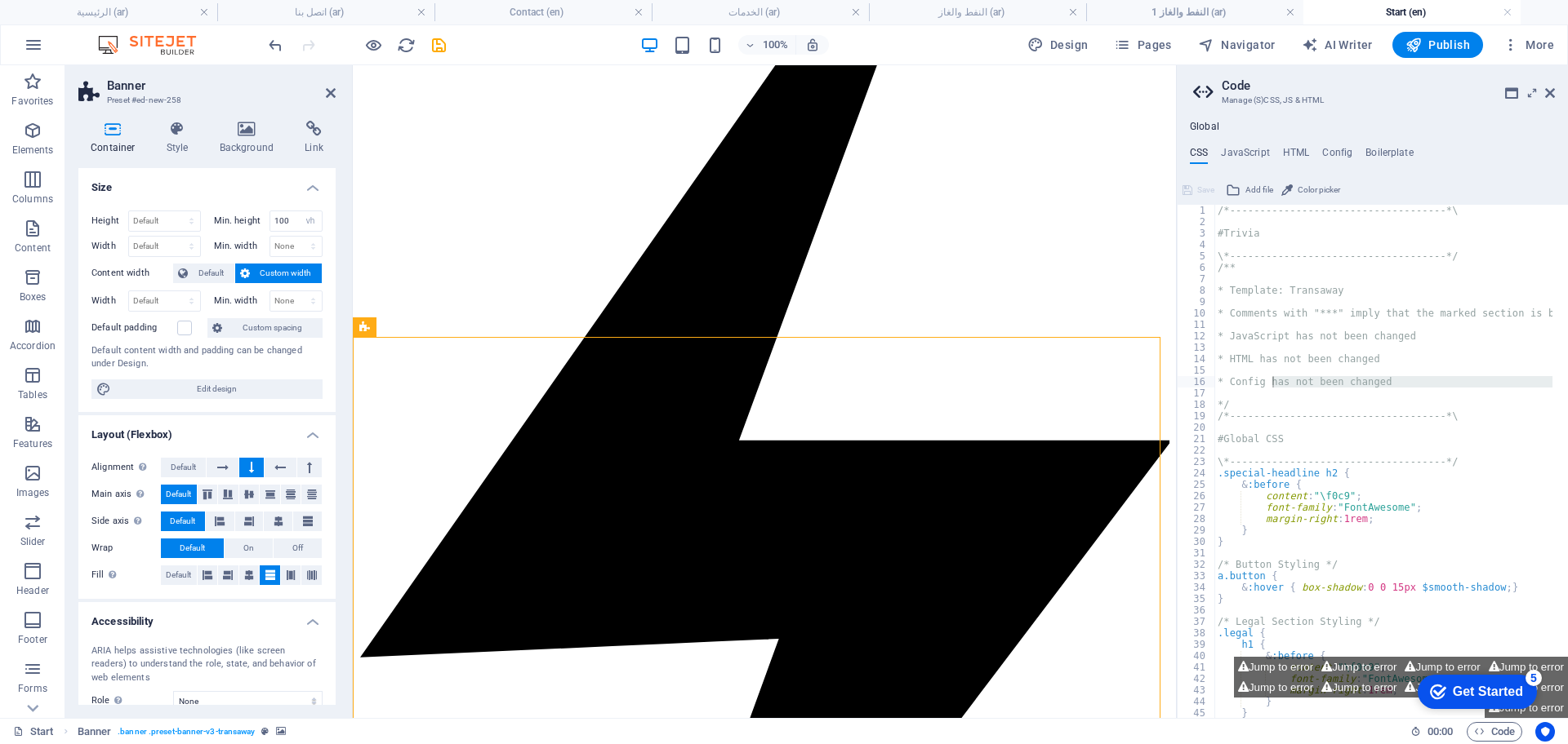
scroll to position [2451, 0]
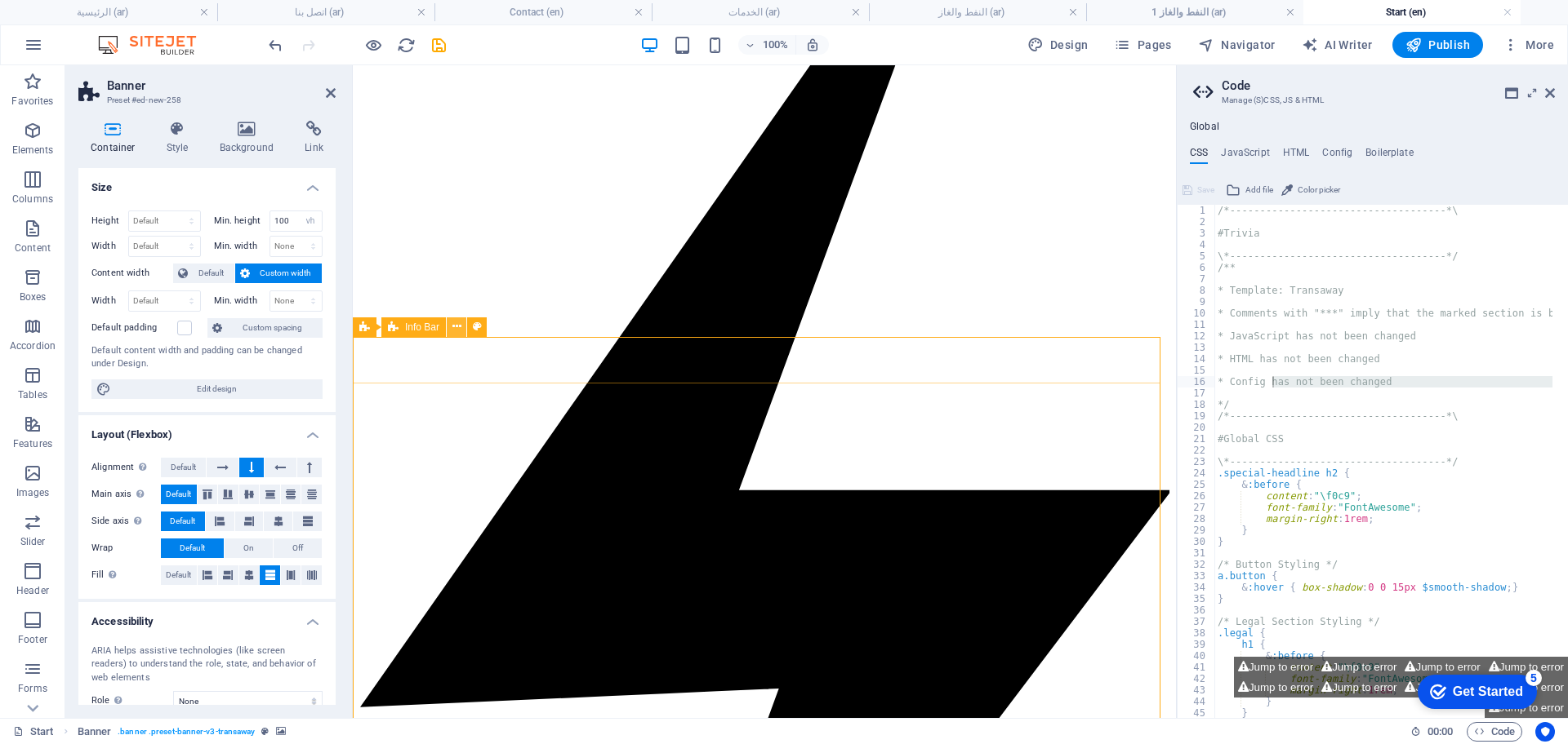
click at [455, 328] on icon at bounding box center [456, 327] width 9 height 17
click at [461, 321] on button at bounding box center [456, 327] width 20 height 20
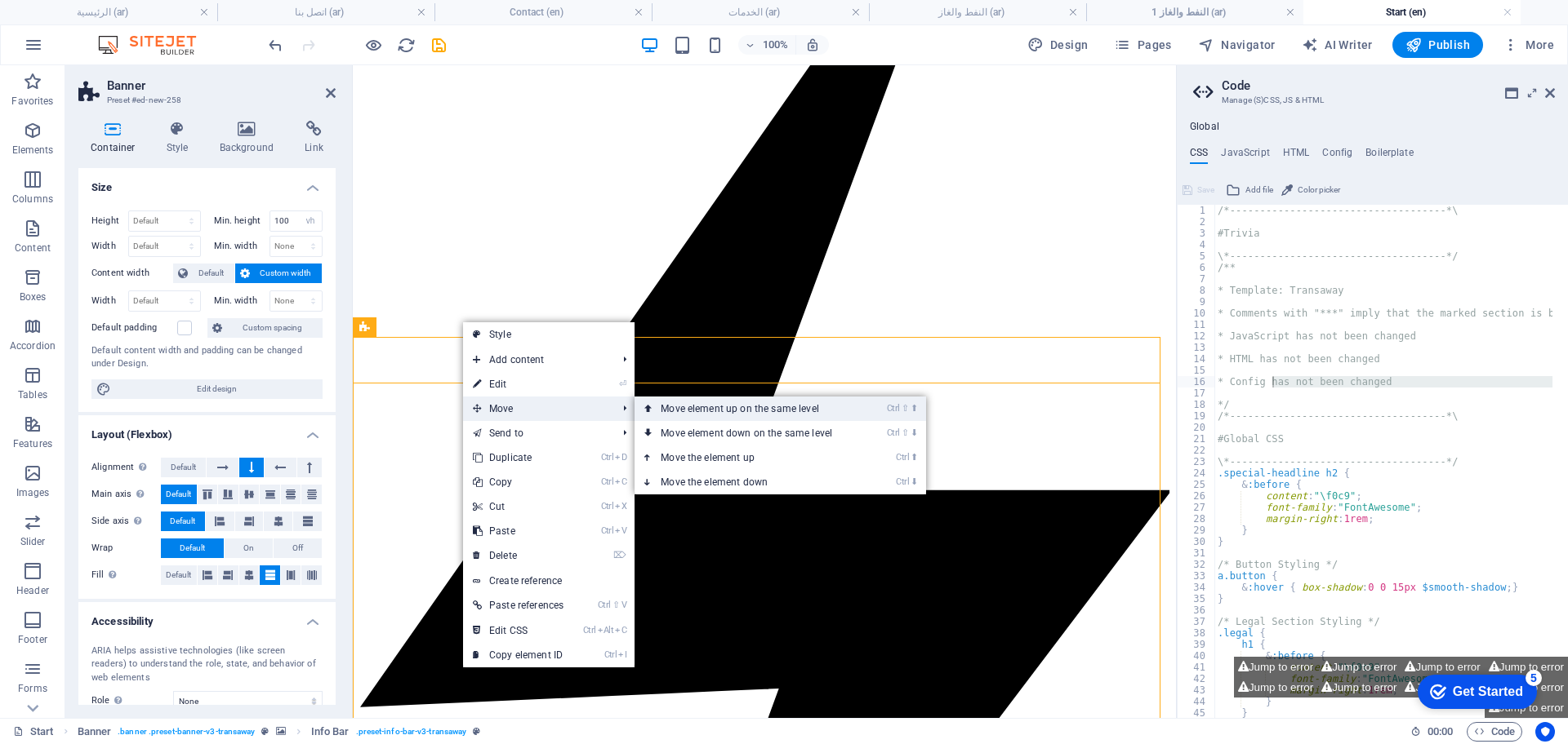
click at [731, 409] on link "Ctrl ⇧ ⬆ Move element up on the same level" at bounding box center [750, 409] width 230 height 25
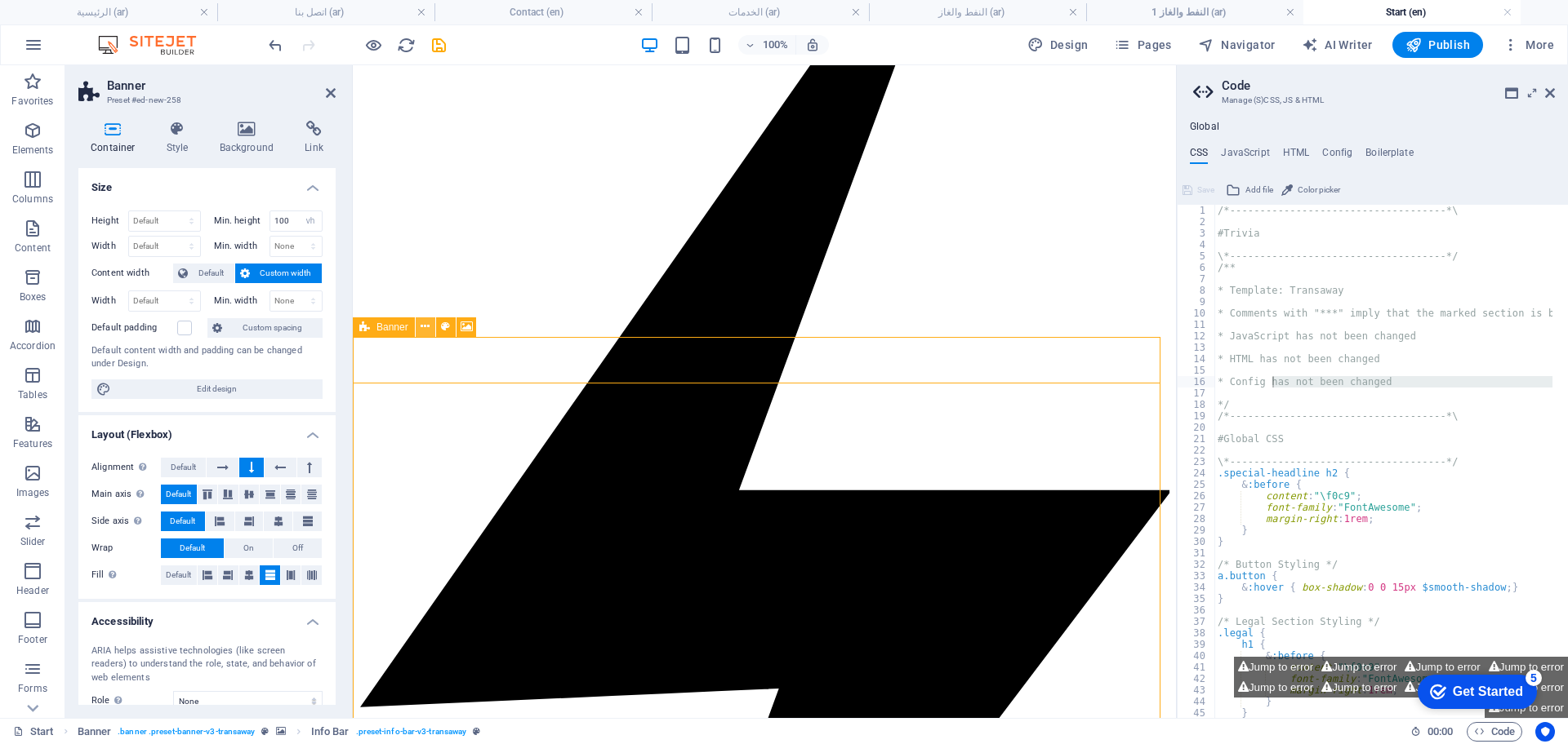
click at [425, 324] on icon at bounding box center [425, 327] width 9 height 17
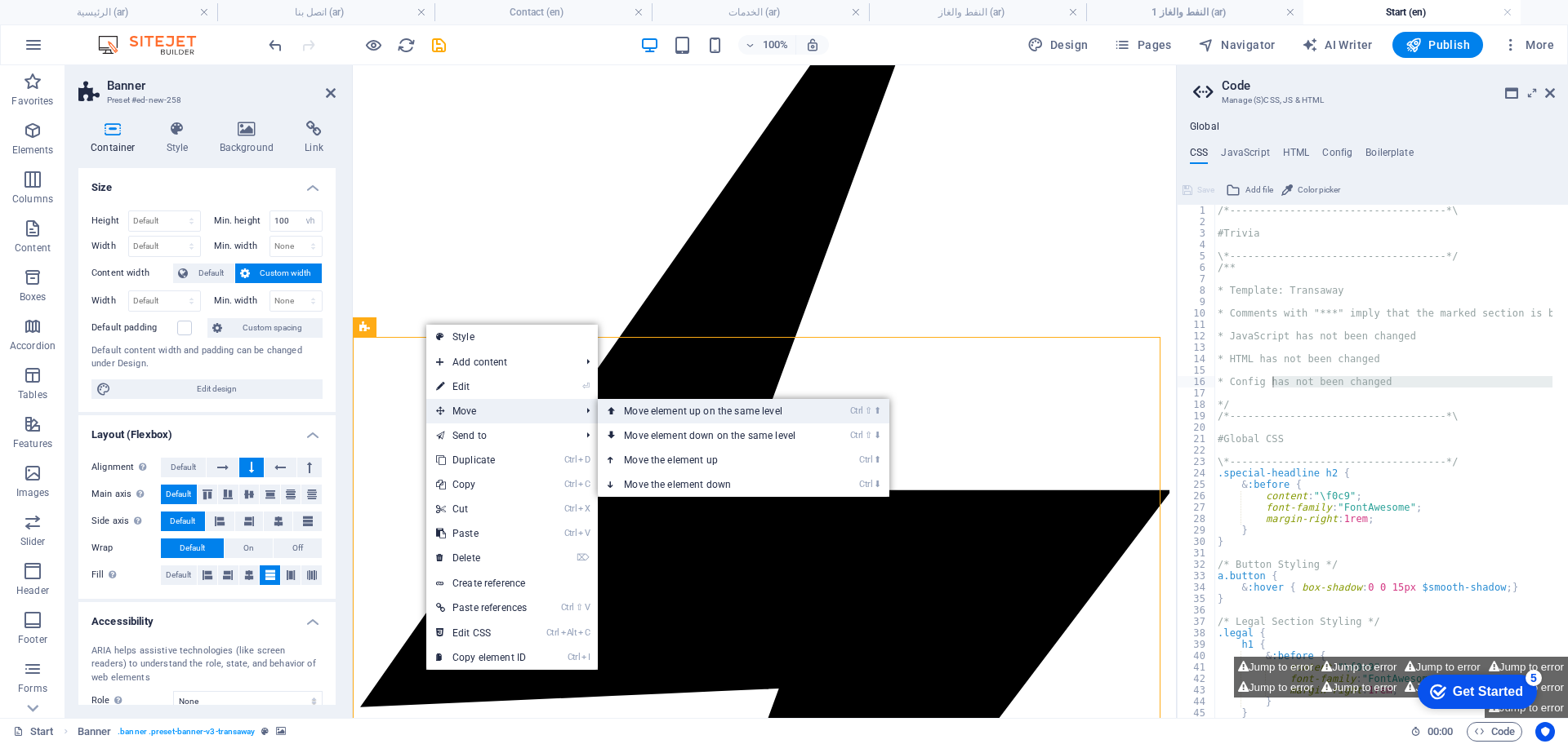
click at [722, 414] on link "Ctrl ⇧ ⬆ Move element up on the same level" at bounding box center [712, 411] width 230 height 25
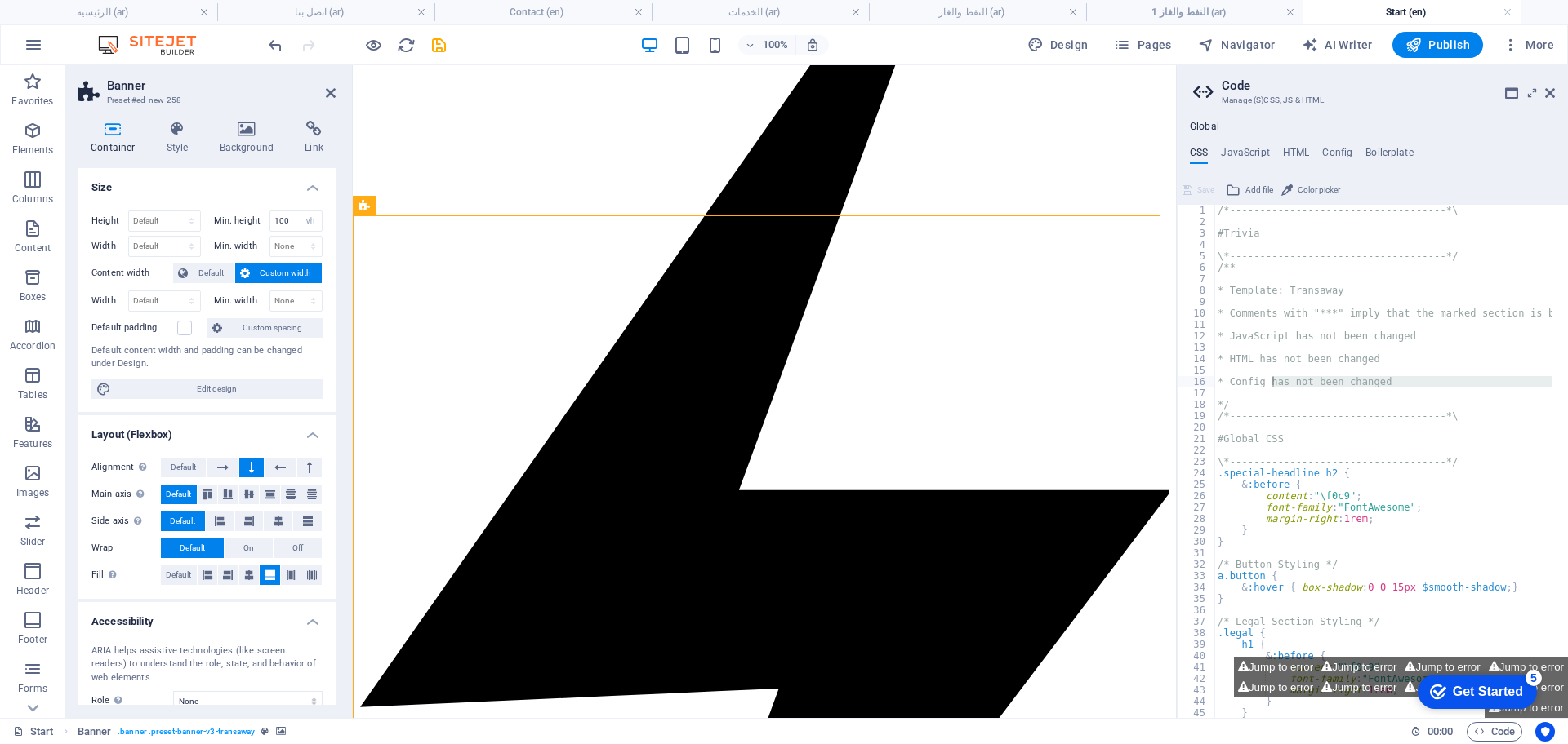
scroll to position [2349, 0]
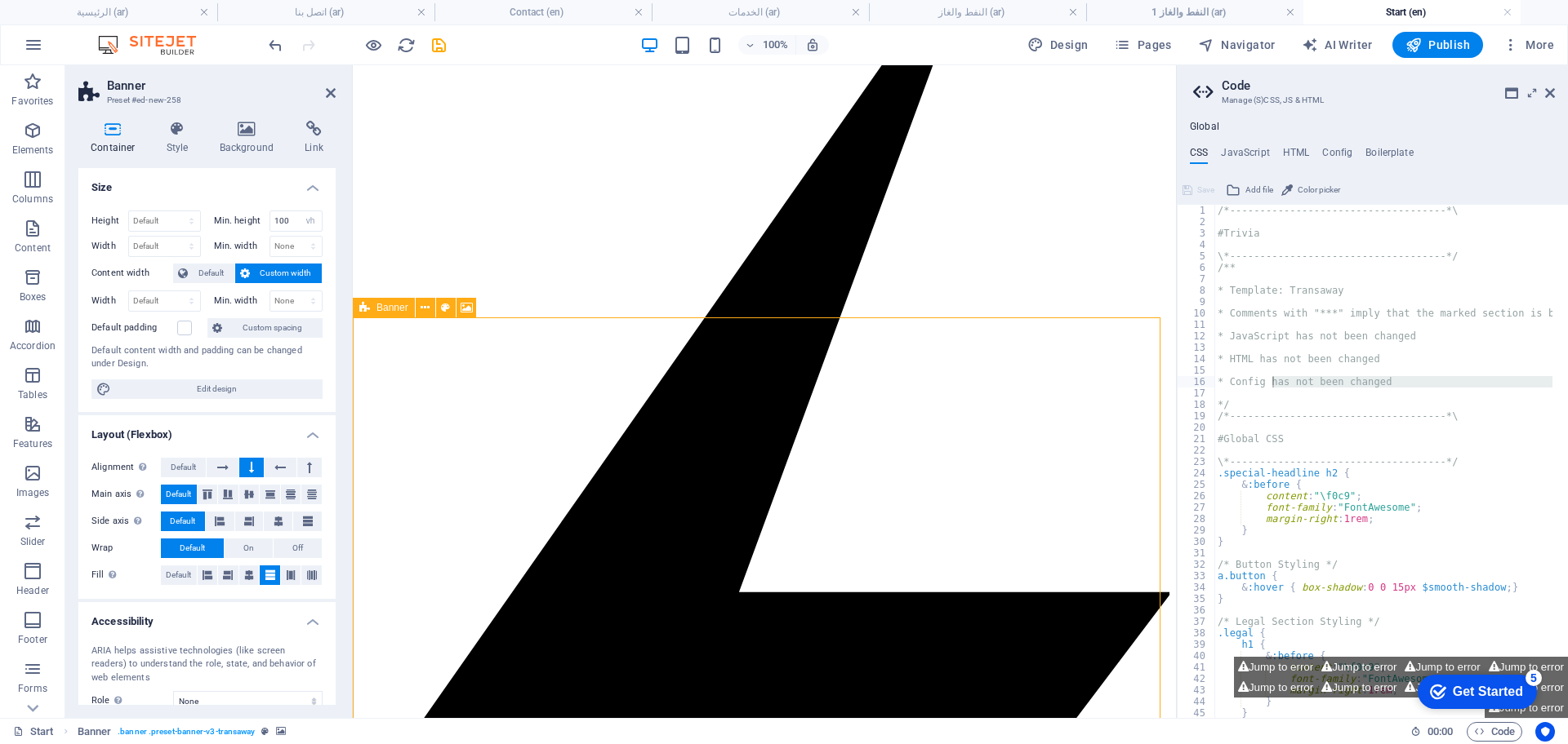
click at [369, 313] on icon at bounding box center [365, 307] width 10 height 20
click at [427, 312] on icon at bounding box center [425, 308] width 9 height 17
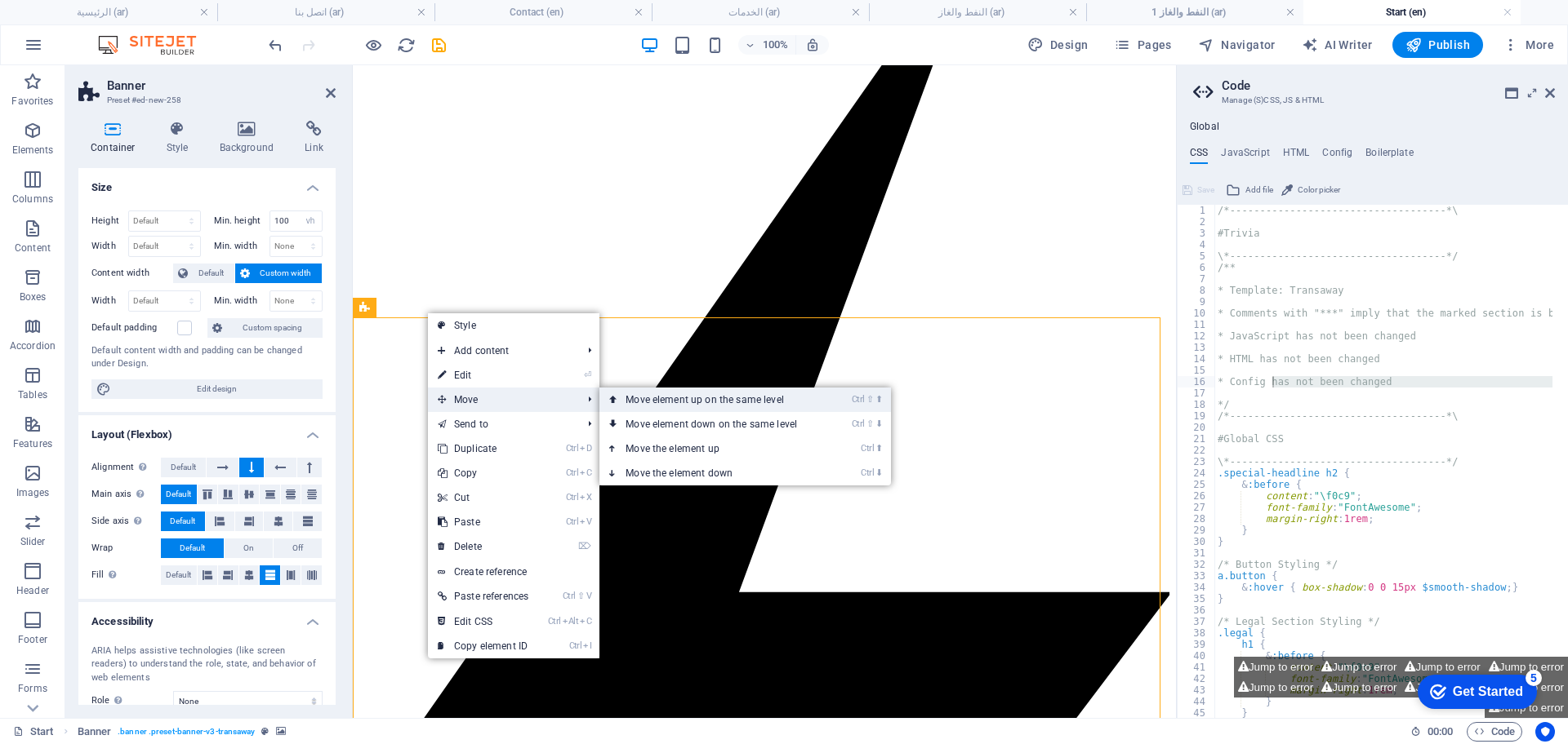
click at [666, 394] on link "Ctrl ⇧ ⬆ Move element up on the same level" at bounding box center [714, 399] width 230 height 25
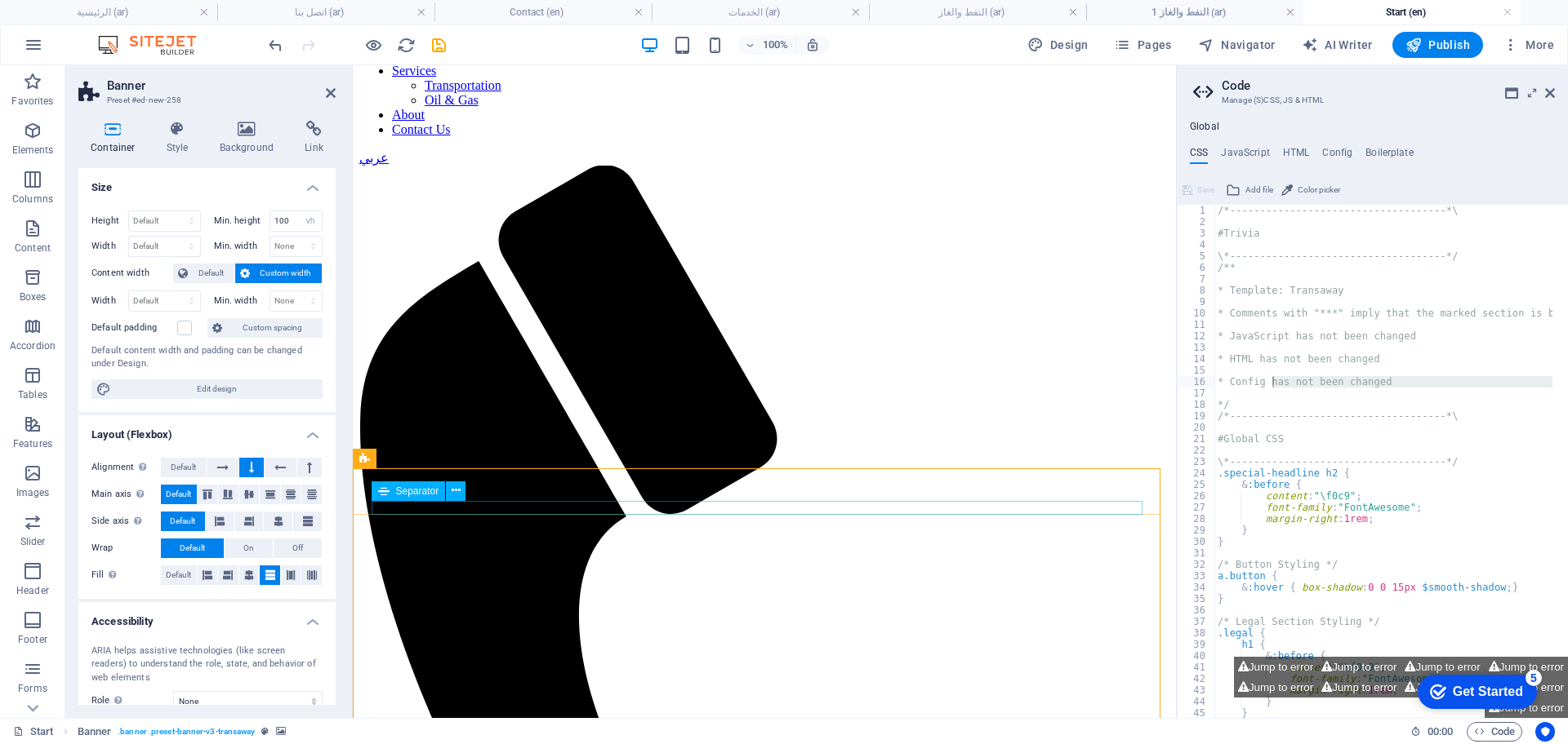
scroll to position [753, 0]
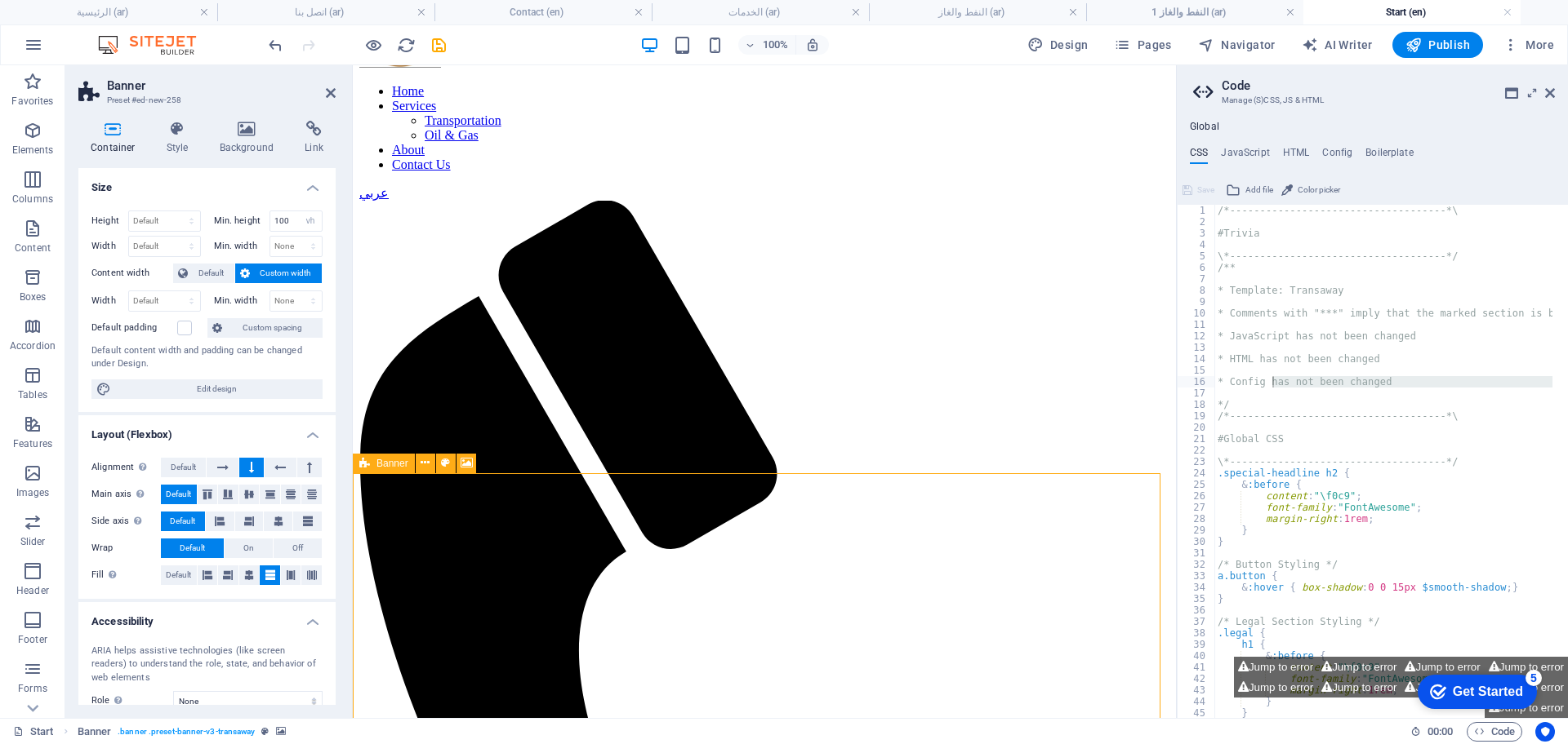
click at [367, 467] on icon at bounding box center [365, 463] width 10 height 20
click at [422, 465] on icon at bounding box center [425, 463] width 9 height 17
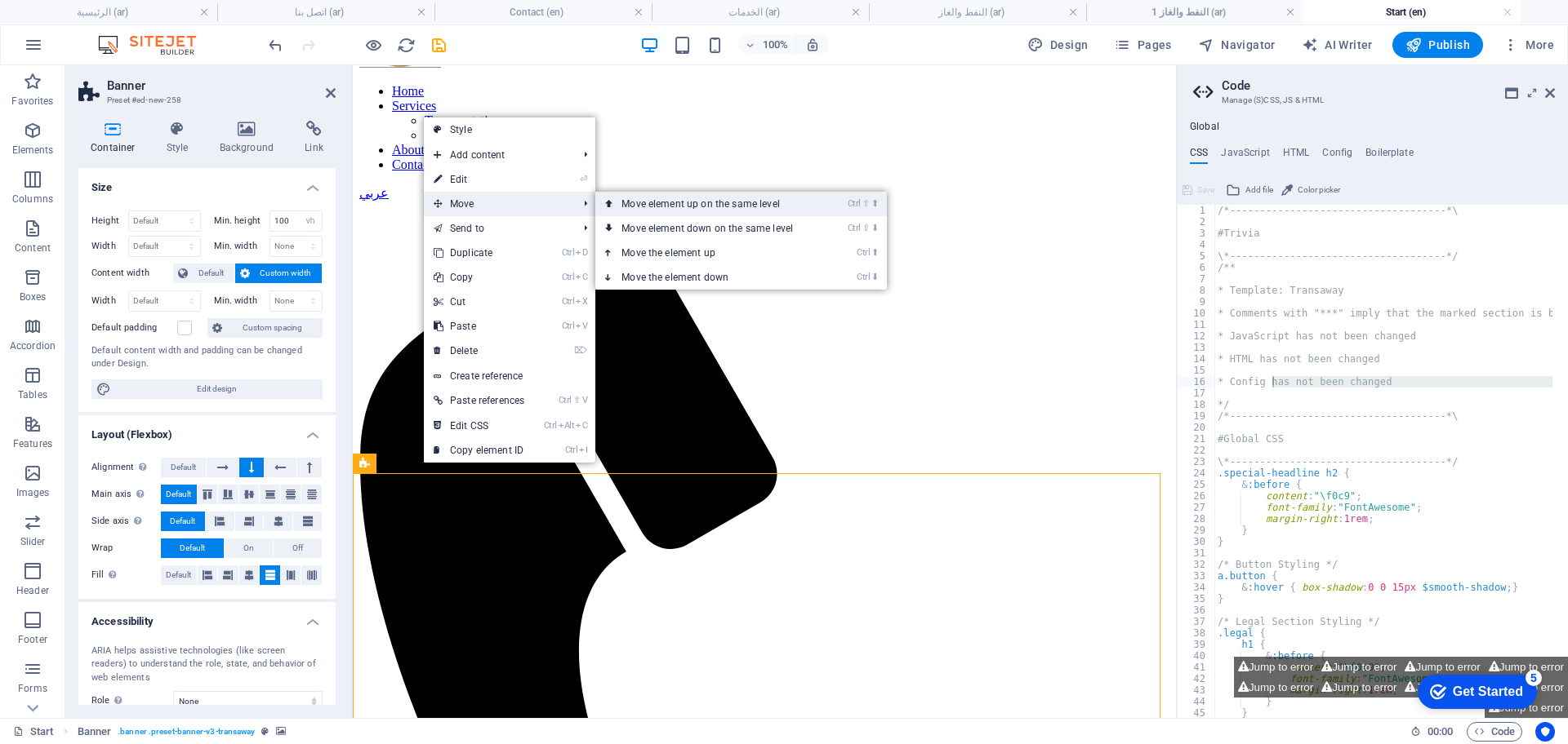
click at [654, 206] on link "Ctrl ⇧ ⬆ Move element up on the same level" at bounding box center [710, 204] width 230 height 25
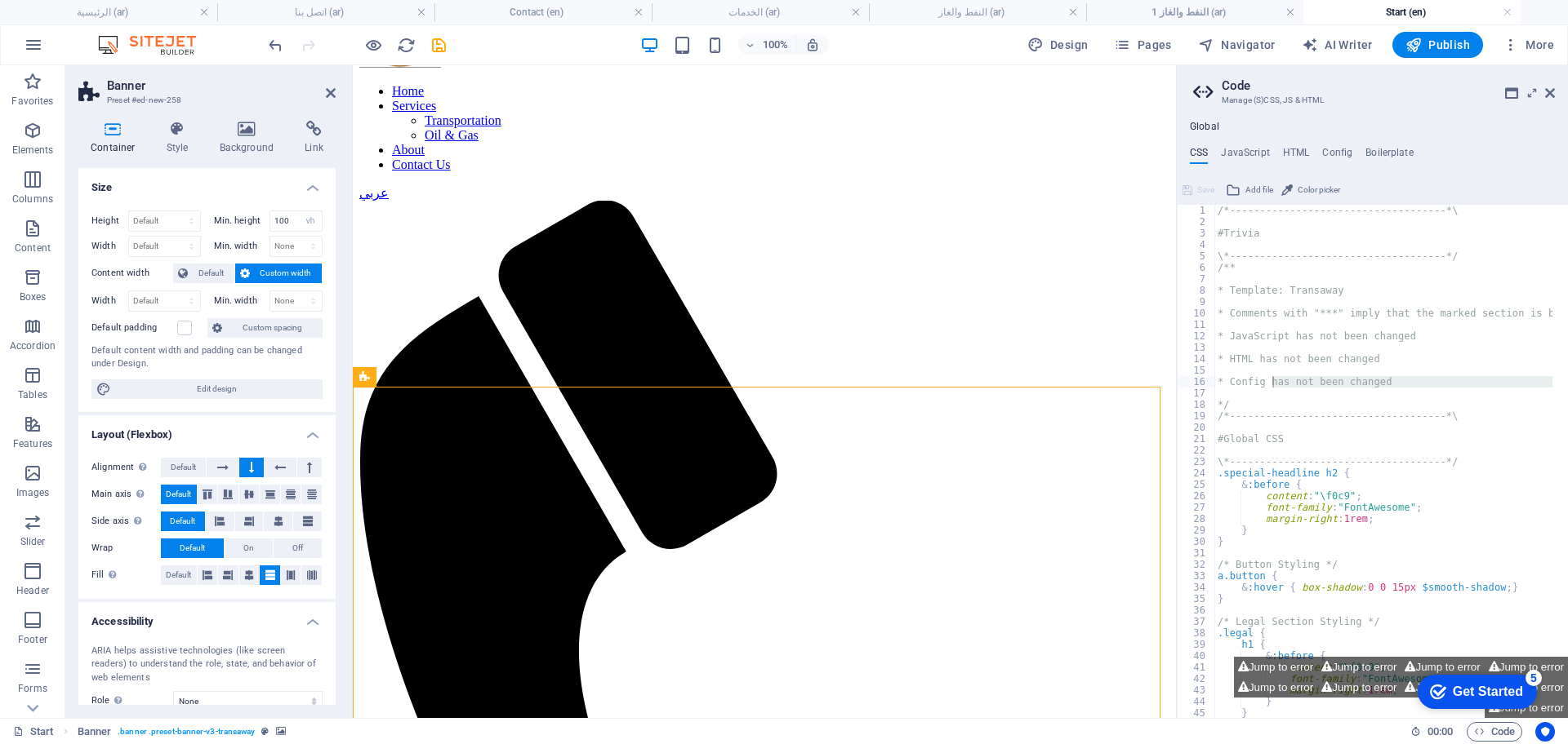
scroll to position [448, 0]
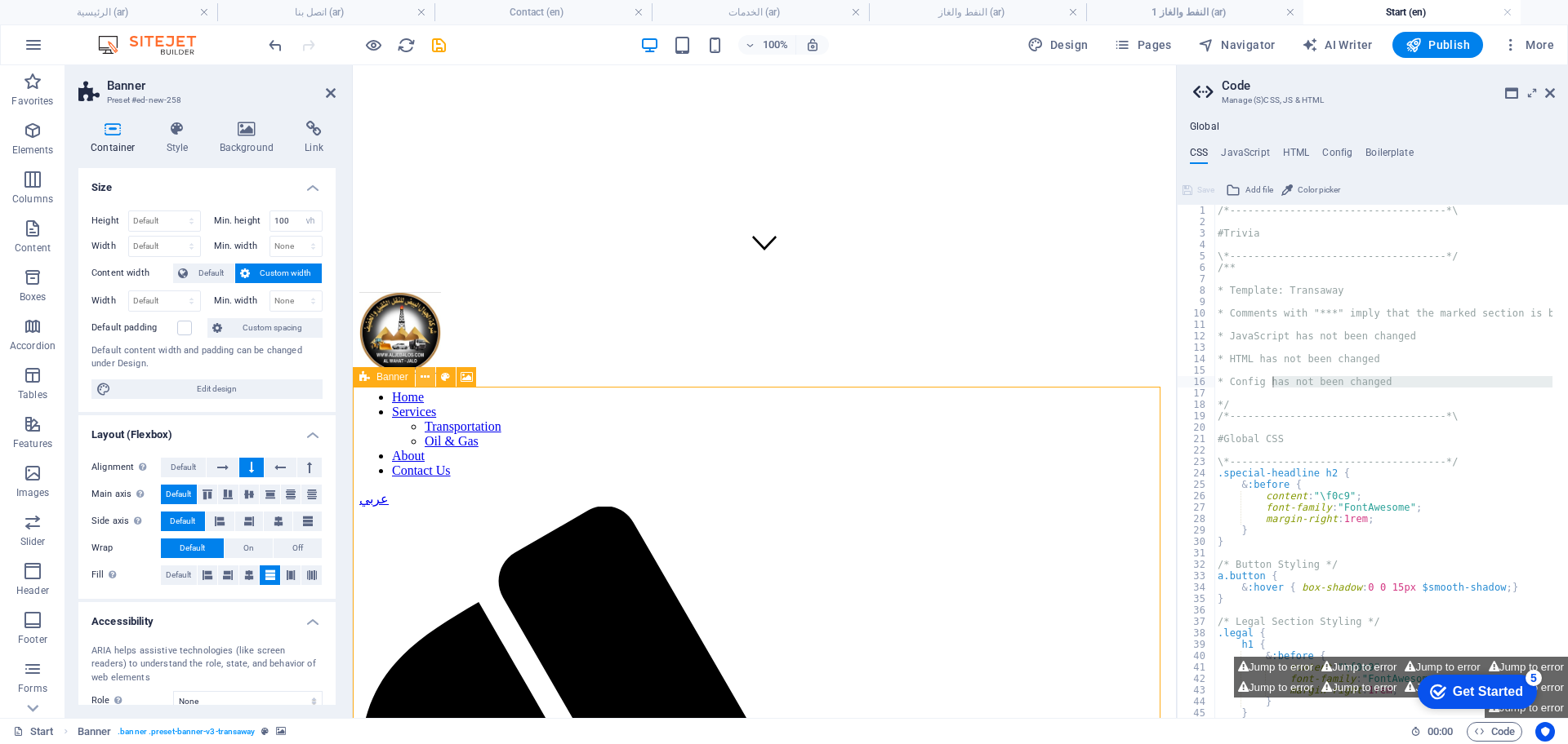
click at [426, 376] on icon at bounding box center [425, 377] width 9 height 17
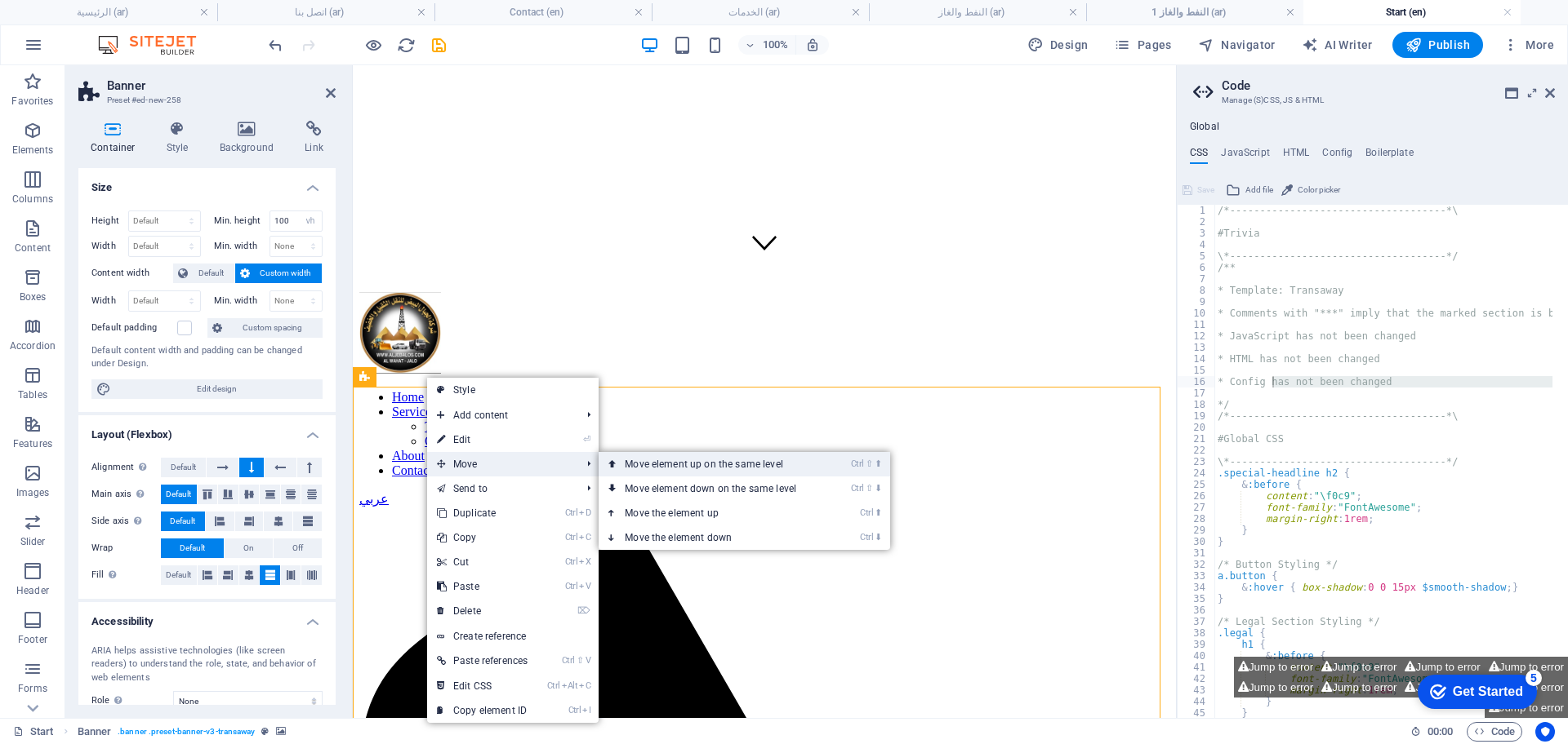
click at [699, 465] on link "Ctrl ⇧ ⬆ Move element up on the same level" at bounding box center [713, 464] width 230 height 25
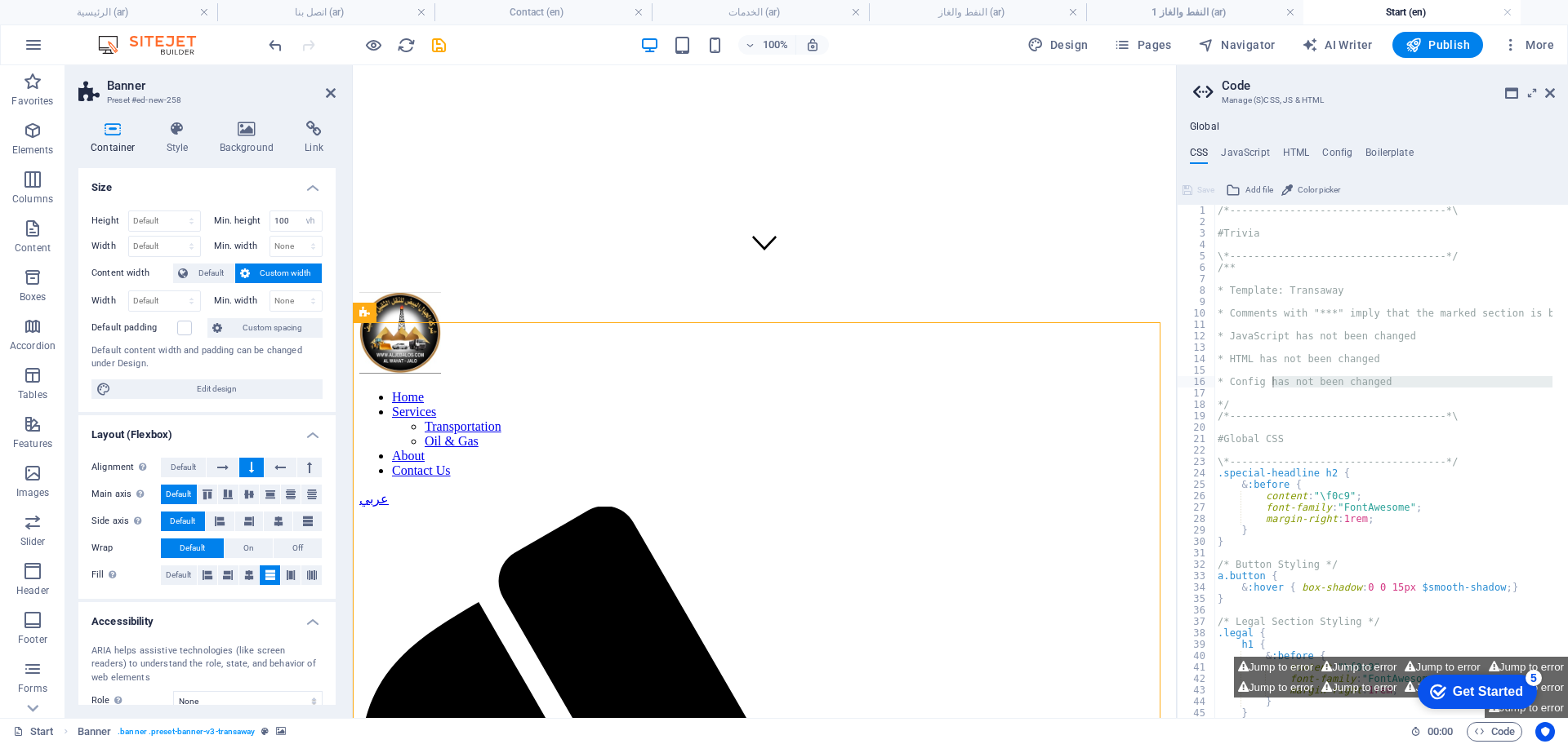
scroll to position [346, 0]
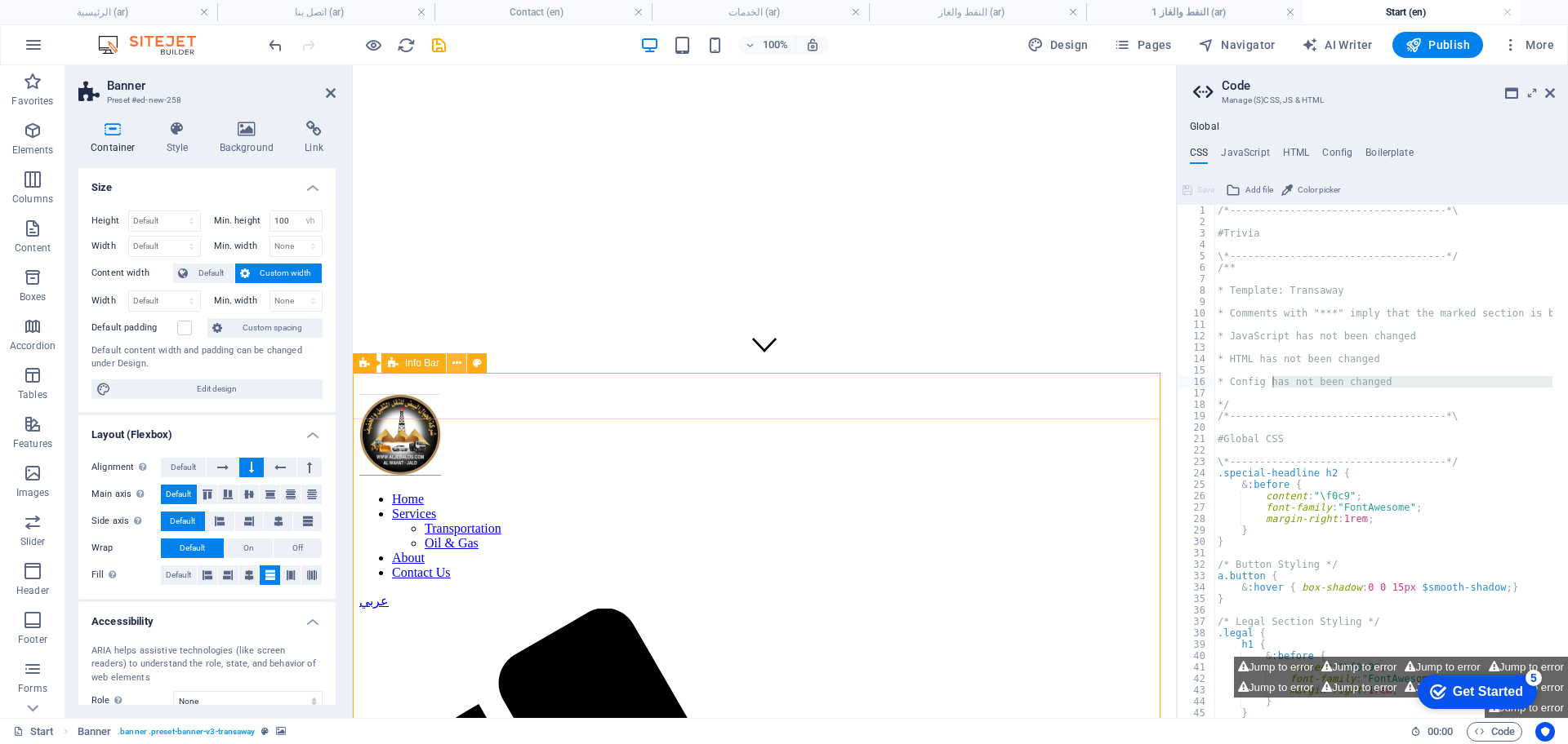
click at [460, 358] on icon at bounding box center [456, 364] width 9 height 17
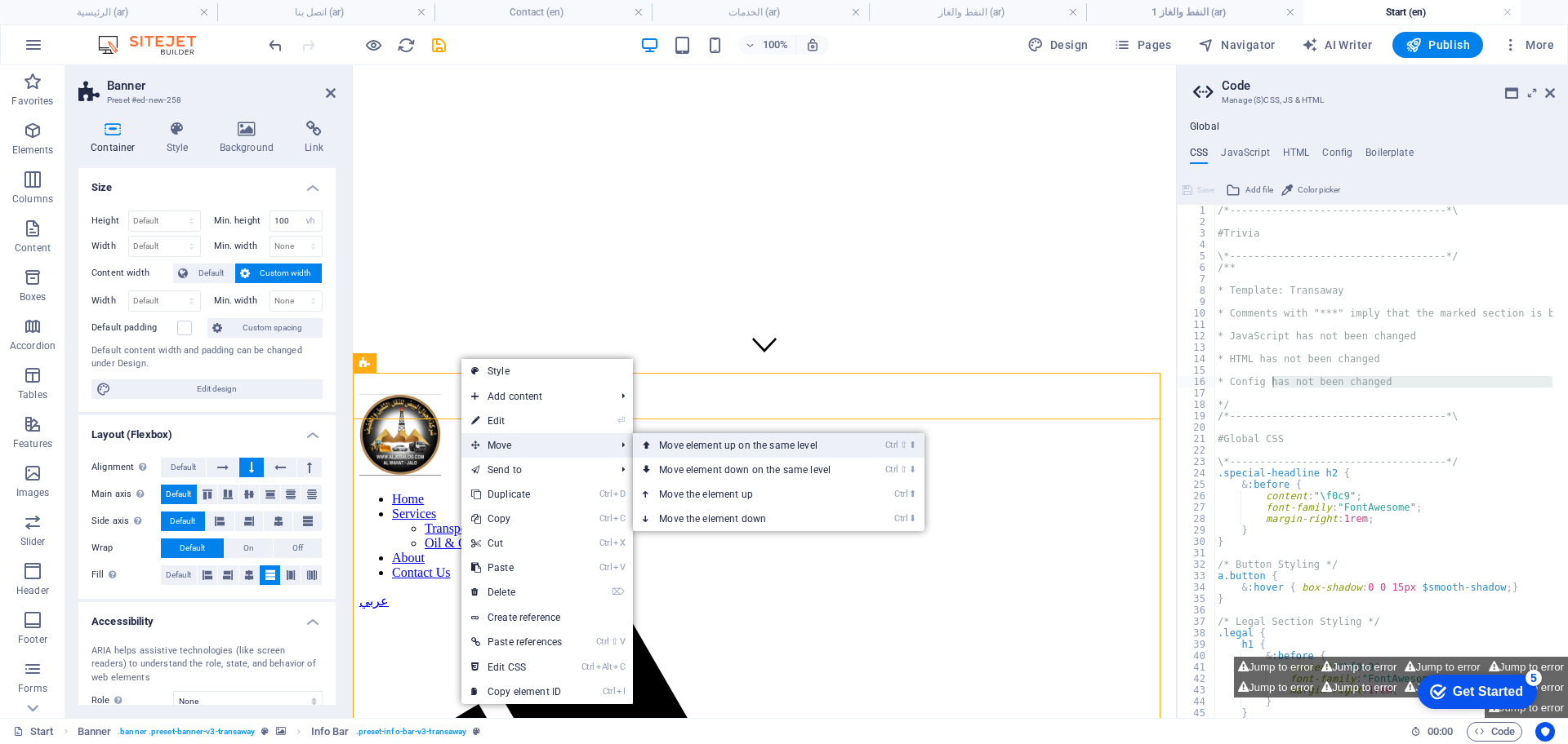
click at [685, 448] on link "Ctrl ⇧ ⬆ Move element up on the same level" at bounding box center [748, 445] width 230 height 25
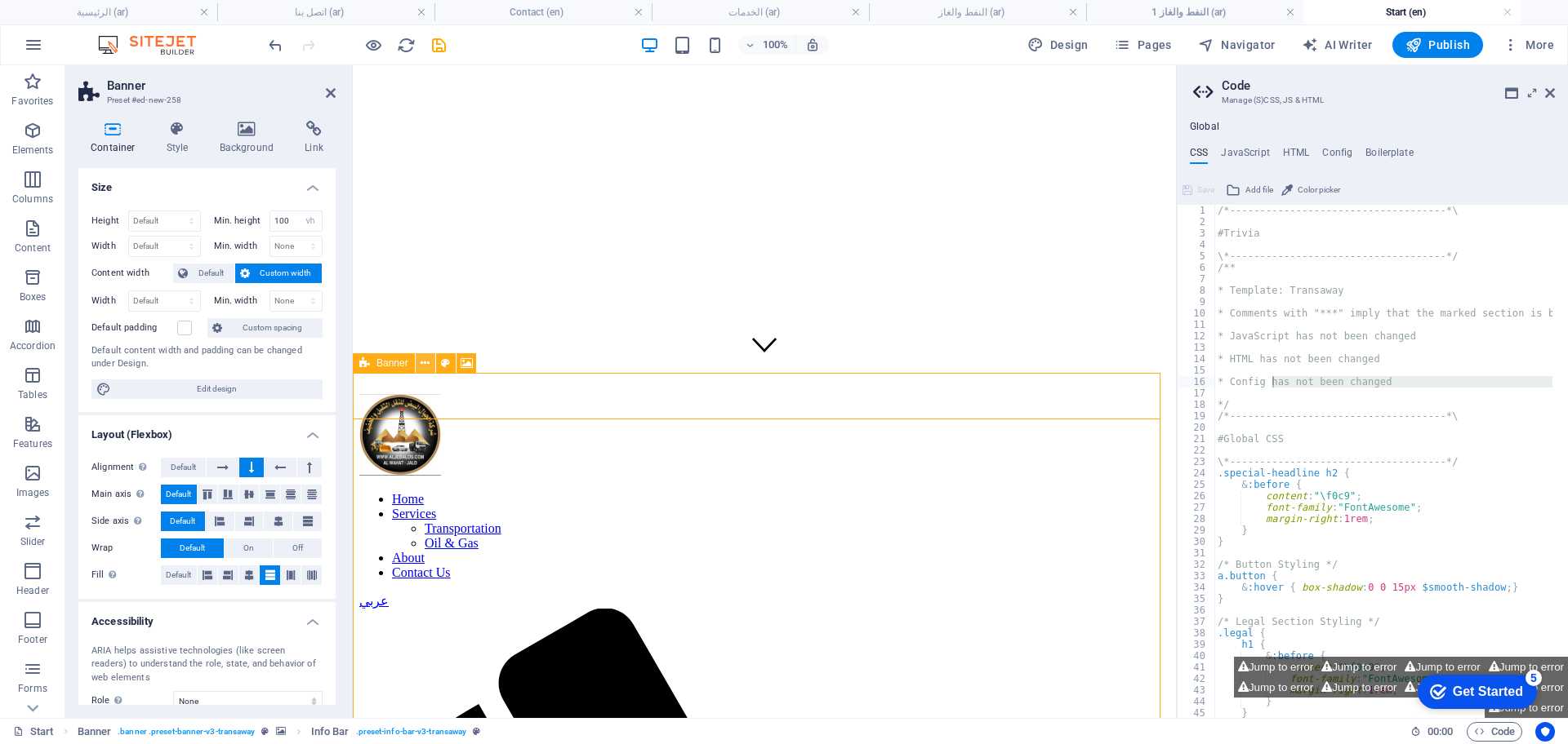
click at [422, 364] on icon at bounding box center [425, 364] width 9 height 17
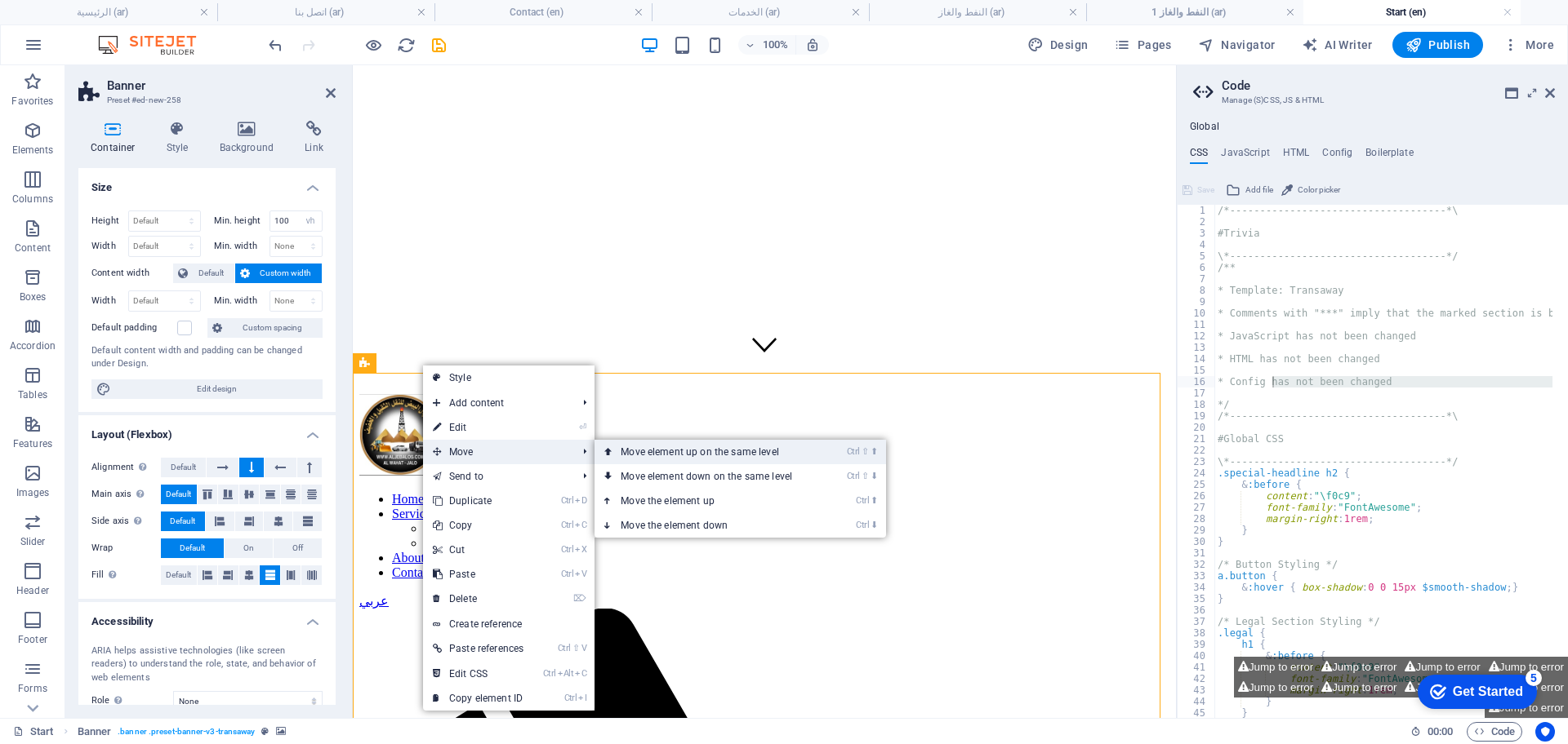
click at [650, 449] on link "Ctrl ⇧ ⬆ Move element up on the same level" at bounding box center [710, 452] width 230 height 25
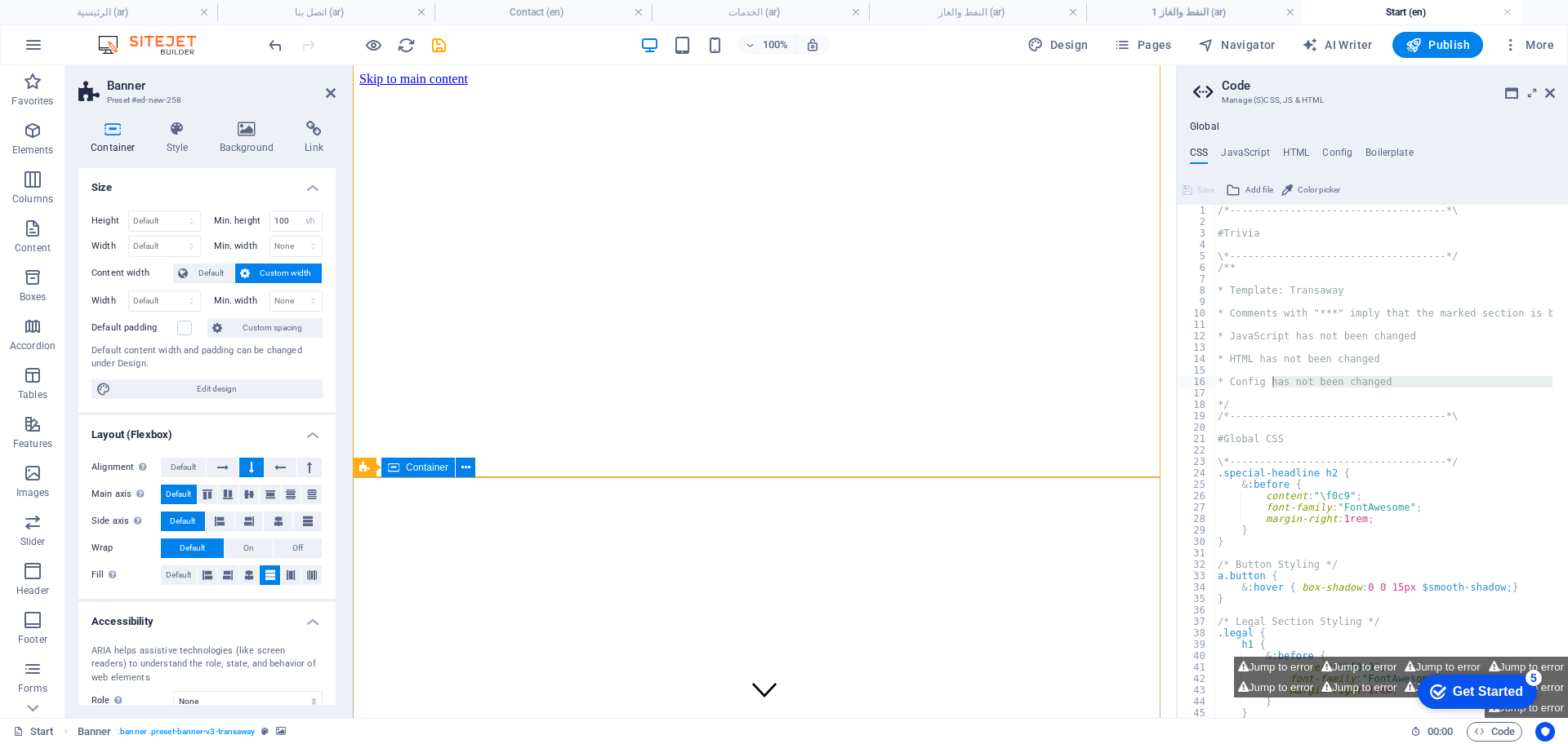
scroll to position [306, 0]
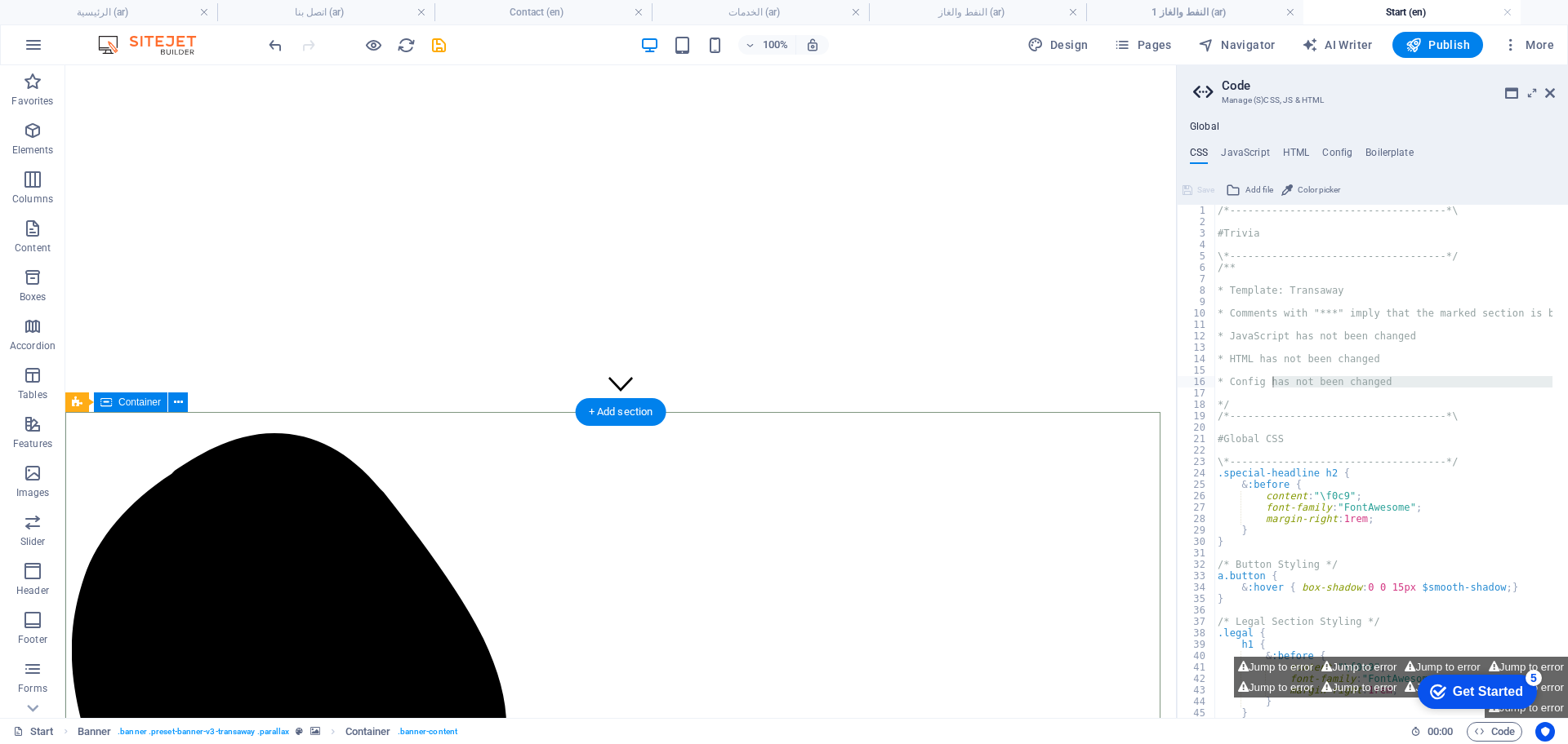
click at [181, 397] on icon at bounding box center [179, 403] width 12 height 17
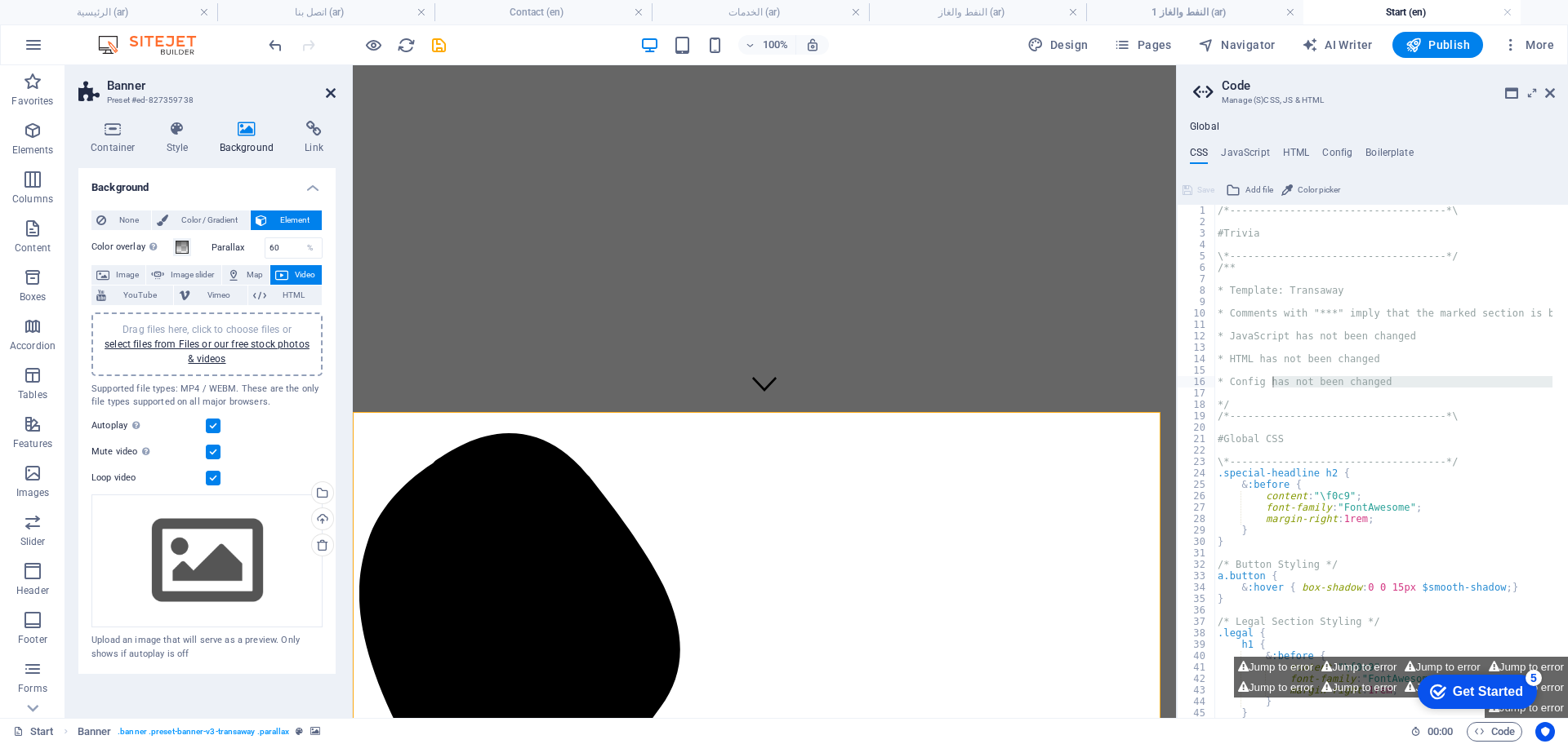
click at [331, 93] on icon at bounding box center [331, 93] width 10 height 13
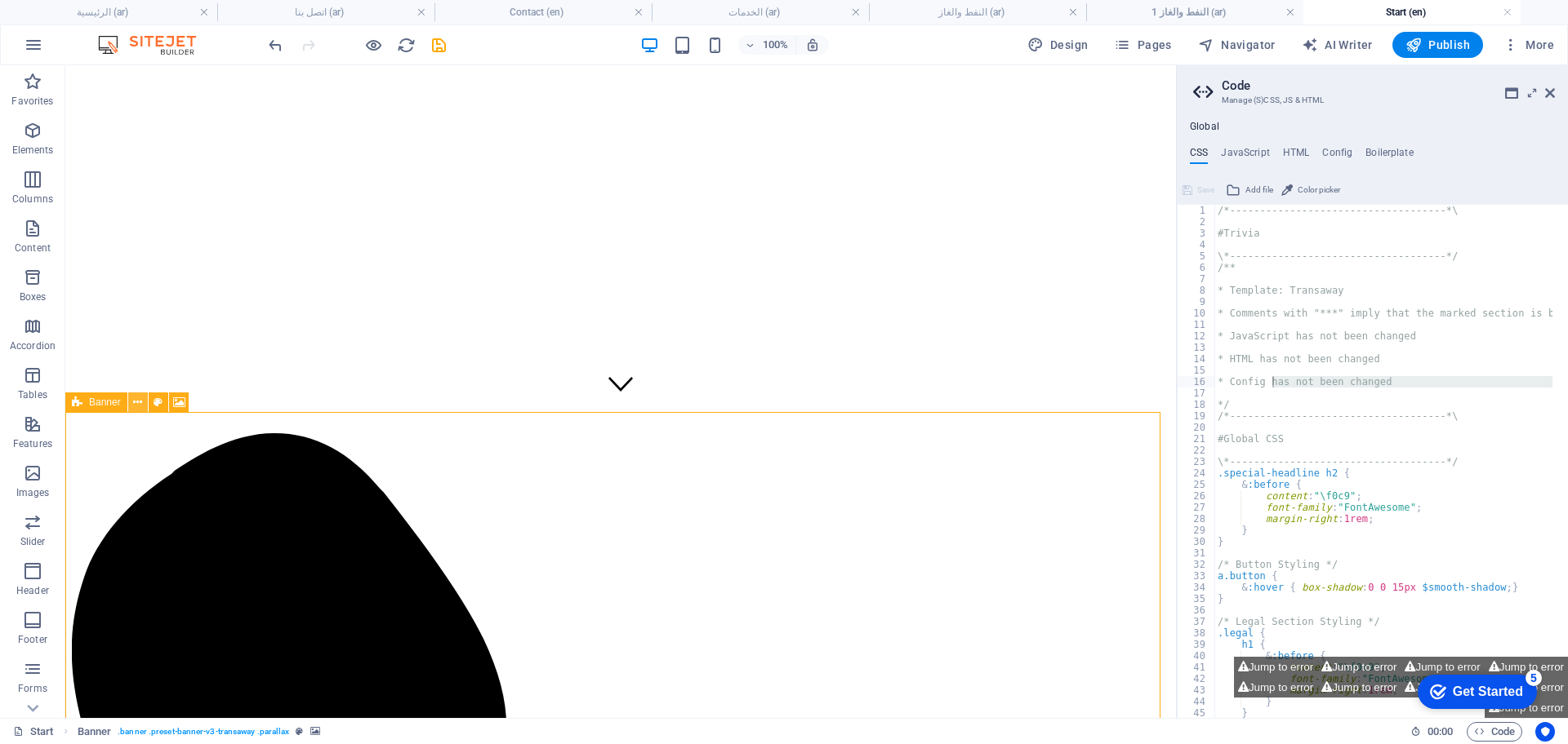
click at [140, 403] on icon at bounding box center [138, 403] width 9 height 17
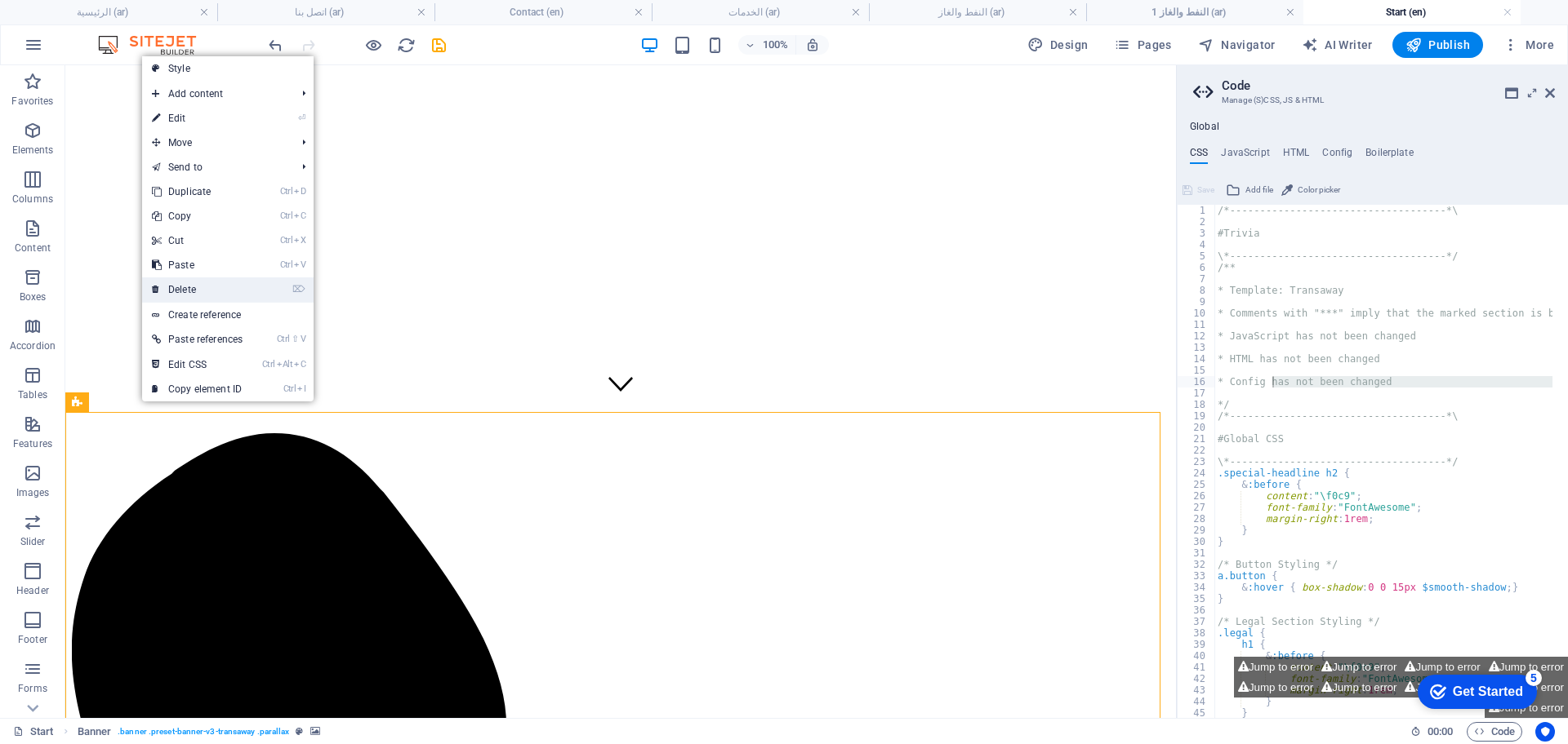
click at [207, 283] on link "⌦ Delete" at bounding box center [197, 290] width 110 height 25
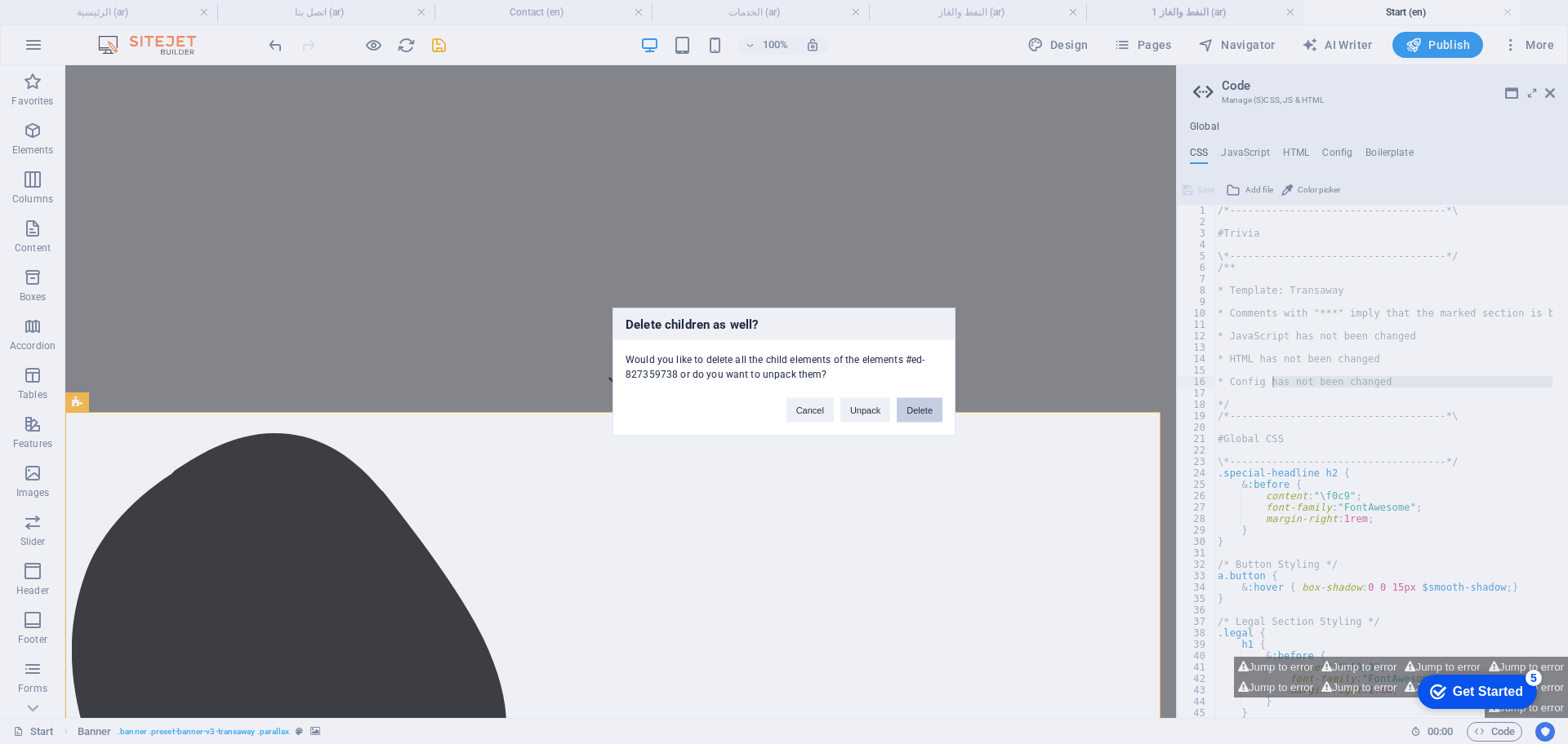
click at [912, 406] on button "Delete" at bounding box center [920, 410] width 46 height 25
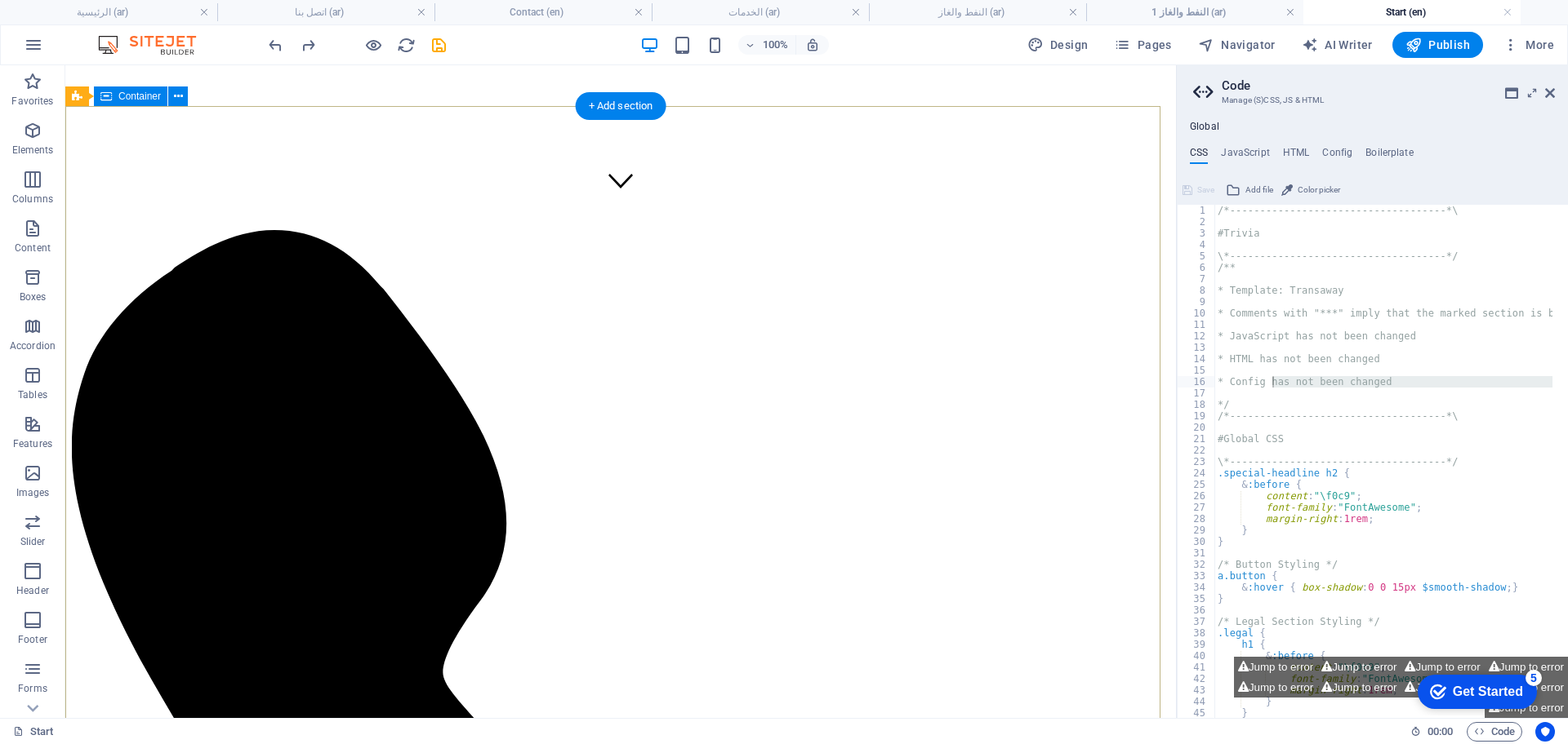
scroll to position [612, 0]
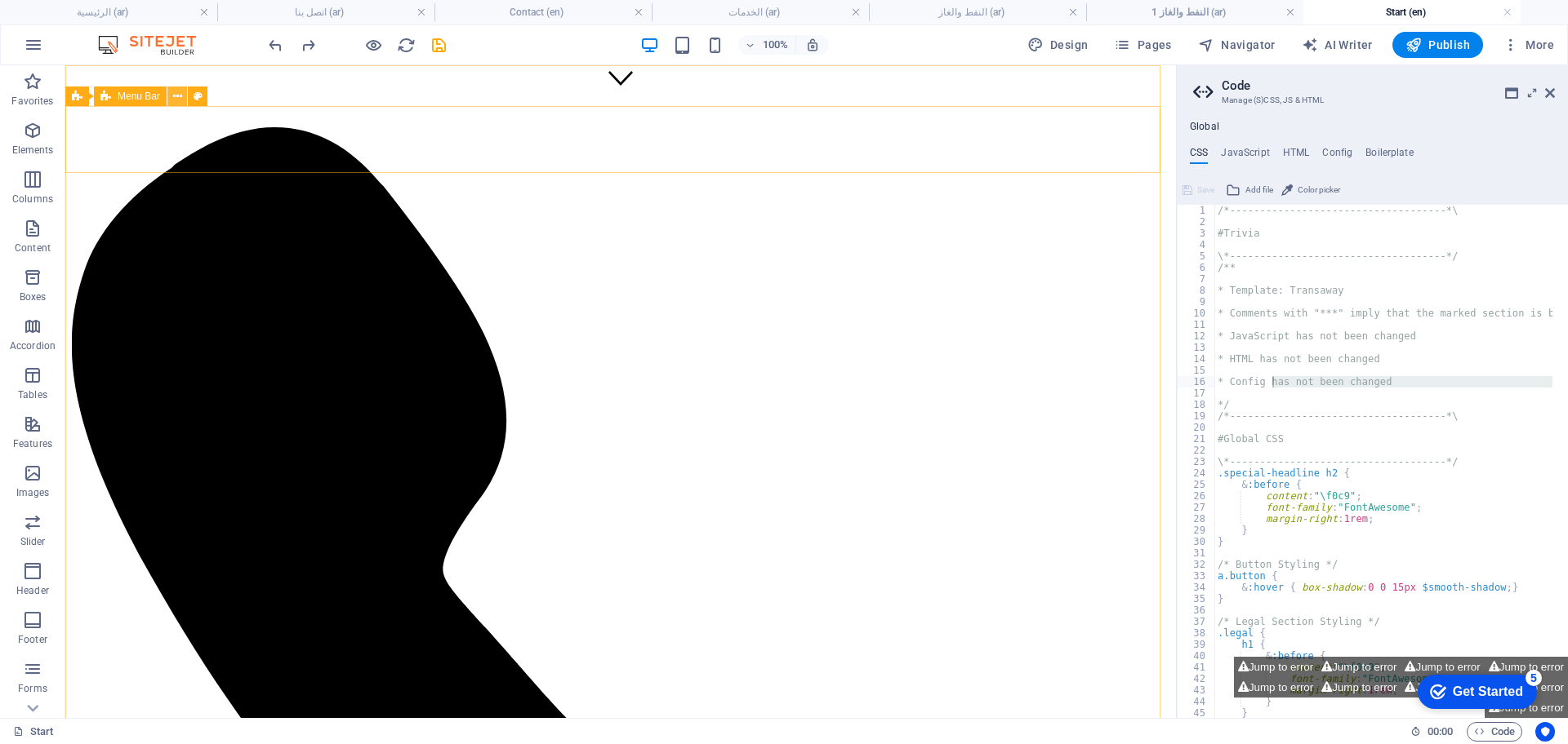
click at [177, 95] on icon at bounding box center [178, 97] width 9 height 17
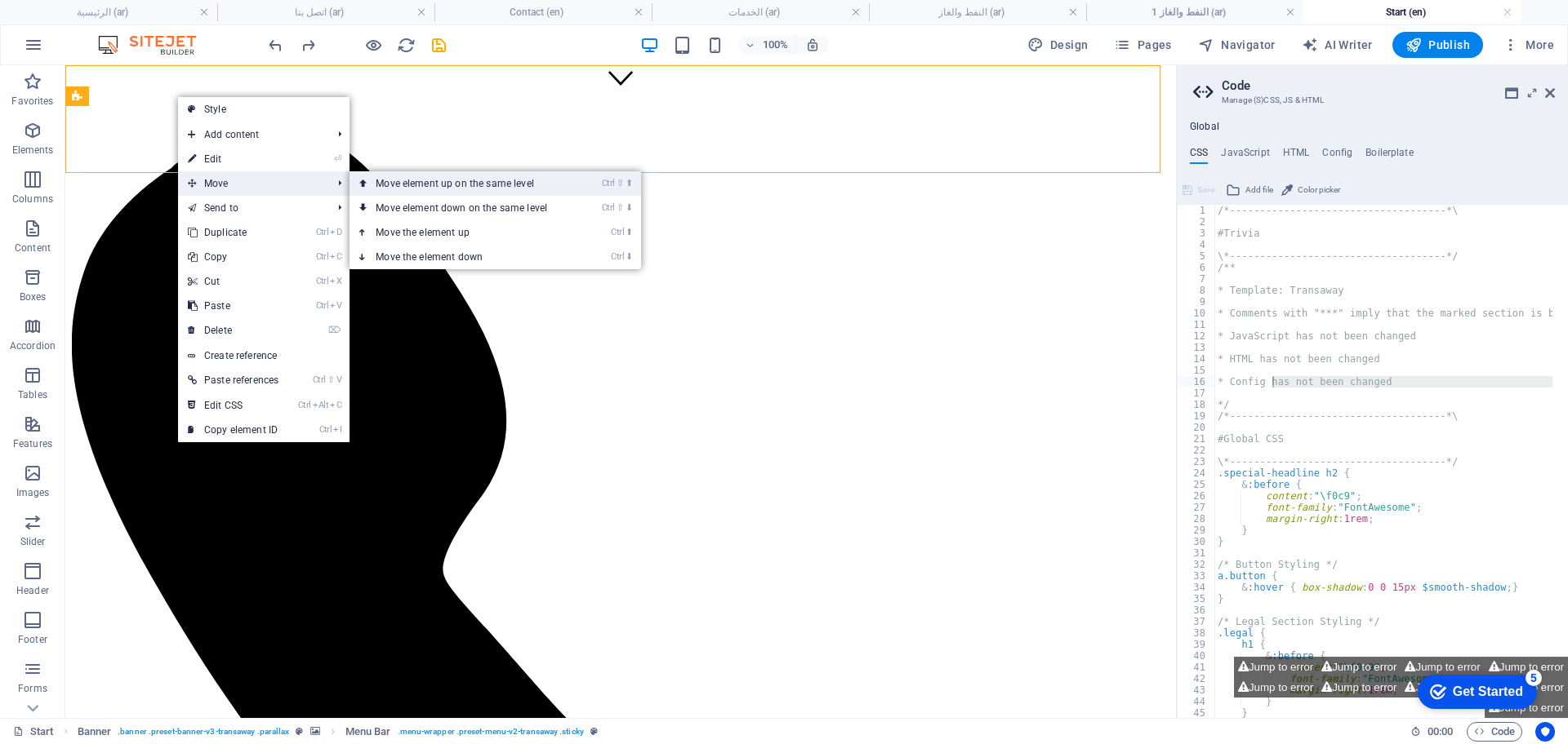
drag, startPoint x: 423, startPoint y: 179, endPoint x: 357, endPoint y: 115, distance: 91.9
click at [423, 179] on link "Ctrl ⇧ ⬆ Move element up on the same level" at bounding box center [464, 183] width 230 height 25
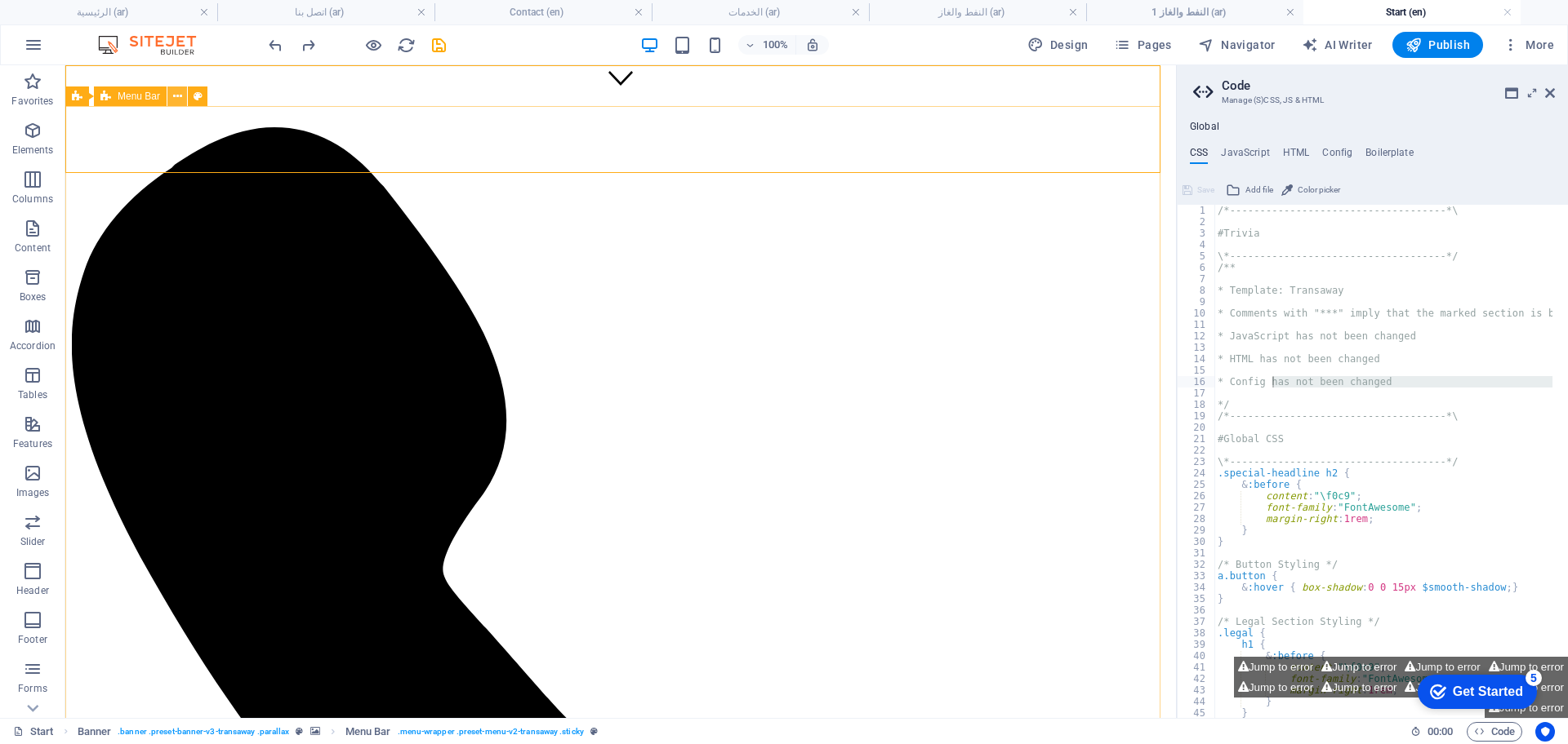
click at [178, 99] on icon at bounding box center [178, 97] width 9 height 17
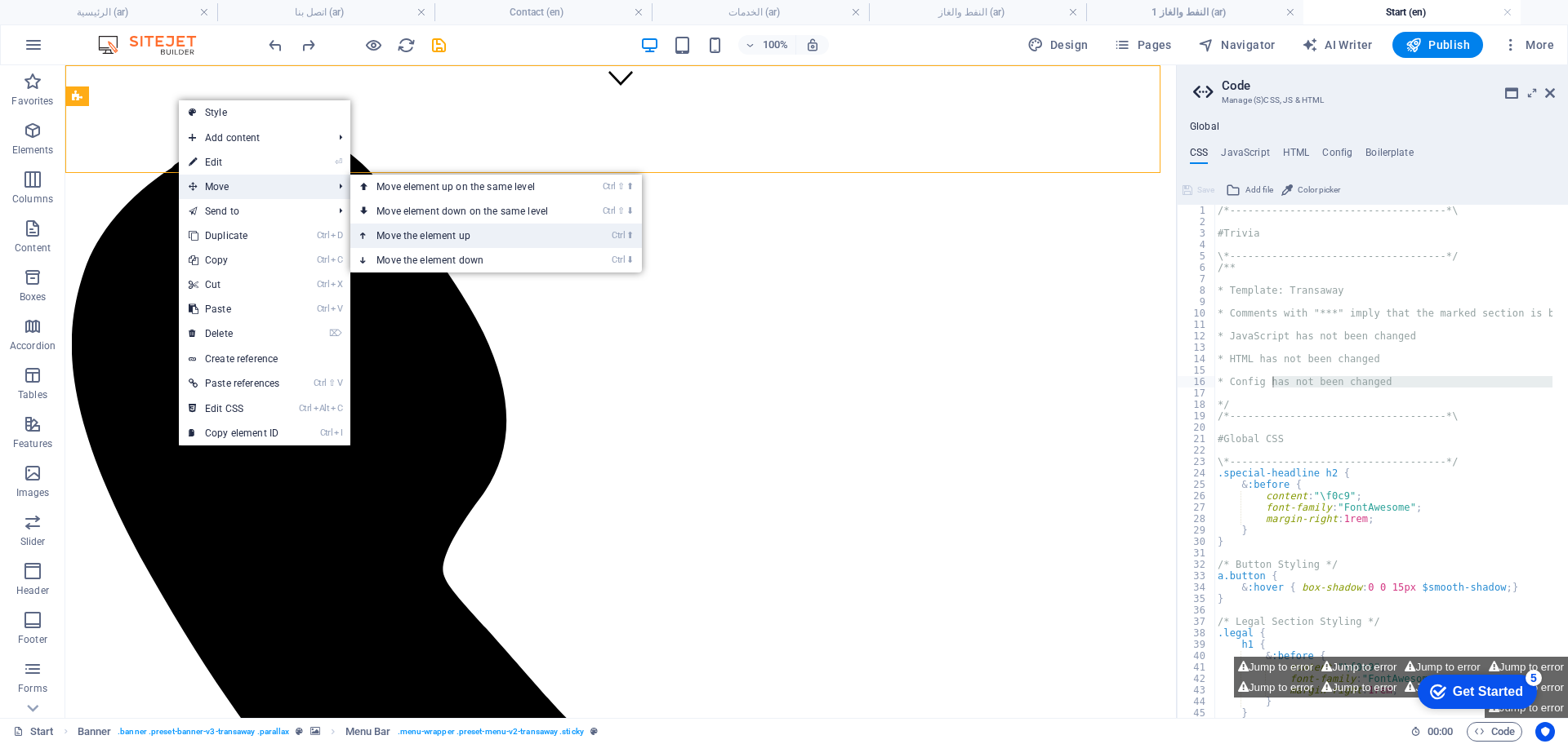
click at [462, 237] on link "Ctrl ⬆ Move the element up" at bounding box center [465, 235] width 230 height 25
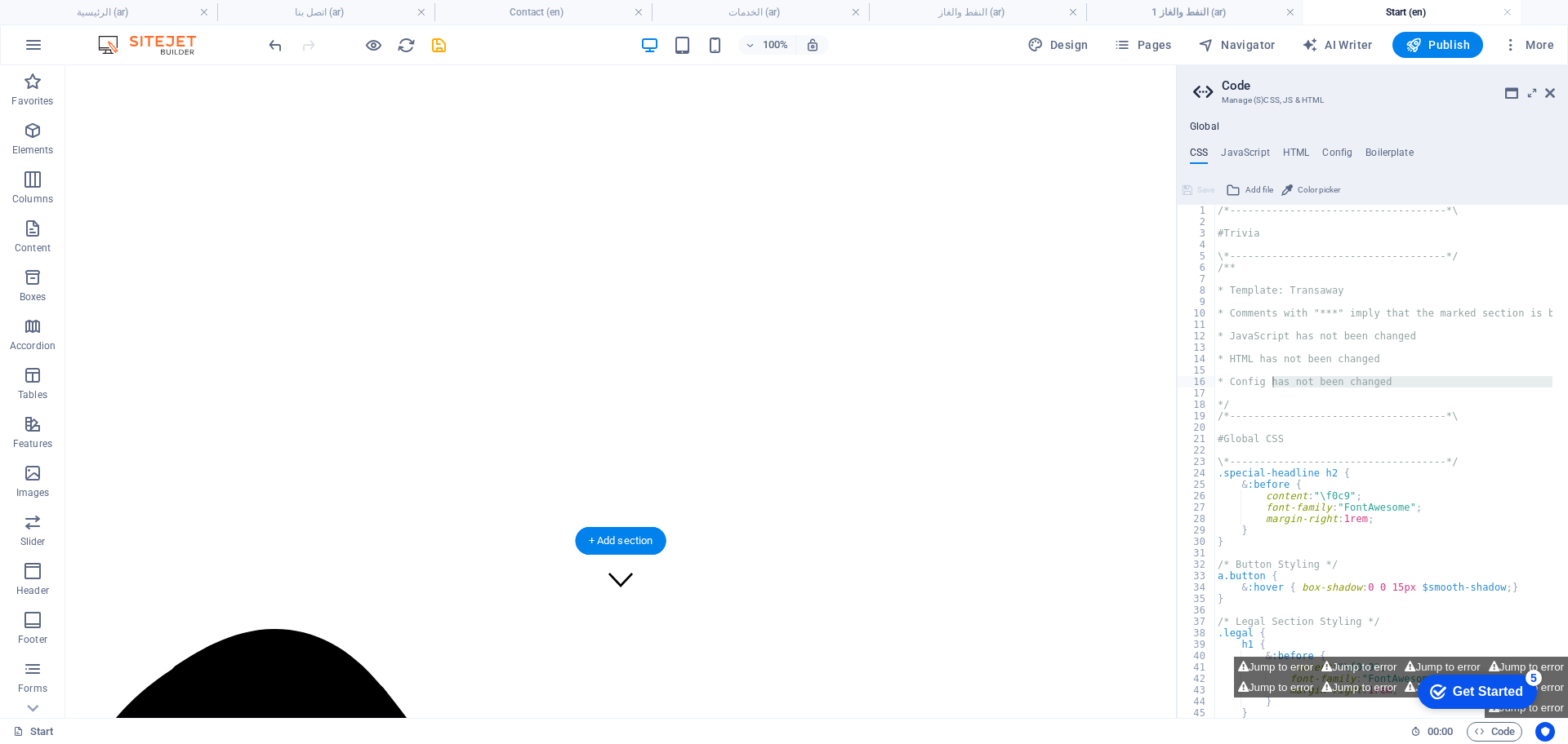
scroll to position [204, 0]
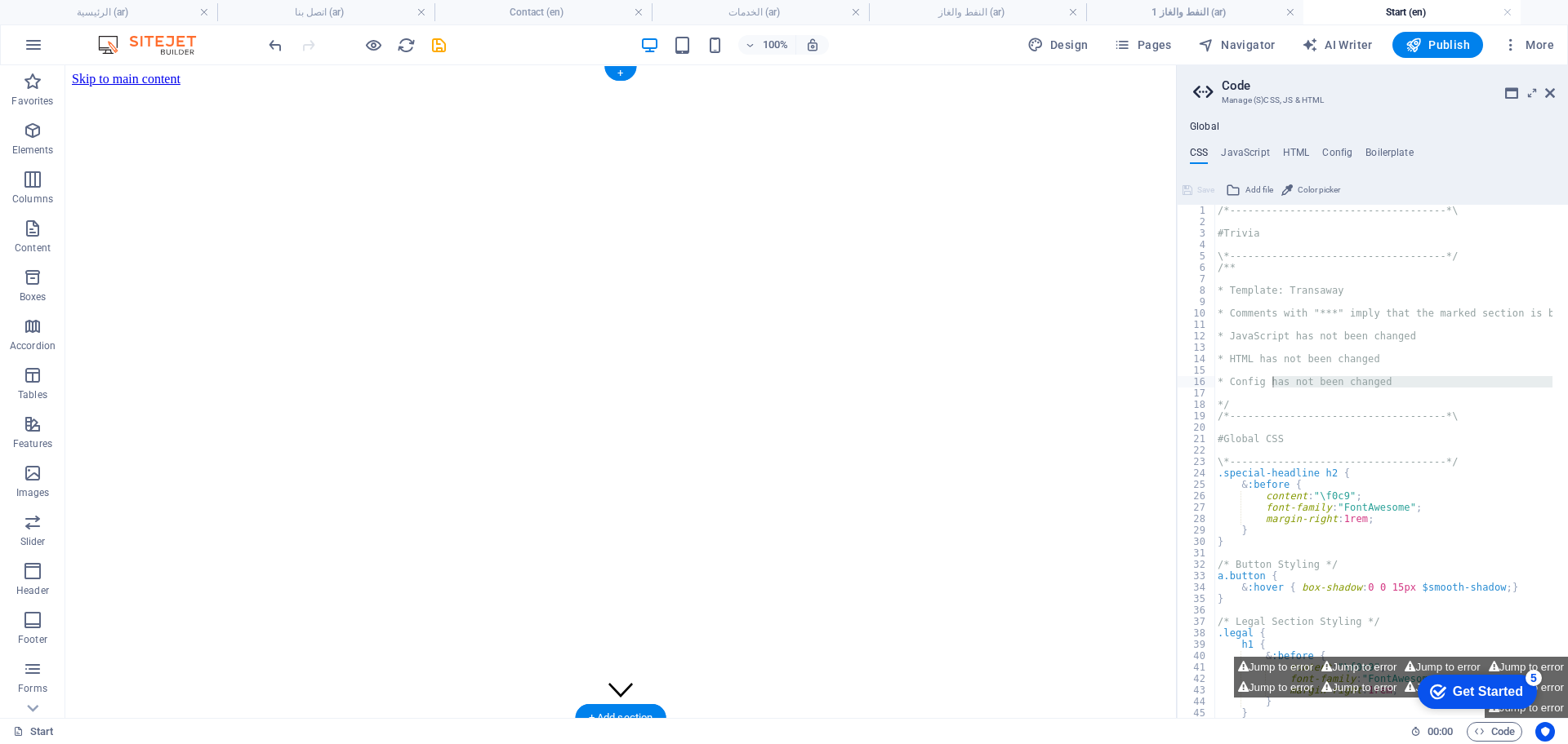
click at [176, 372] on figure at bounding box center [621, 363] width 1098 height 552
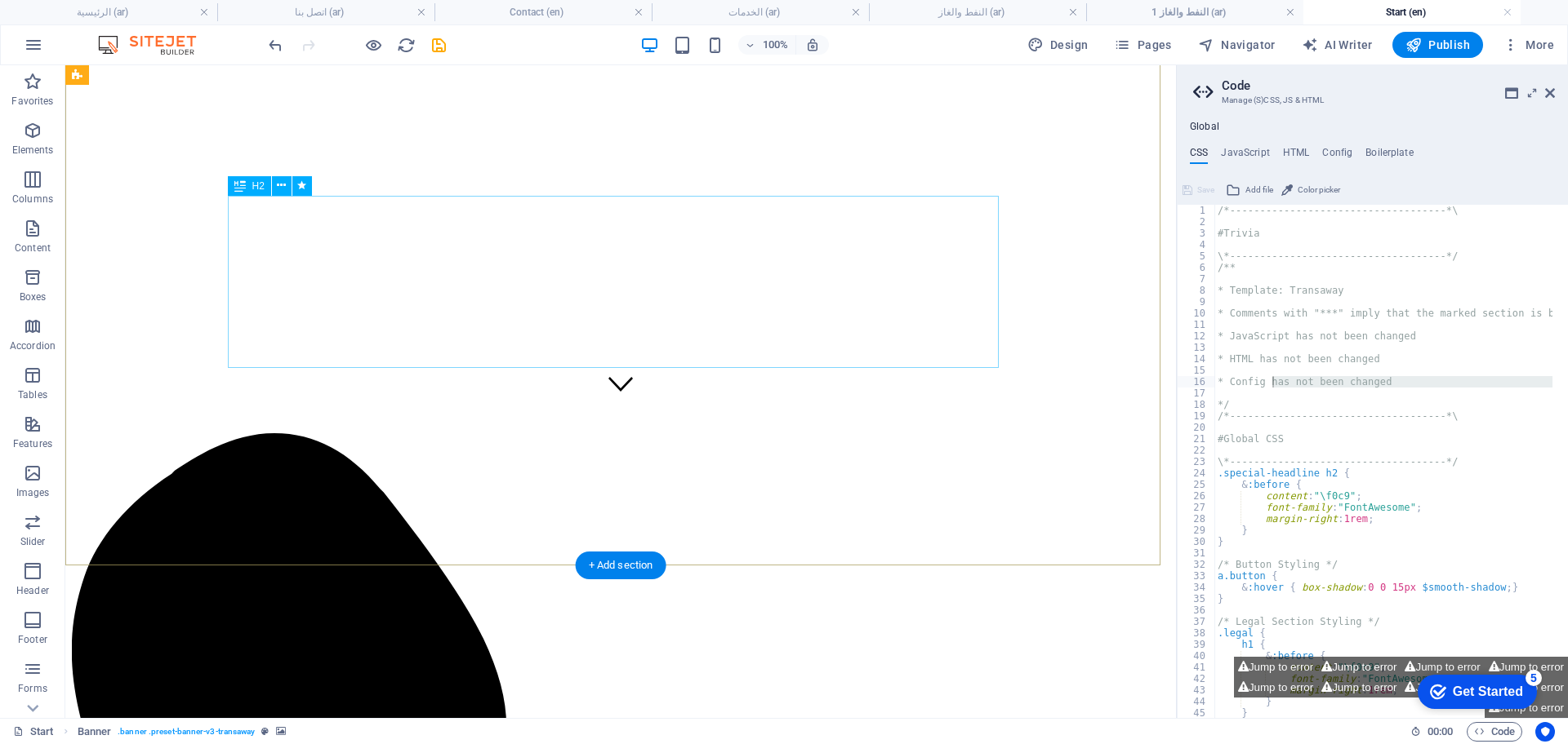
scroll to position [816, 0]
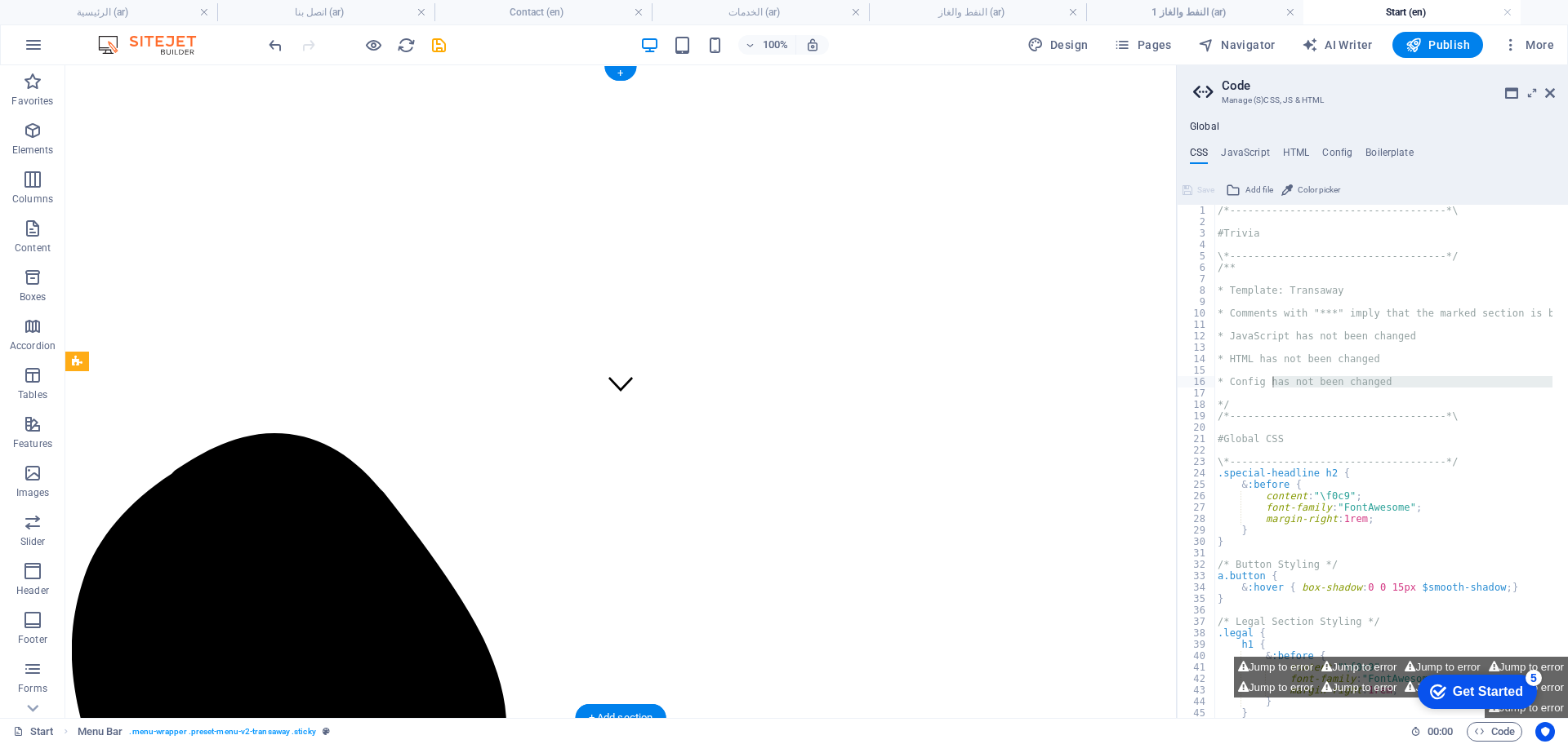
scroll to position [0, 0]
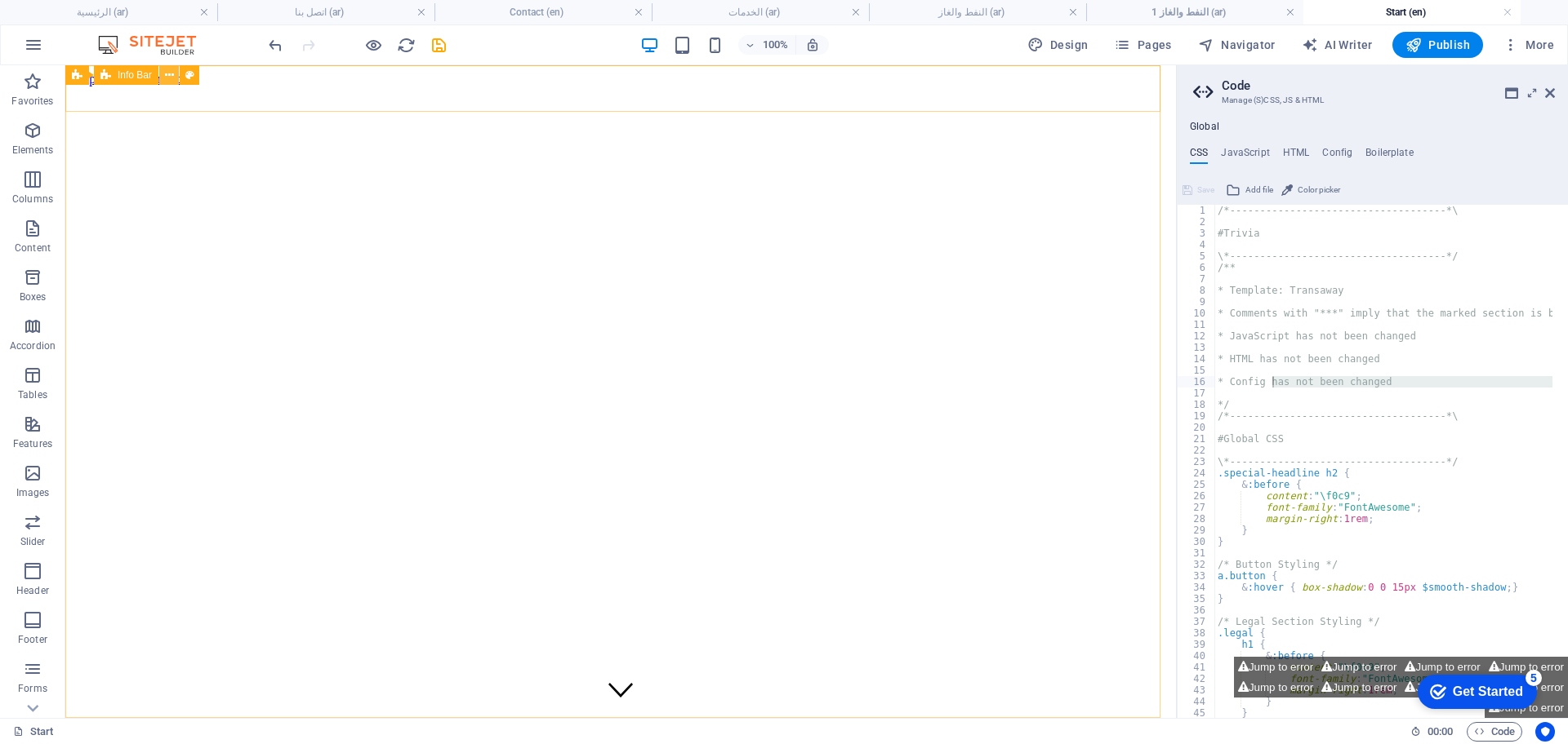
click at [174, 79] on button at bounding box center [168, 75] width 20 height 20
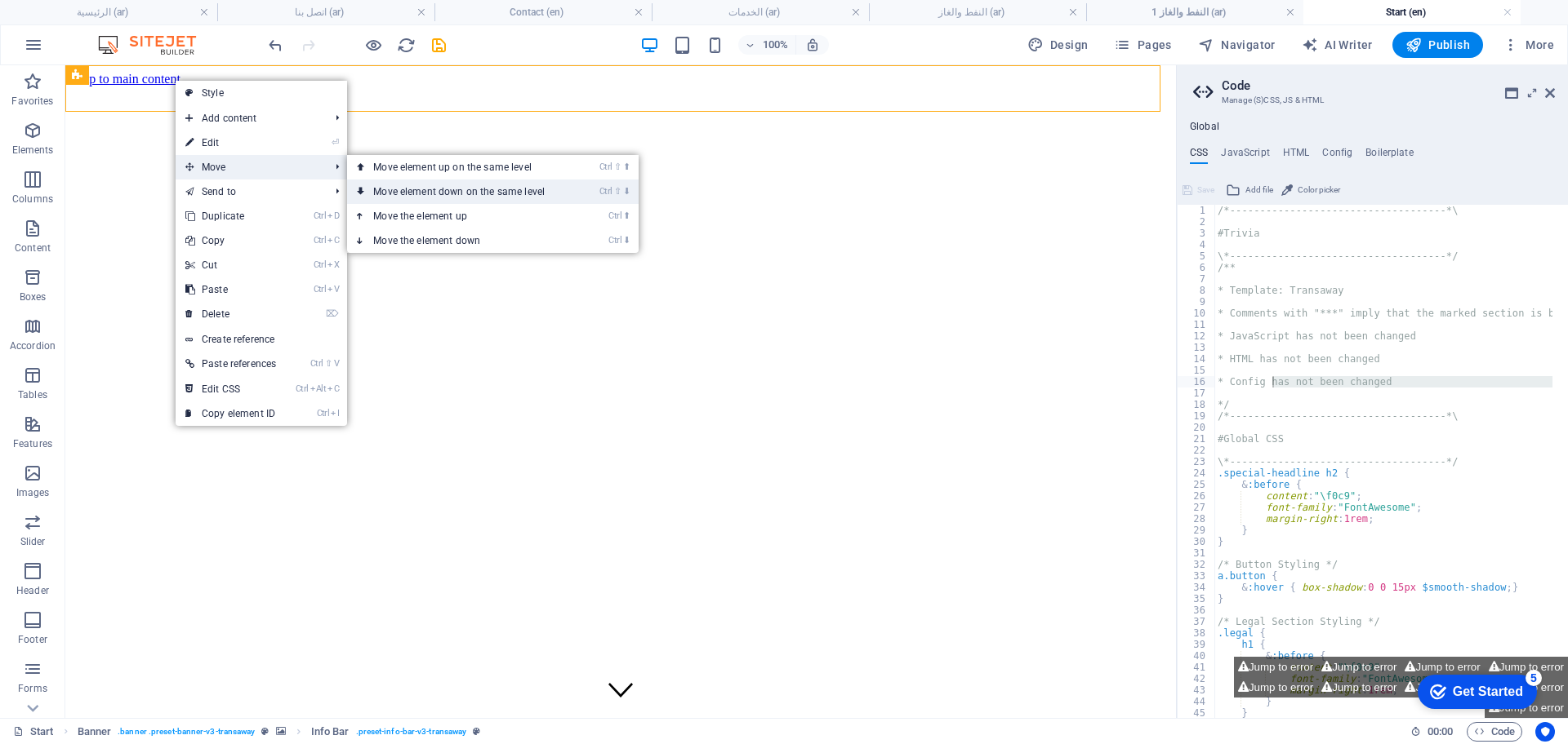
click at [427, 189] on link "Ctrl ⇧ ⬇ Move element down on the same level" at bounding box center [461, 191] width 230 height 25
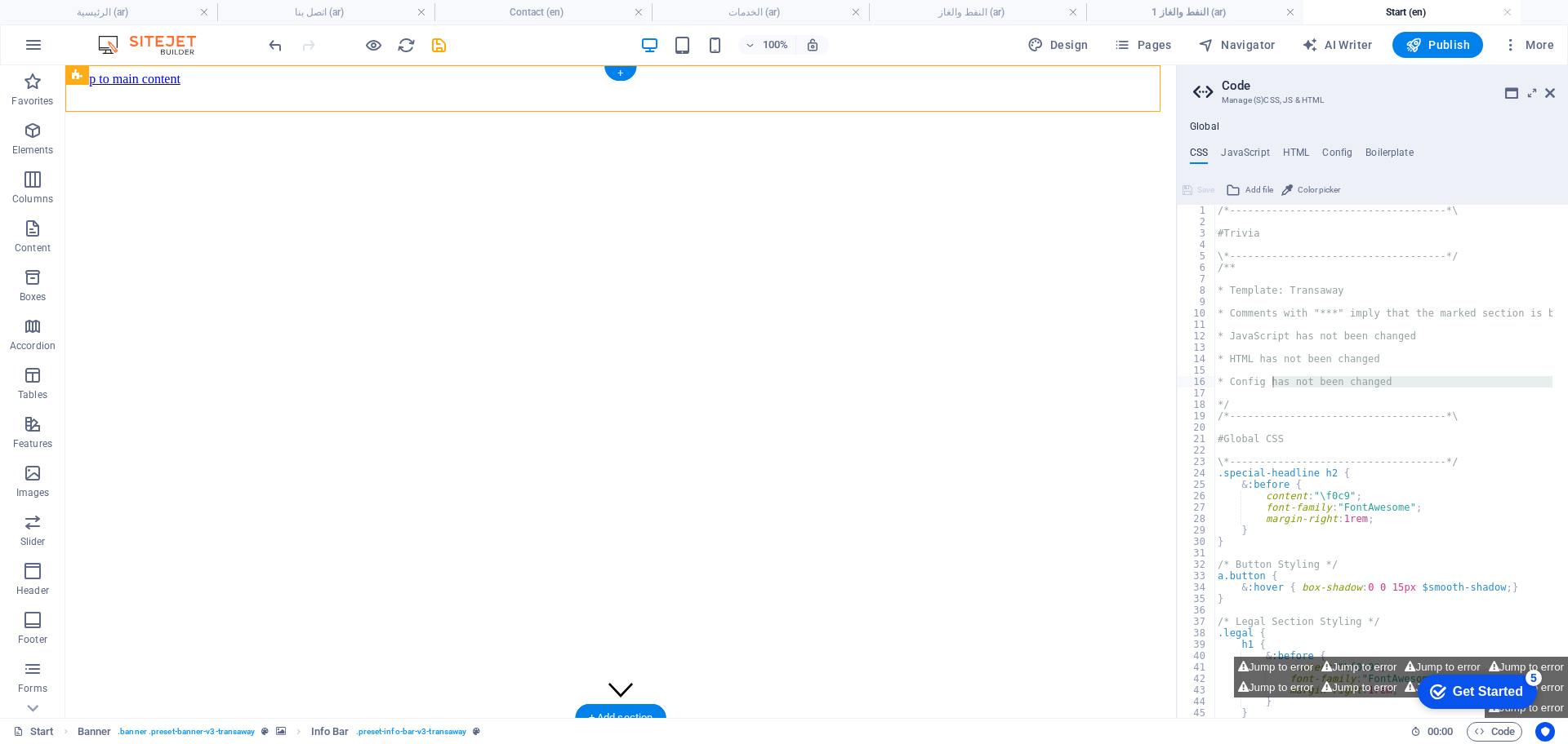
click at [263, 303] on figure at bounding box center [621, 363] width 1098 height 552
click at [440, 323] on figure at bounding box center [621, 363] width 1098 height 552
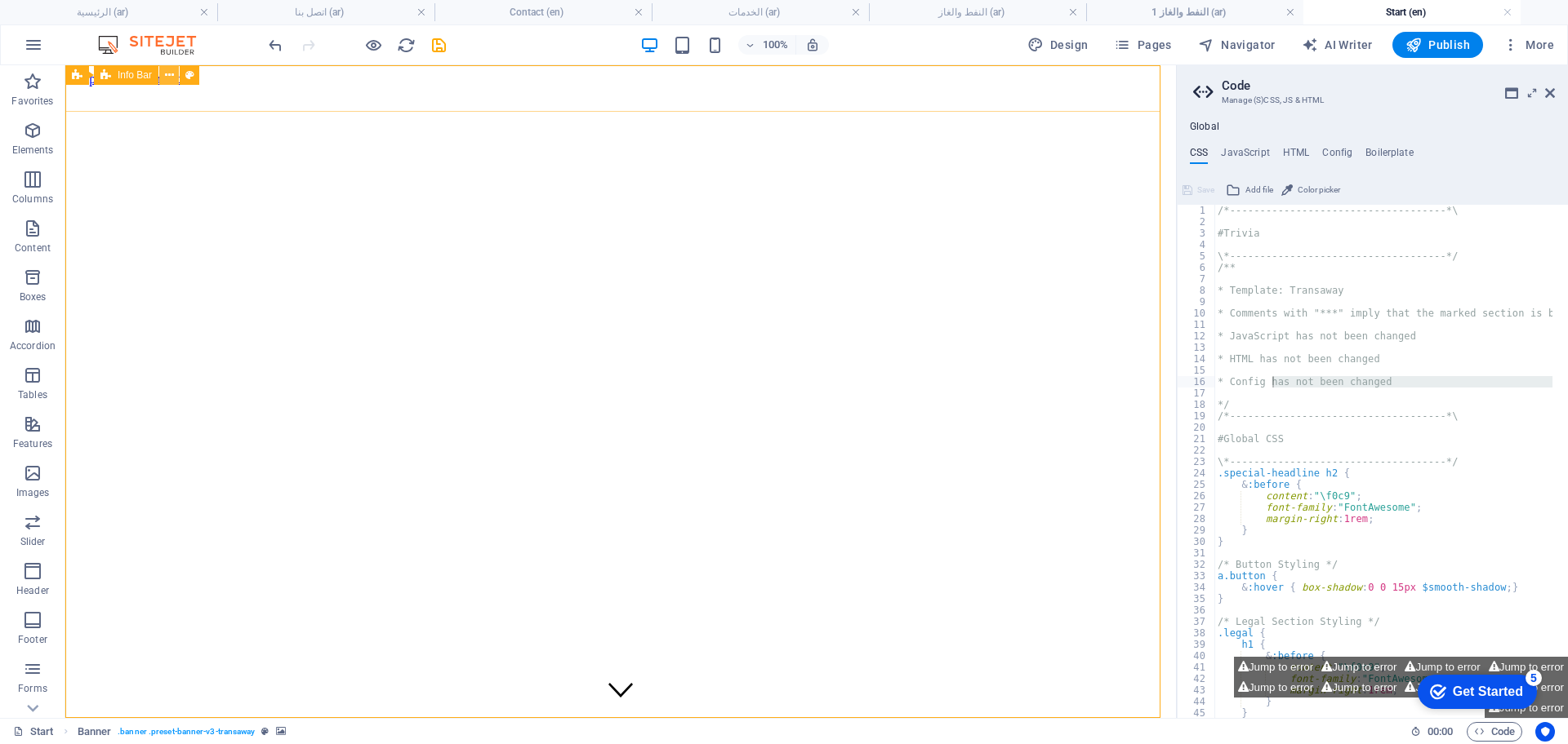
click at [166, 70] on icon at bounding box center [169, 76] width 9 height 17
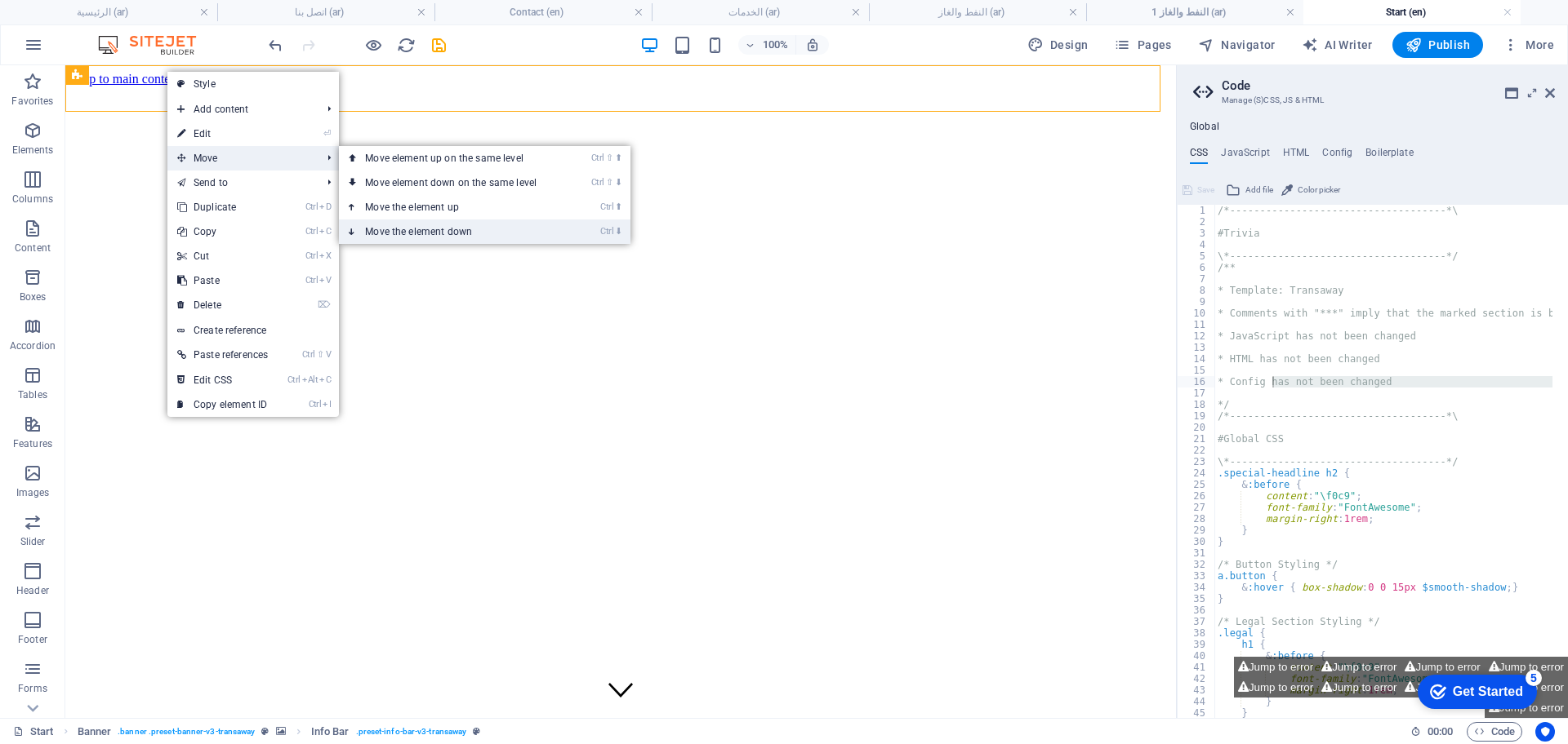
click at [418, 238] on link "Ctrl ⬇ Move the element down" at bounding box center [454, 232] width 230 height 25
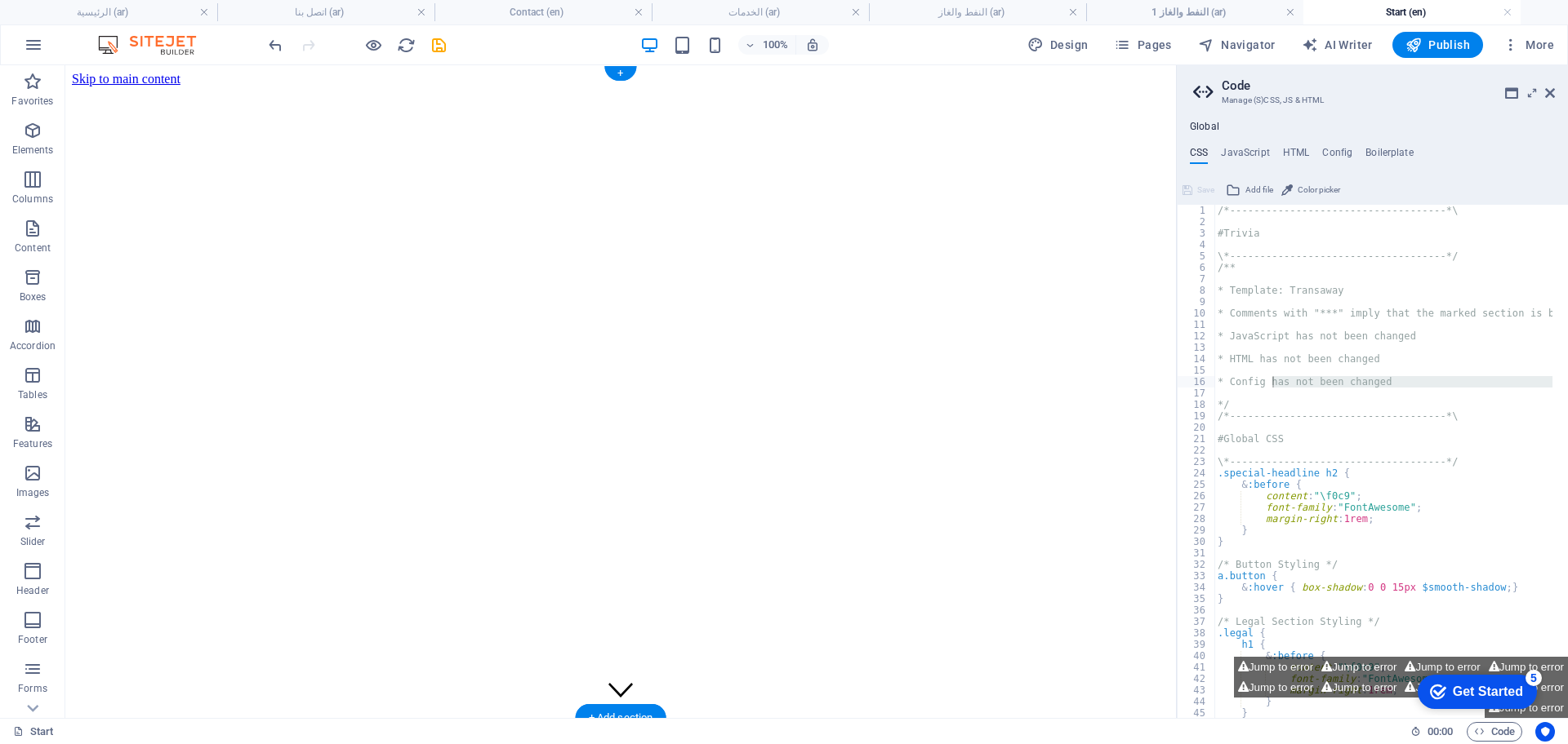
click at [576, 177] on figure at bounding box center [621, 363] width 1098 height 552
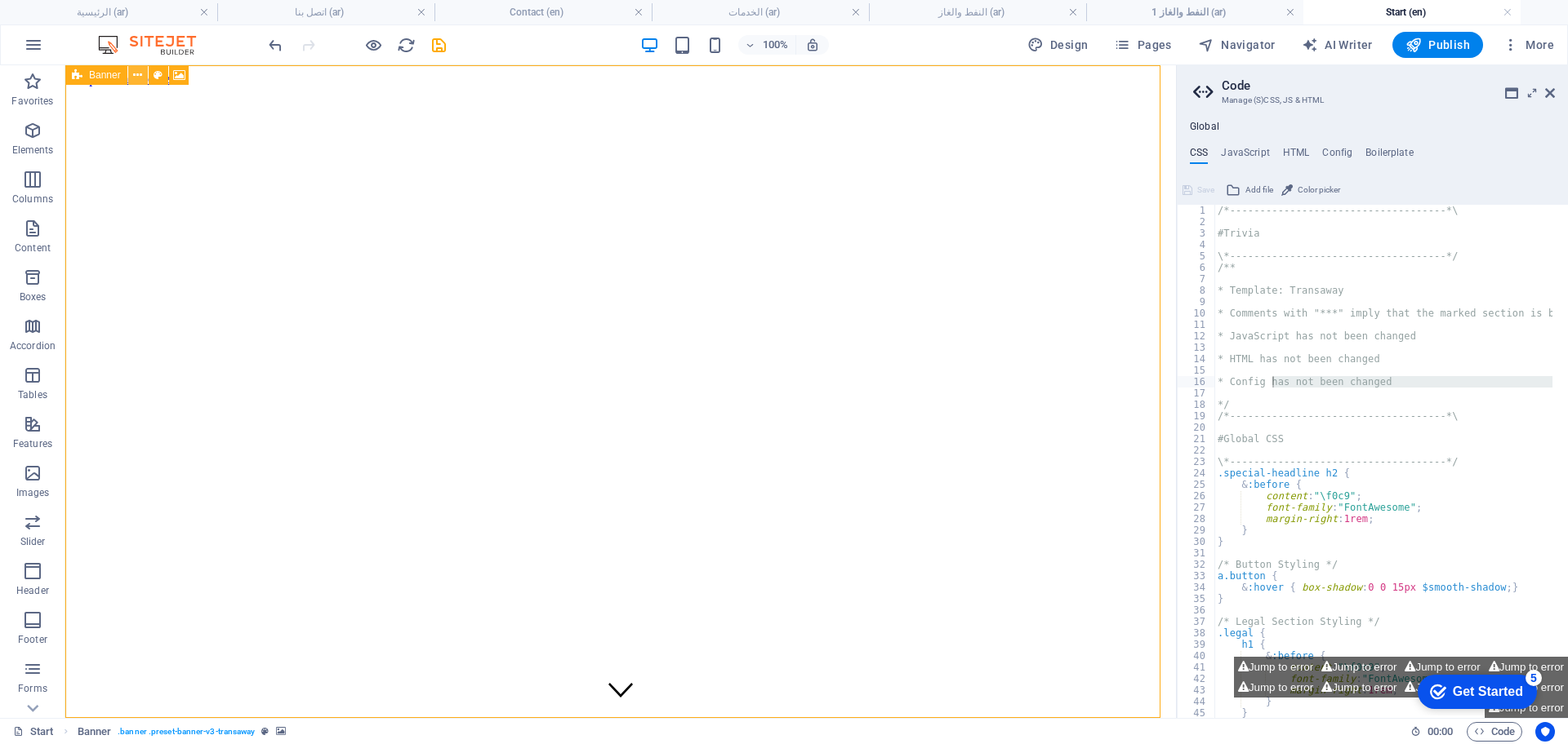
click at [143, 80] on button at bounding box center [138, 75] width 20 height 20
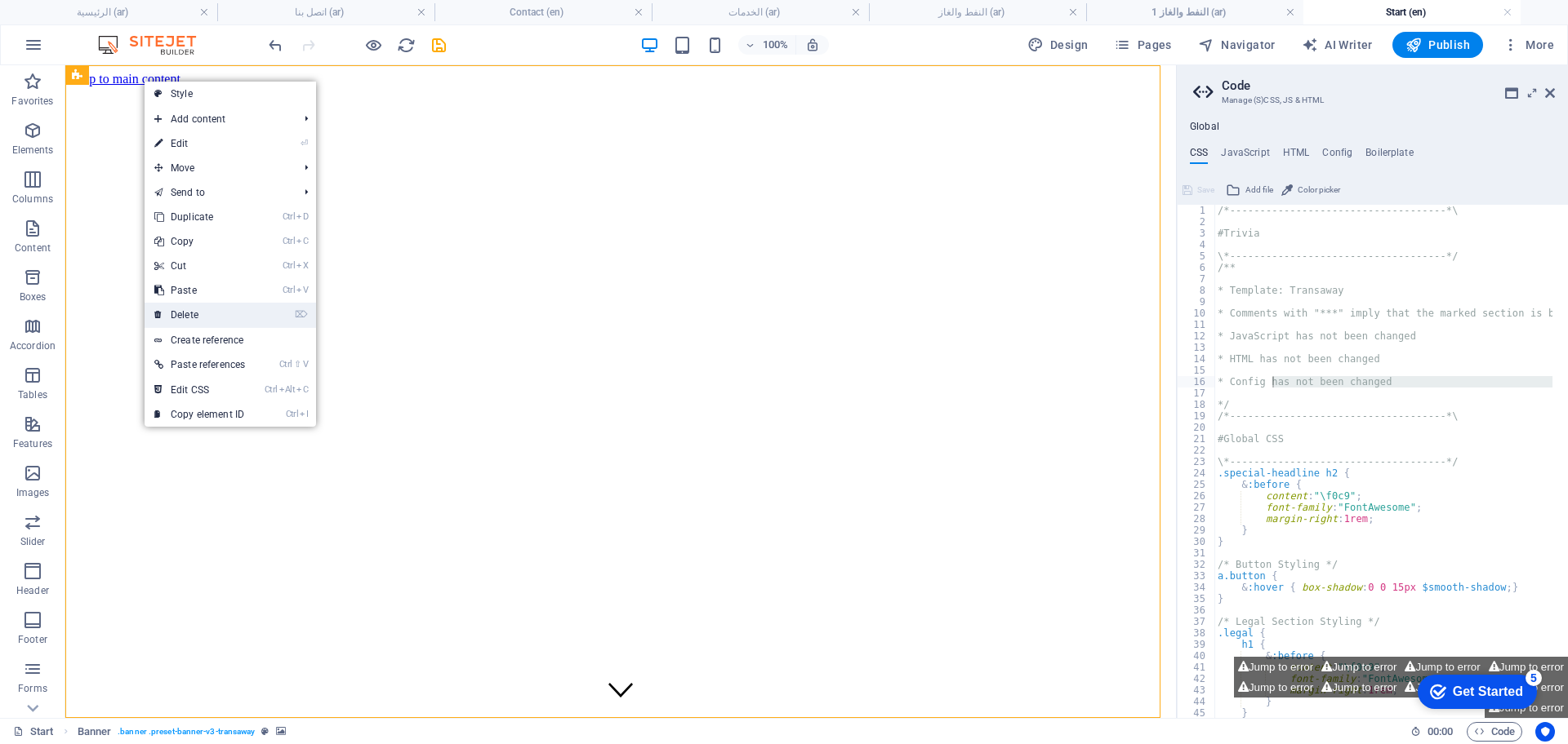
click at [205, 313] on link "⌦ Delete" at bounding box center [200, 315] width 110 height 25
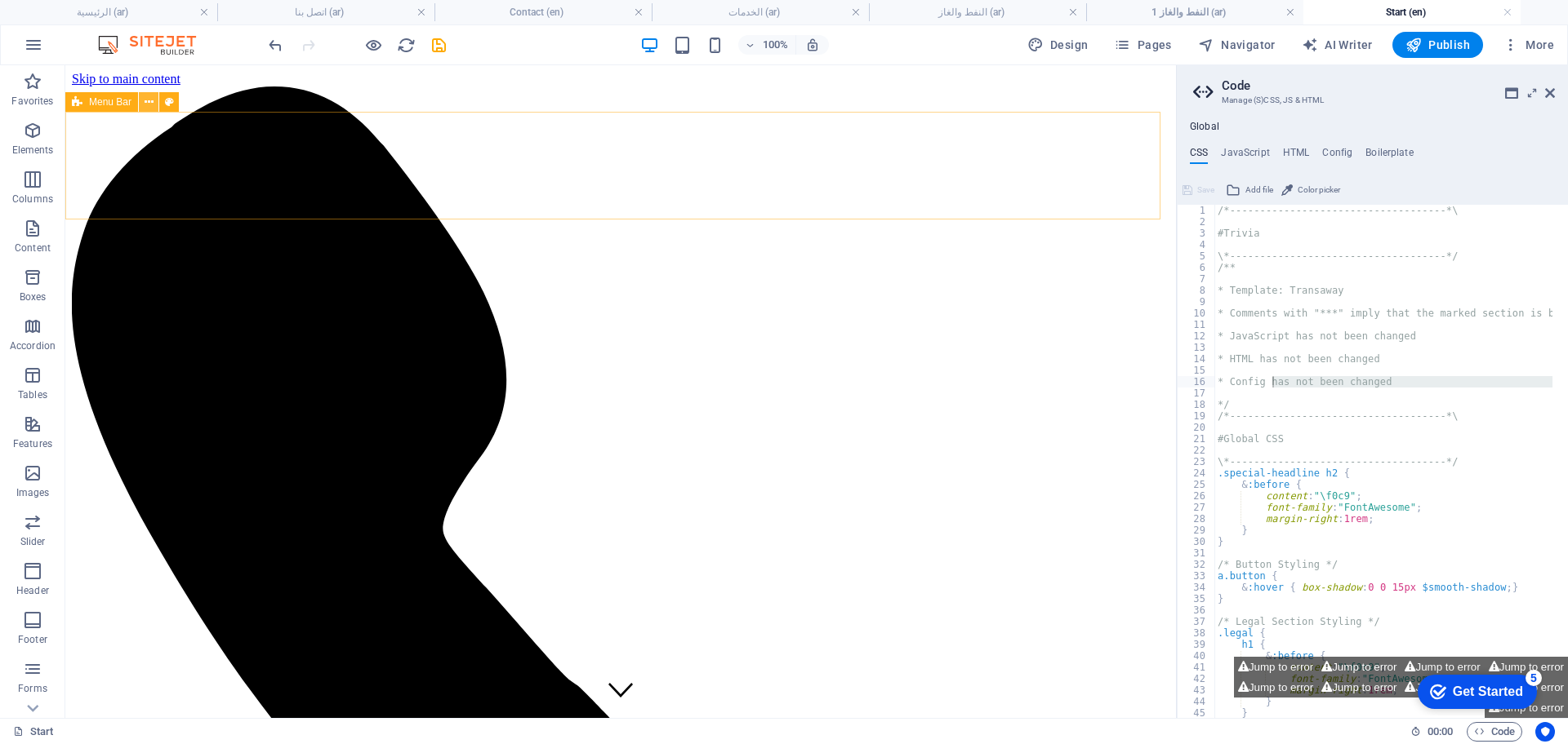
click at [145, 103] on icon at bounding box center [149, 103] width 9 height 17
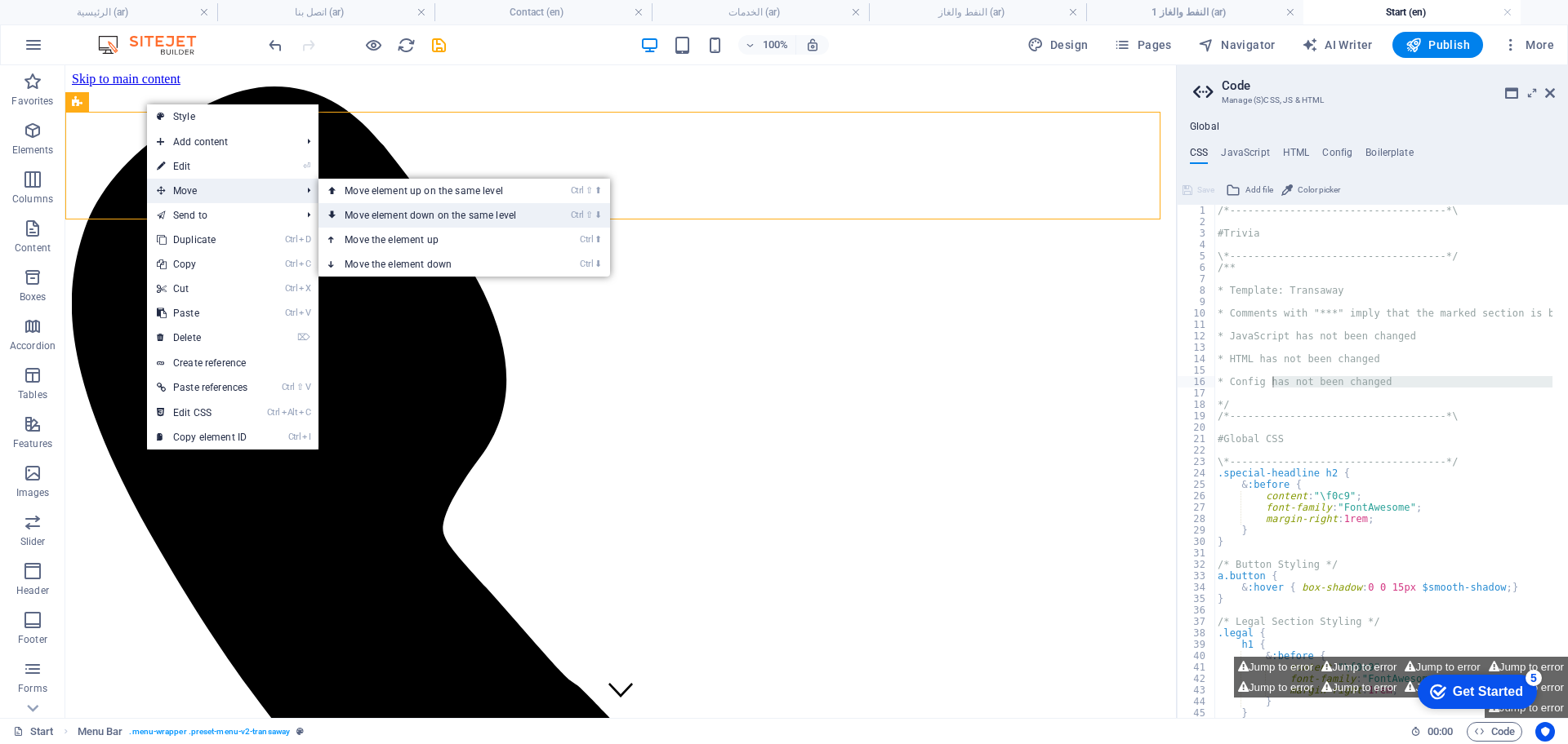
click at [417, 220] on link "Ctrl ⇧ ⬇ Move element down on the same level" at bounding box center [433, 215] width 230 height 25
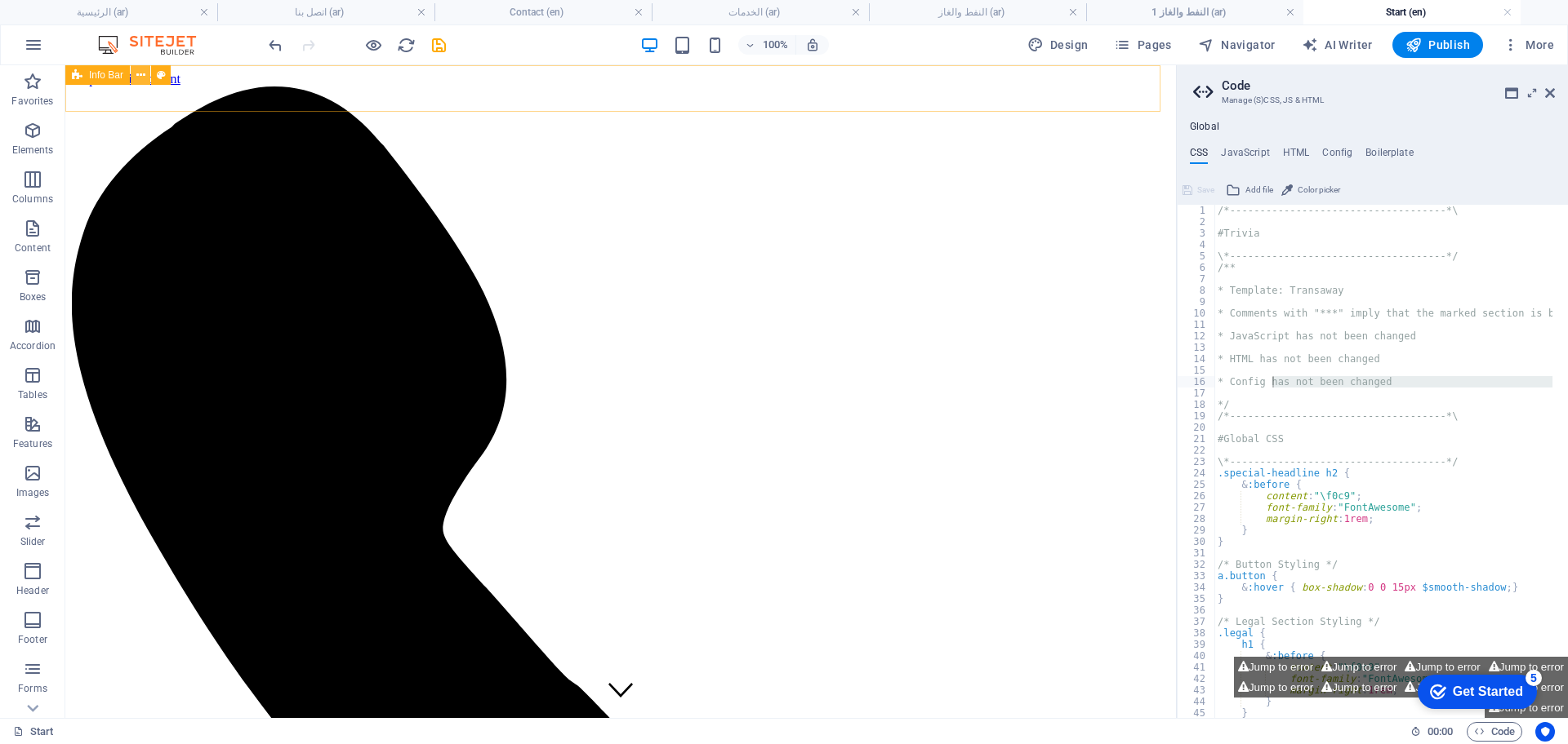
click at [140, 73] on icon at bounding box center [140, 76] width 9 height 17
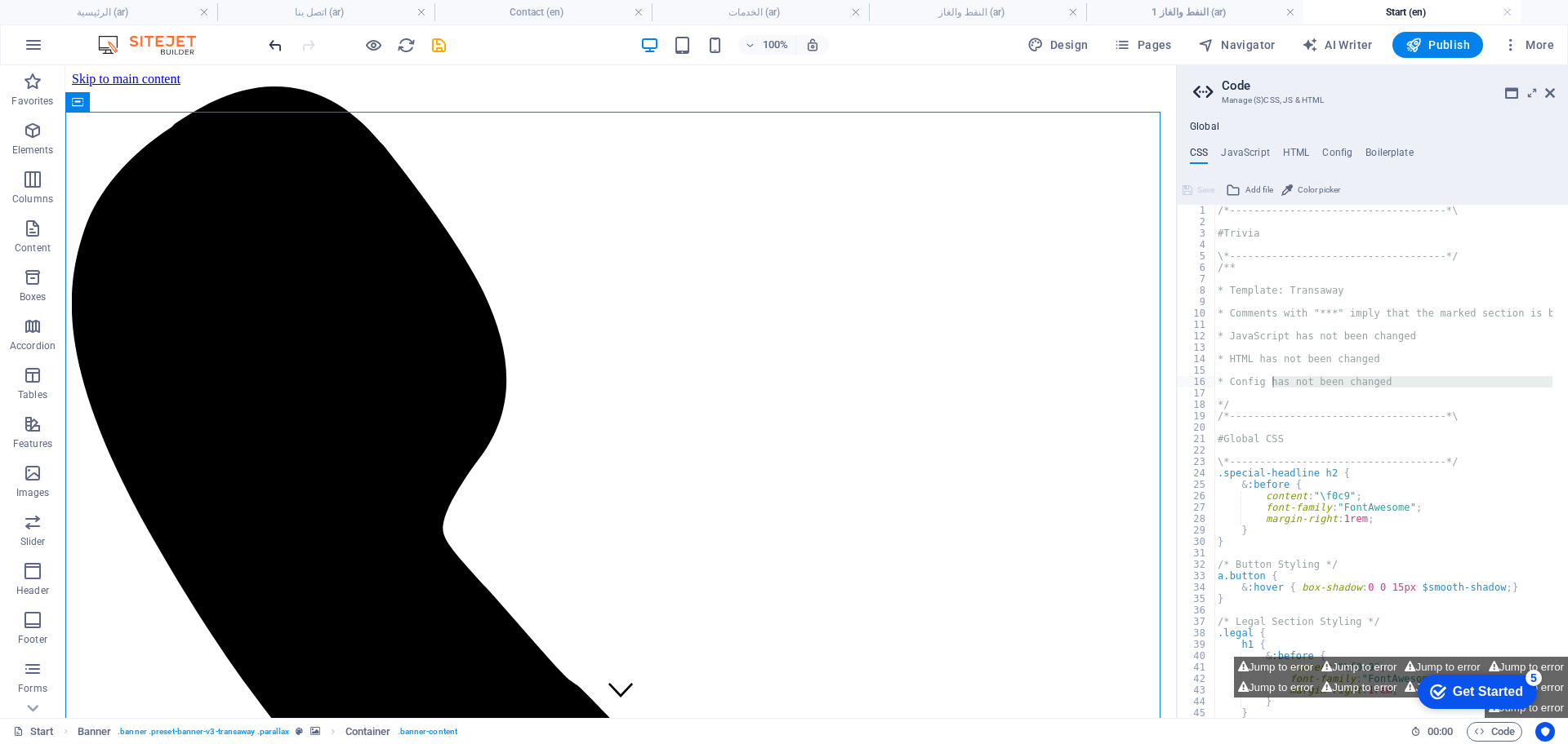
click at [271, 42] on icon "undo" at bounding box center [275, 45] width 19 height 19
click at [176, 209] on icon at bounding box center [178, 210] width 9 height 17
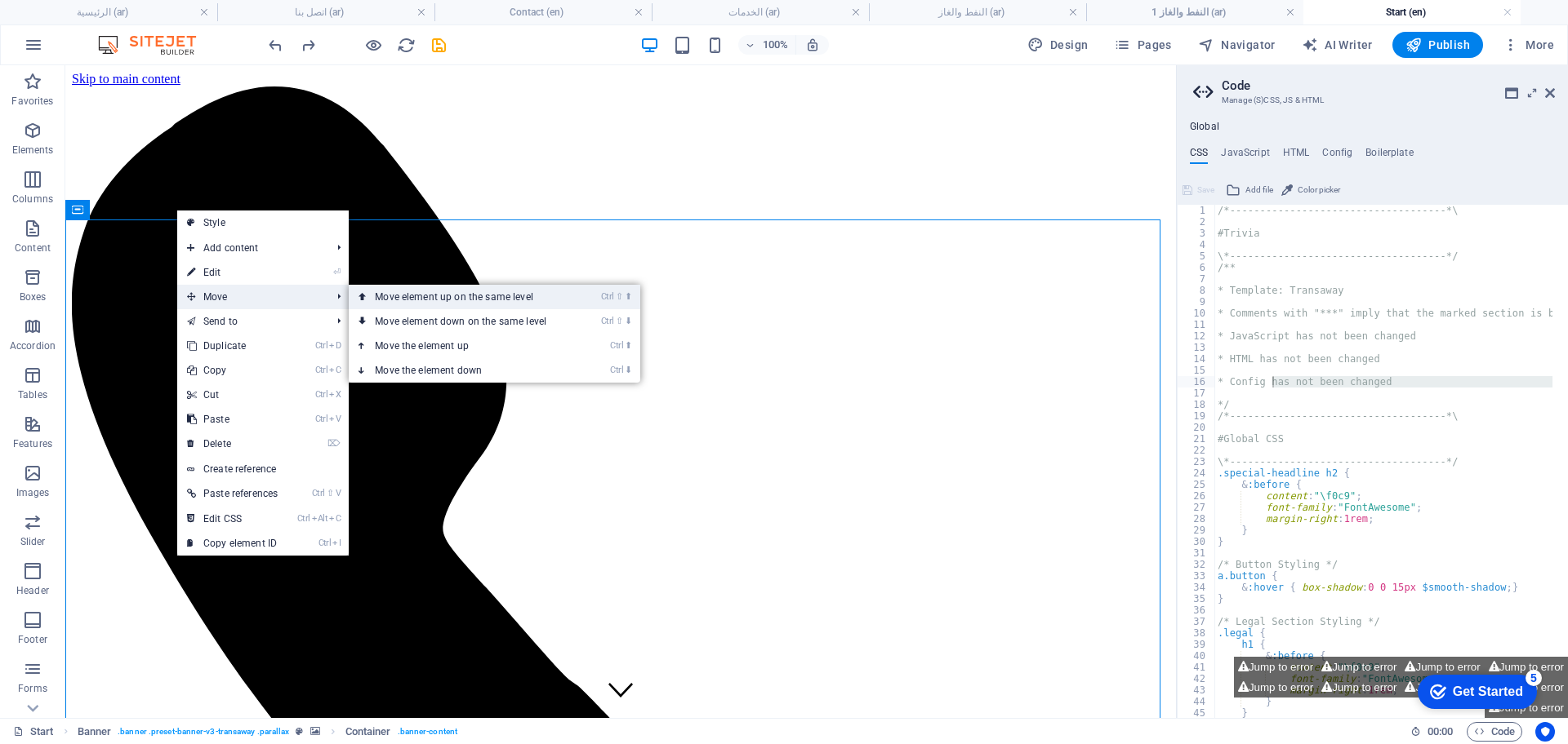
click at [397, 296] on link "Ctrl ⇧ ⬆ Move element up on the same level" at bounding box center [463, 296] width 230 height 25
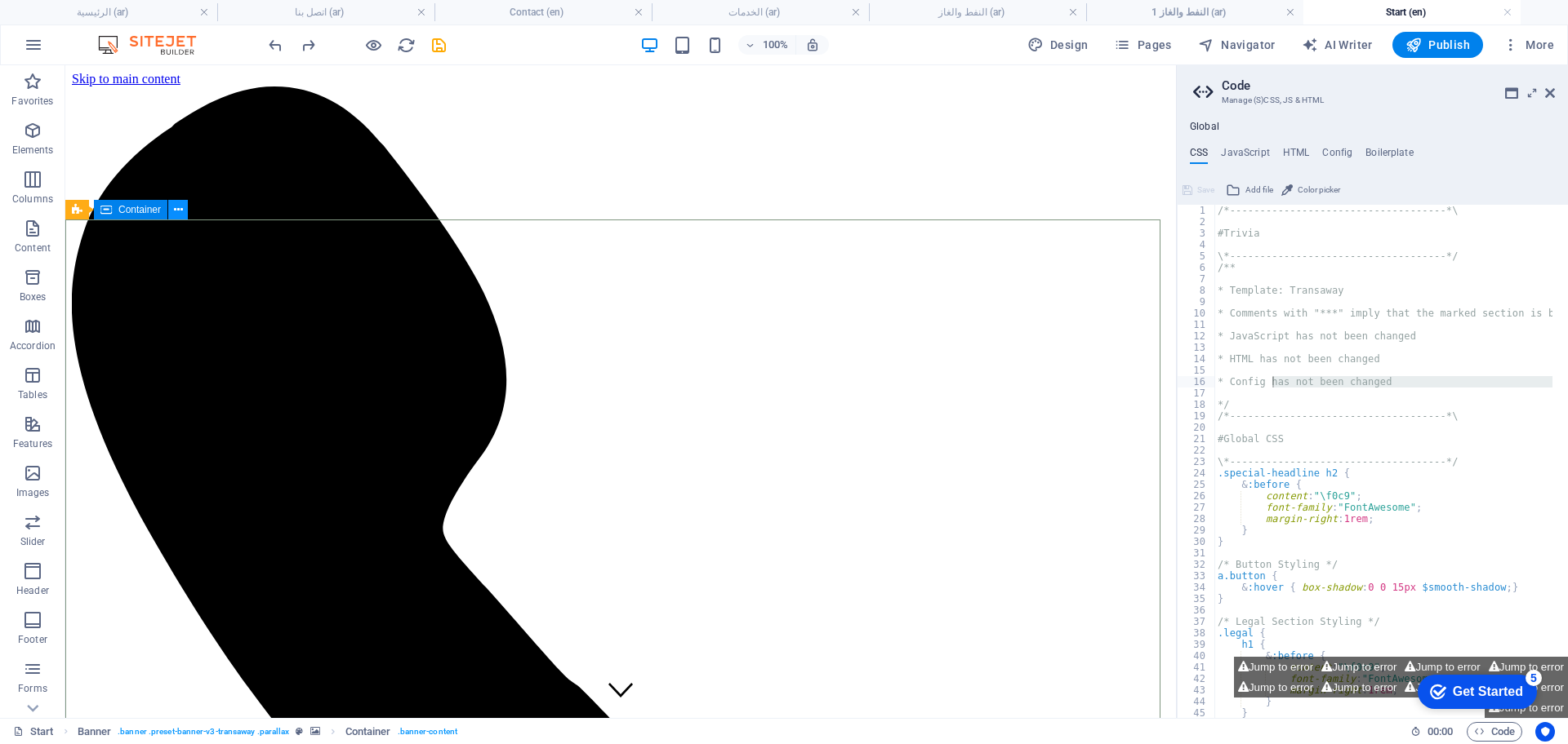
click at [177, 212] on icon at bounding box center [178, 210] width 9 height 17
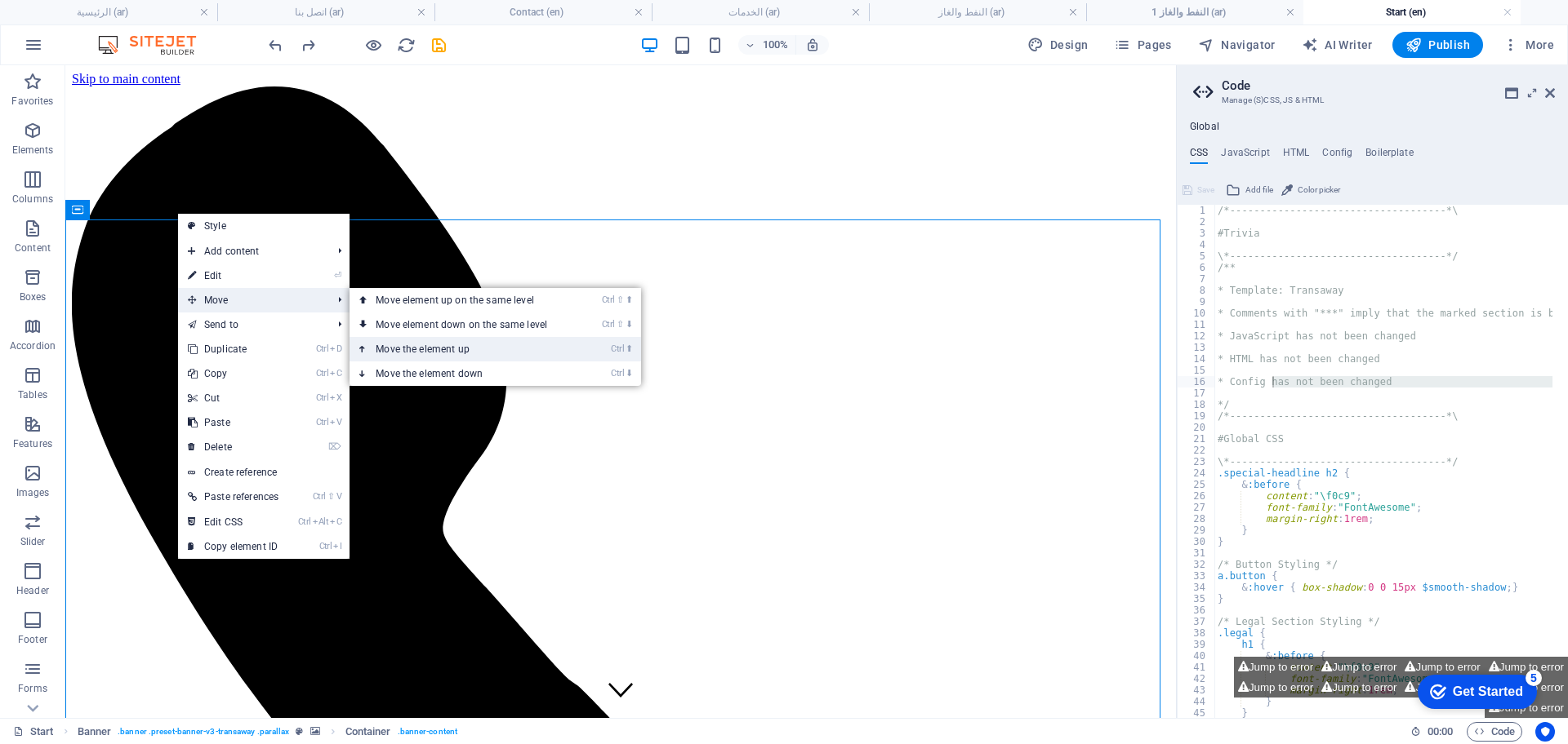
click at [449, 354] on link "Ctrl ⬆ Move the element up" at bounding box center [464, 349] width 230 height 25
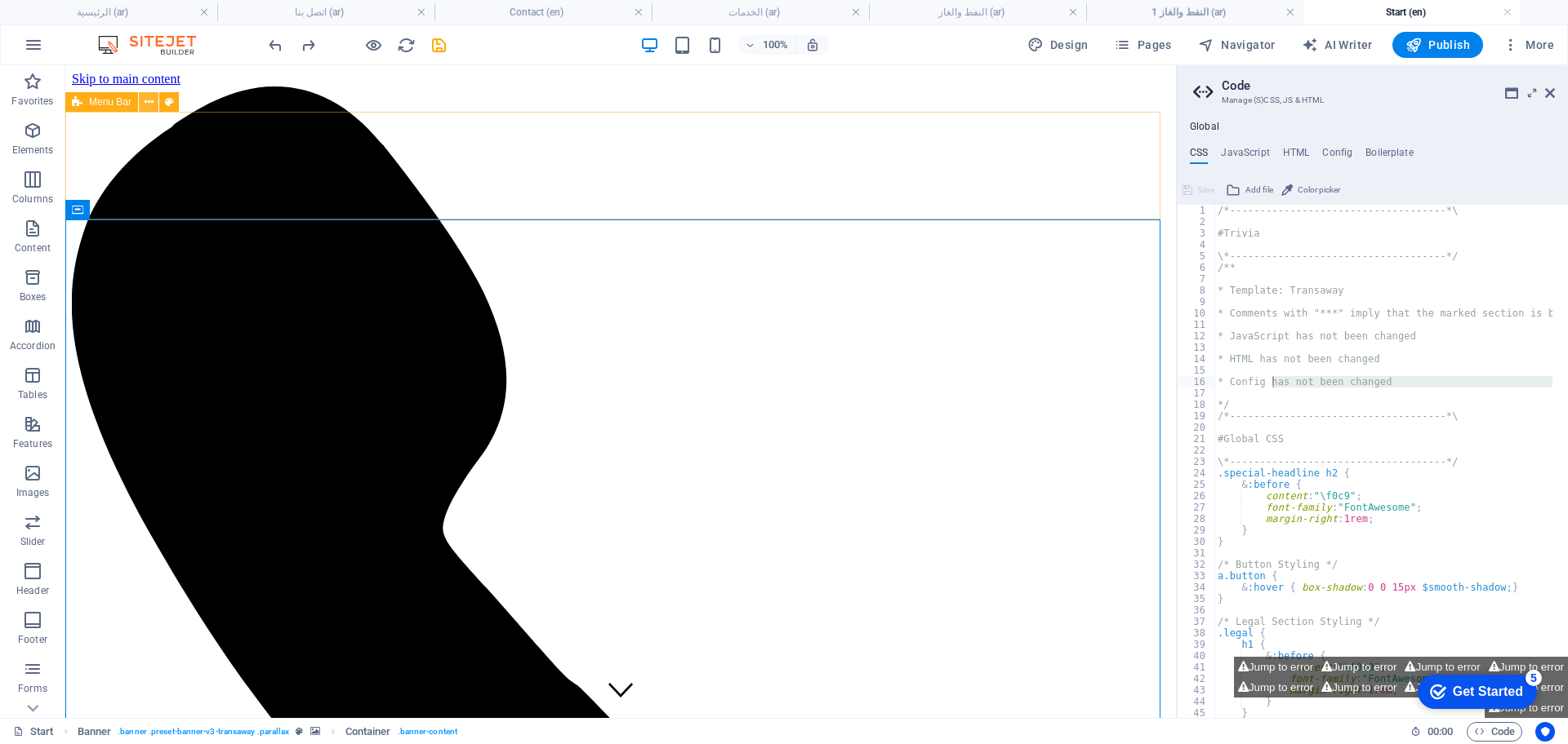
click at [149, 100] on icon at bounding box center [149, 103] width 9 height 17
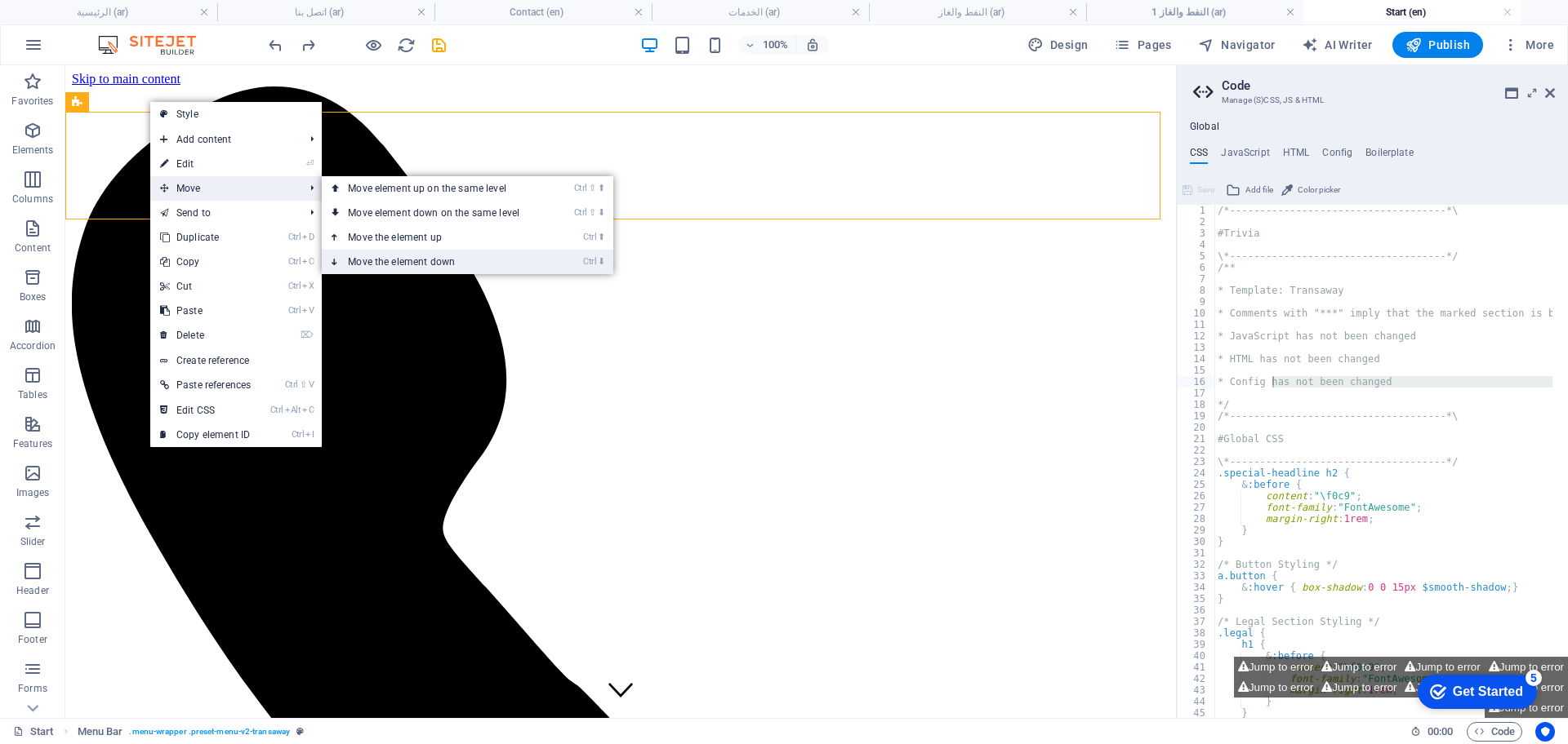
click at [422, 263] on link "Ctrl ⬇ Move the element down" at bounding box center [437, 262] width 230 height 25
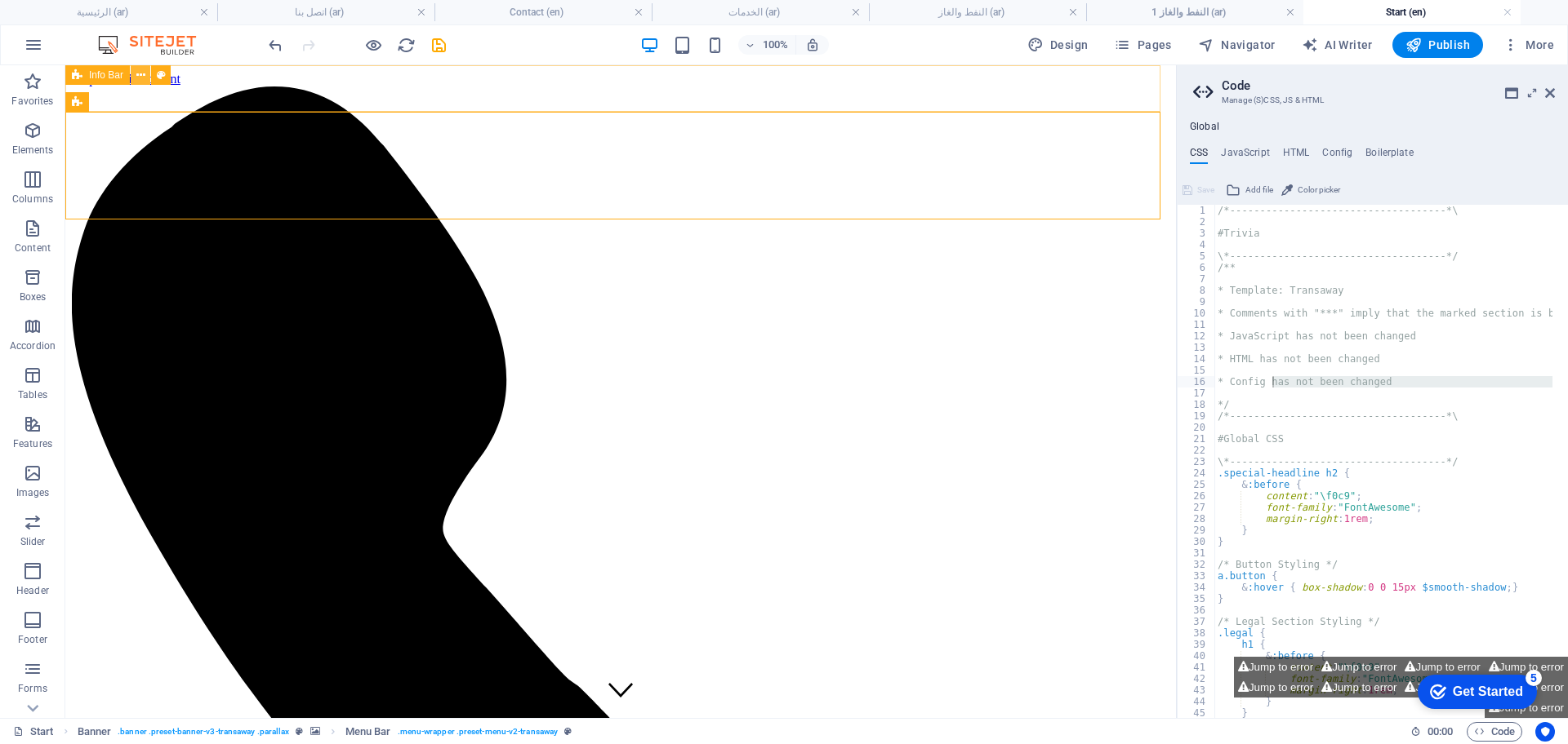
click at [144, 76] on icon at bounding box center [140, 76] width 9 height 17
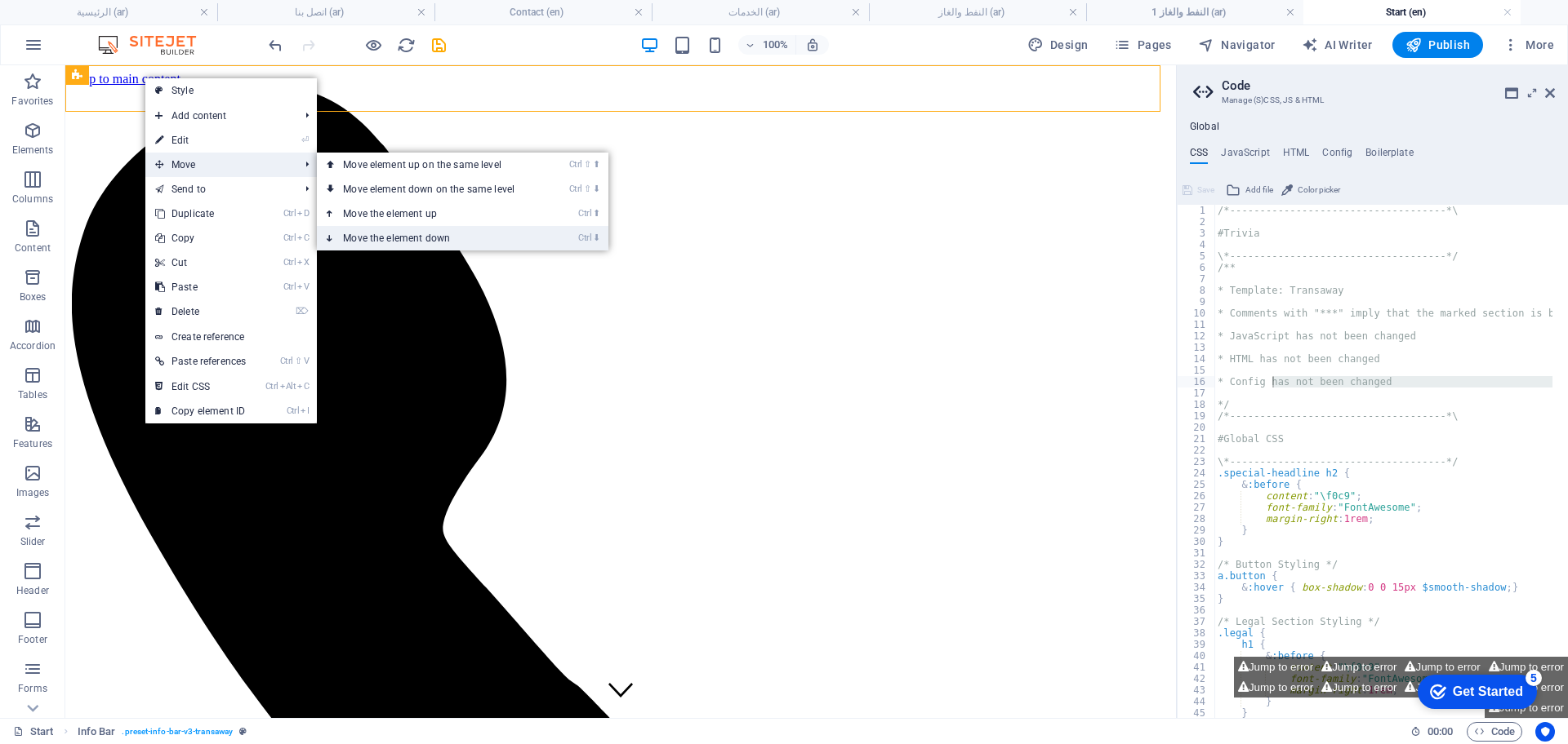
click at [426, 241] on link "Ctrl ⬇ Move the element down" at bounding box center [432, 238] width 230 height 25
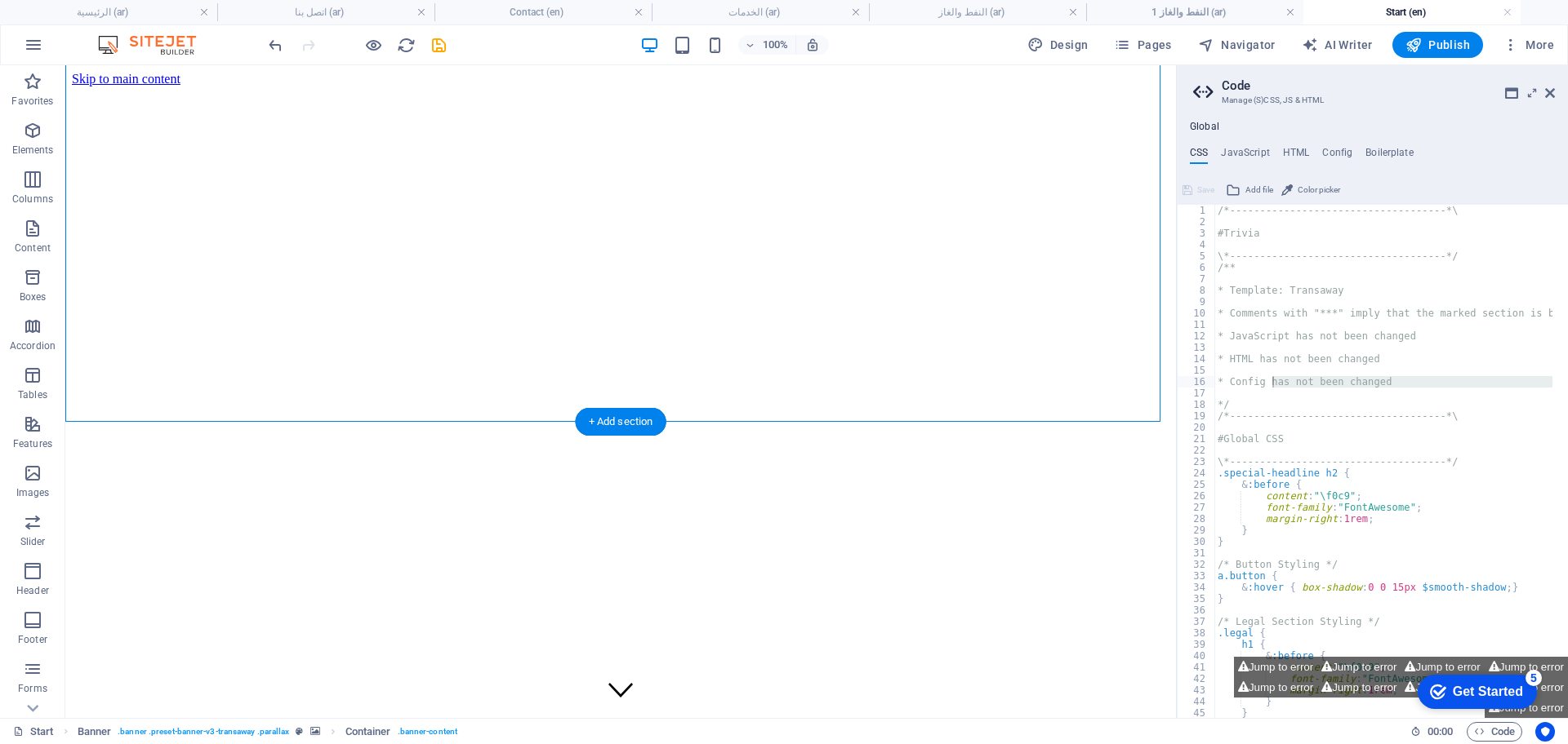
scroll to position [306, 0]
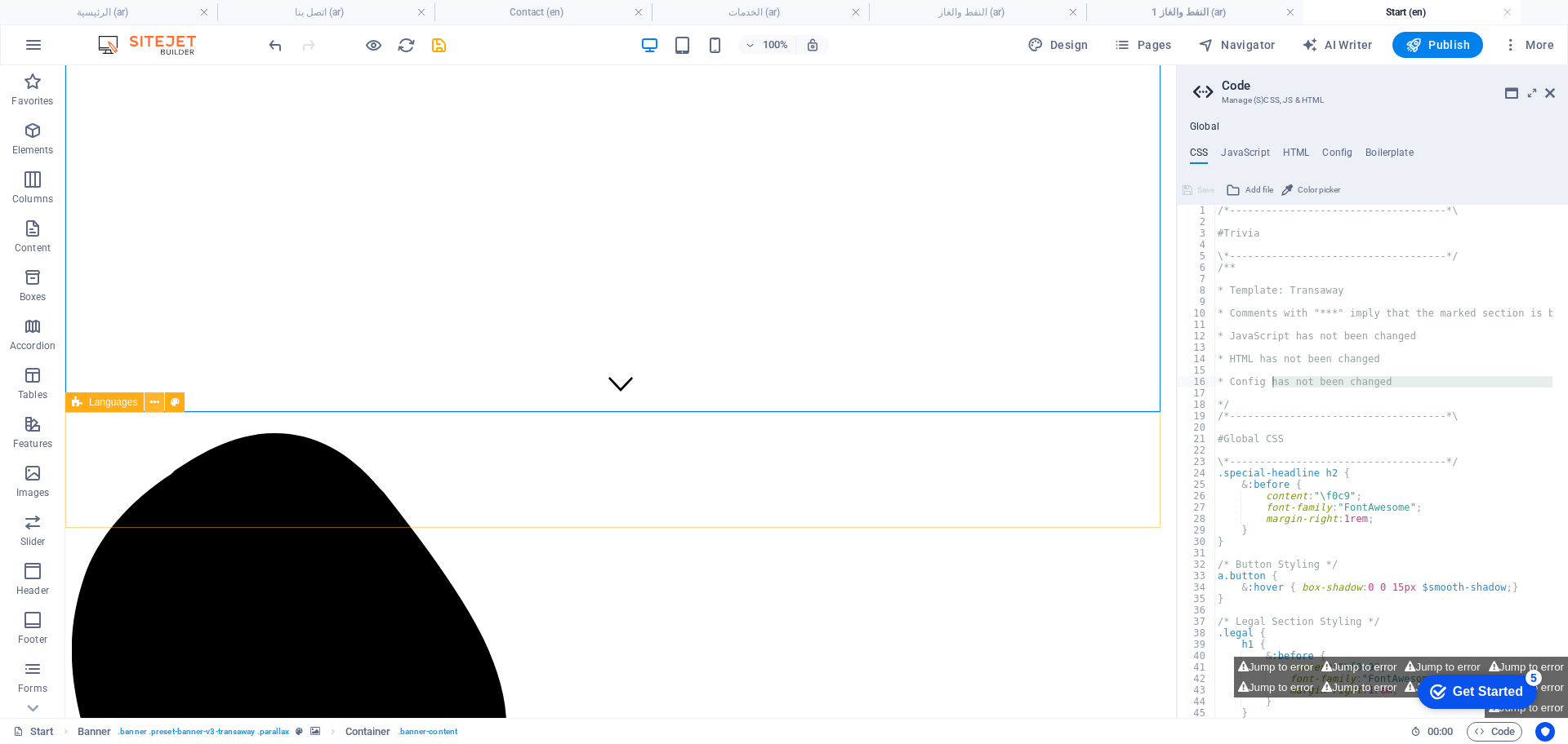
click at [155, 406] on icon at bounding box center [155, 403] width 9 height 17
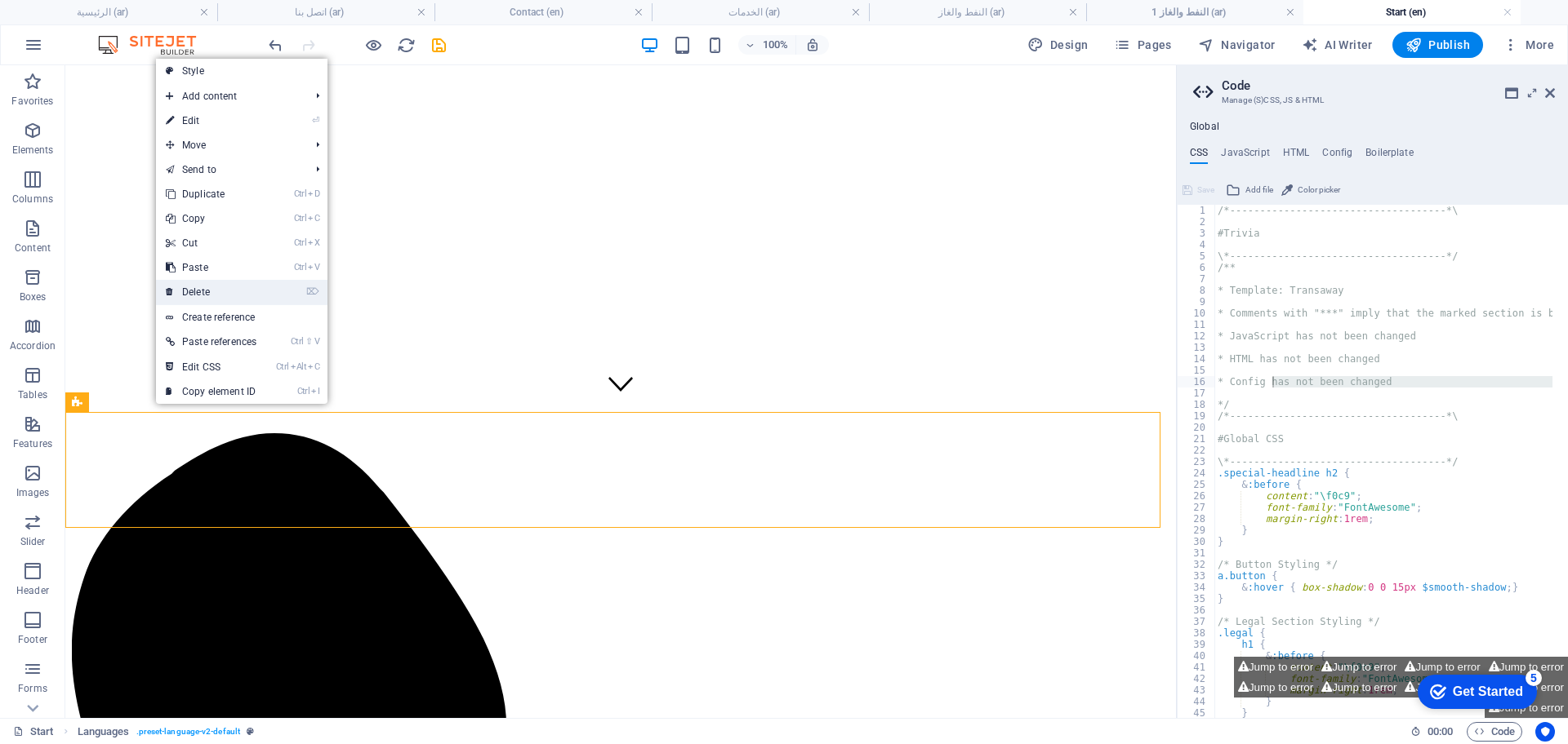
click at [221, 289] on link "⌦ Delete" at bounding box center [212, 292] width 110 height 25
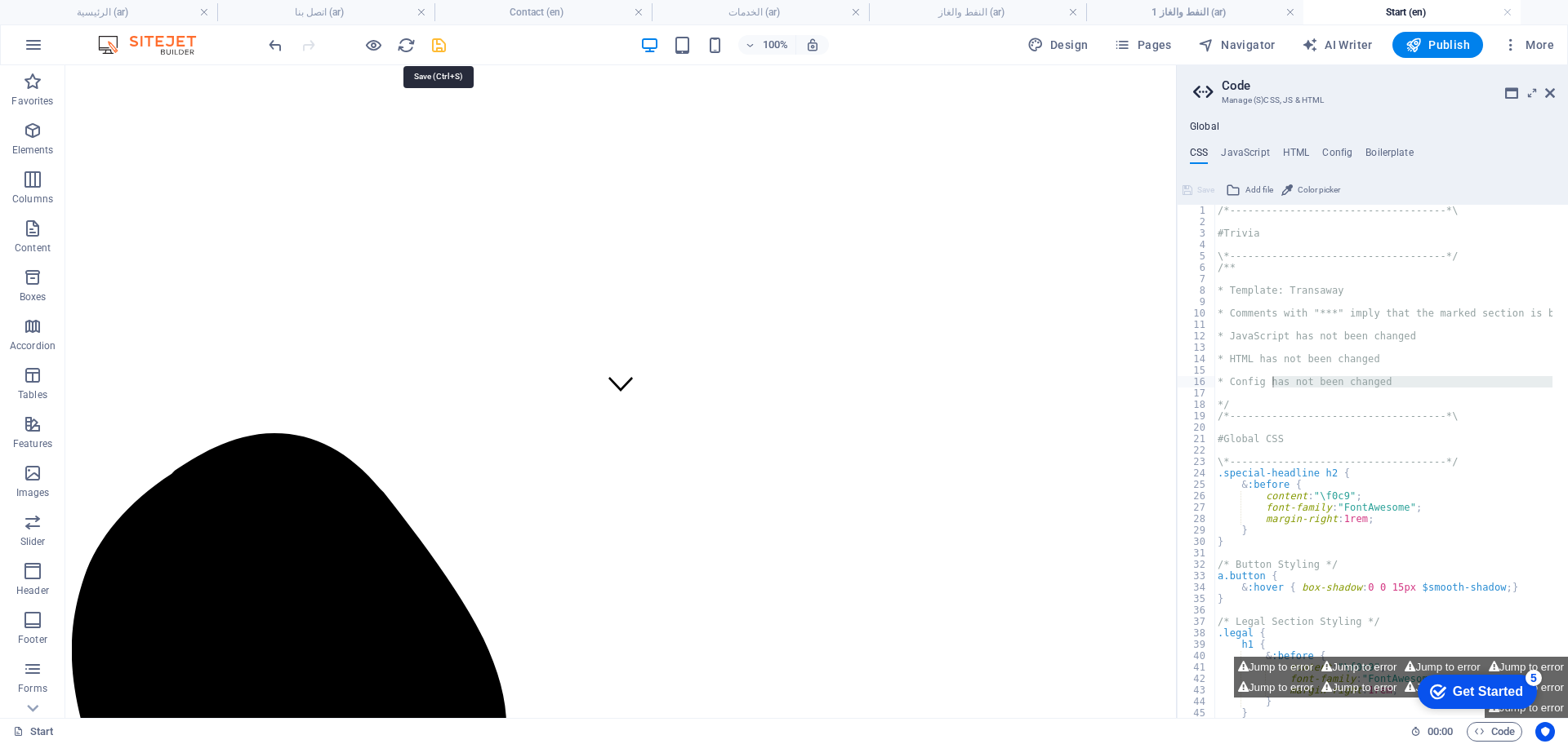
click at [439, 42] on icon "save" at bounding box center [439, 45] width 19 height 19
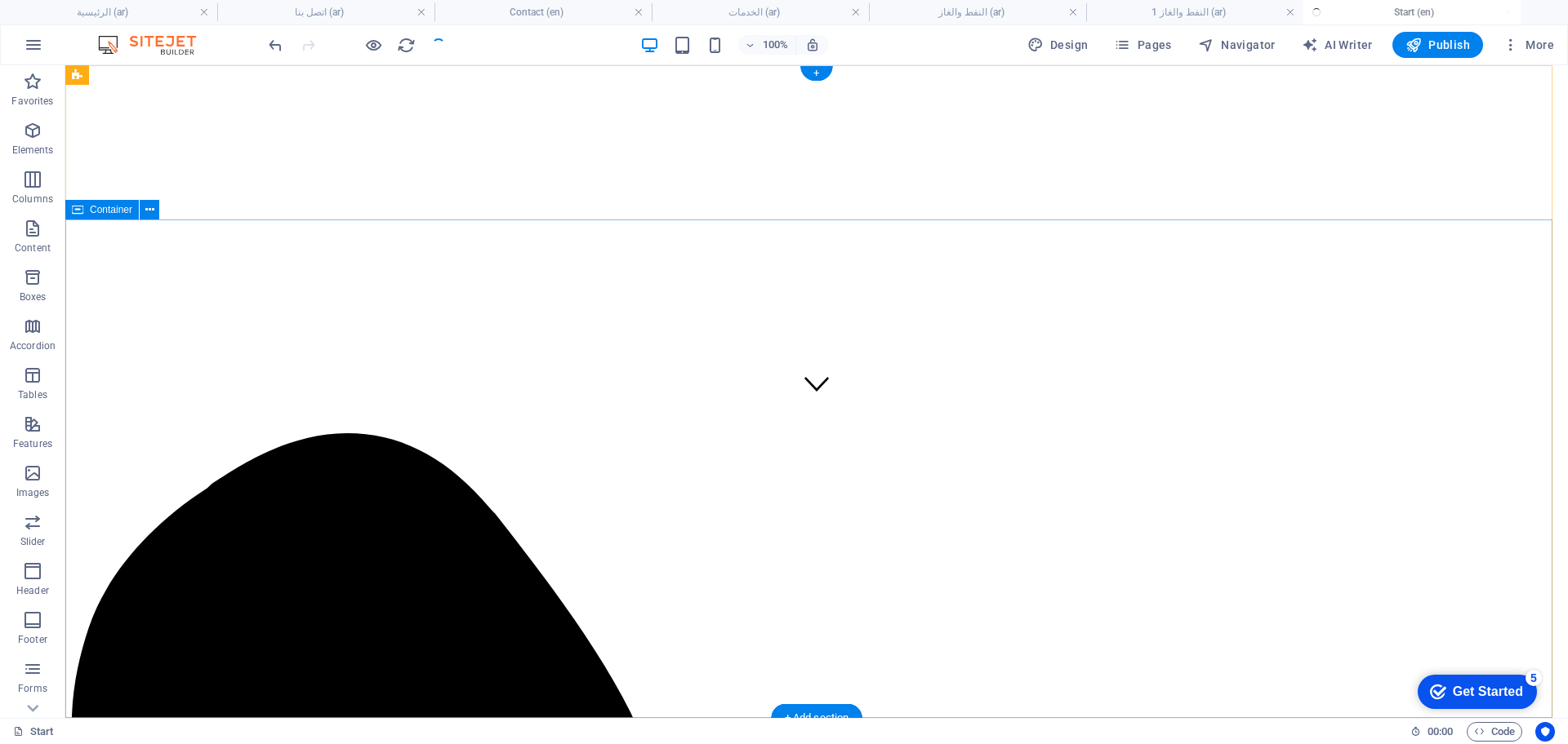
scroll to position [0, 0]
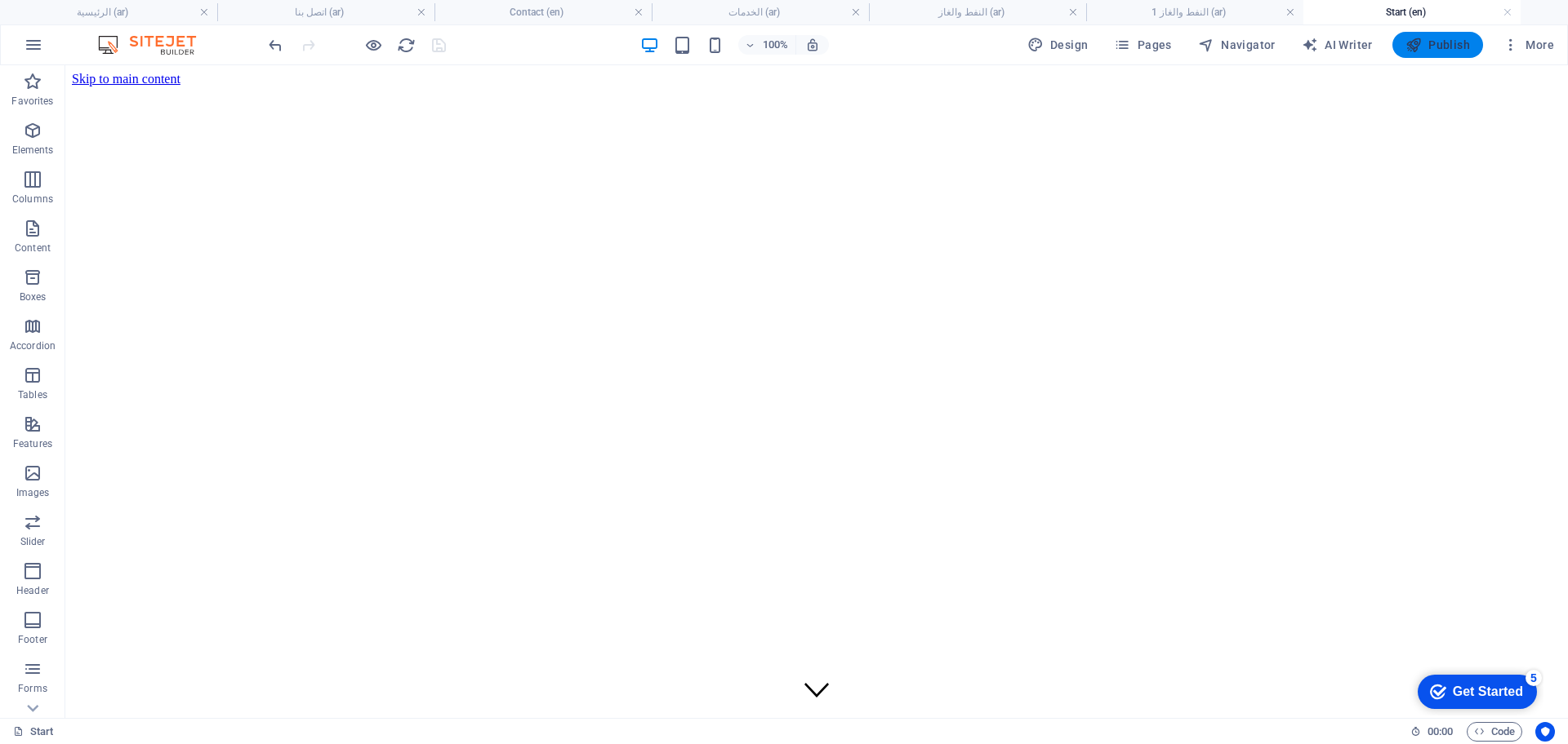
click at [1453, 49] on span "Publish" at bounding box center [1438, 44] width 65 height 16
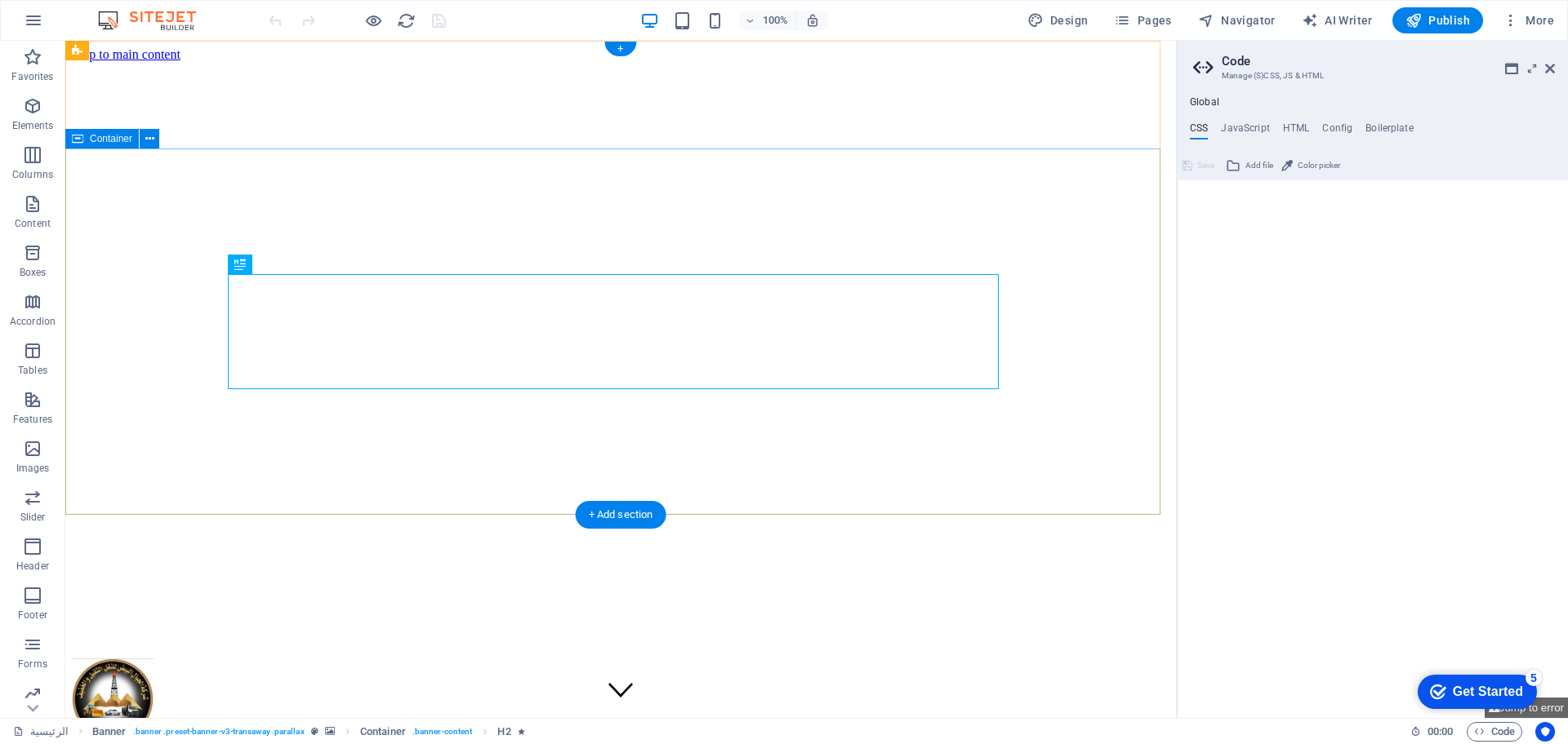
type textarea "/*------------------------------------*\"
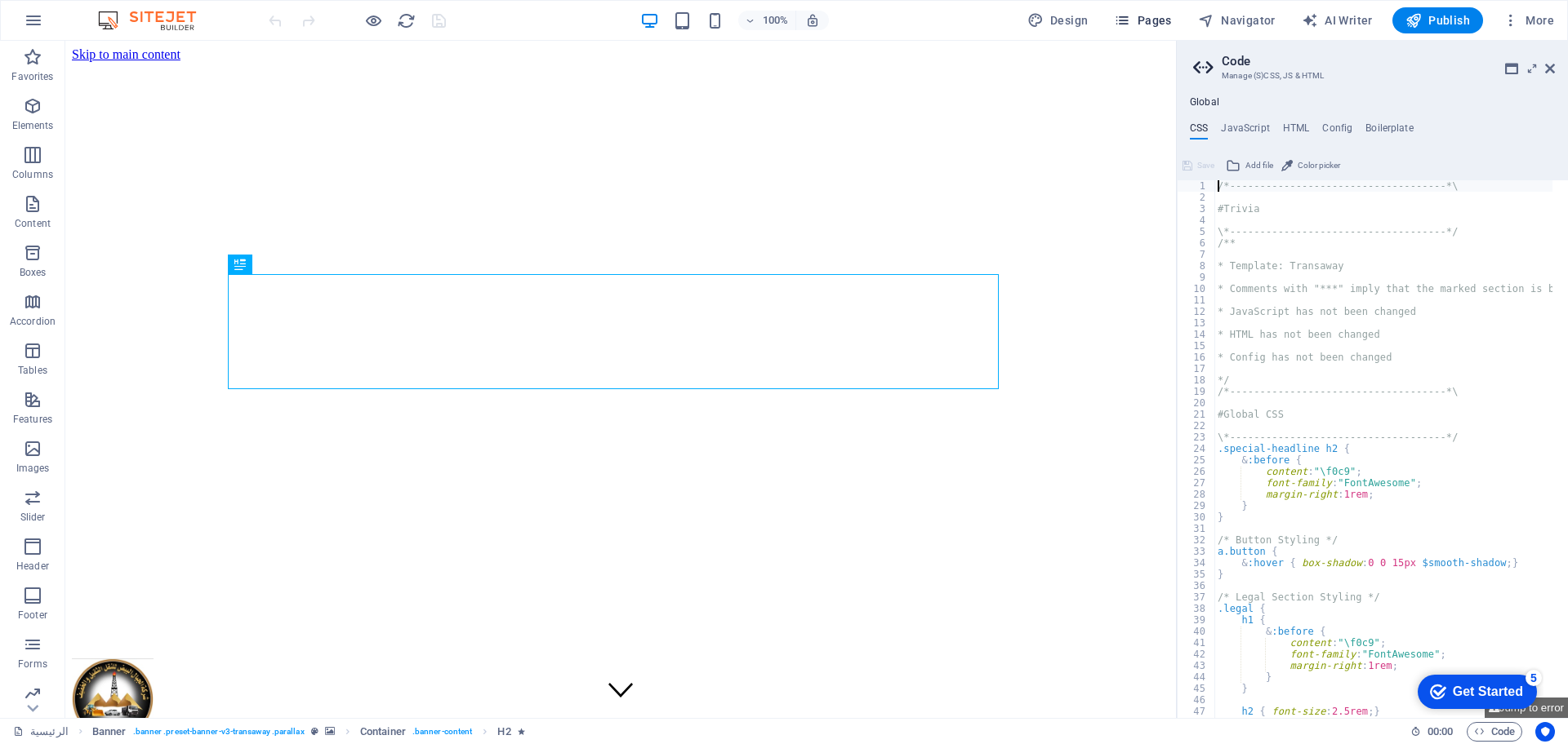
click at [1150, 20] on span "Pages" at bounding box center [1142, 20] width 57 height 16
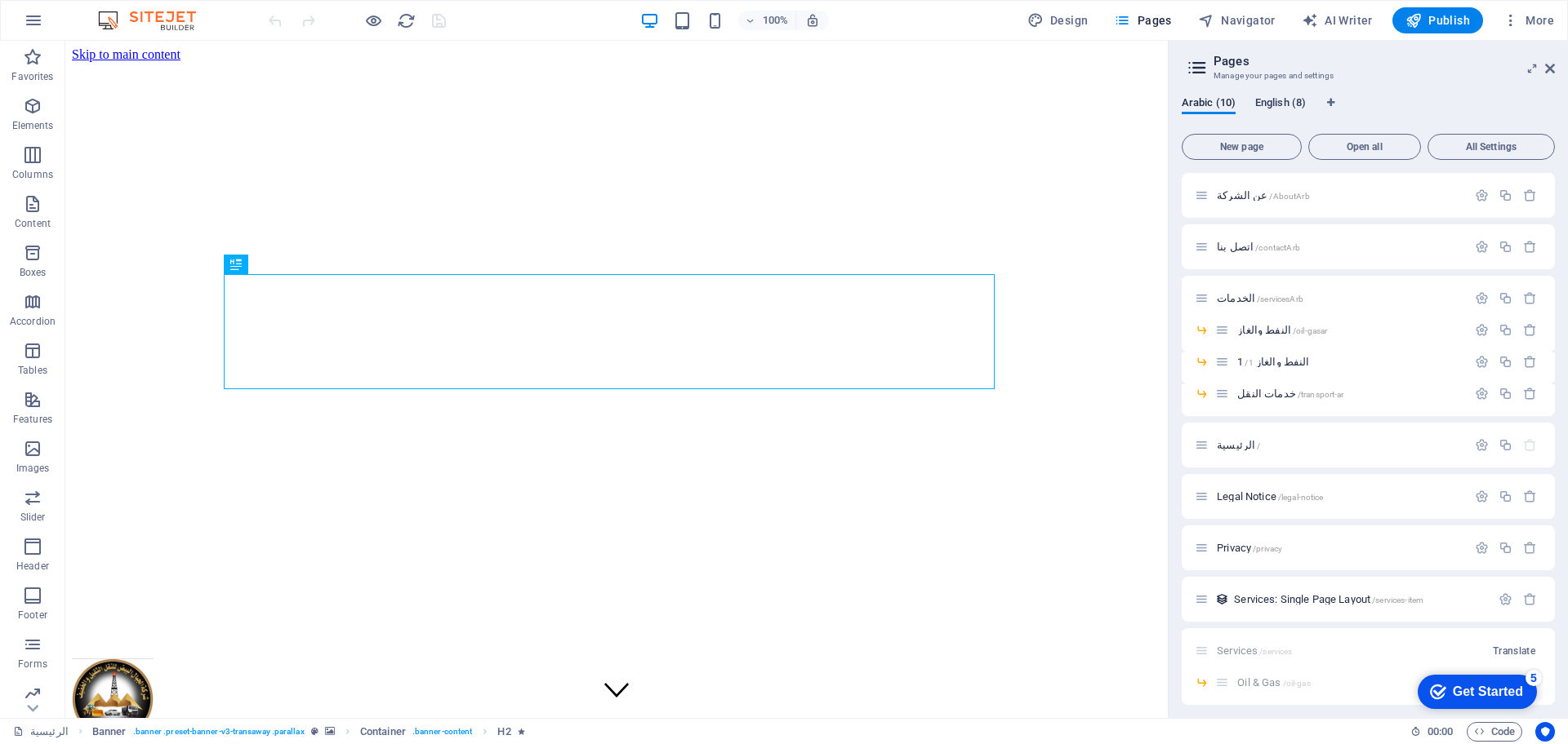
click at [1277, 102] on span "English (8)" at bounding box center [1281, 104] width 51 height 23
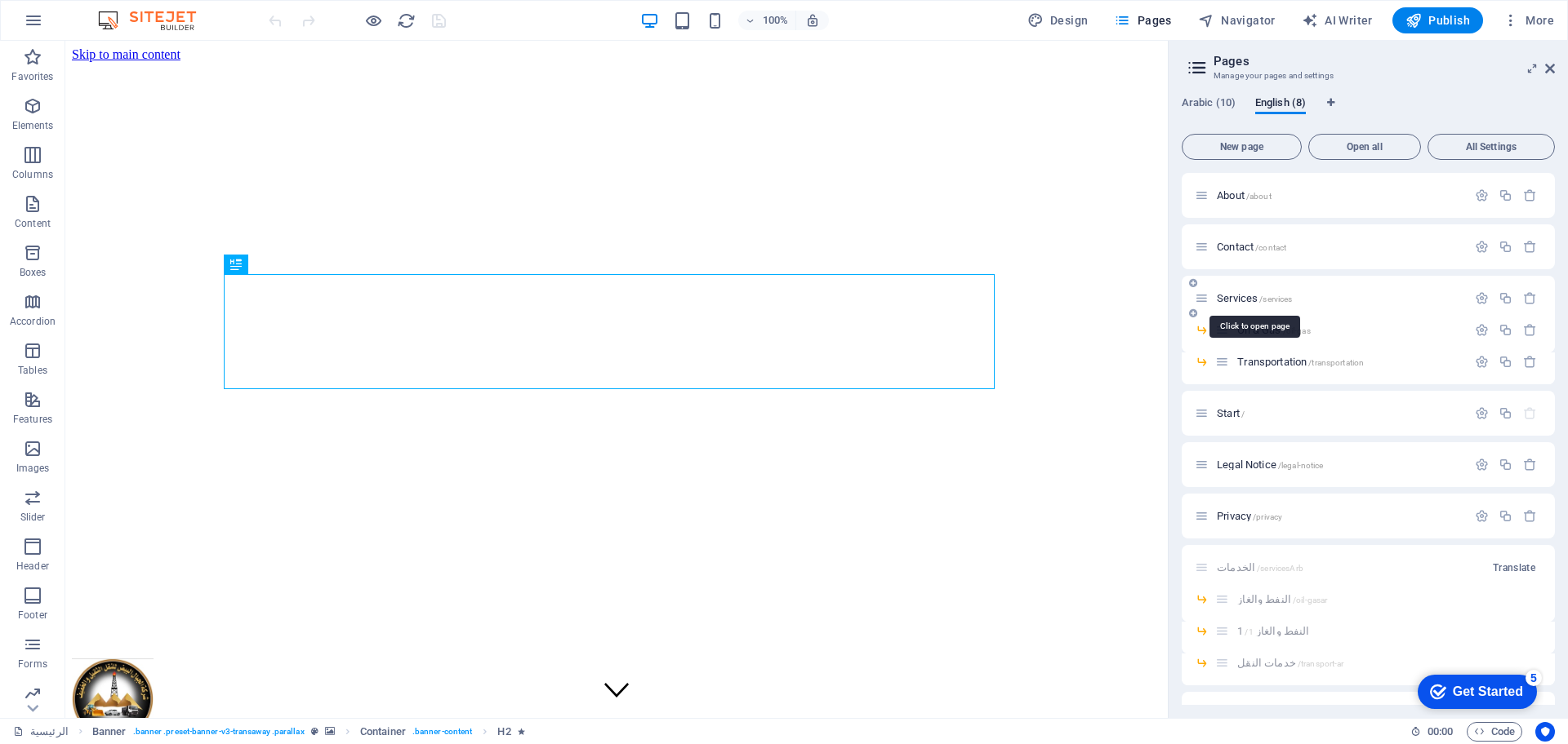
click at [1244, 297] on span "Services /services" at bounding box center [1254, 298] width 75 height 12
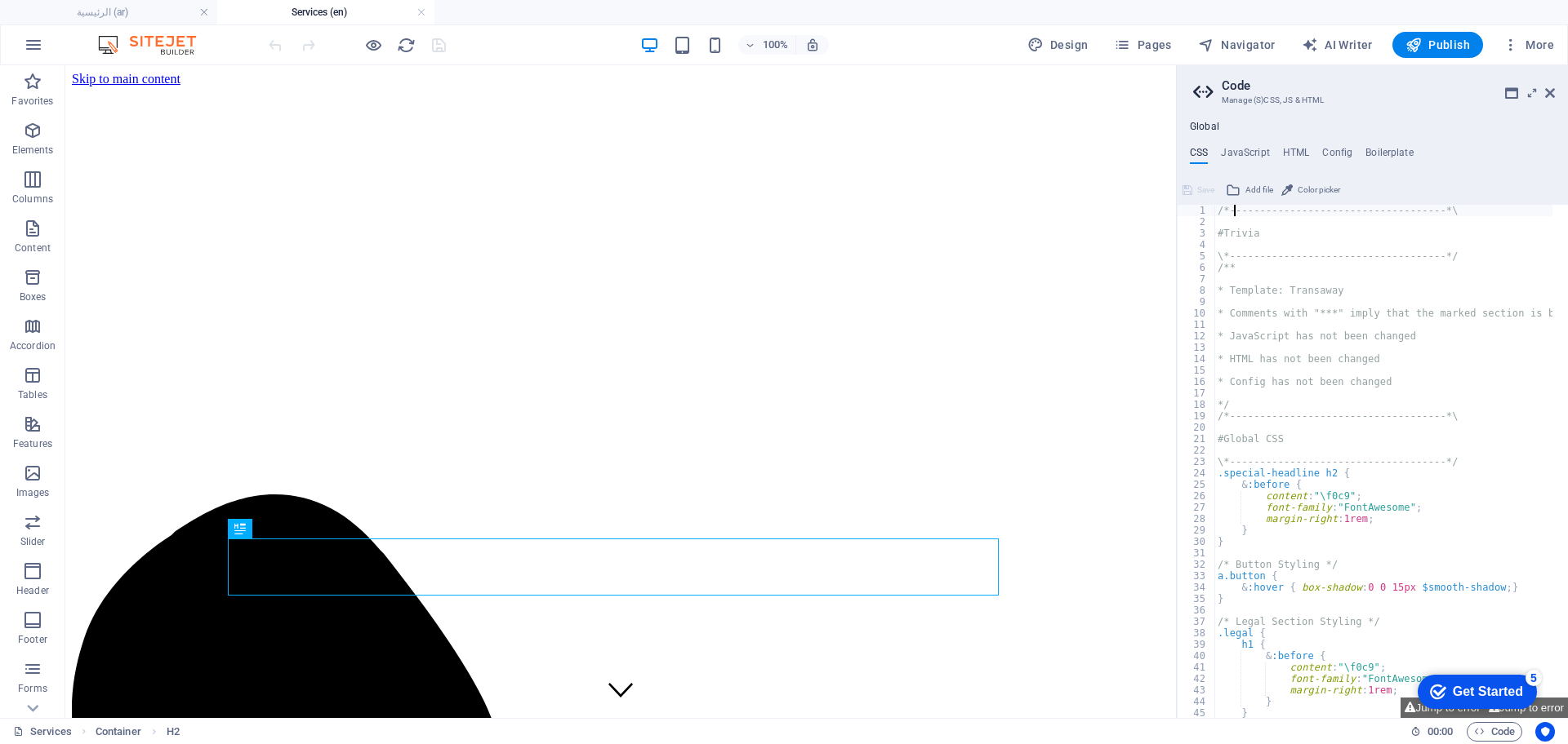
click at [1236, 210] on div "/*------------------------------------*\ #Trivia \*----------------------------…" at bounding box center [1460, 465] width 491 height 521
click at [1155, 37] on span "Pages" at bounding box center [1142, 44] width 57 height 16
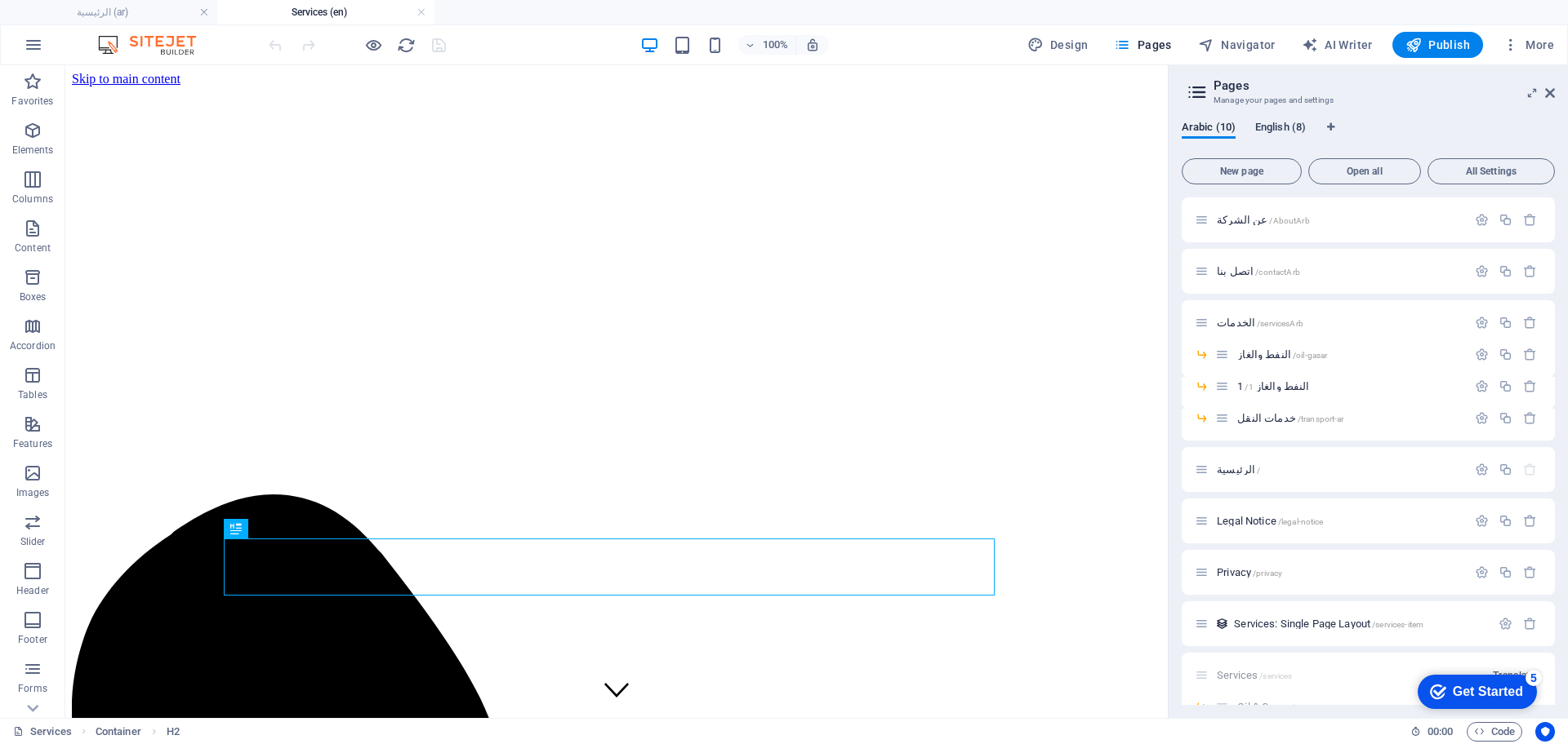
click at [1272, 125] on span "English (8)" at bounding box center [1281, 128] width 51 height 23
click at [1236, 221] on span "About /about" at bounding box center [1244, 220] width 54 height 12
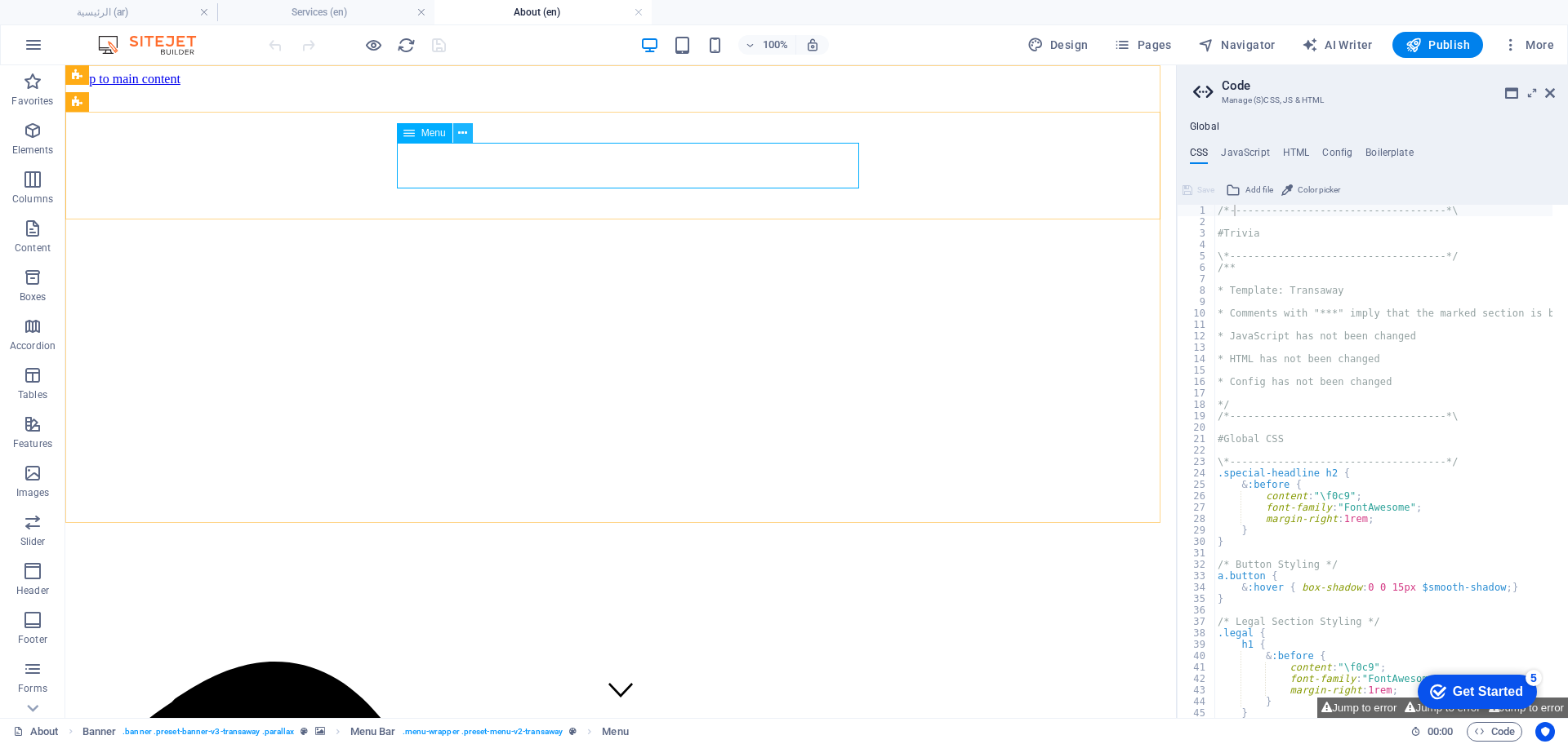
click at [458, 133] on icon at bounding box center [462, 133] width 9 height 17
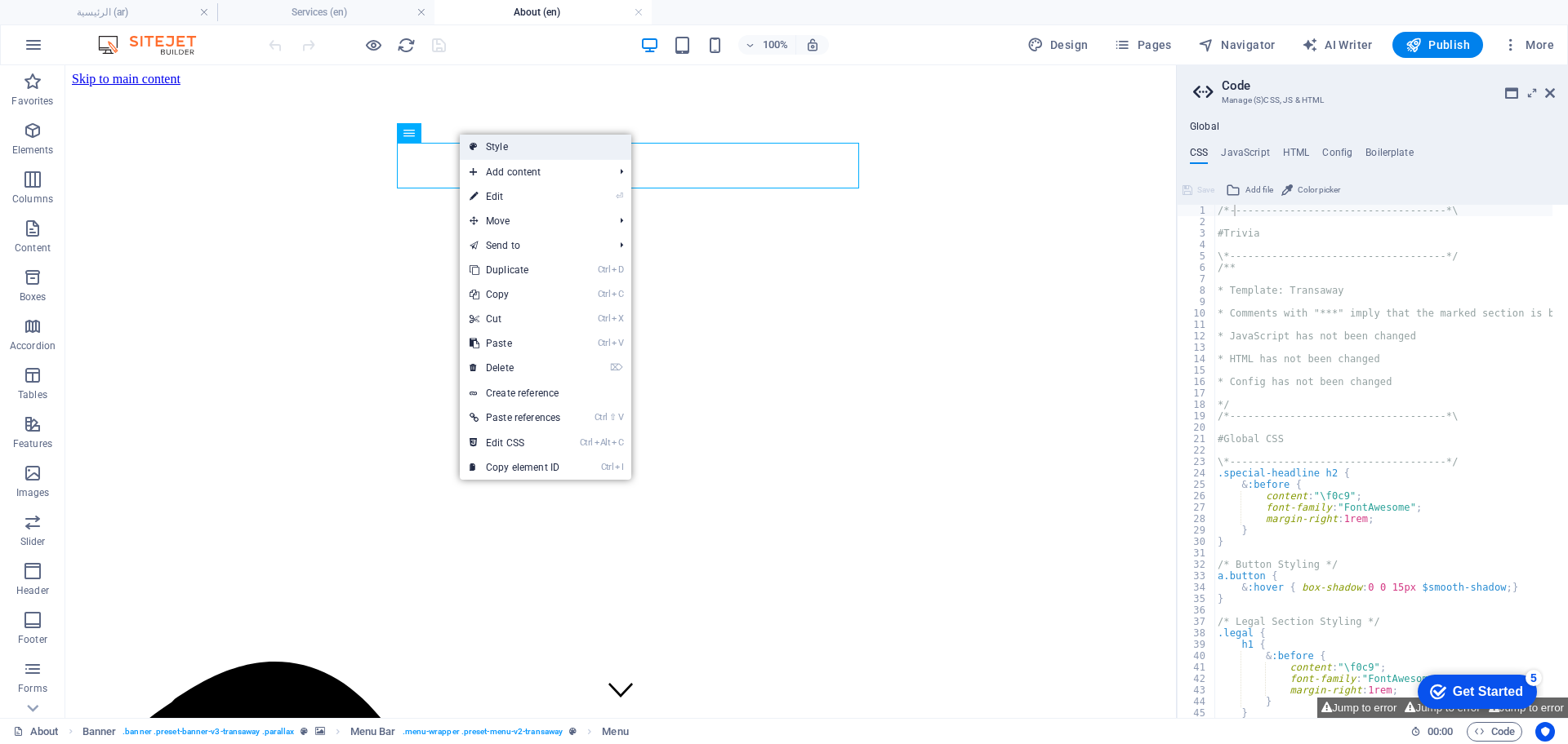
click at [481, 140] on link "Style" at bounding box center [546, 147] width 172 height 25
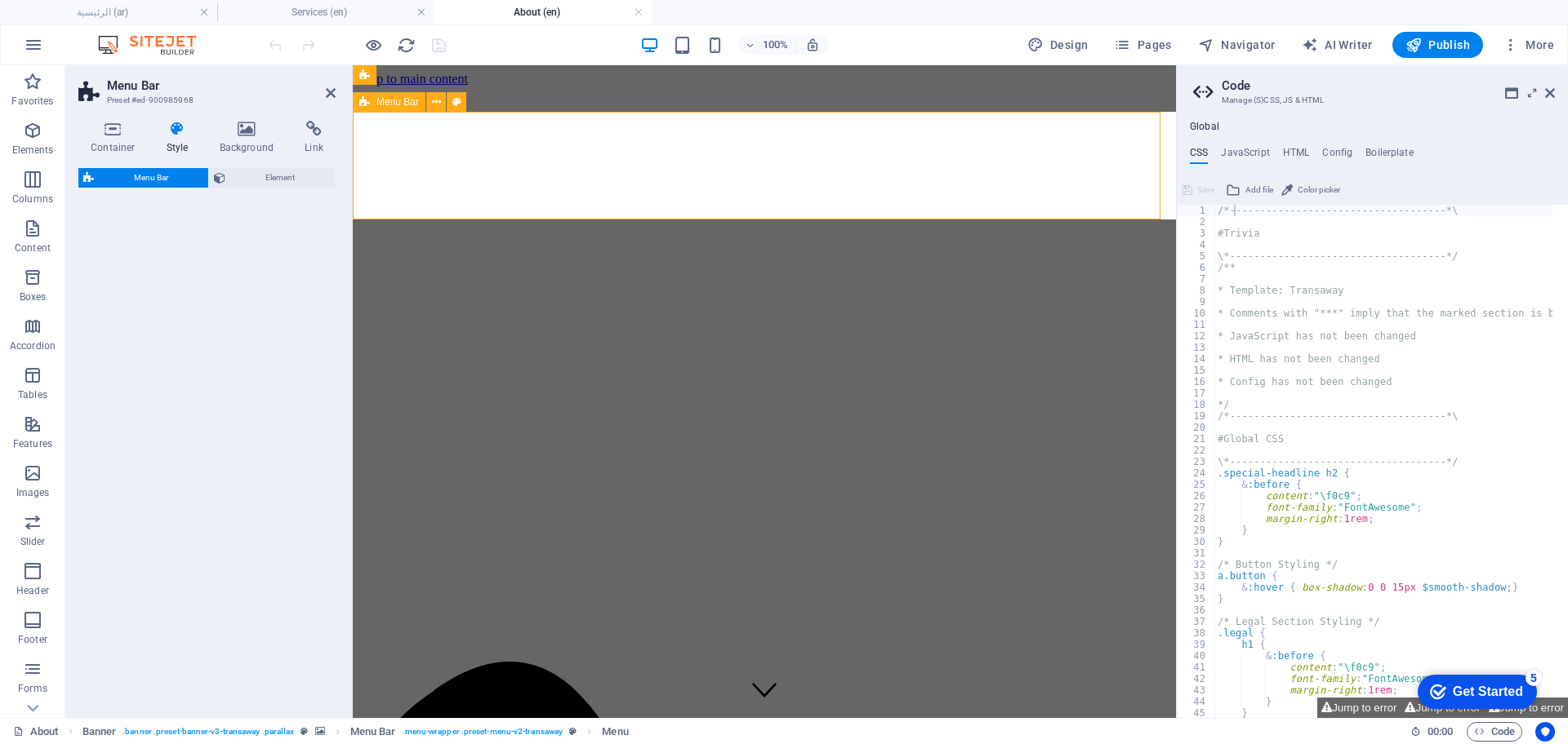
select select "rem"
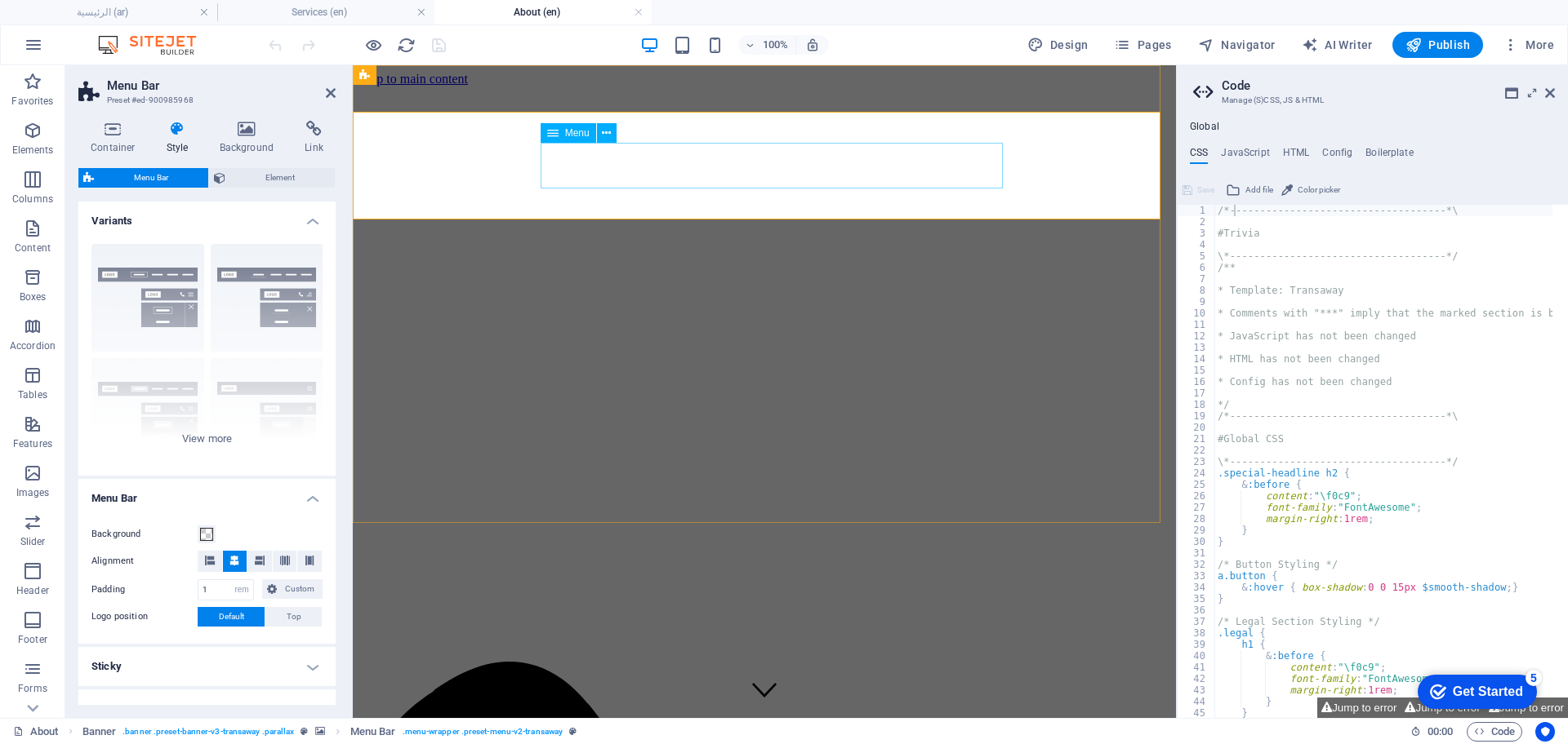
select select "14"
select select
select select "11"
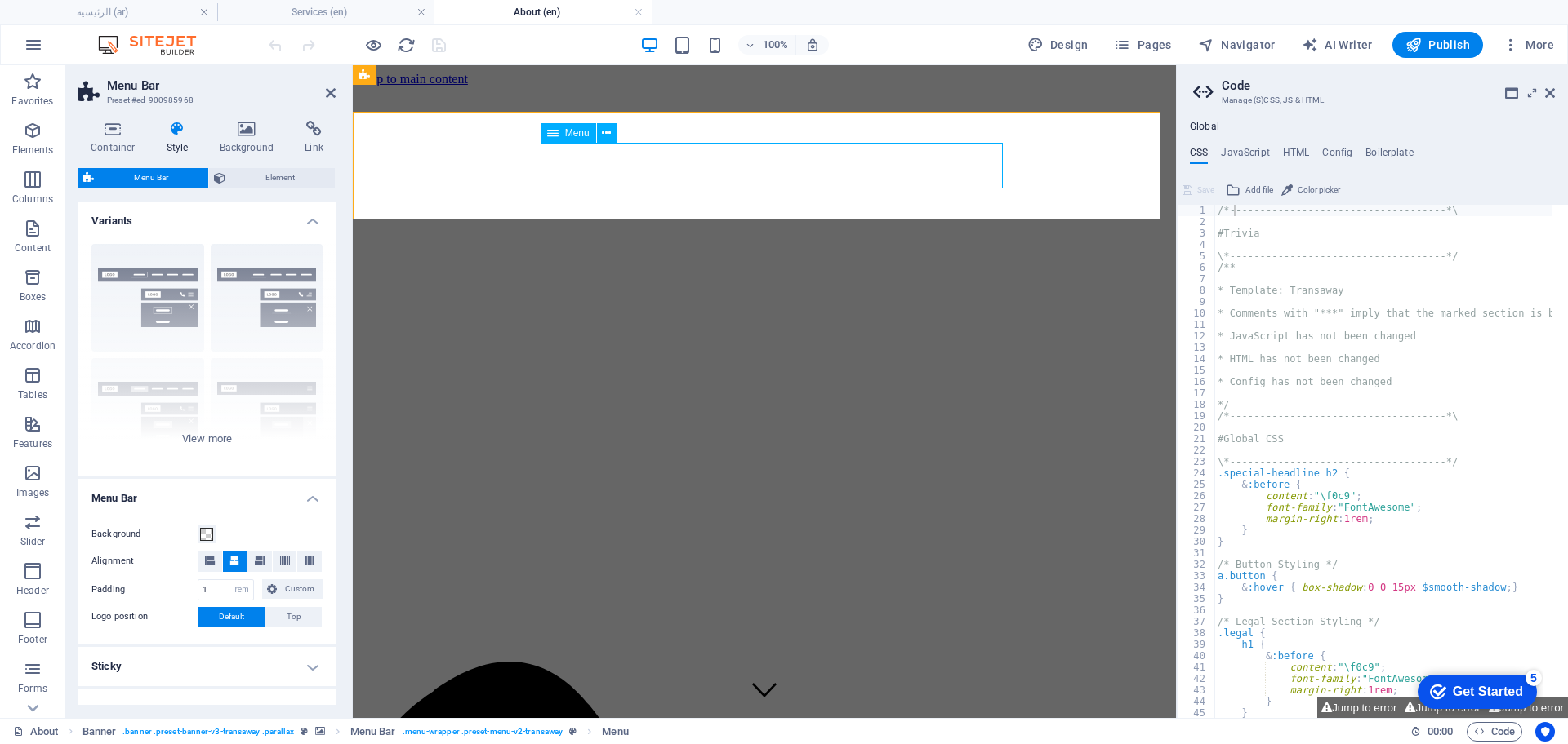
select select
select select "13"
select select
select select "12"
select select
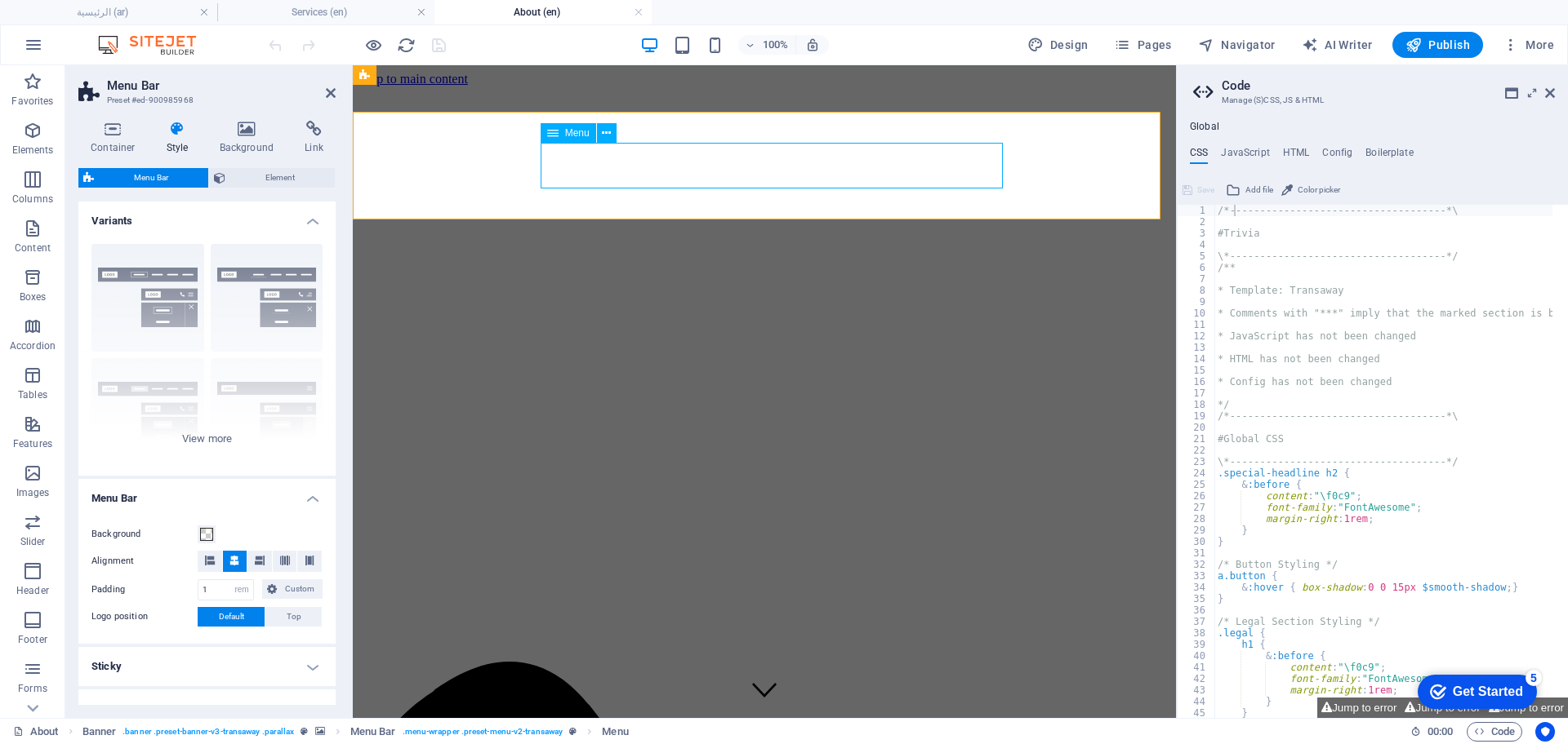
select select "9"
select select
select select "10"
select select
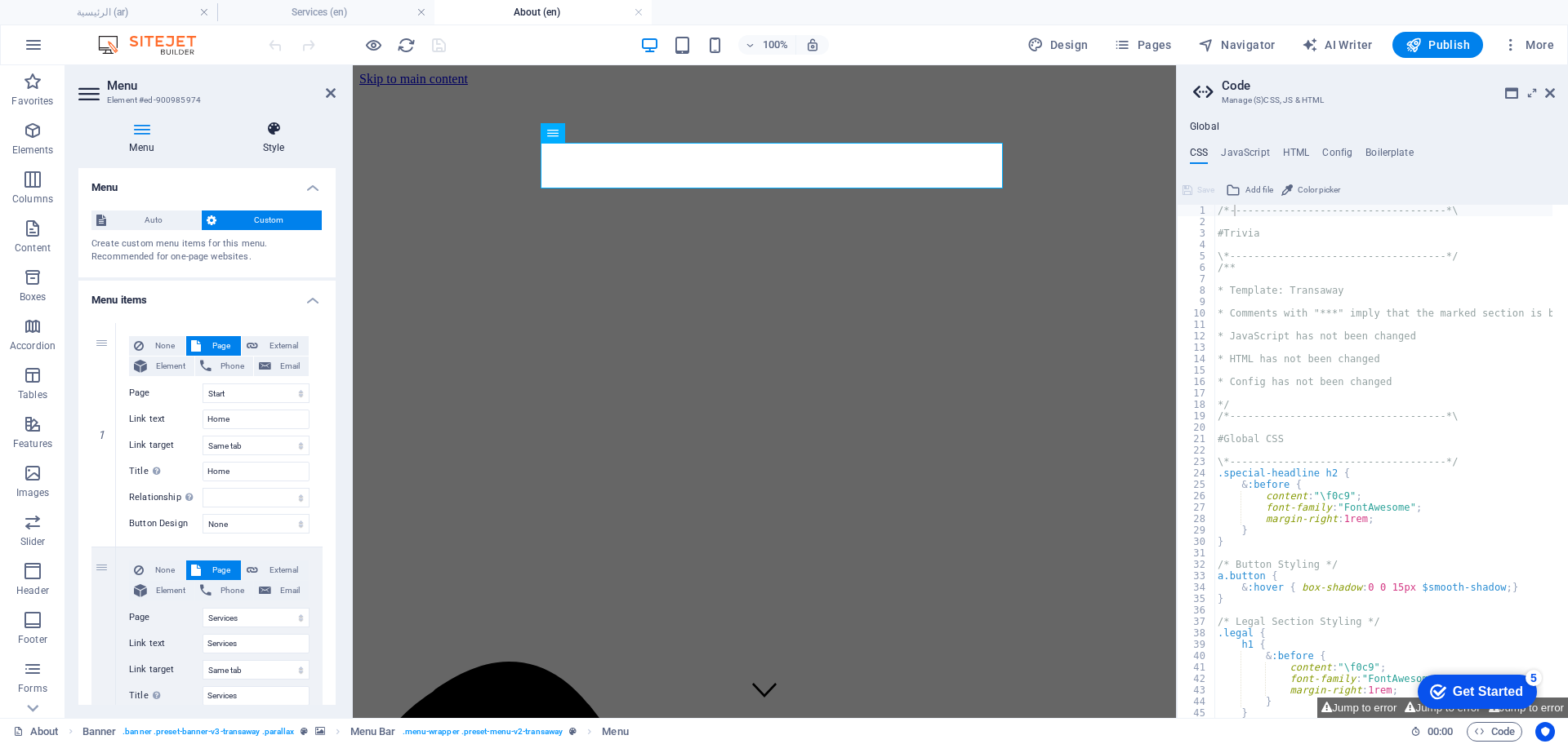
click at [275, 132] on icon at bounding box center [274, 128] width 124 height 16
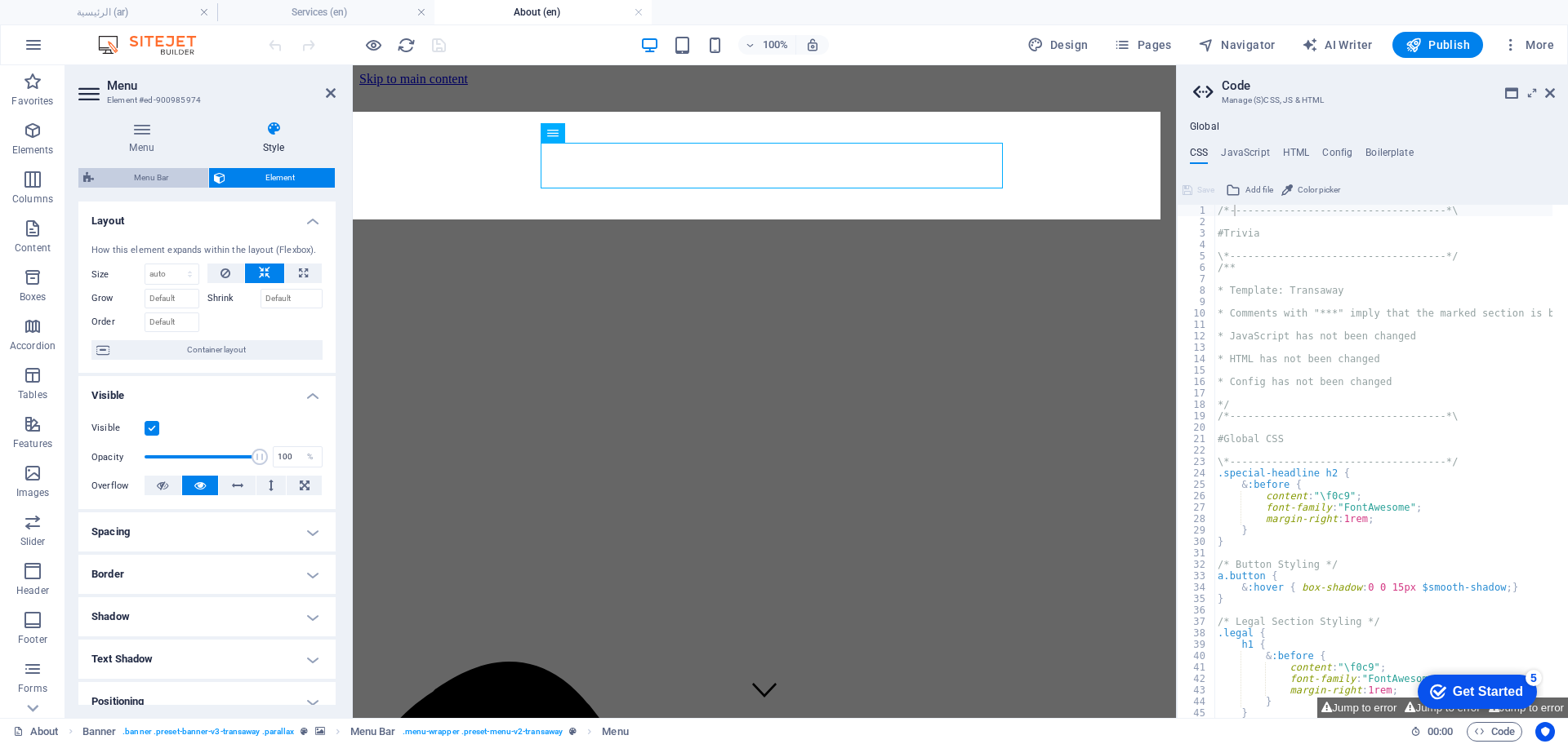
click at [184, 177] on span "Menu Bar" at bounding box center [150, 178] width 105 height 20
select select "rem"
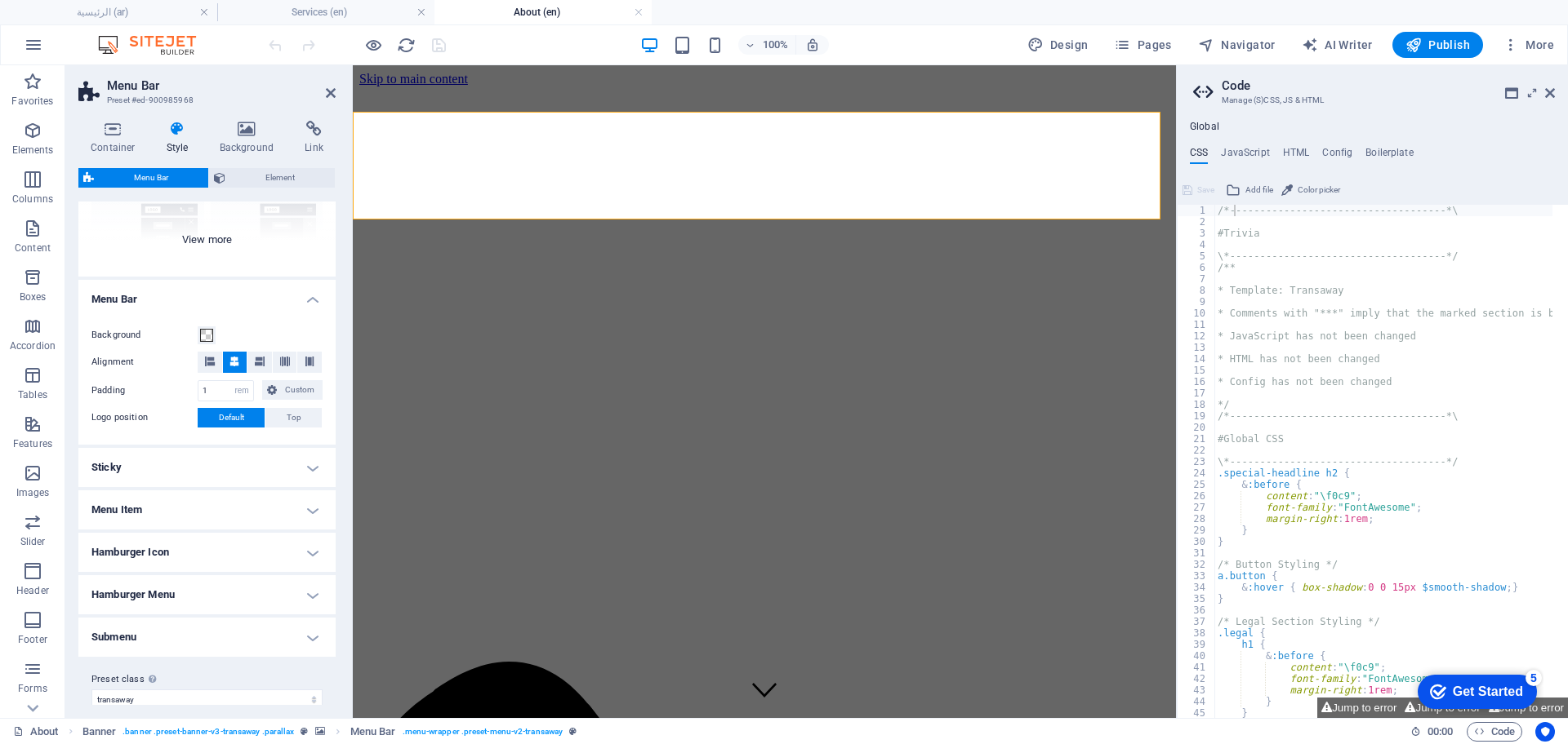
scroll to position [217, 0]
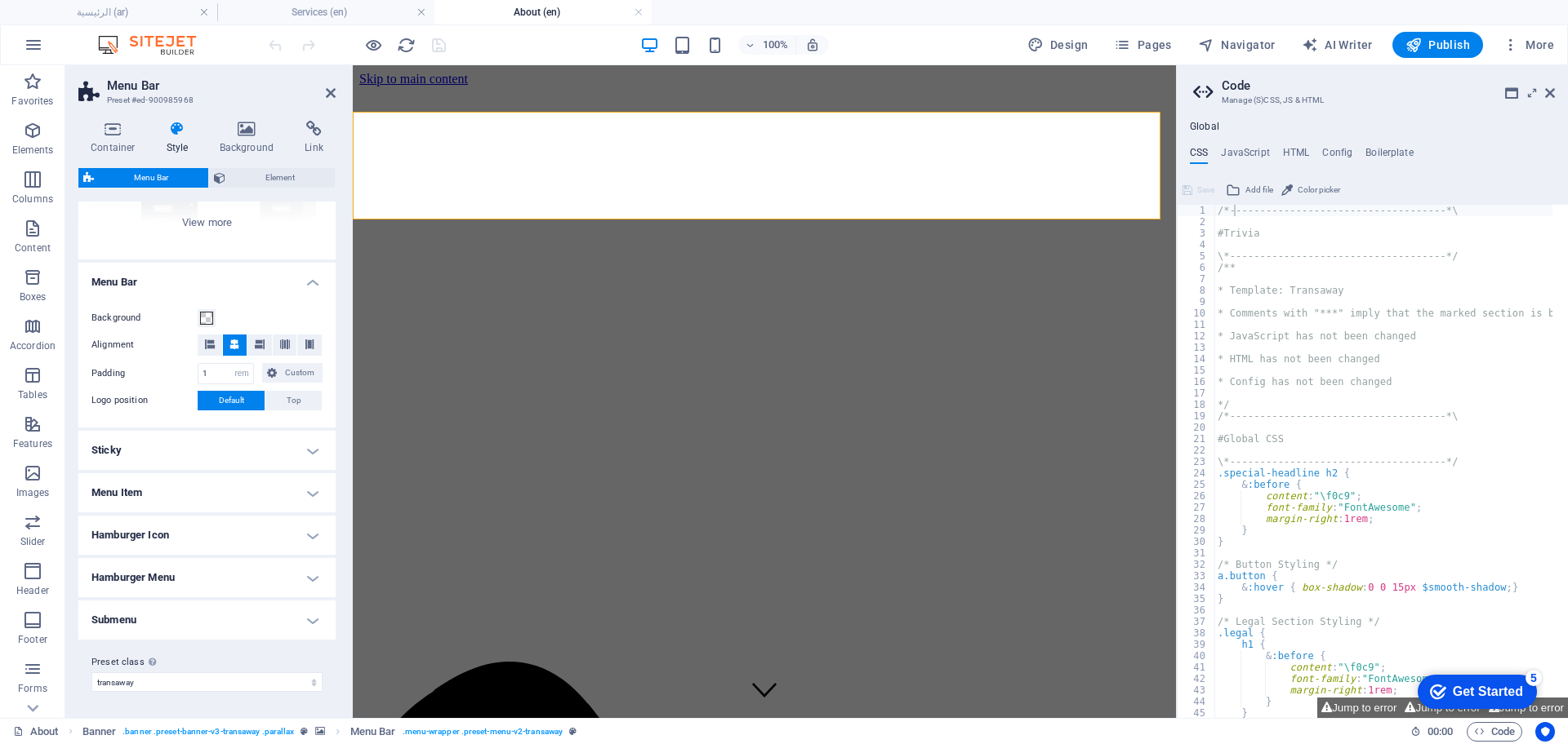
click at [144, 282] on h4 "Menu Bar" at bounding box center [207, 277] width 258 height 30
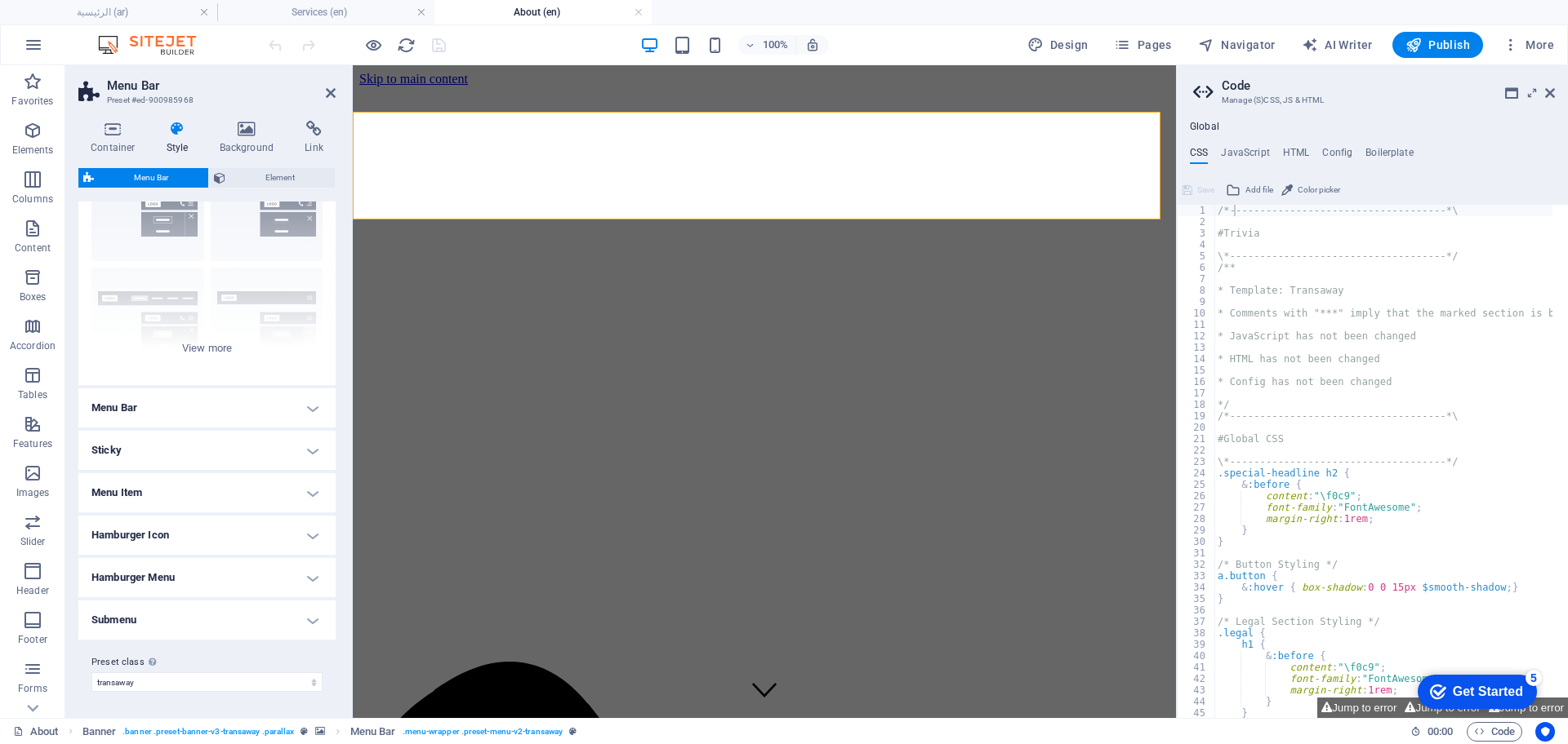
click at [167, 482] on h4 "Menu Item" at bounding box center [207, 493] width 258 height 39
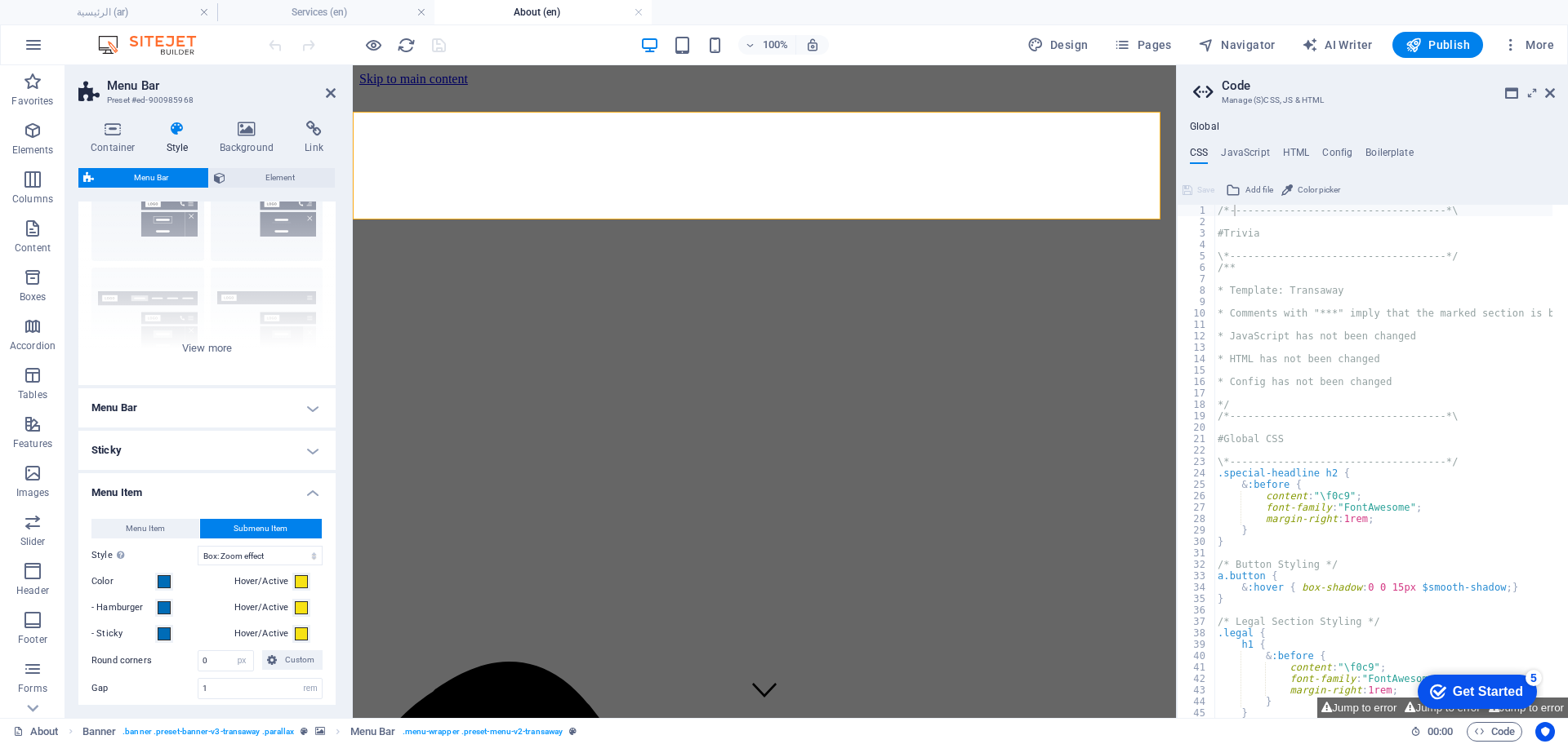
scroll to position [217, 0]
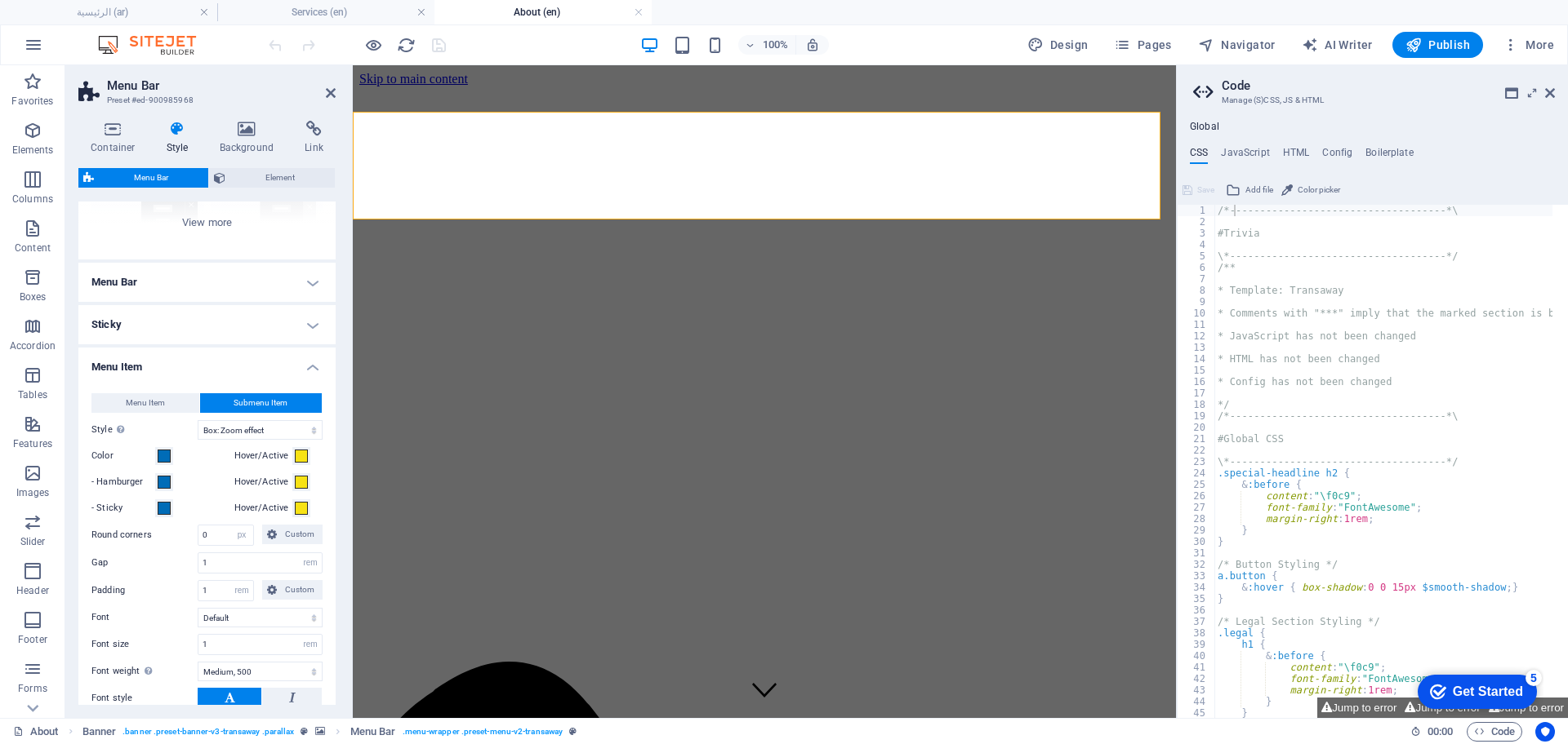
click at [271, 396] on span "Submenu Item" at bounding box center [260, 403] width 54 height 20
click at [187, 403] on button "Menu Item" at bounding box center [145, 403] width 108 height 20
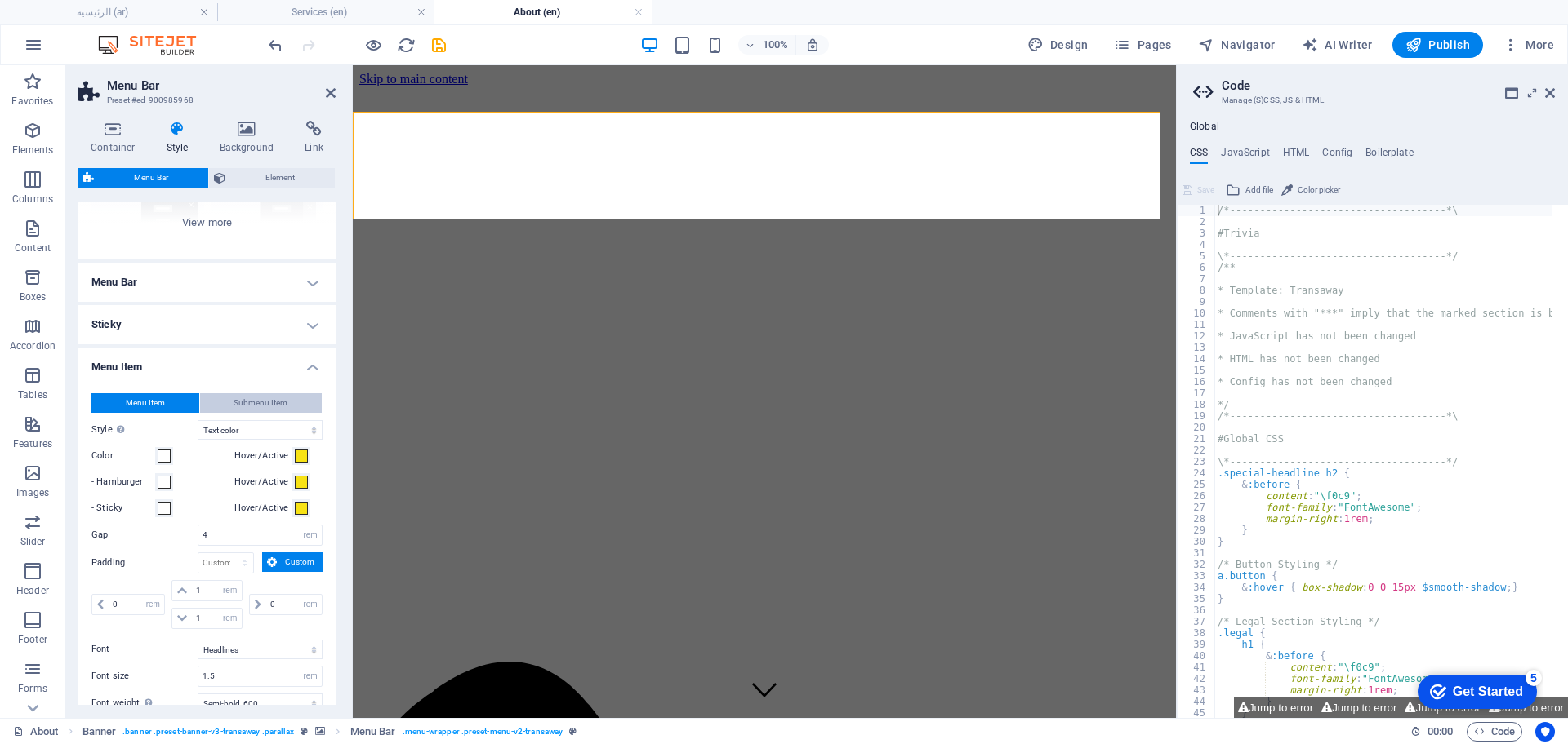
click at [253, 402] on span "Submenu Item" at bounding box center [260, 403] width 54 height 20
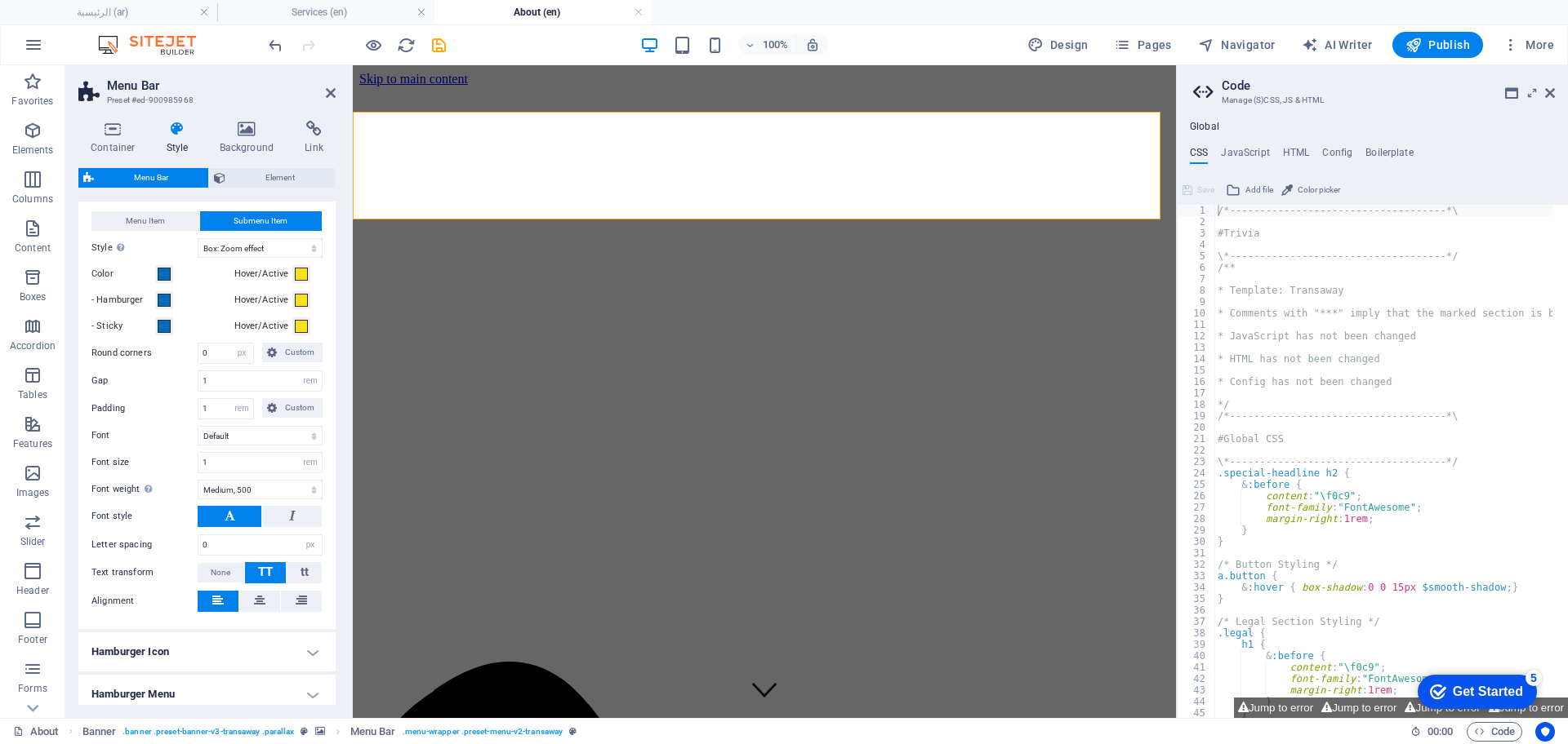
scroll to position [420, 0]
